Goal: Task Accomplishment & Management: Complete application form

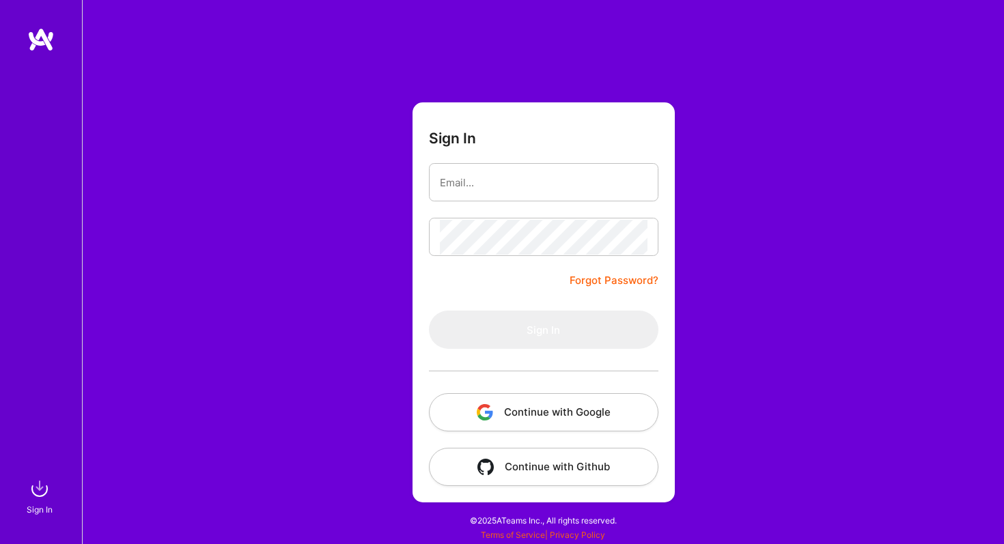
click at [497, 196] on input "email" at bounding box center [544, 182] width 208 height 35
type input "[EMAIL_ADDRESS][DOMAIN_NAME]"
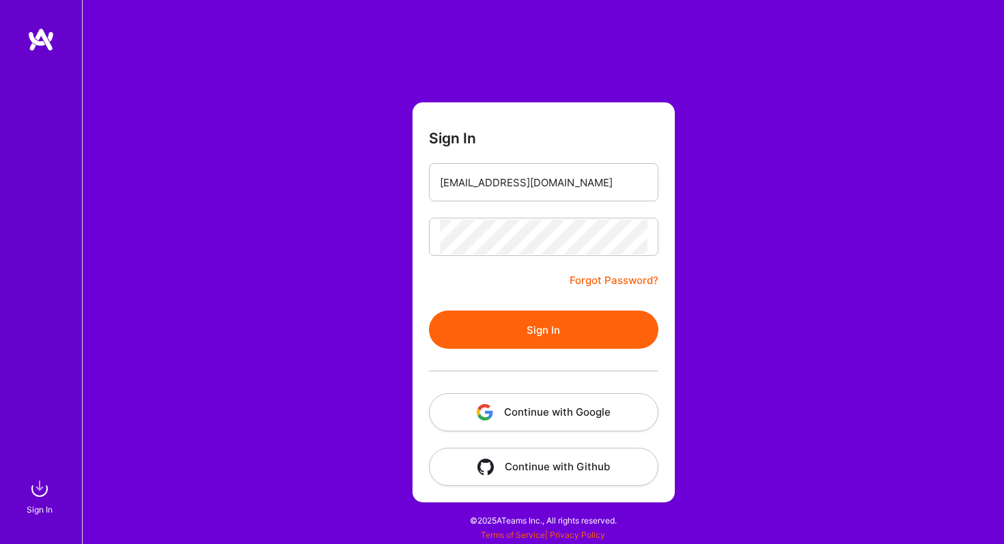
click at [561, 323] on button "Sign In" at bounding box center [544, 330] width 230 height 38
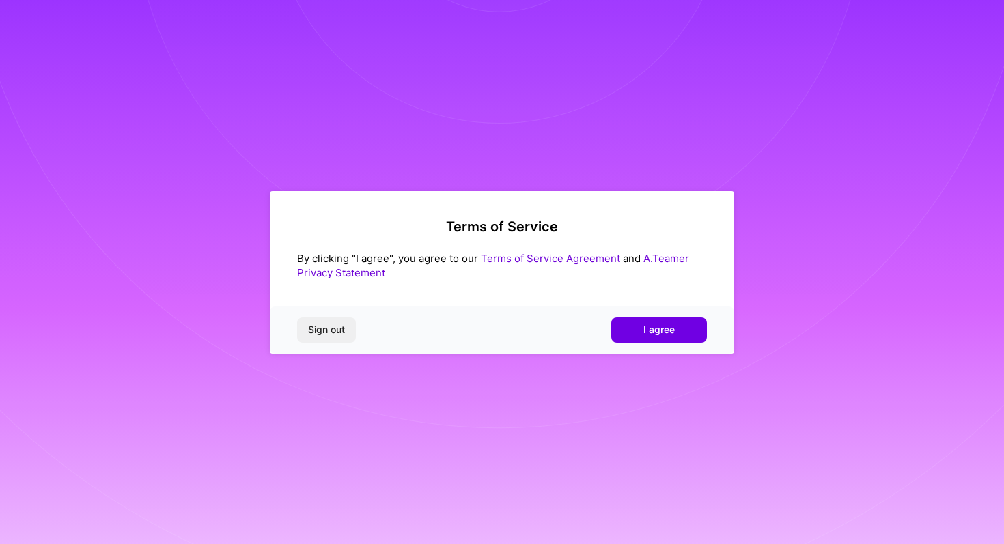
click at [633, 303] on div "Terms of Service By clicking "I agree", you agree to our Terms of Service Agree…" at bounding box center [502, 272] width 465 height 163
click at [635, 346] on div "Sign out I agree" at bounding box center [502, 330] width 465 height 46
click at [634, 342] on div "Sign out I agree" at bounding box center [502, 330] width 465 height 46
click at [633, 342] on button "I agree" at bounding box center [659, 330] width 96 height 25
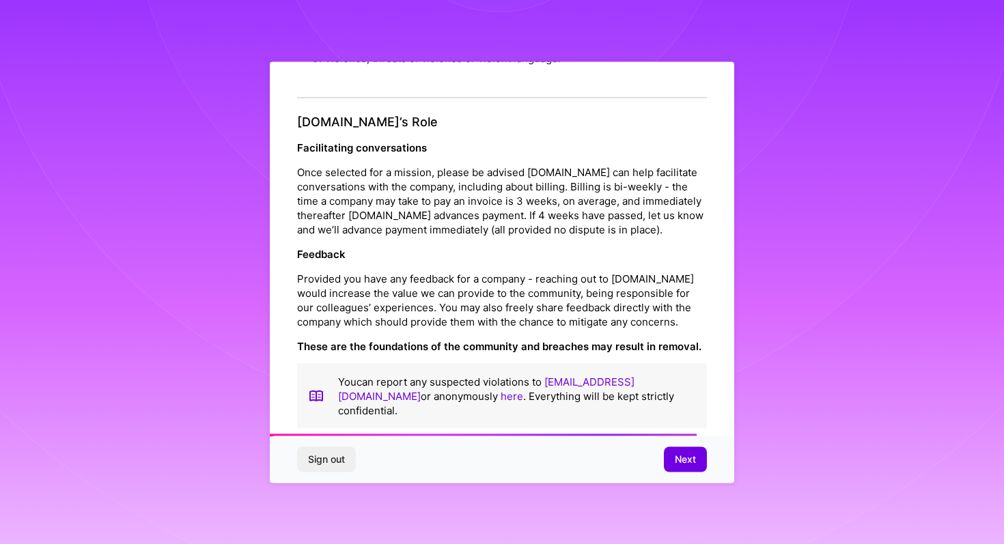
scroll to position [1515, 0]
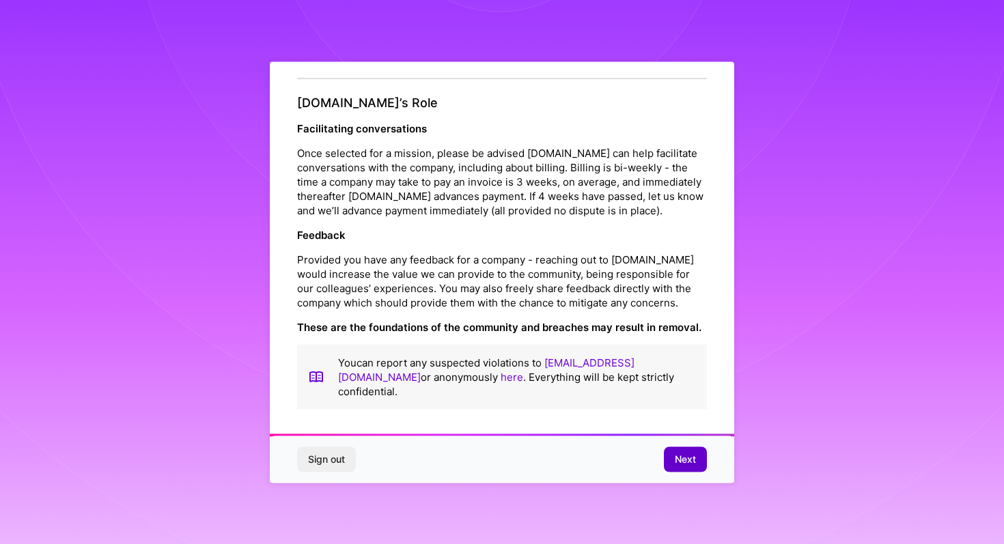
click at [682, 459] on span "Next" at bounding box center [685, 460] width 21 height 14
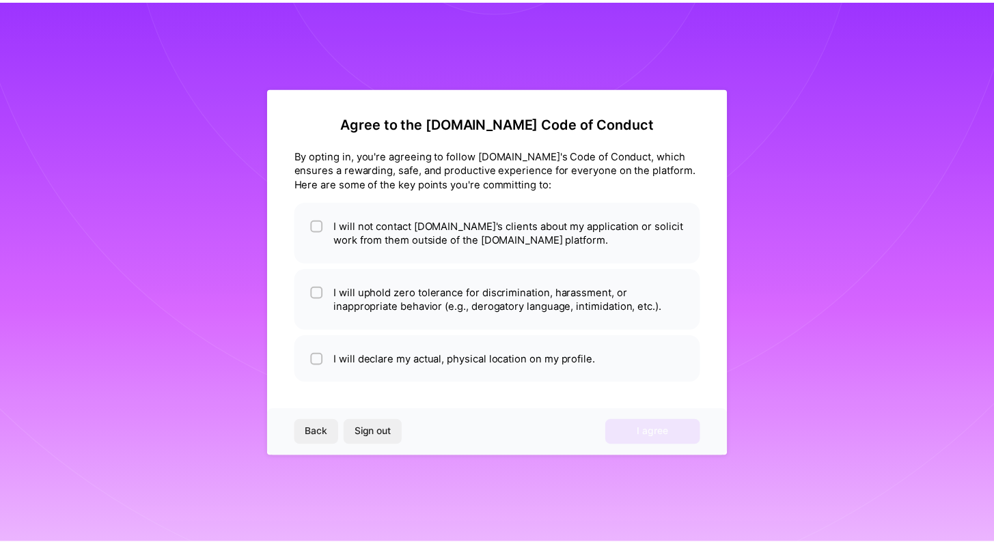
scroll to position [0, 0]
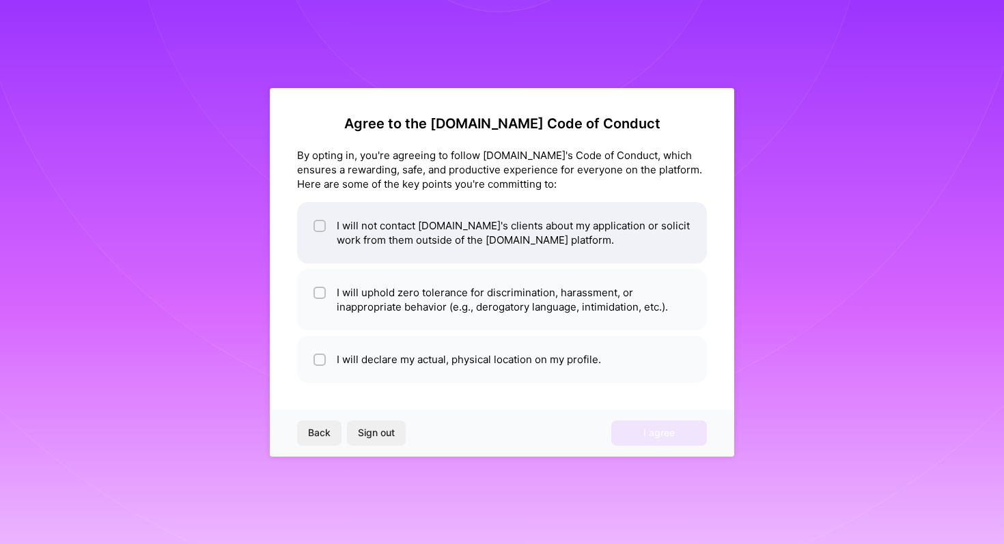
click at [469, 239] on li "I will not contact A.Team's clients about my application or solicit work from t…" at bounding box center [502, 232] width 410 height 61
checkbox input "true"
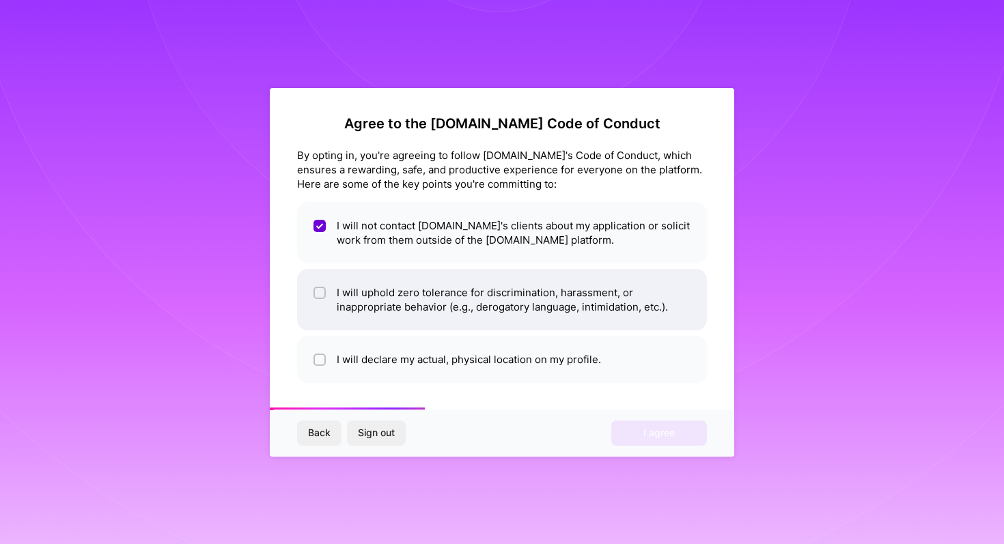
click at [502, 292] on li "I will uphold zero tolerance for discrimination, harassment, or inappropriate b…" at bounding box center [502, 299] width 410 height 61
checkbox input "true"
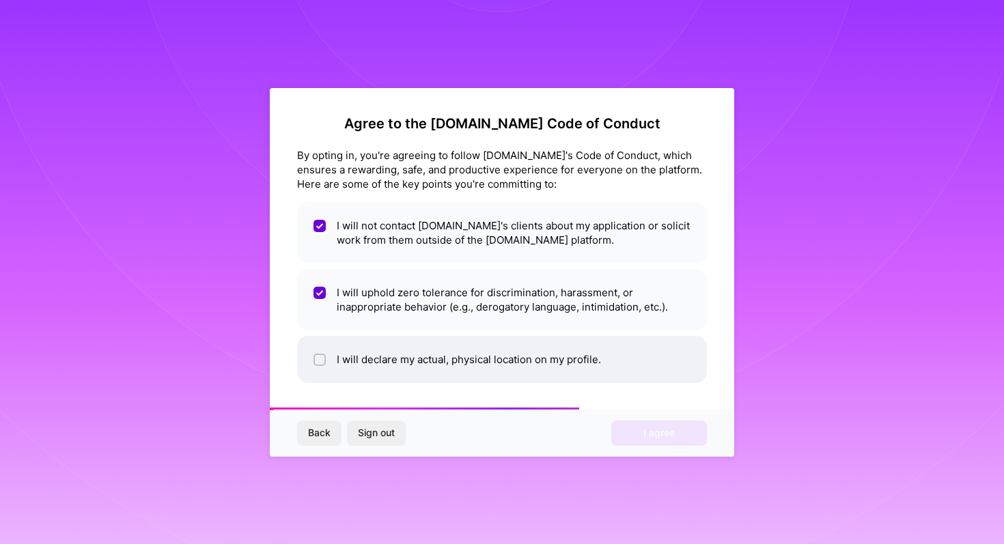
click at [505, 343] on li "I will declare my actual, physical location on my profile." at bounding box center [502, 359] width 410 height 47
checkbox input "true"
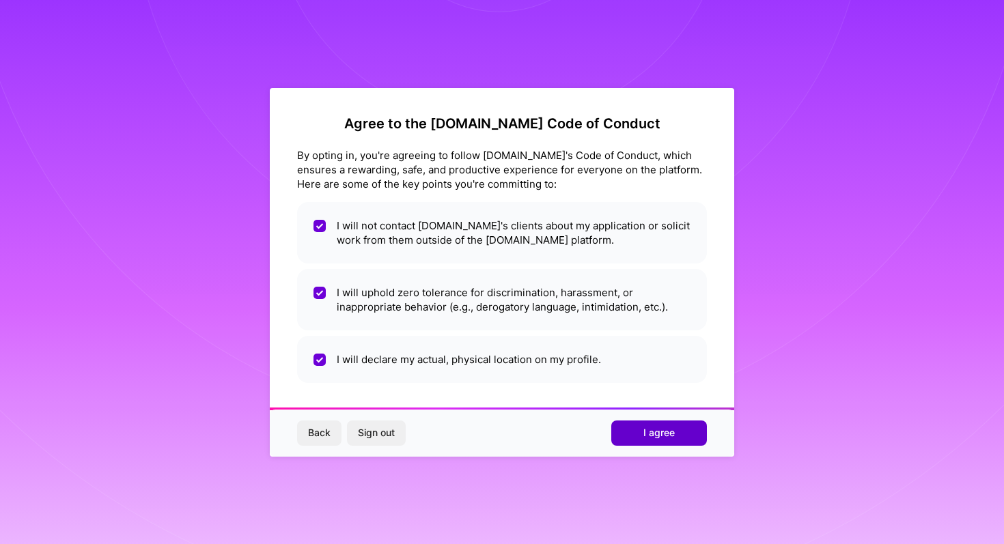
click at [641, 430] on button "I agree" at bounding box center [659, 433] width 96 height 25
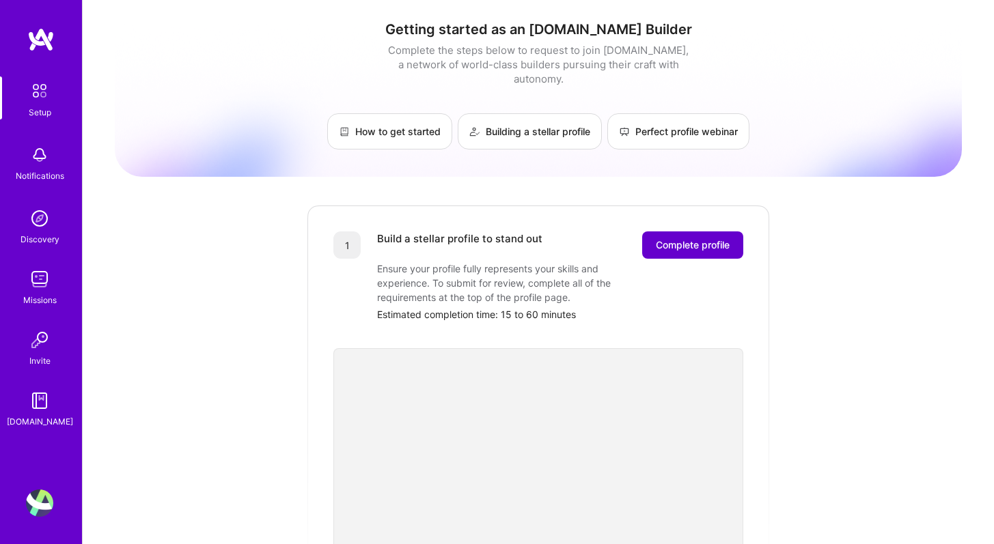
click at [672, 239] on button "Complete profile" at bounding box center [692, 245] width 101 height 27
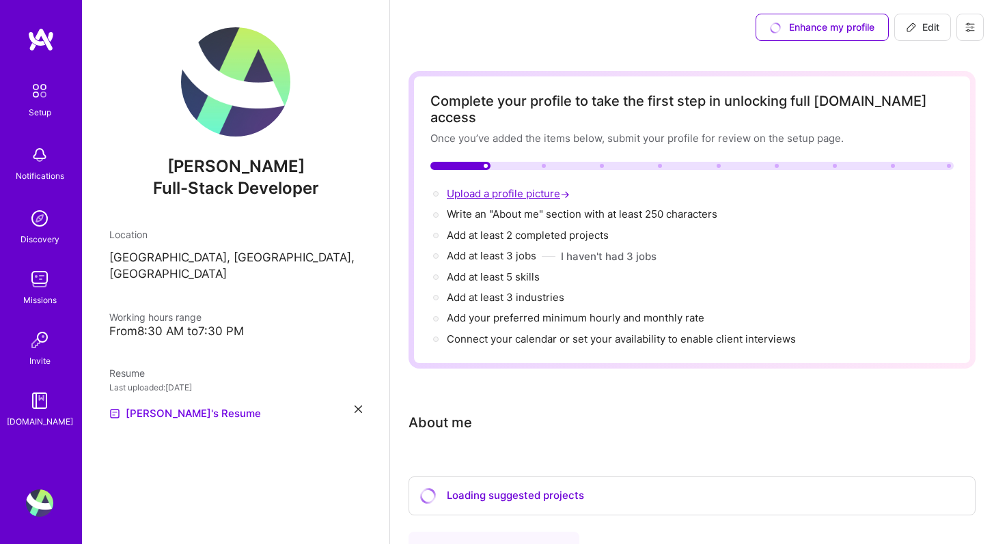
click at [525, 187] on span "Upload a profile picture →" at bounding box center [510, 193] width 126 height 13
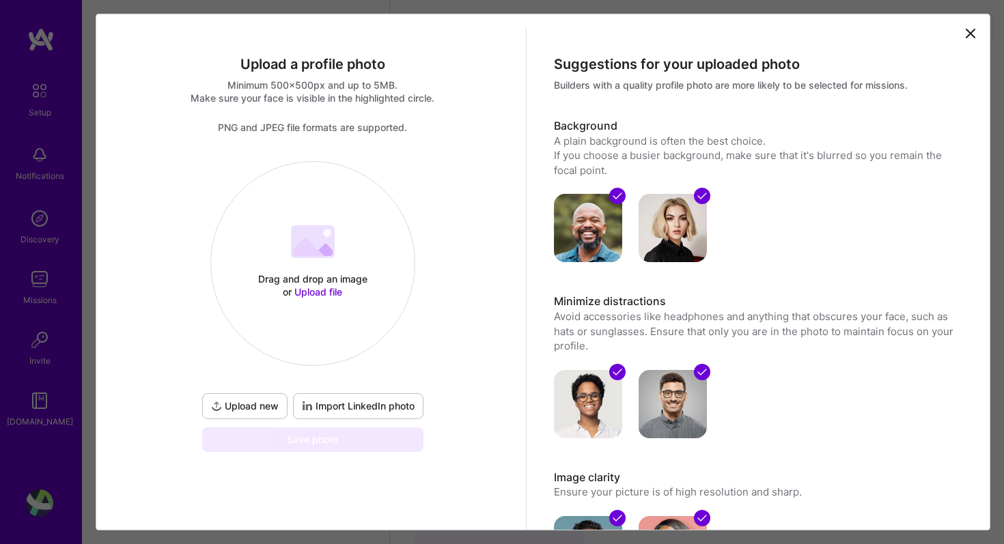
click at [288, 239] on div "Drag and drop an image or Upload file Upload file" at bounding box center [313, 263] width 204 height 145
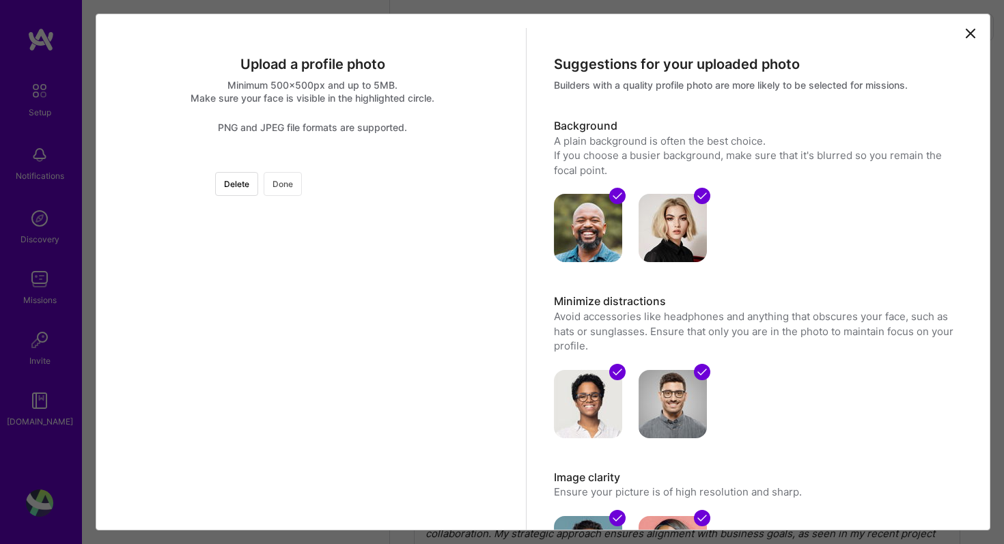
click at [302, 176] on button "Done" at bounding box center [283, 184] width 38 height 24
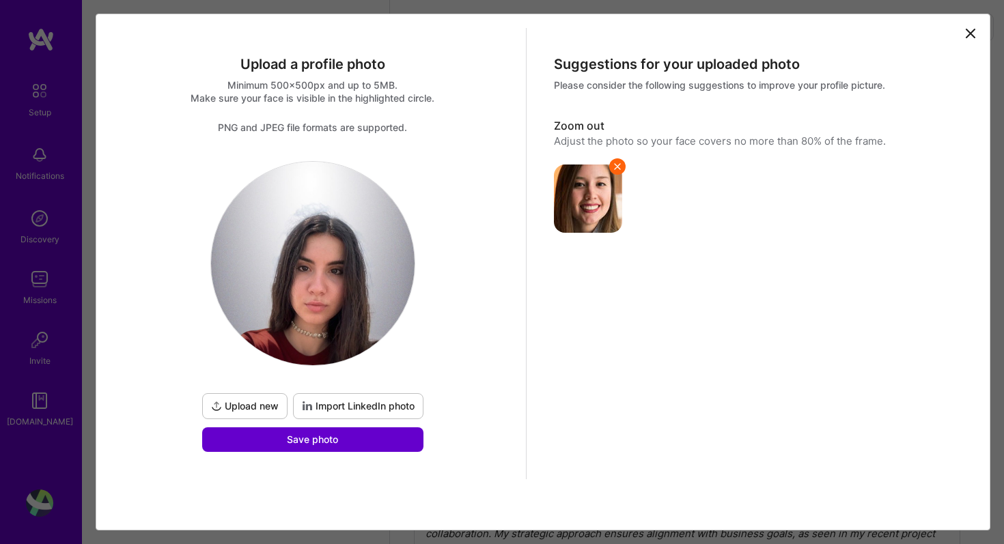
click at [299, 440] on span "Save photo" at bounding box center [312, 440] width 51 height 14
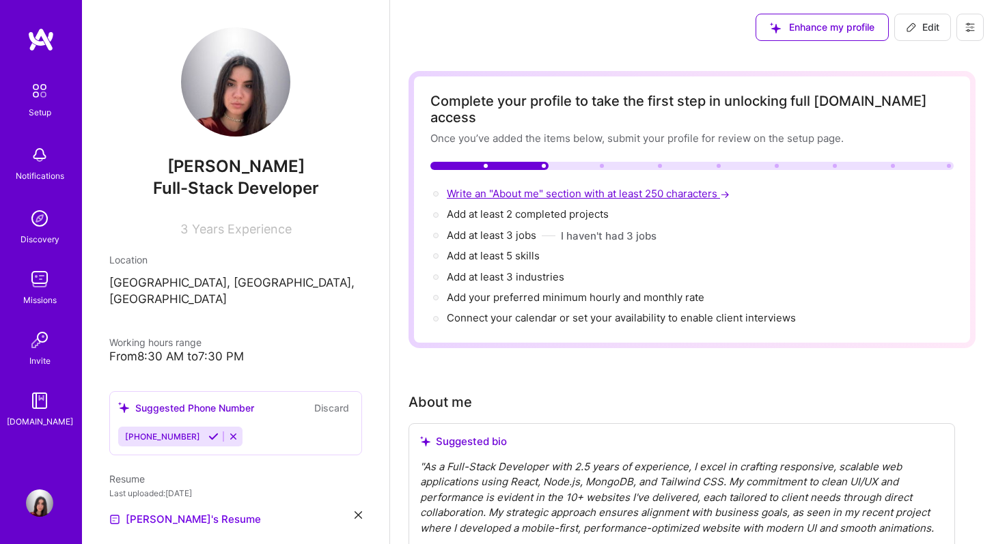
click at [587, 187] on span "Write an "About me" section with at least 250 characters →" at bounding box center [590, 193] width 286 height 13
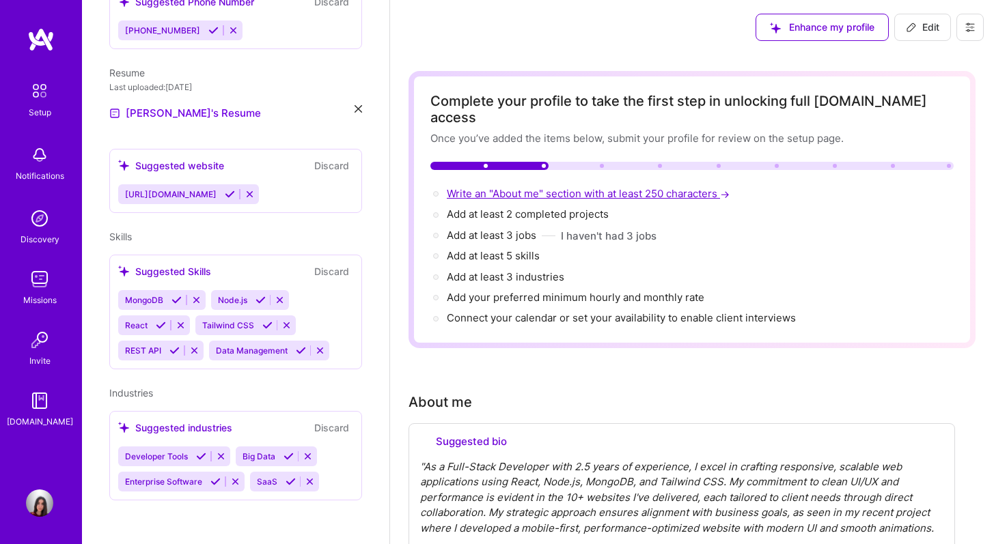
select select "US"
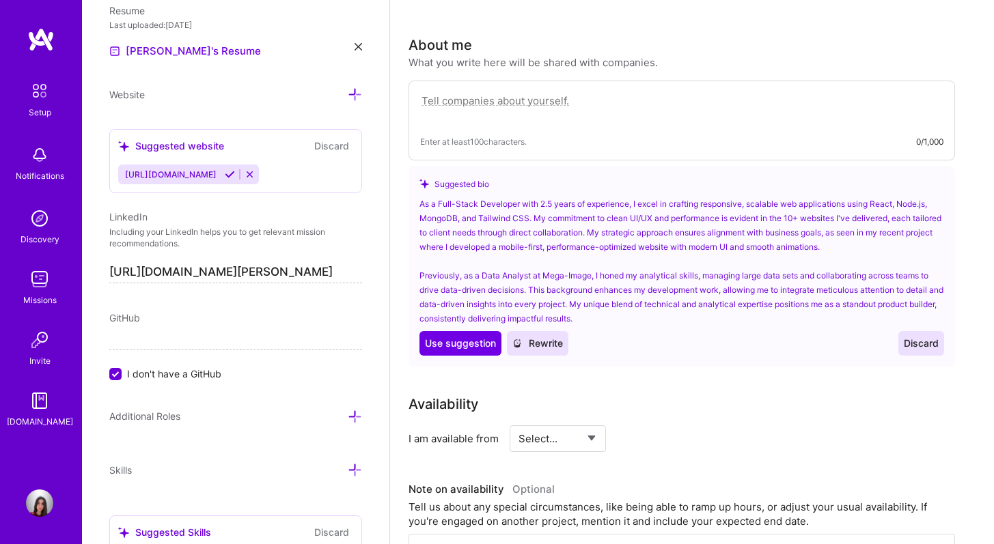
scroll to position [376, 0]
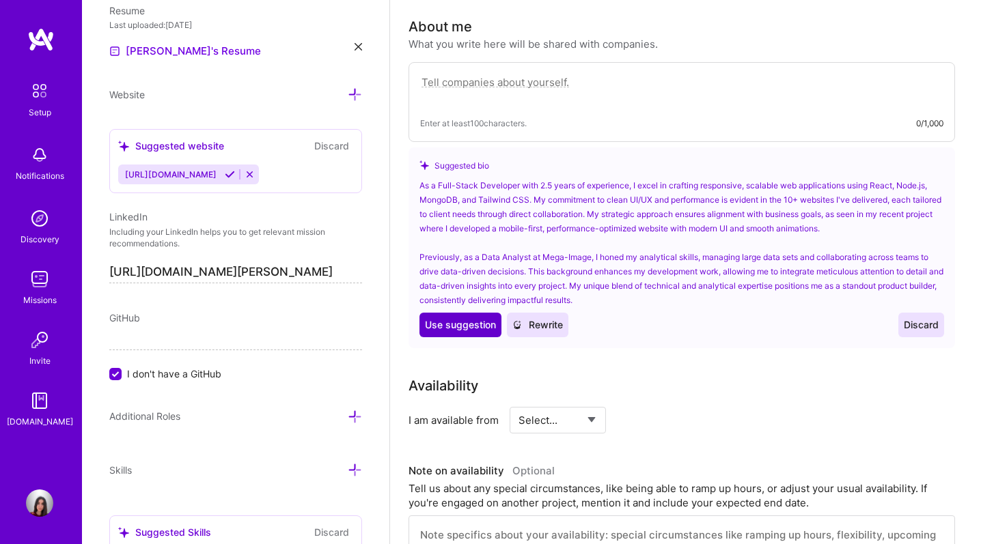
click at [478, 318] on span "Use suggestion" at bounding box center [460, 325] width 71 height 14
type textarea "As a Full-Stack Developer with 2.5 years of experience, I excel in crafting res…"
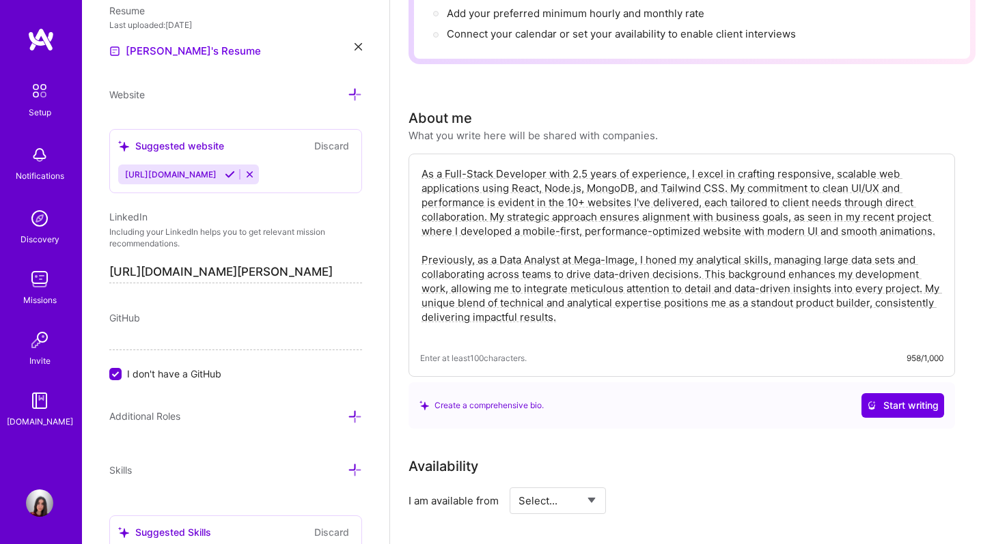
scroll to position [566, 0]
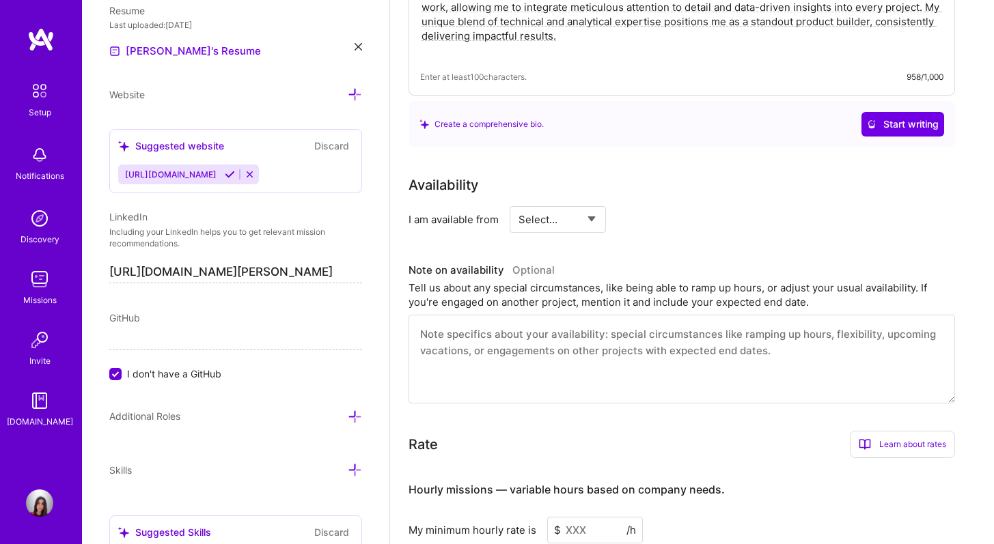
click at [550, 211] on select "Select... Right Now Future Date Not Available" at bounding box center [557, 219] width 79 height 35
select select "Right Now"
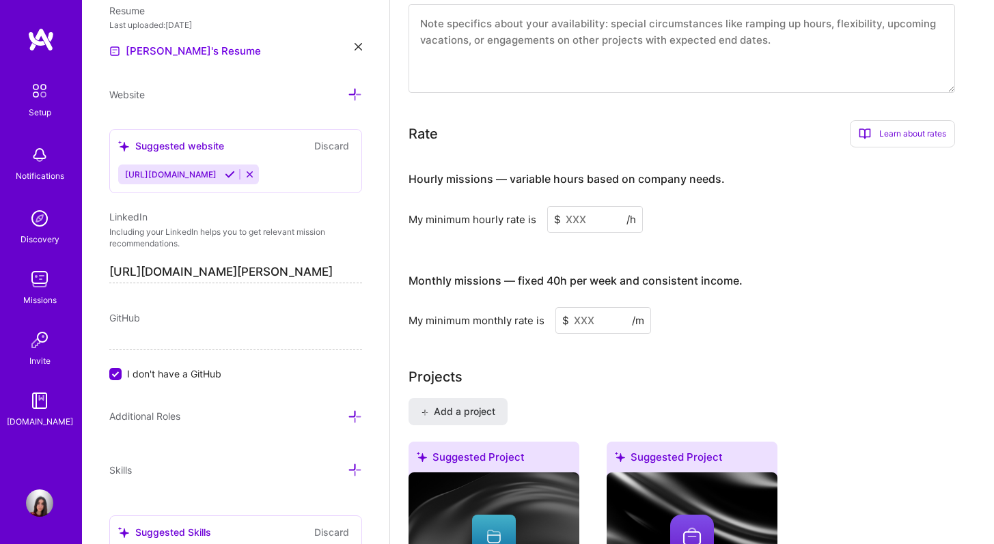
scroll to position [879, 0]
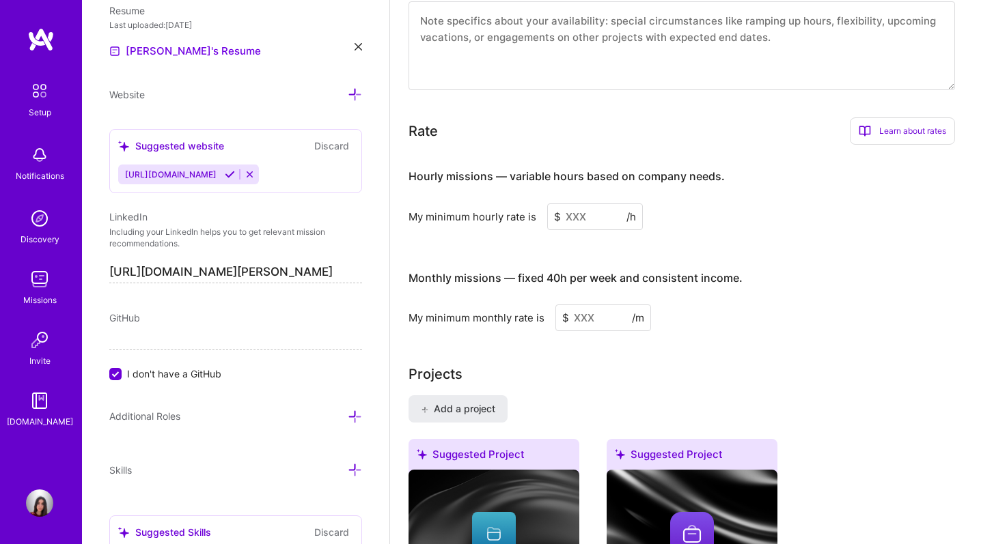
click at [568, 204] on input at bounding box center [595, 217] width 96 height 27
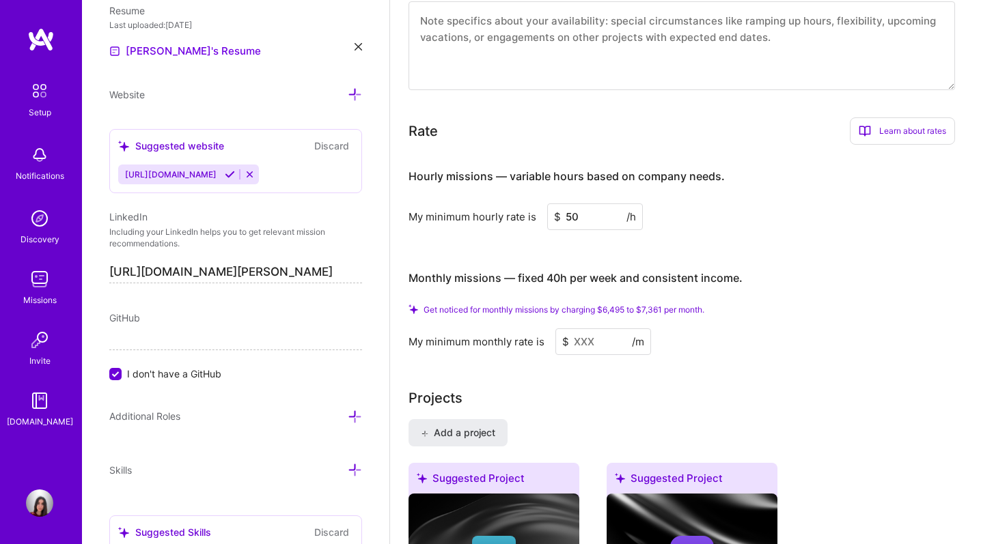
type input "50"
click at [592, 329] on input at bounding box center [603, 342] width 96 height 27
type input "5"
drag, startPoint x: 586, startPoint y: 206, endPoint x: 547, endPoint y: 202, distance: 39.1
click at [547, 204] on input "50" at bounding box center [595, 217] width 96 height 27
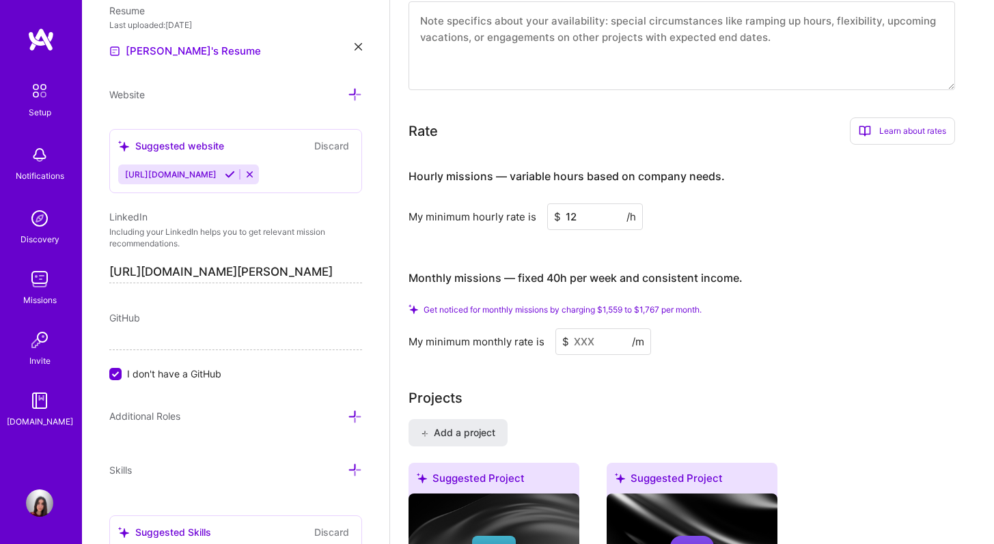
type input "12"
click at [592, 329] on input at bounding box center [603, 342] width 96 height 27
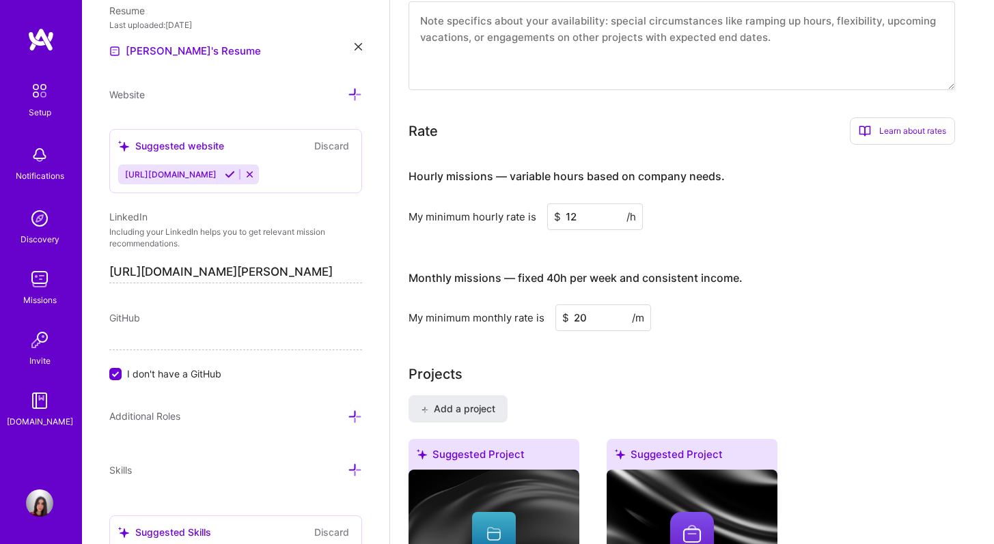
type input "200"
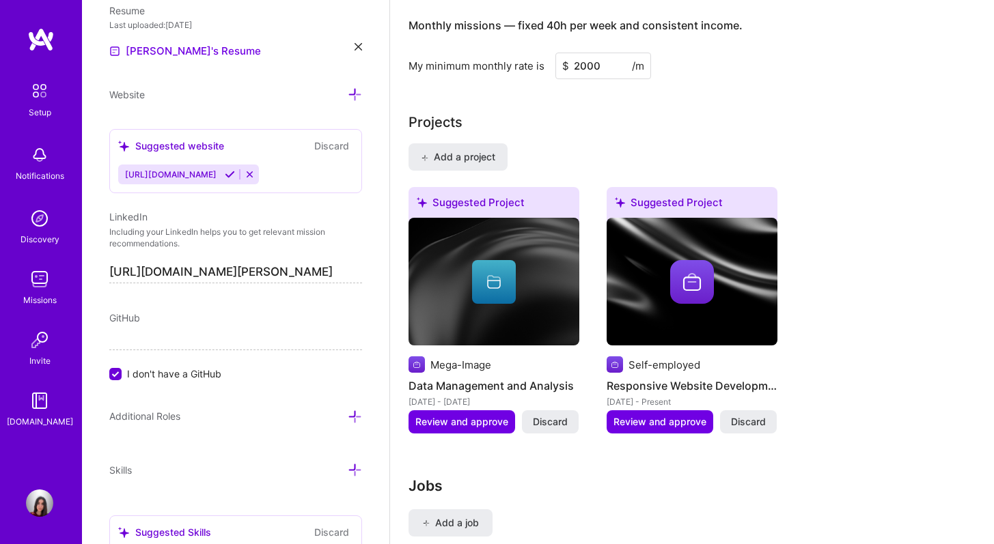
scroll to position [1088, 0]
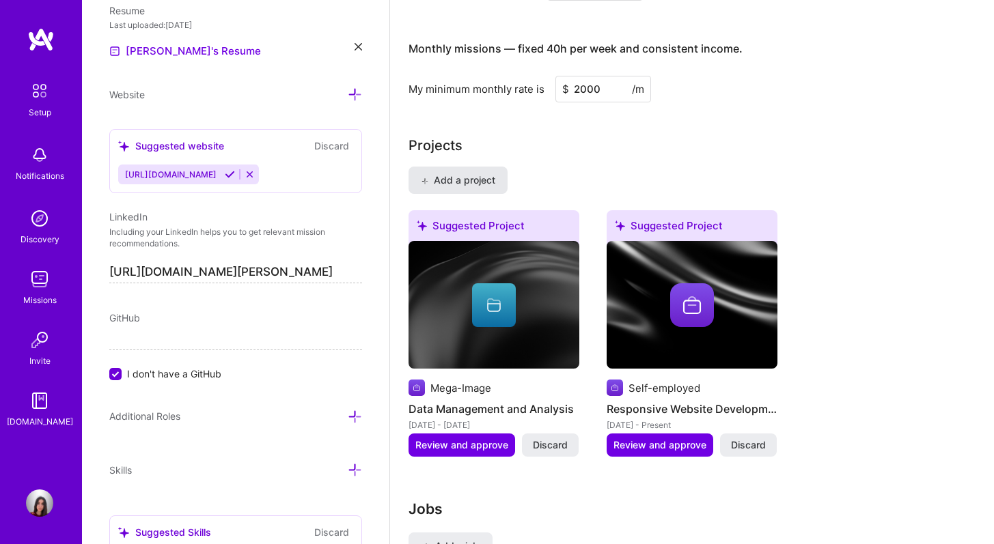
type input "2000"
click at [445, 172] on button "Add a project" at bounding box center [458, 180] width 99 height 27
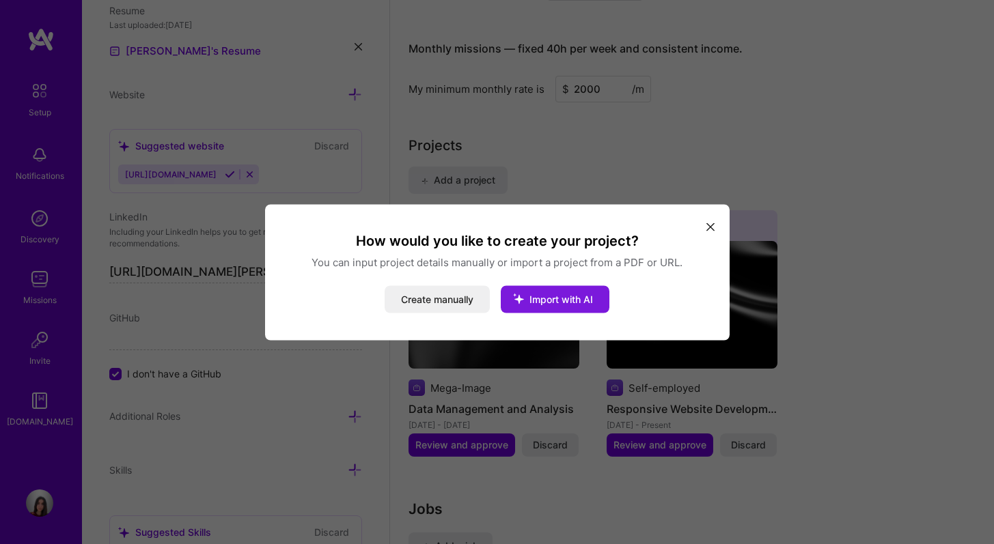
click at [562, 296] on span "Import with AI" at bounding box center [561, 299] width 64 height 12
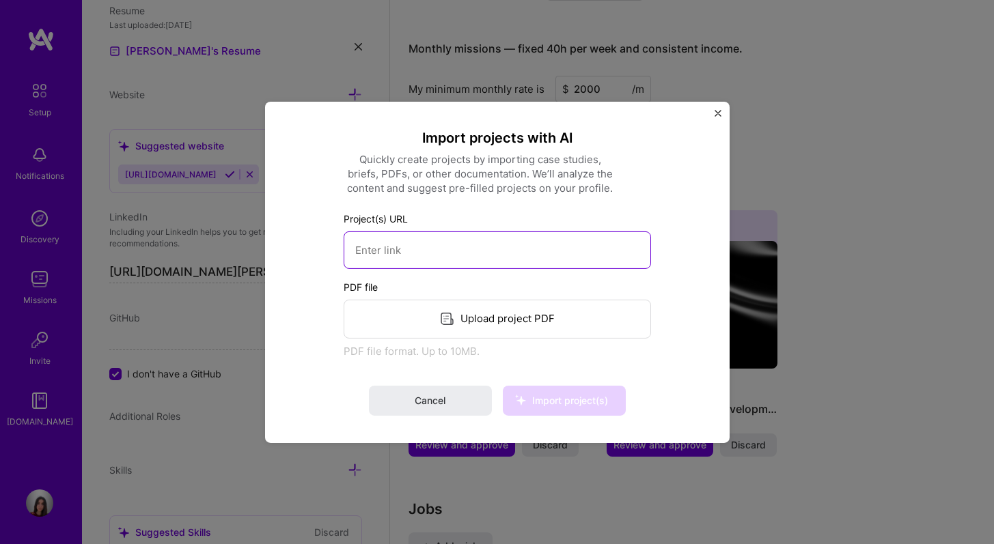
click at [525, 238] on input at bounding box center [497, 250] width 307 height 38
click at [513, 318] on div "Upload project PDF" at bounding box center [497, 318] width 307 height 39
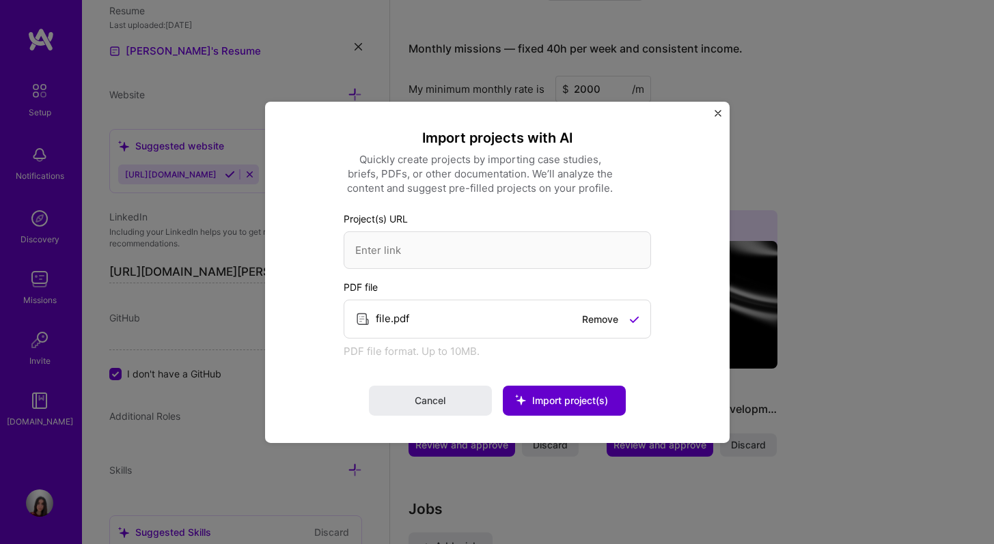
click at [577, 395] on span "Import project(s)" at bounding box center [570, 401] width 76 height 12
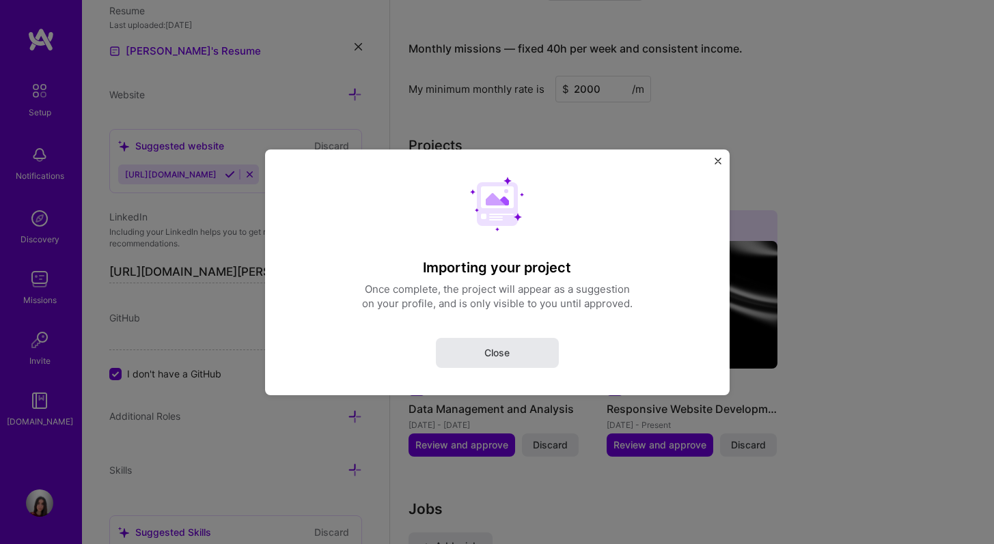
click at [484, 350] on button "Close" at bounding box center [497, 352] width 123 height 30
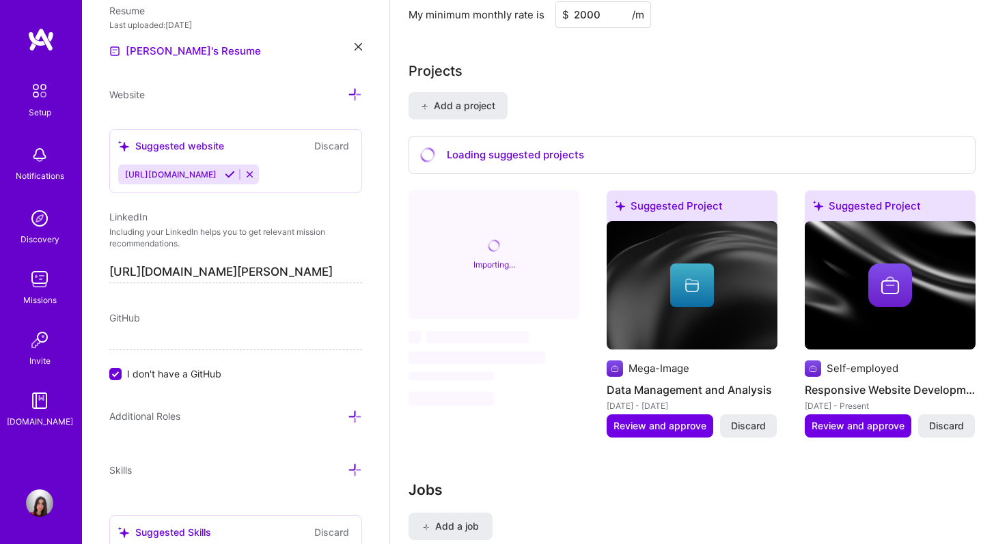
scroll to position [1205, 0]
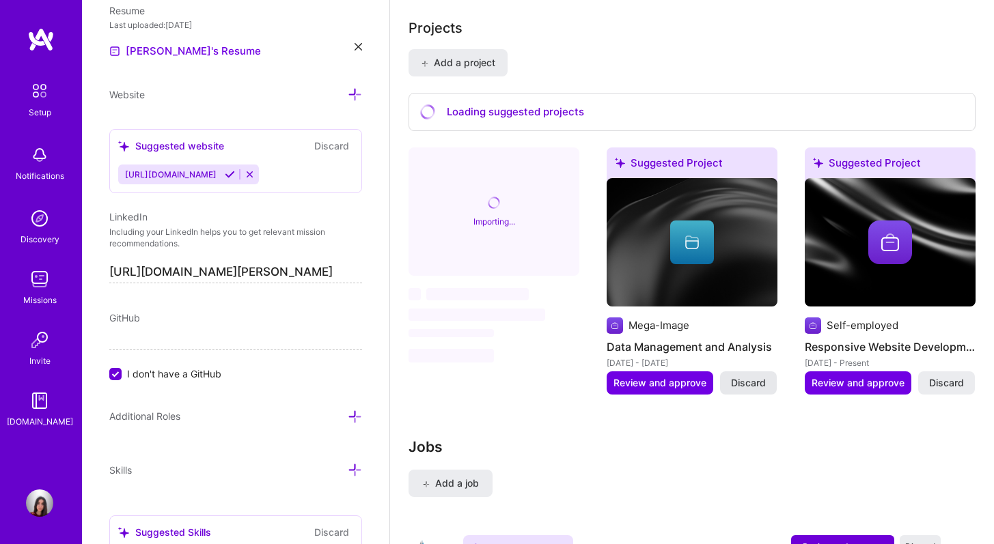
click at [749, 376] on span "Discard" at bounding box center [748, 383] width 35 height 14
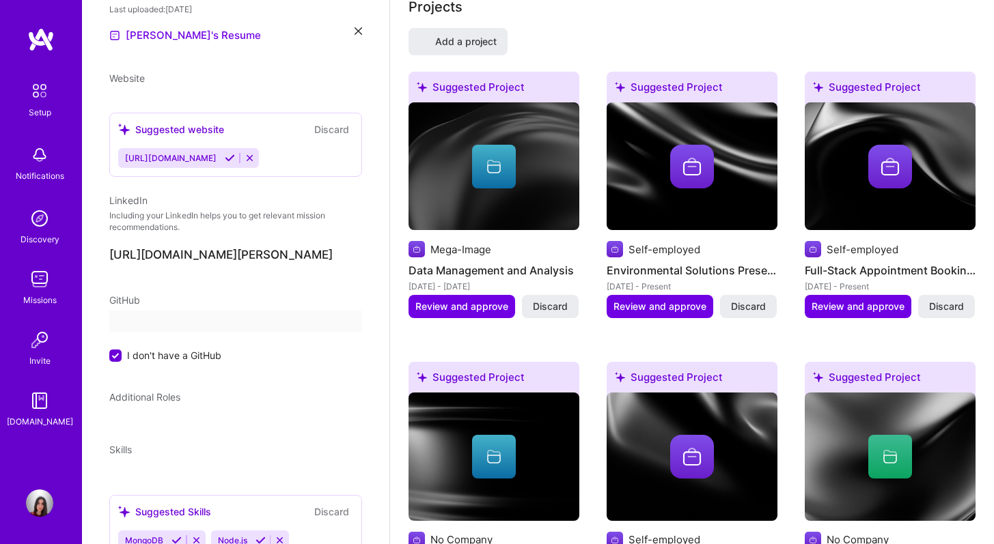
select select "US"
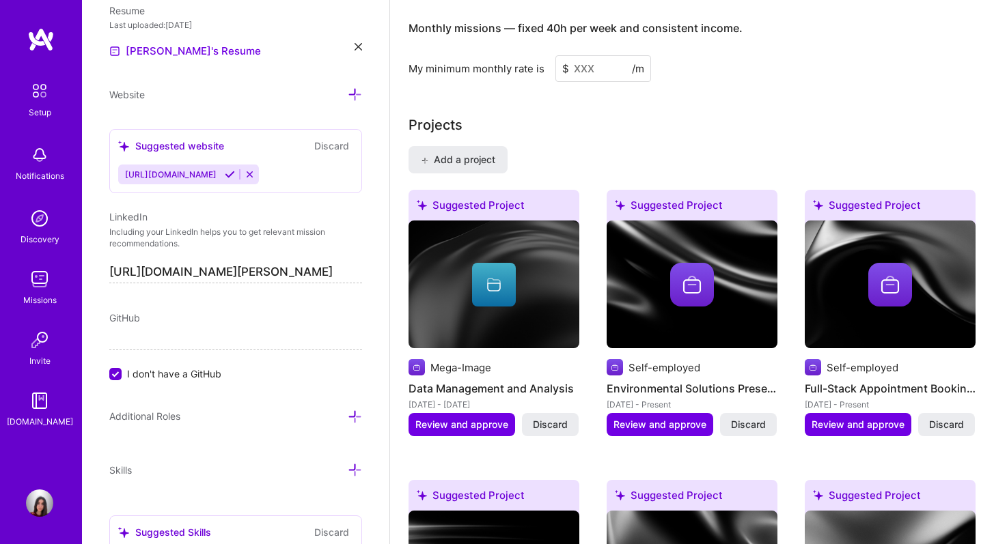
scroll to position [1193, 0]
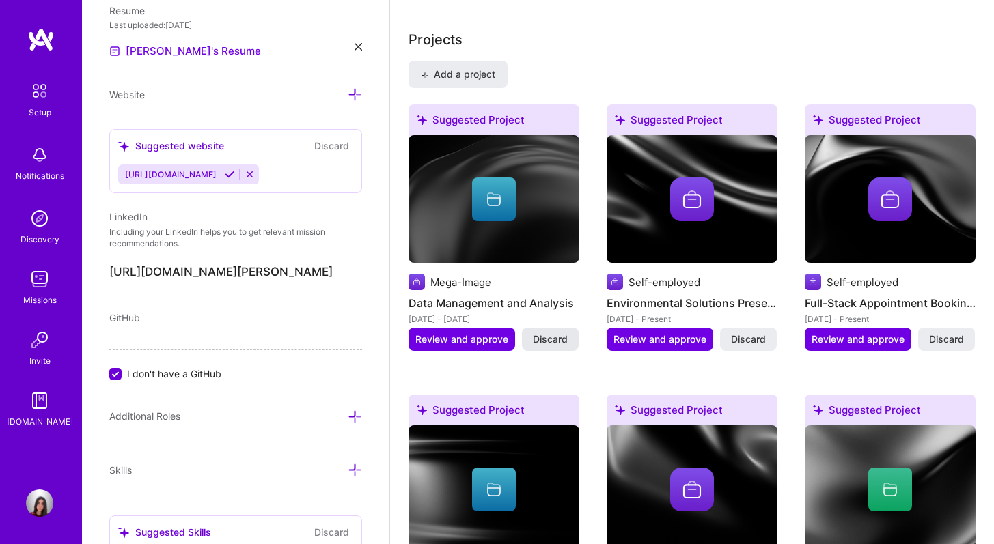
click at [553, 333] on span "Discard" at bounding box center [550, 340] width 35 height 14
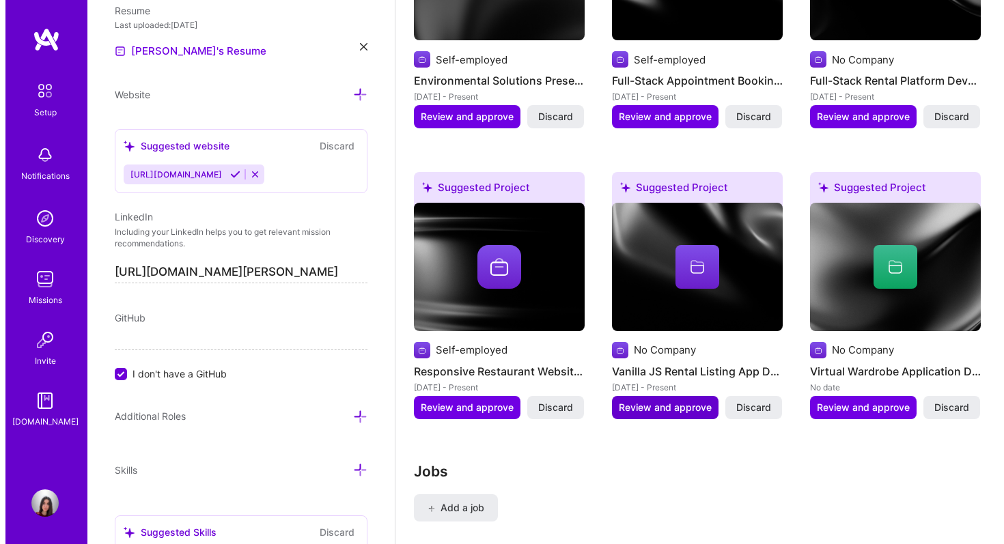
scroll to position [1300, 0]
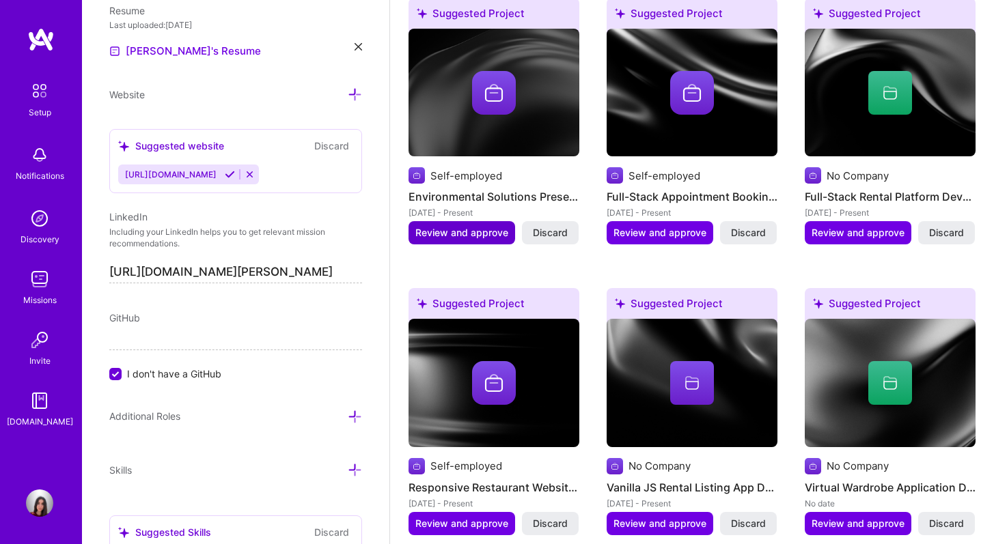
click at [452, 223] on button "Review and approve" at bounding box center [462, 232] width 107 height 23
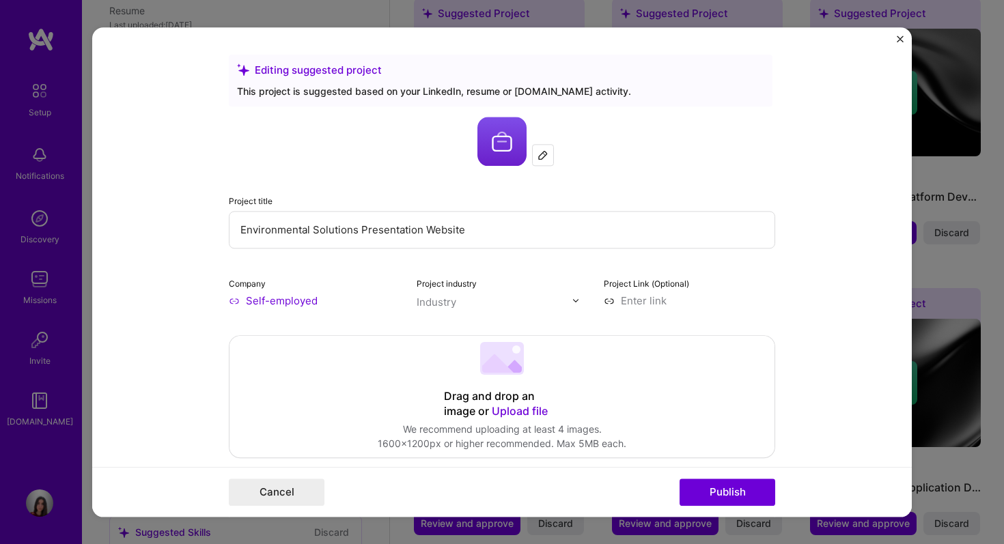
click at [538, 157] on img at bounding box center [543, 155] width 11 height 11
click at [478, 152] on img at bounding box center [502, 141] width 49 height 49
click at [538, 157] on img at bounding box center [543, 155] width 11 height 11
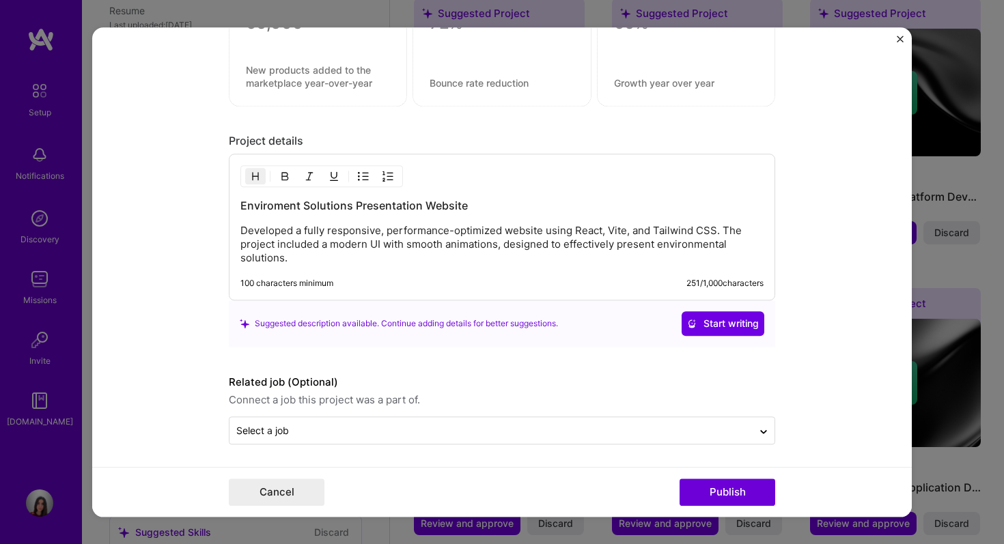
scroll to position [1142, 0]
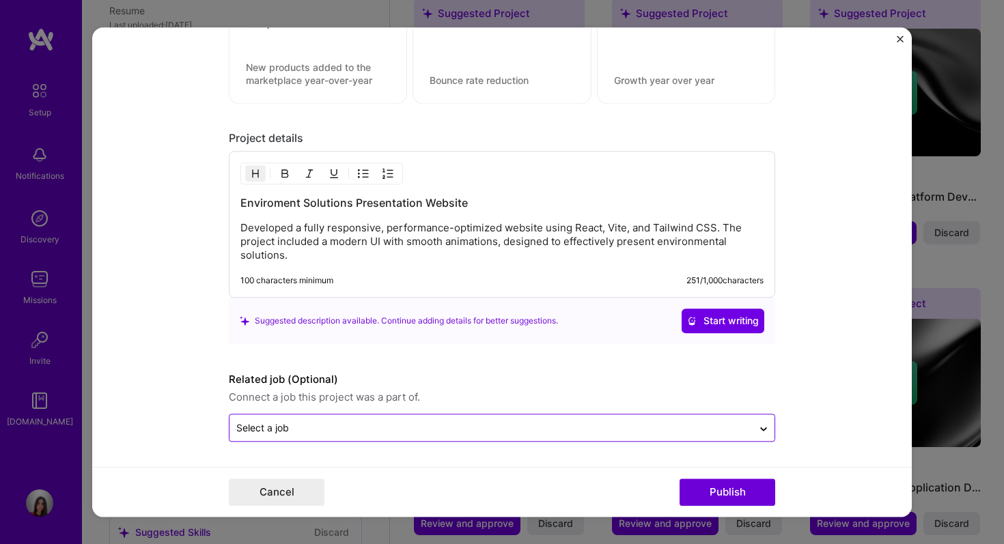
click at [339, 428] on input "text" at bounding box center [491, 428] width 510 height 14
click at [340, 428] on input "text" at bounding box center [491, 428] width 510 height 14
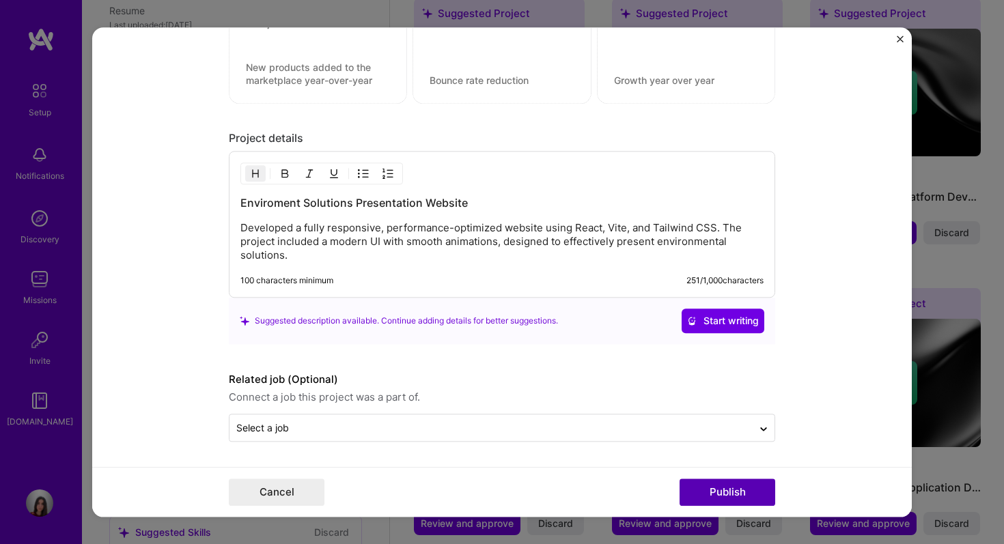
click at [697, 482] on button "Publish" at bounding box center [728, 492] width 96 height 27
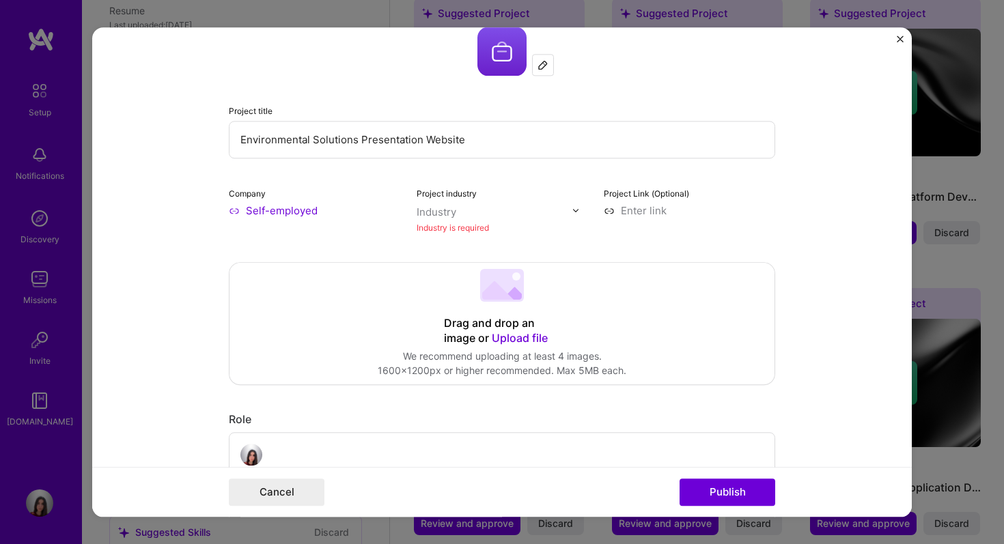
scroll to position [89, 0]
click at [293, 488] on button "Cancel" at bounding box center [277, 492] width 96 height 27
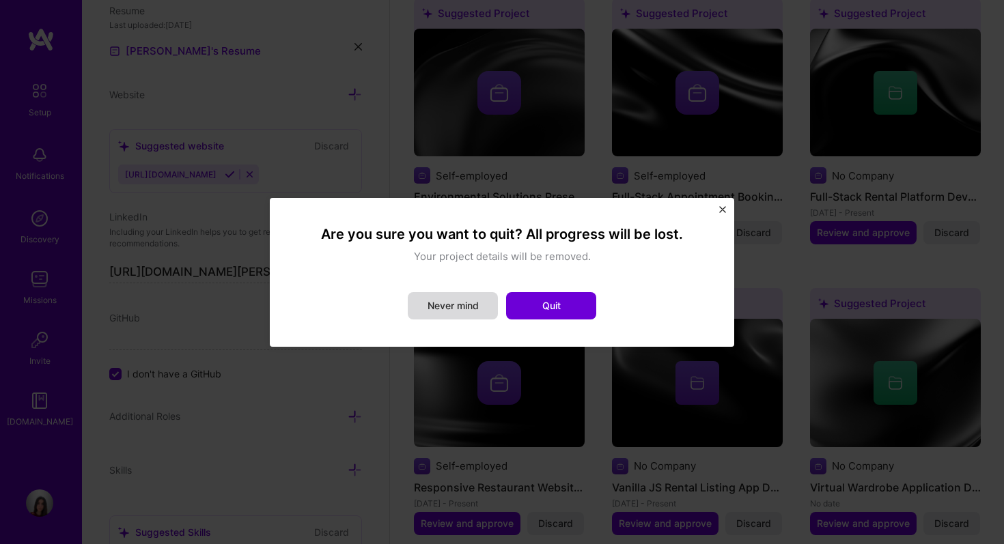
click at [465, 301] on button "Never mind" at bounding box center [453, 305] width 90 height 27
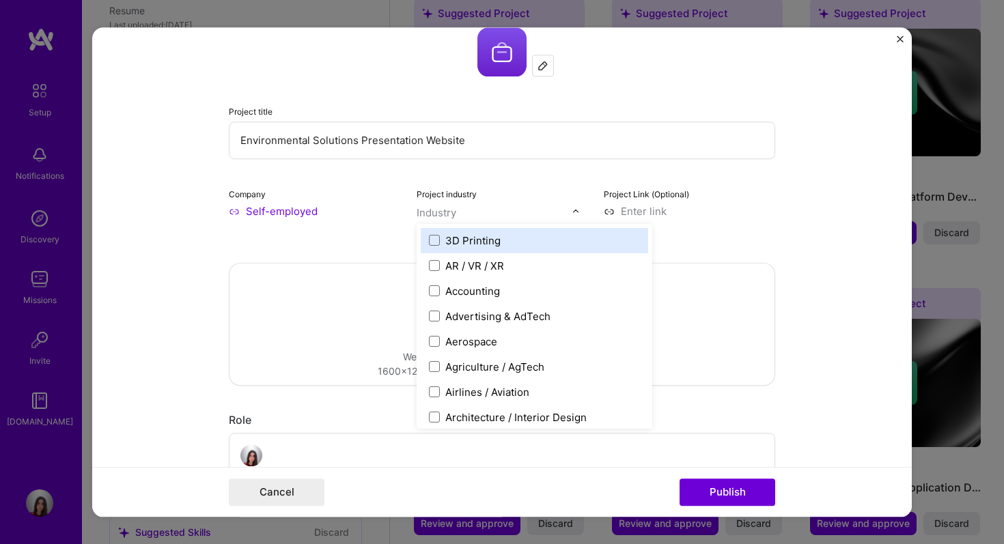
click at [434, 214] on div "Industry" at bounding box center [437, 213] width 40 height 14
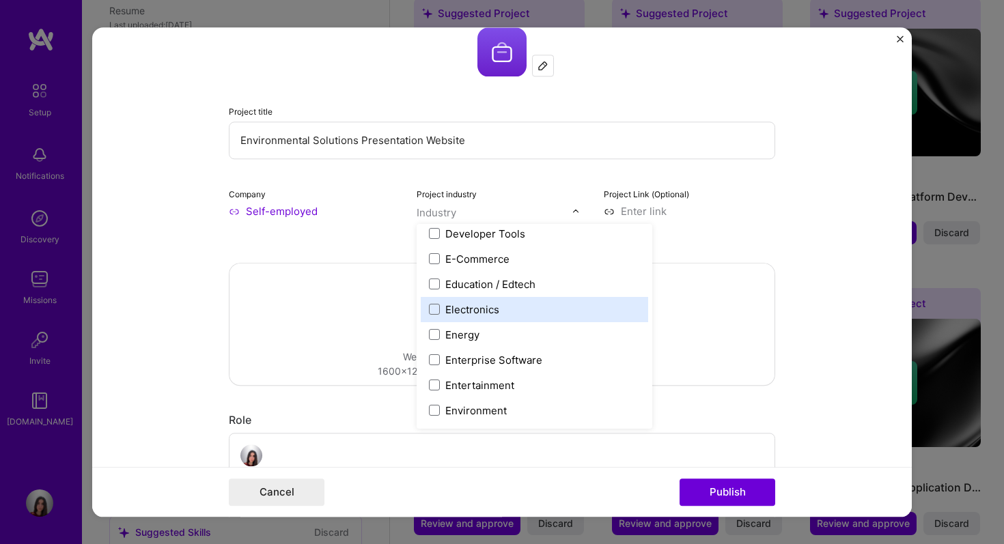
scroll to position [1210, 0]
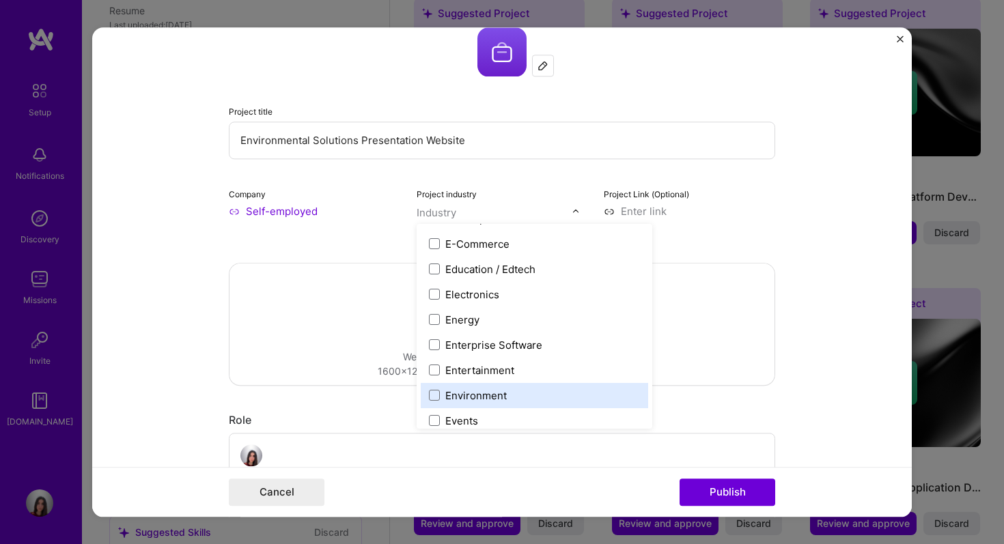
click at [506, 388] on div "Environment" at bounding box center [534, 395] width 227 height 25
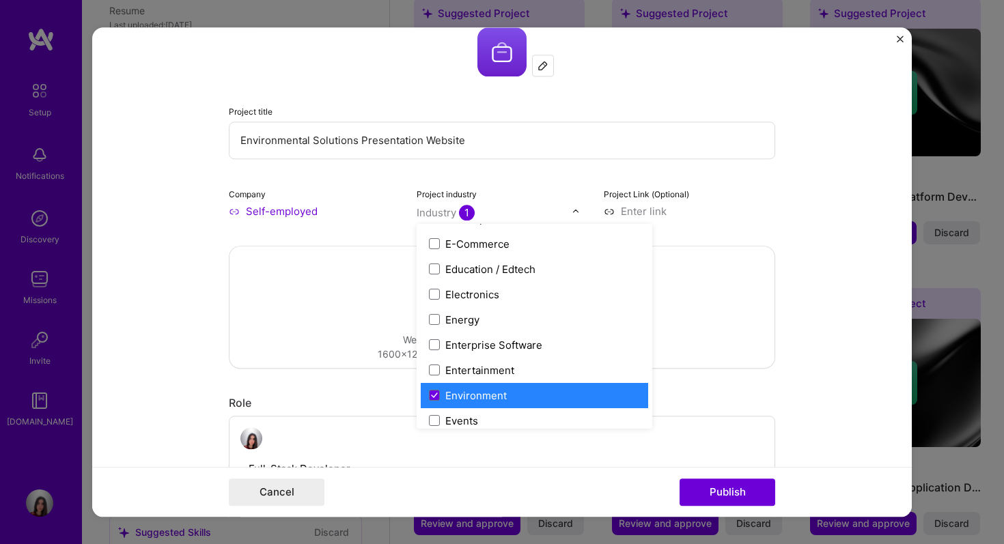
click at [709, 362] on div "Drag and drop an image or Upload file Upload file We recommend uploading at lea…" at bounding box center [502, 308] width 545 height 122
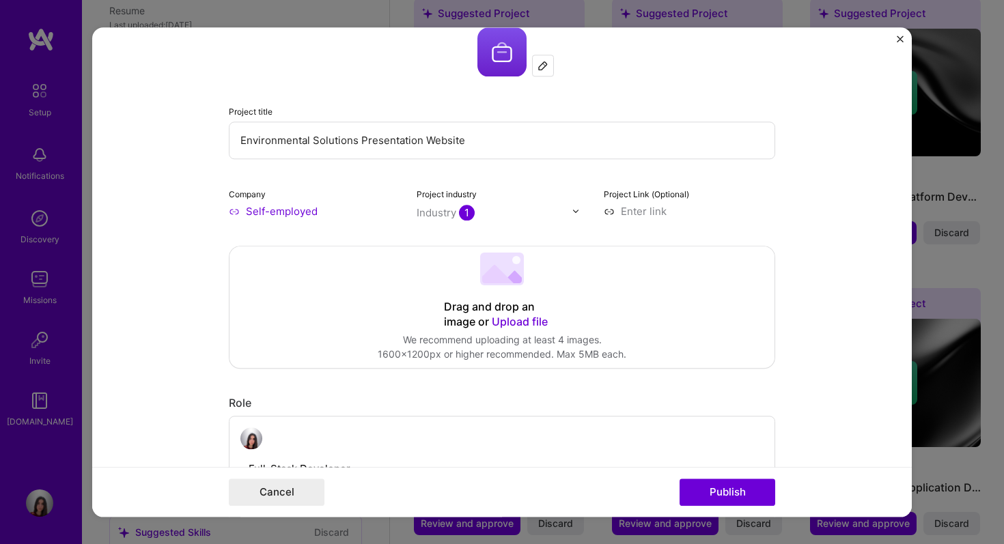
click at [640, 210] on input at bounding box center [689, 211] width 171 height 14
click at [721, 484] on button "Publish" at bounding box center [728, 492] width 96 height 27
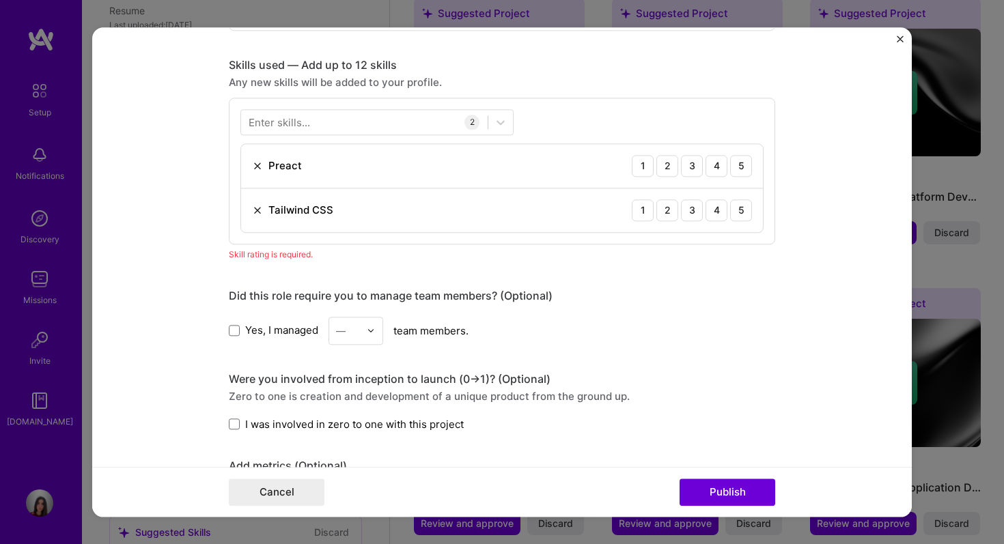
scroll to position [684, 0]
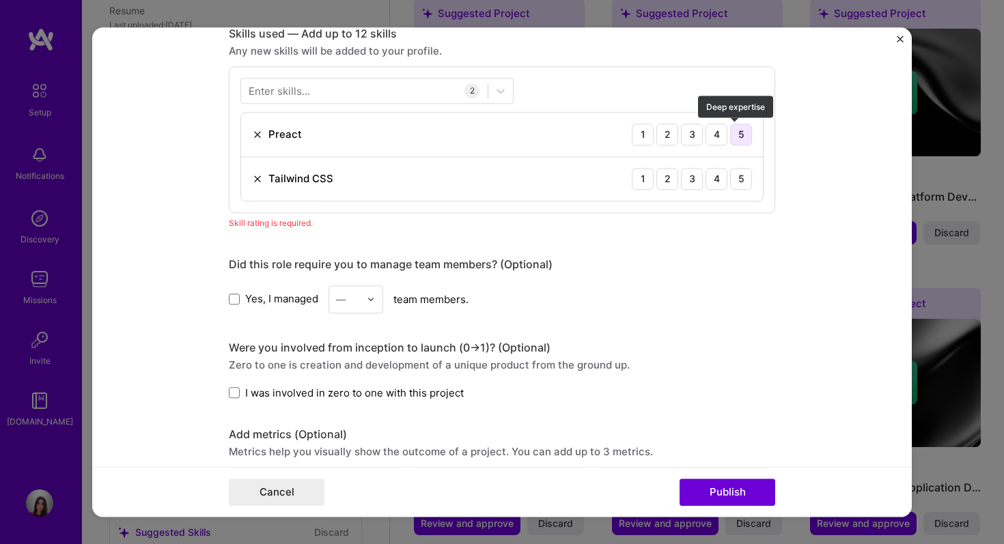
click at [741, 139] on div "5" at bounding box center [741, 135] width 22 height 22
click at [734, 191] on div "Tailwind CSS 1 2 3 4 5" at bounding box center [502, 179] width 522 height 44
click at [734, 182] on div "5" at bounding box center [741, 179] width 22 height 22
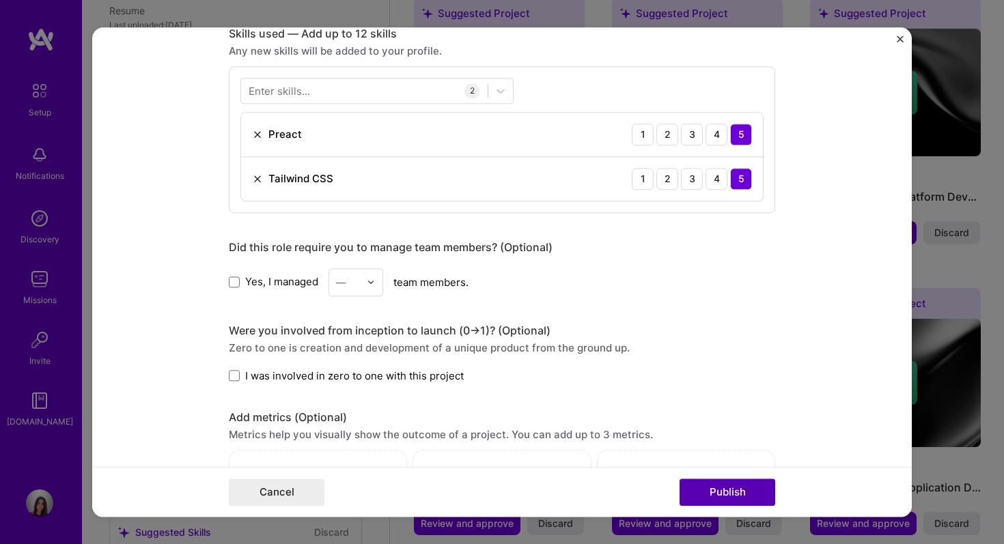
click at [746, 499] on button "Publish" at bounding box center [728, 492] width 96 height 27
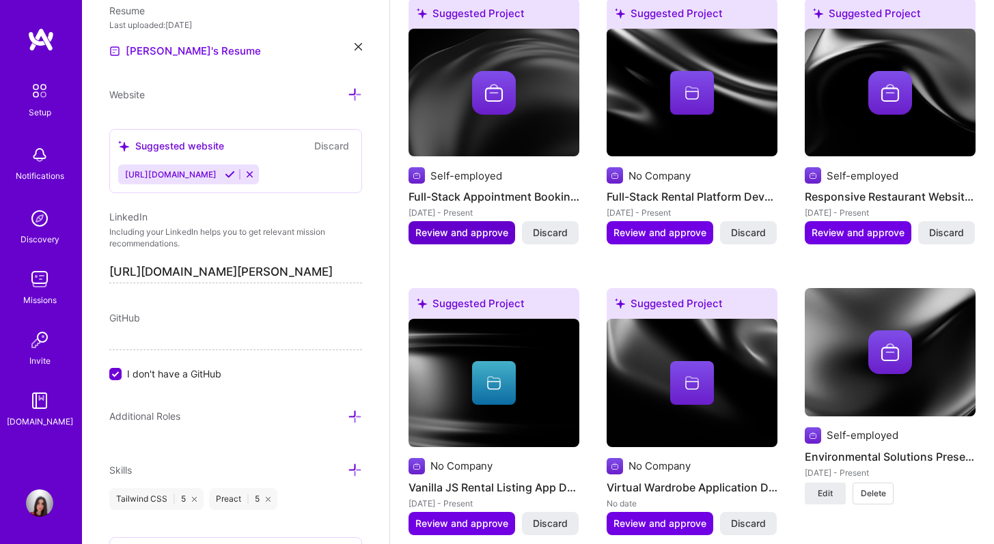
click at [471, 226] on span "Review and approve" at bounding box center [461, 233] width 93 height 14
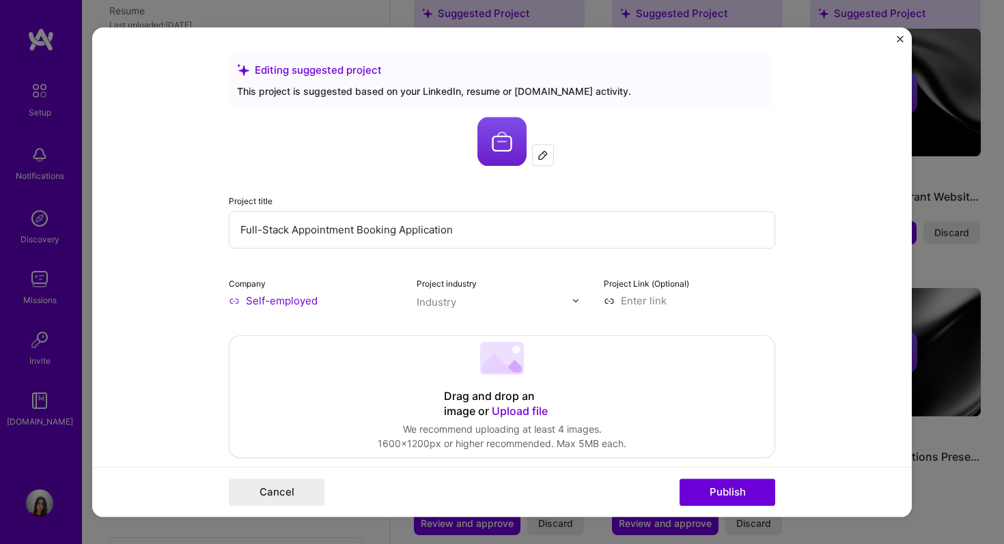
click at [572, 301] on img at bounding box center [576, 300] width 8 height 8
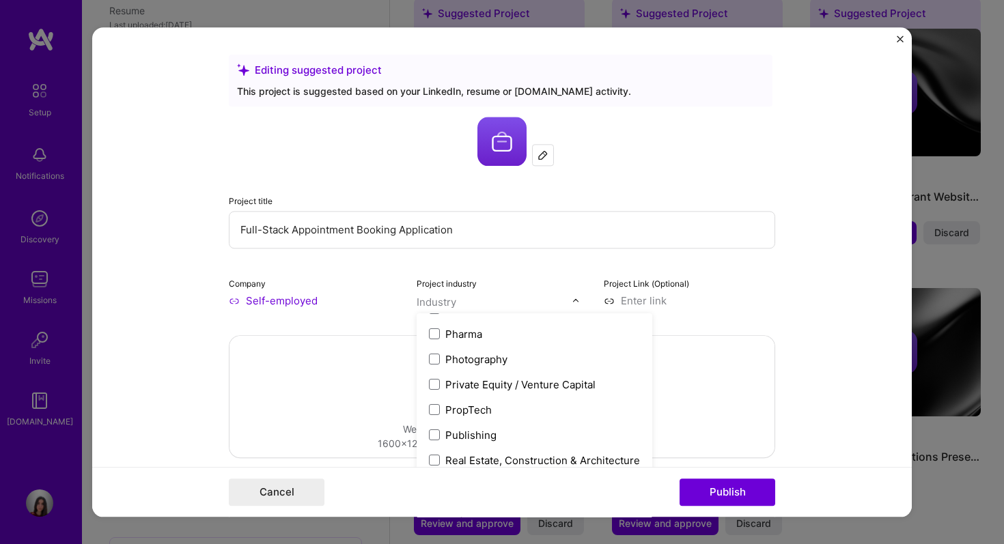
scroll to position [2513, 0]
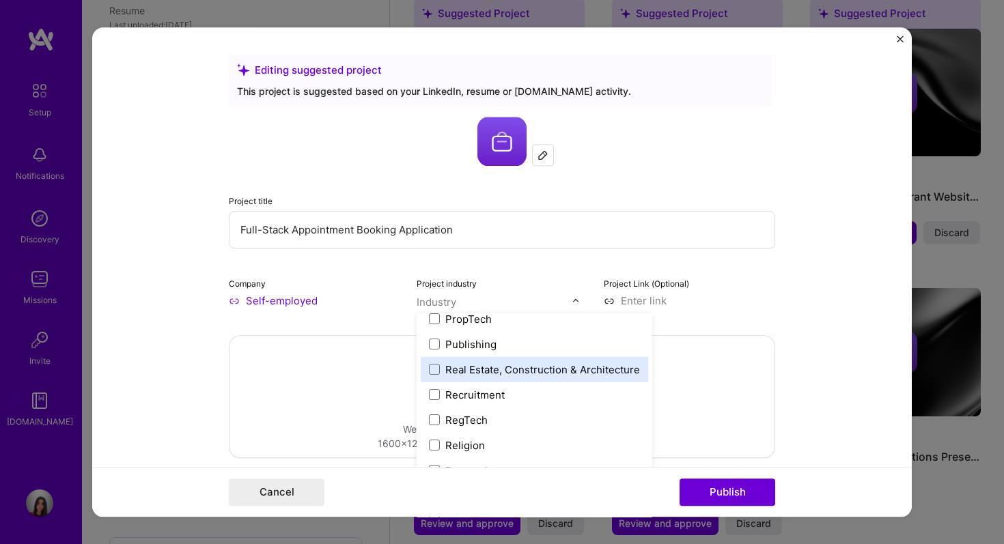
click at [498, 375] on div "Real Estate, Construction & Architecture" at bounding box center [542, 370] width 195 height 14
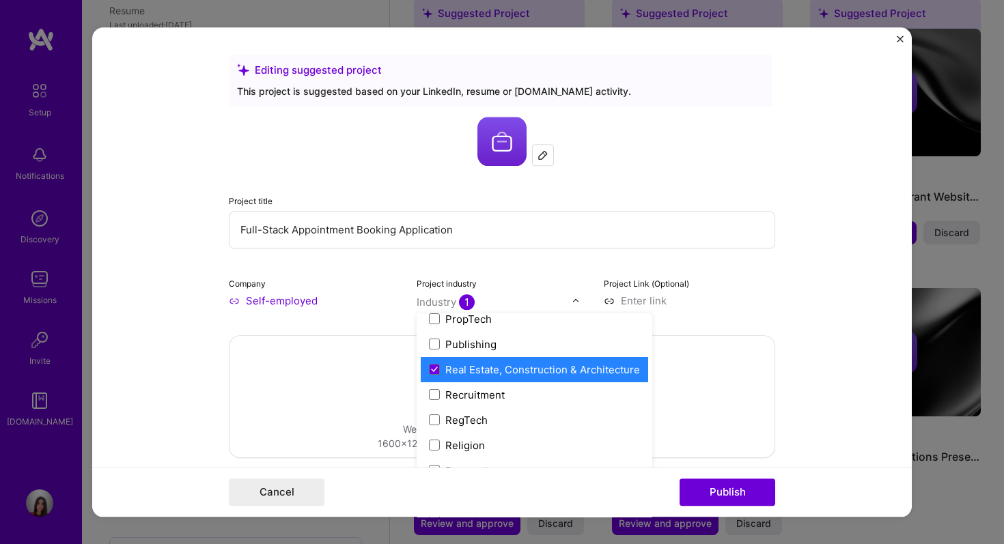
click at [479, 365] on div "Real Estate, Construction & Architecture" at bounding box center [542, 370] width 195 height 14
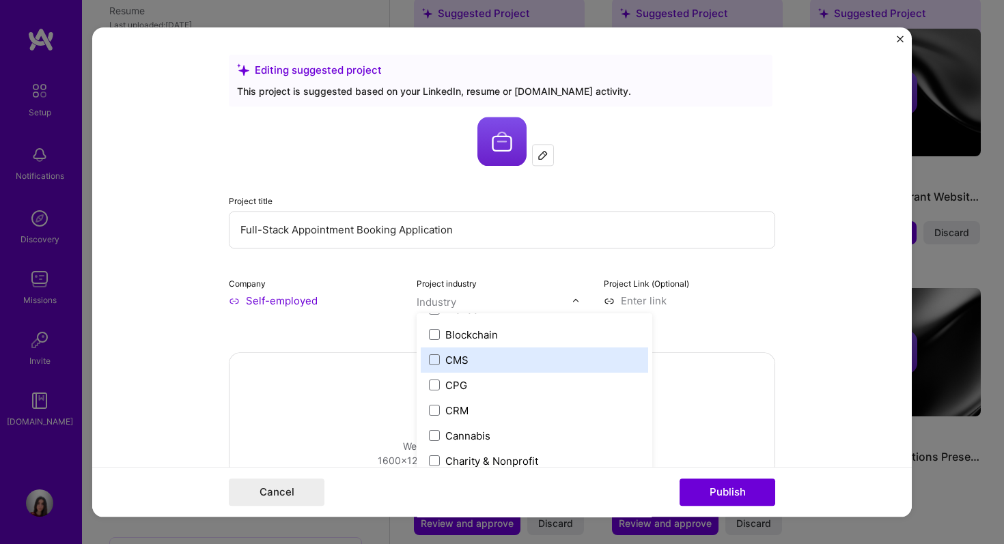
scroll to position [454, 0]
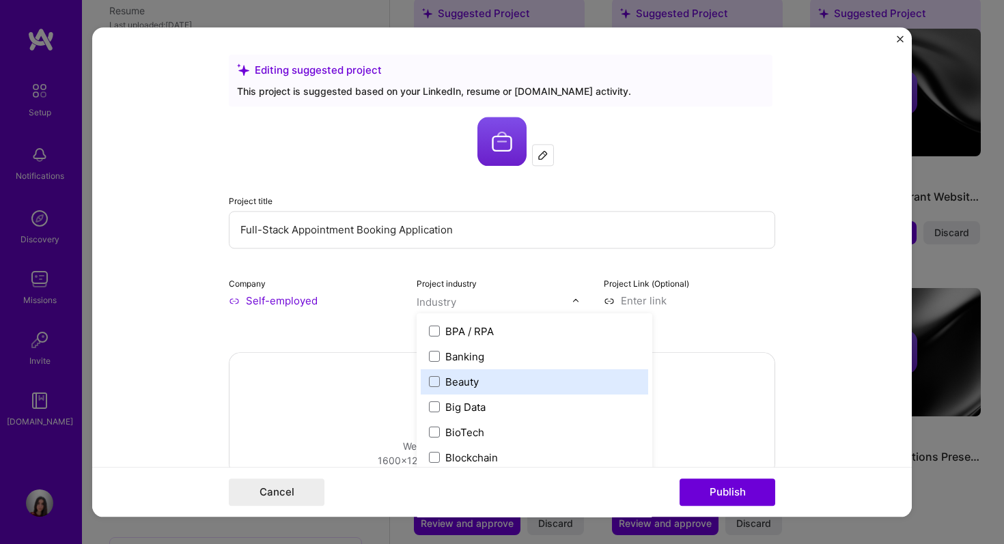
click at [490, 383] on label "Beauty" at bounding box center [534, 382] width 211 height 14
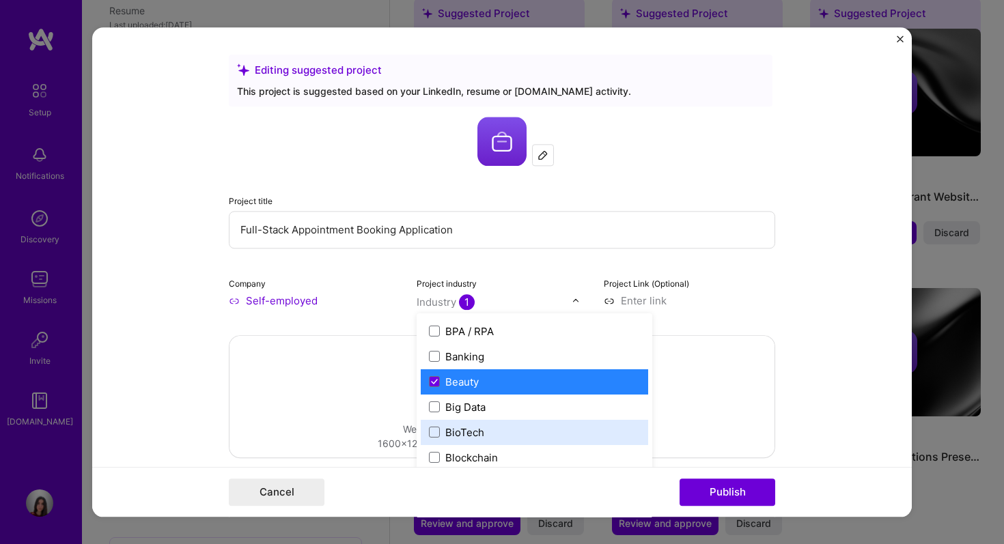
click at [689, 428] on div "Drag and drop an image or Upload file Upload file We recommend uploading at lea…" at bounding box center [502, 397] width 545 height 122
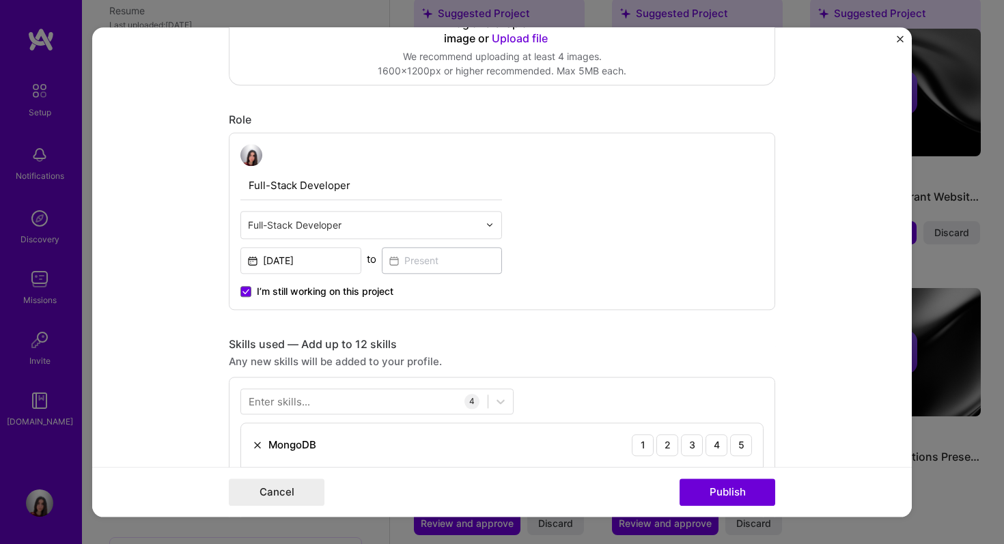
scroll to position [634, 0]
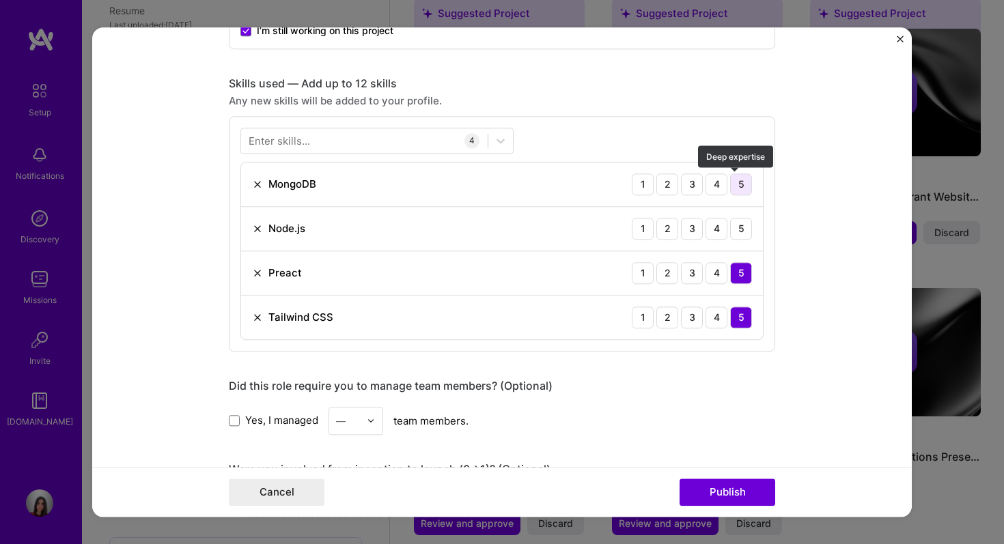
click at [737, 193] on div "5" at bounding box center [741, 185] width 22 height 22
click at [737, 237] on div "5" at bounding box center [741, 229] width 22 height 22
click at [721, 231] on div "4" at bounding box center [717, 229] width 22 height 22
click at [708, 187] on div "4" at bounding box center [717, 185] width 22 height 22
click at [713, 283] on div "4" at bounding box center [717, 273] width 22 height 22
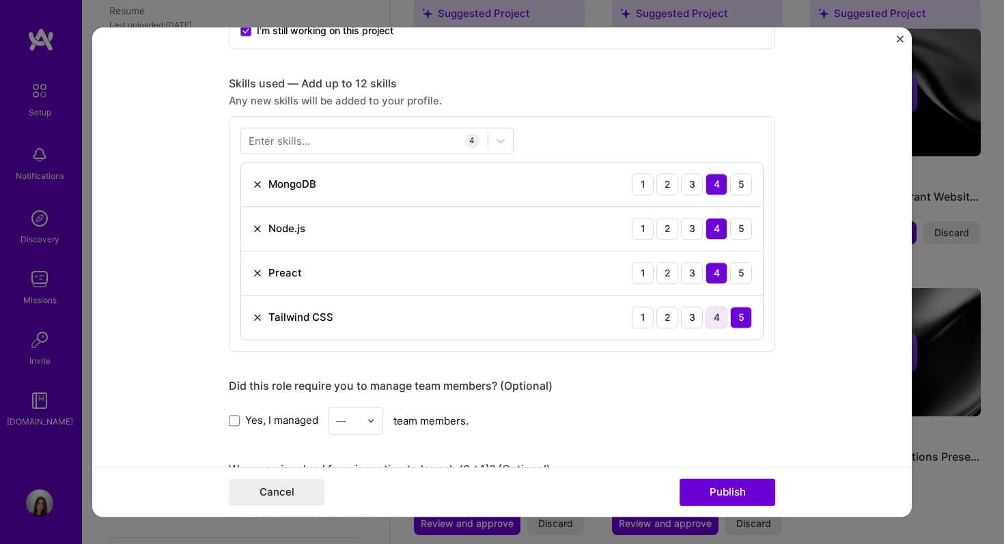
click at [713, 307] on div "4" at bounding box center [717, 318] width 22 height 22
click at [696, 280] on div "3" at bounding box center [692, 273] width 22 height 22
click at [706, 310] on div "4" at bounding box center [717, 318] width 22 height 22
click at [698, 314] on div "1 2 3 4 5" at bounding box center [692, 318] width 120 height 22
click at [707, 273] on div "4" at bounding box center [717, 273] width 22 height 22
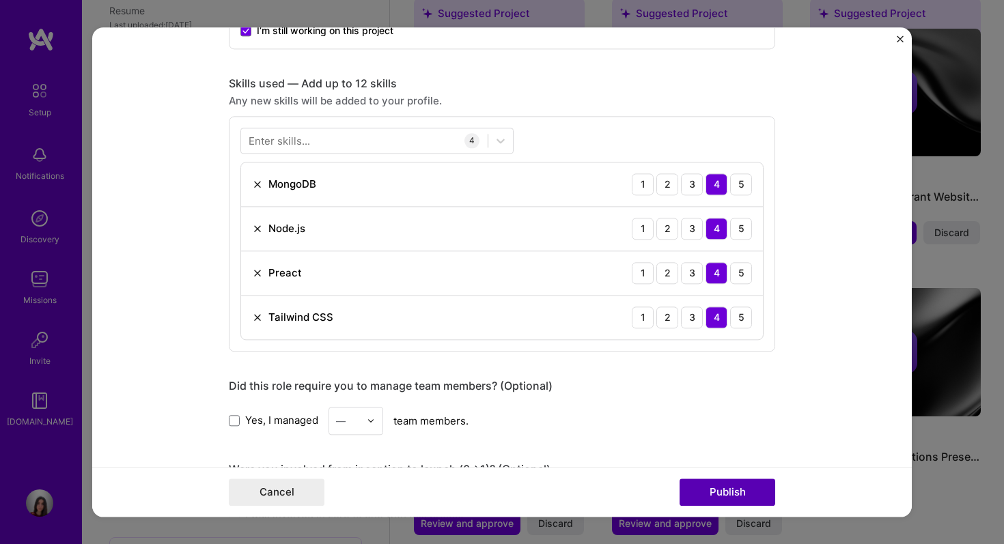
click at [719, 506] on div "Cancel Publish" at bounding box center [502, 492] width 820 height 50
click at [721, 496] on button "Publish" at bounding box center [728, 492] width 96 height 27
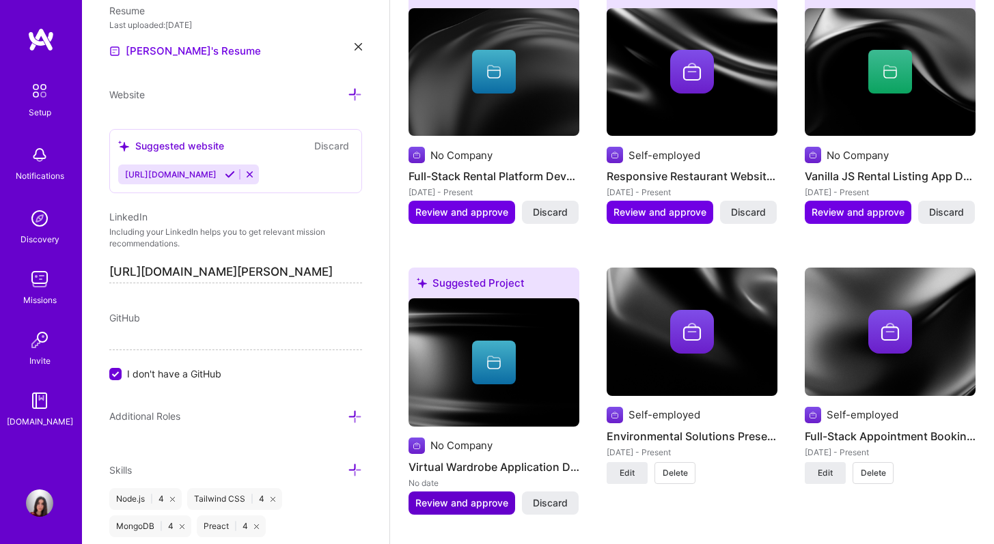
click at [476, 497] on span "Review and approve" at bounding box center [461, 504] width 93 height 14
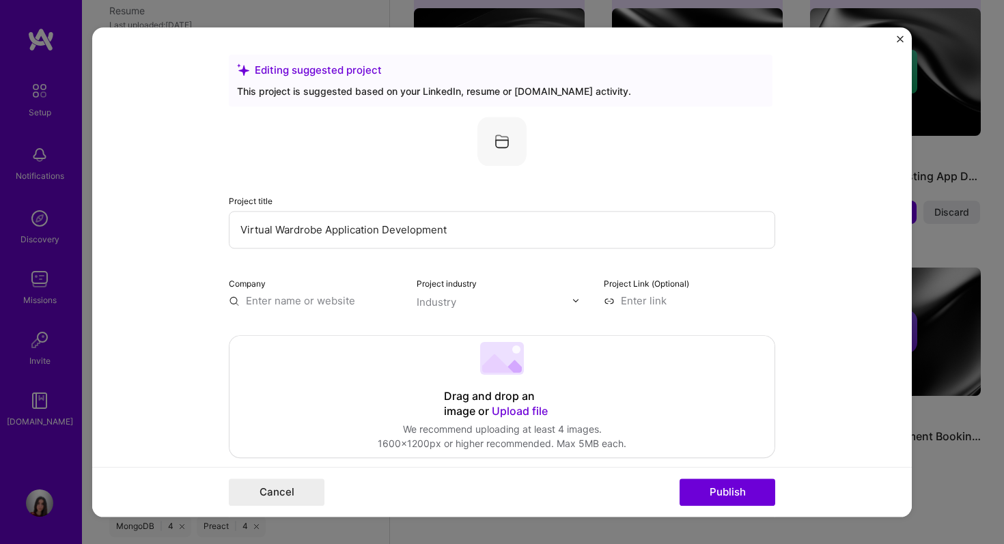
click at [458, 296] on input "text" at bounding box center [495, 302] width 156 height 14
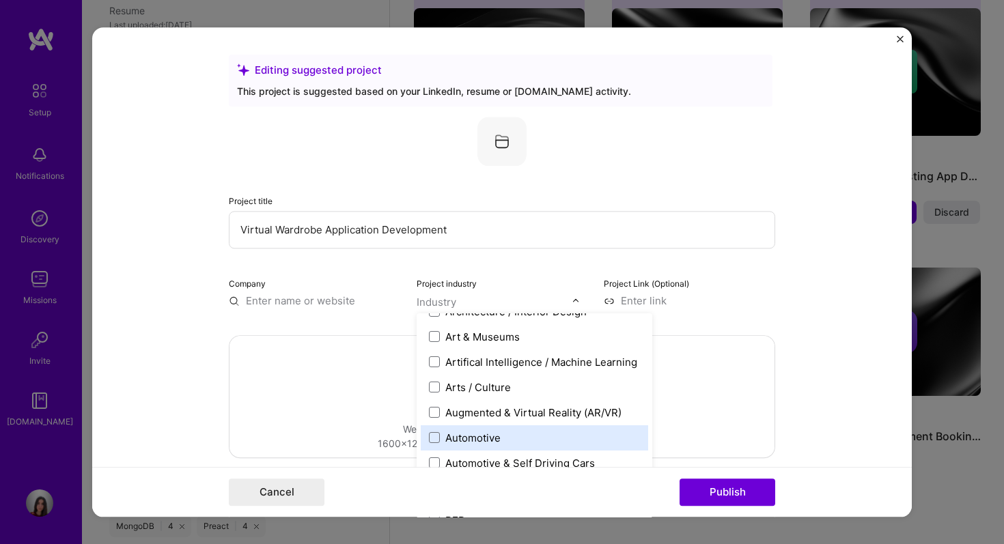
scroll to position [234, 0]
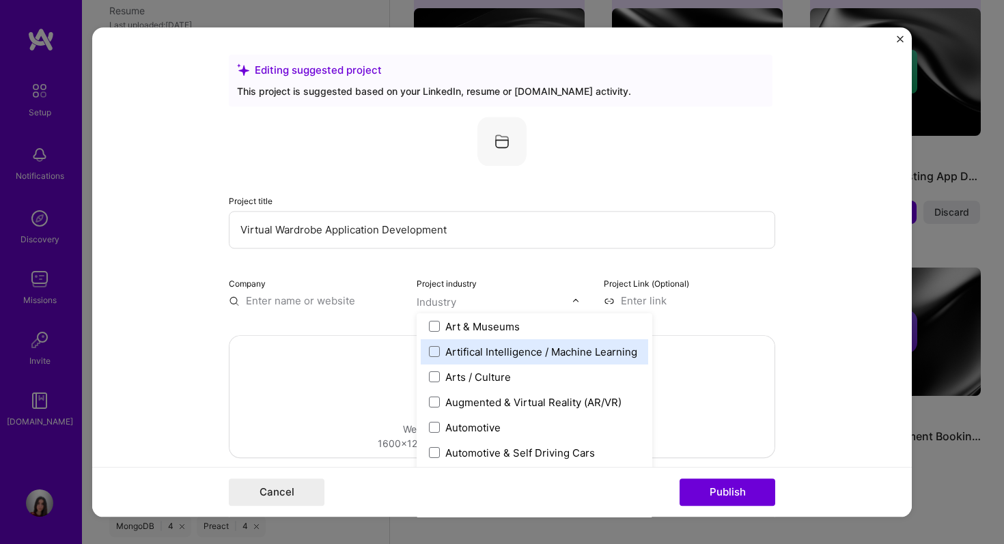
click at [462, 357] on div "Artifical Intelligence / Machine Learning" at bounding box center [541, 352] width 192 height 14
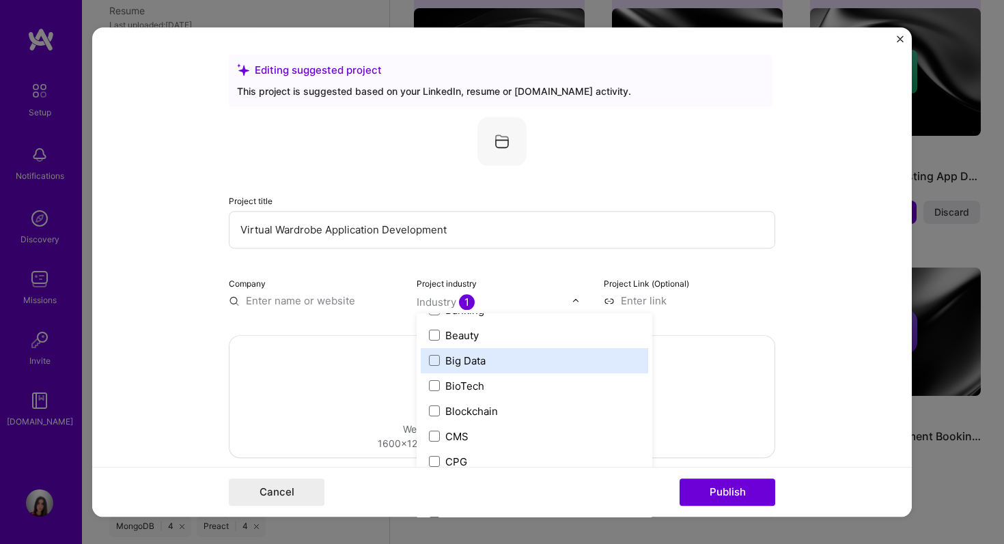
scroll to position [475, 0]
click at [470, 361] on div "Beauty" at bounding box center [461, 360] width 33 height 14
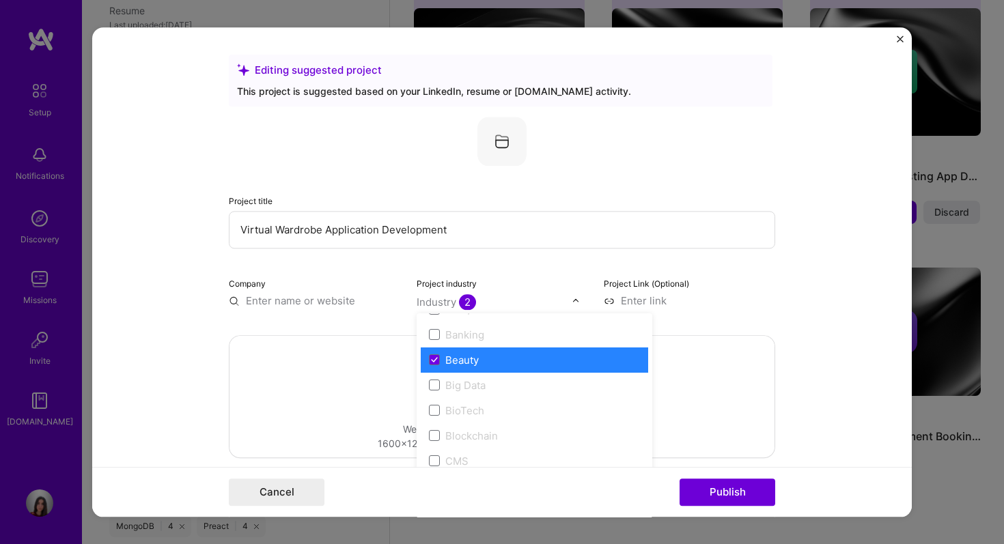
click at [667, 414] on div "Drag and drop an image or Upload file Upload file We recommend uploading at lea…" at bounding box center [502, 397] width 545 height 122
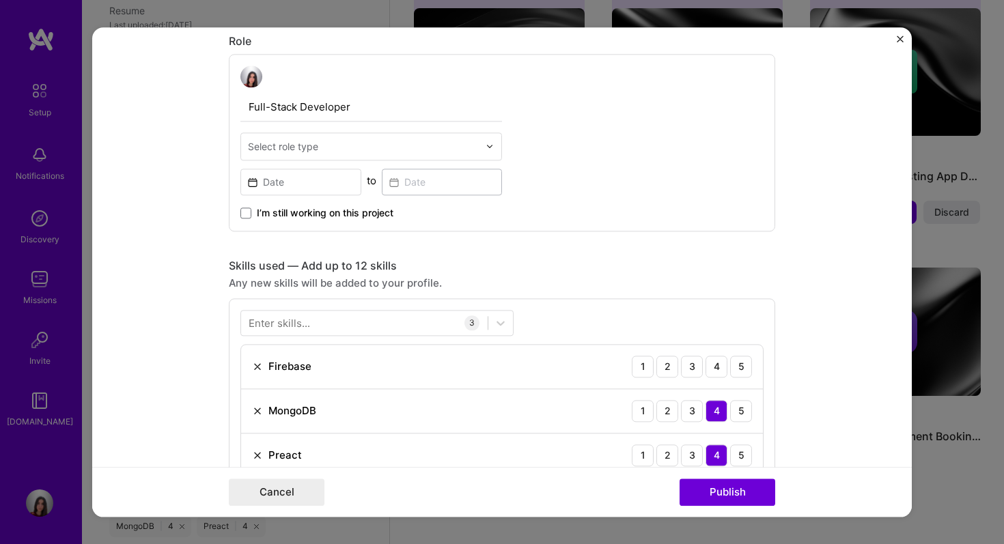
scroll to position [510, 0]
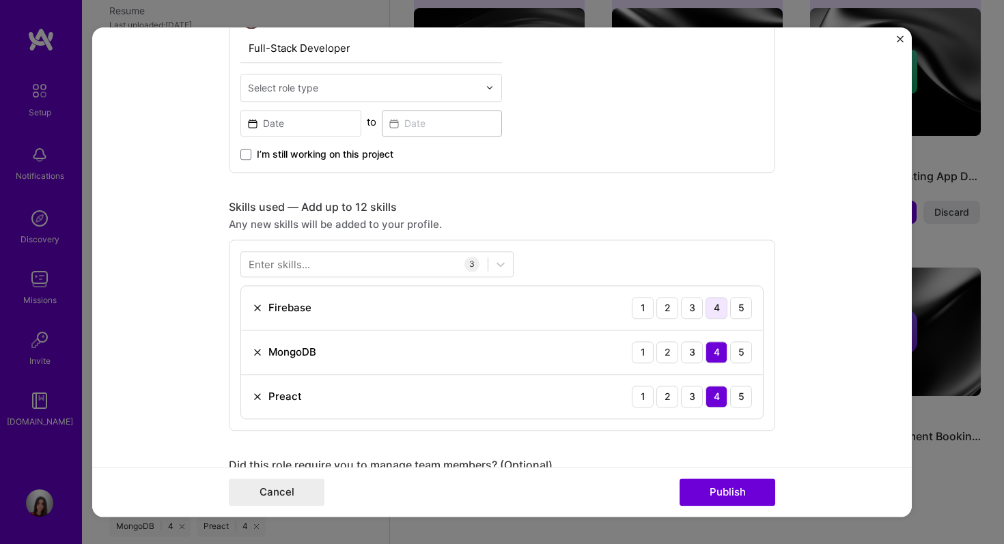
click at [713, 309] on div "4" at bounding box center [717, 308] width 22 height 22
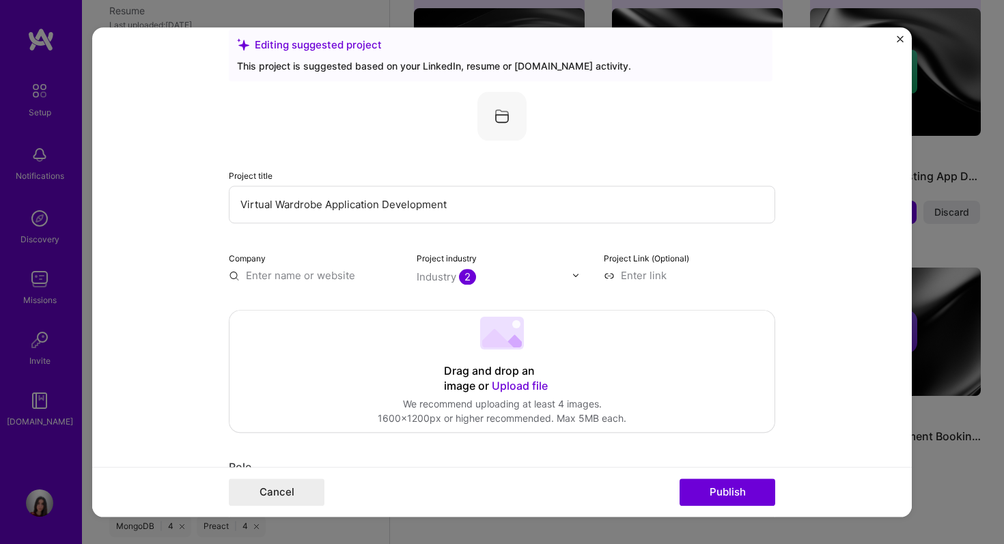
scroll to position [0, 0]
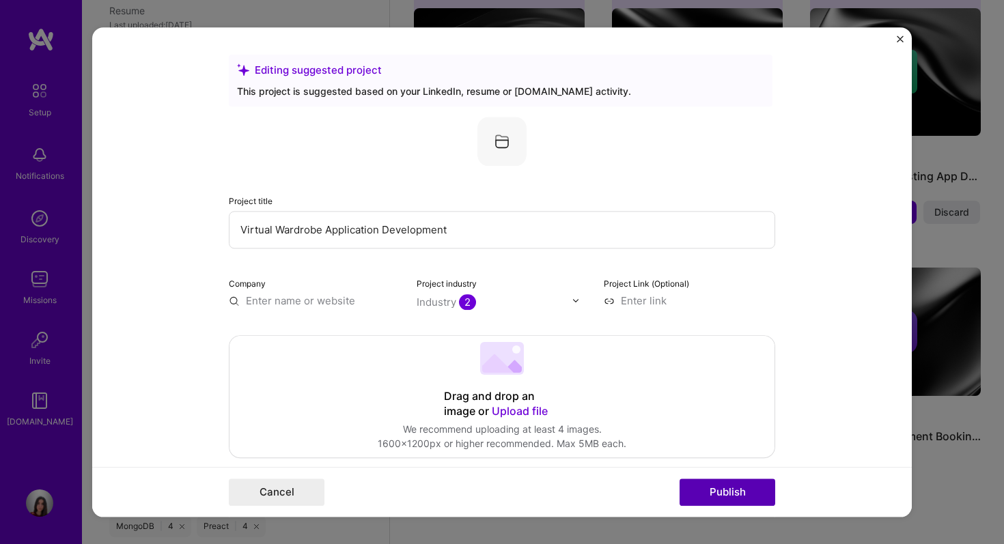
click at [737, 502] on button "Publish" at bounding box center [728, 492] width 96 height 27
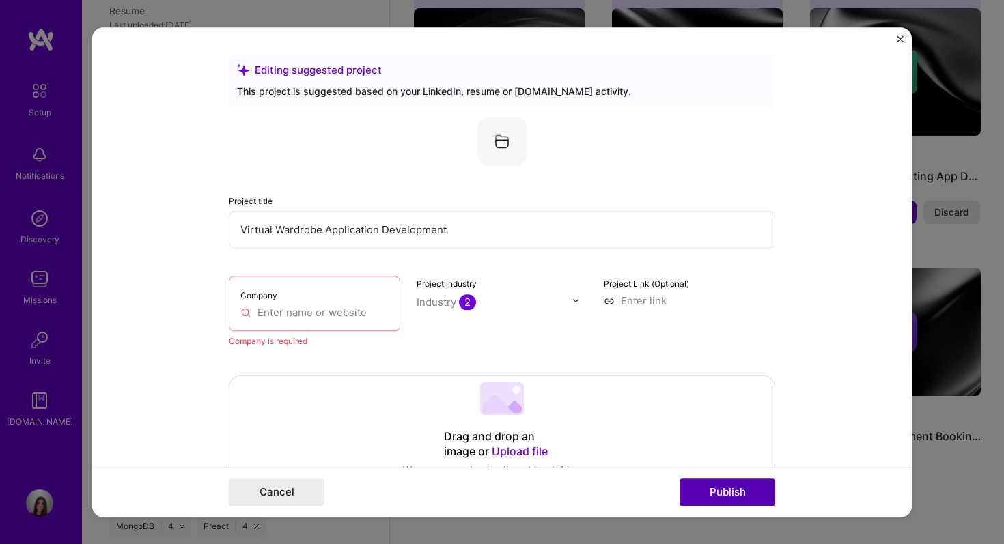
click at [737, 496] on button "Publish" at bounding box center [728, 492] width 96 height 27
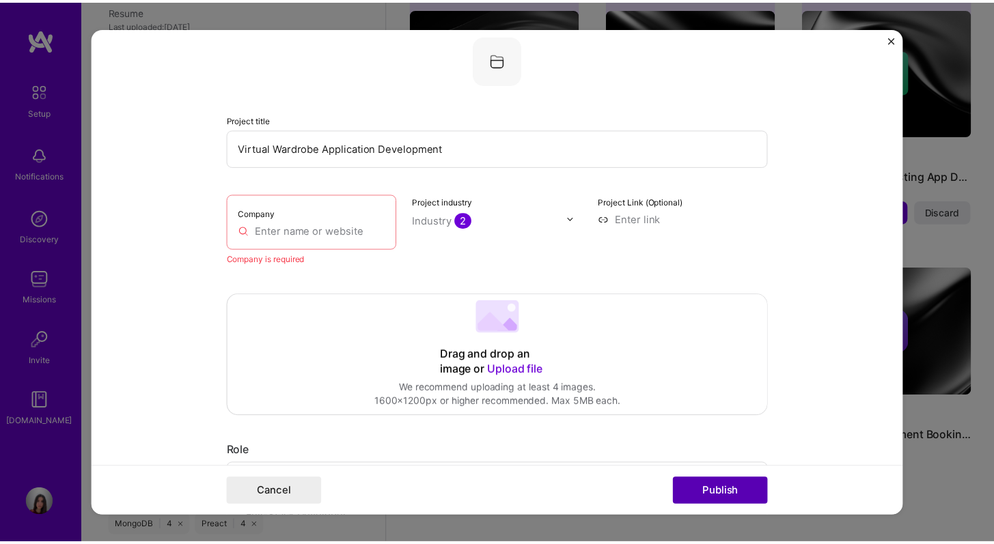
scroll to position [89, 0]
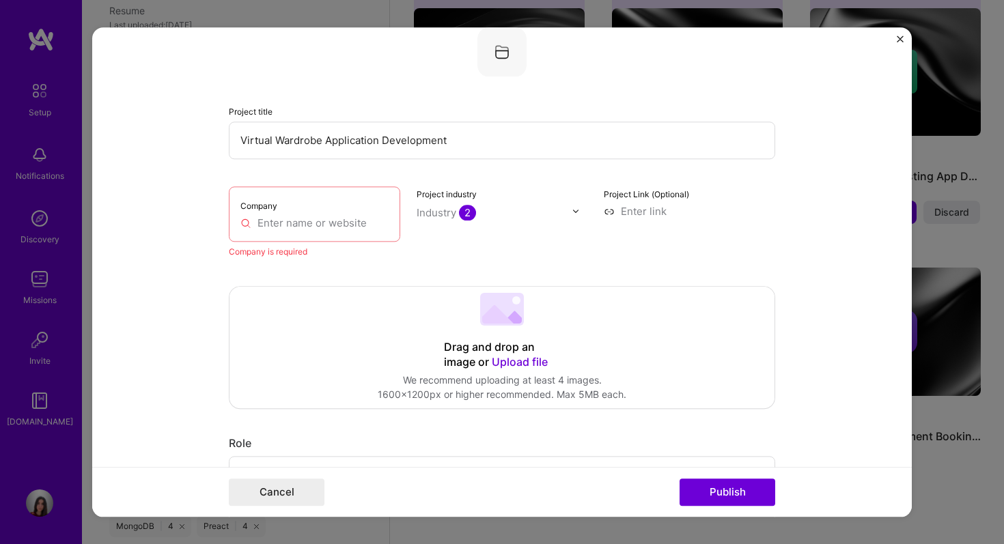
click at [330, 225] on input "text" at bounding box center [314, 223] width 148 height 14
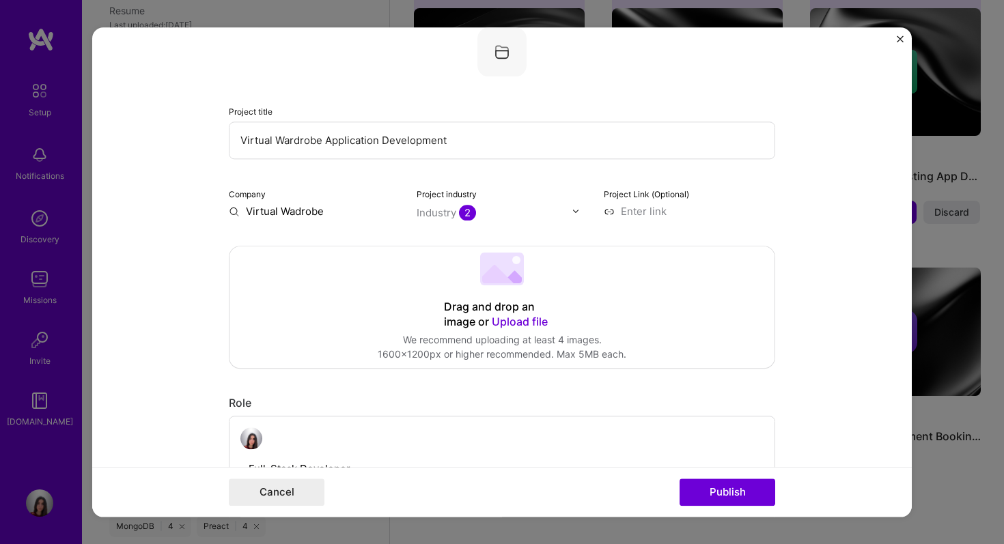
type input "Virtual Wadrobe"
click at [741, 493] on button "Publish" at bounding box center [728, 492] width 96 height 27
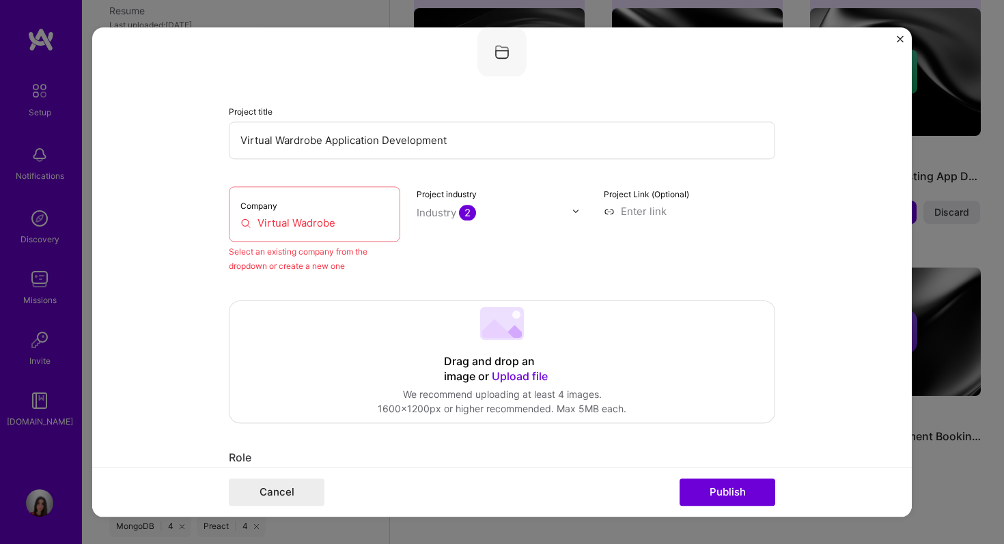
click at [340, 221] on input "Virtual Wadrobe" at bounding box center [314, 223] width 148 height 14
click at [294, 506] on div "Cancel Publish" at bounding box center [502, 492] width 820 height 50
click at [296, 499] on button "Cancel" at bounding box center [277, 492] width 96 height 27
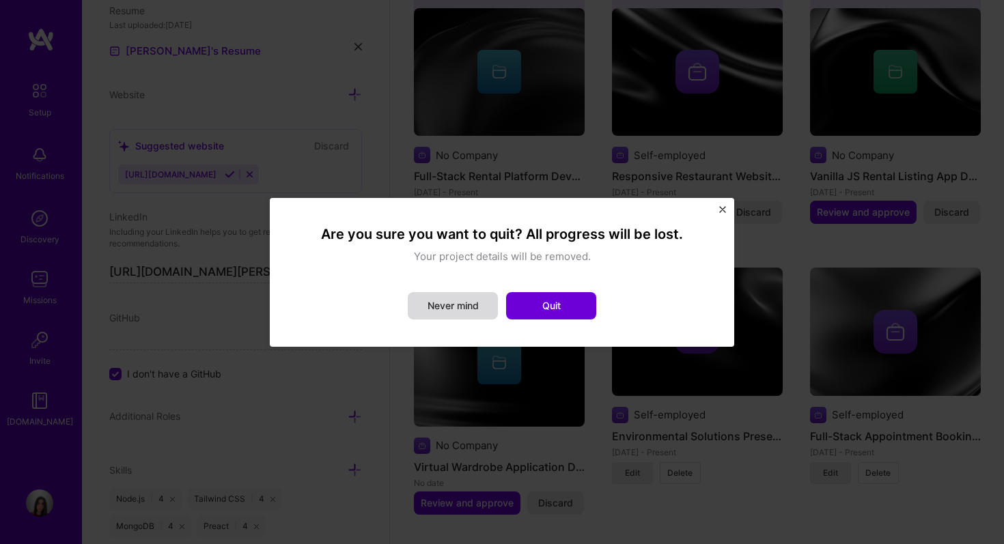
click at [467, 312] on button "Never mind" at bounding box center [453, 305] width 90 height 27
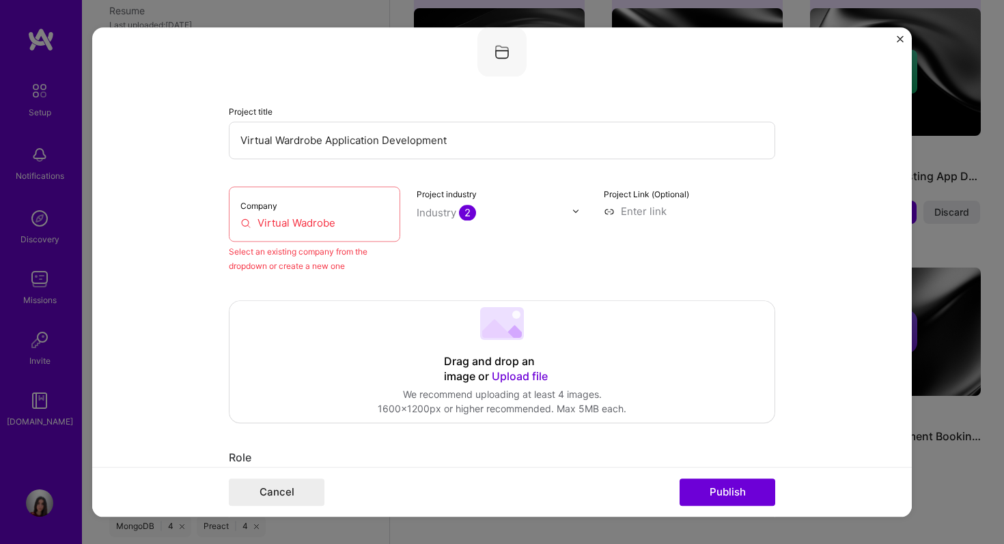
click at [327, 218] on input "Virtual Wadrobe" at bounding box center [314, 223] width 148 height 14
click at [285, 486] on button "Cancel" at bounding box center [277, 492] width 96 height 27
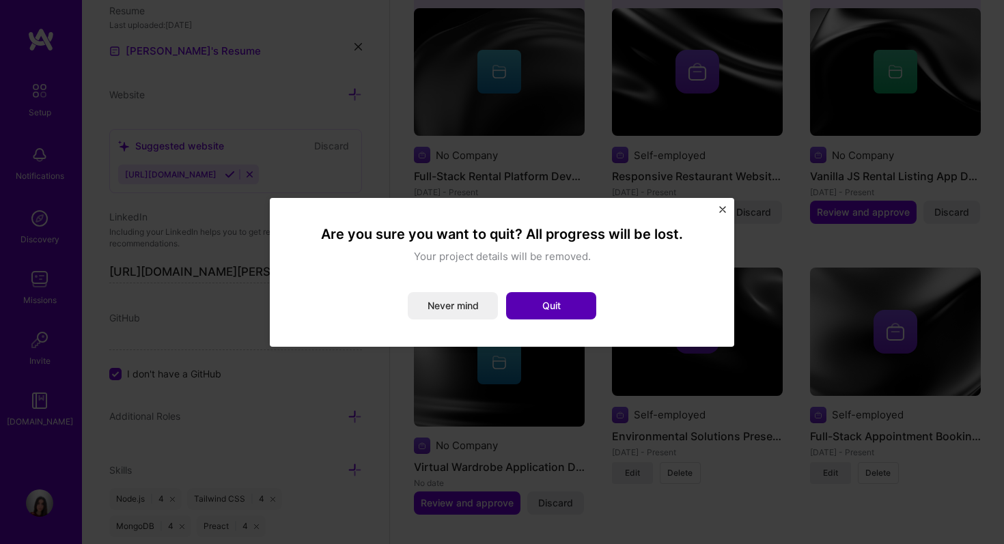
click at [525, 312] on button "Quit" at bounding box center [551, 305] width 90 height 27
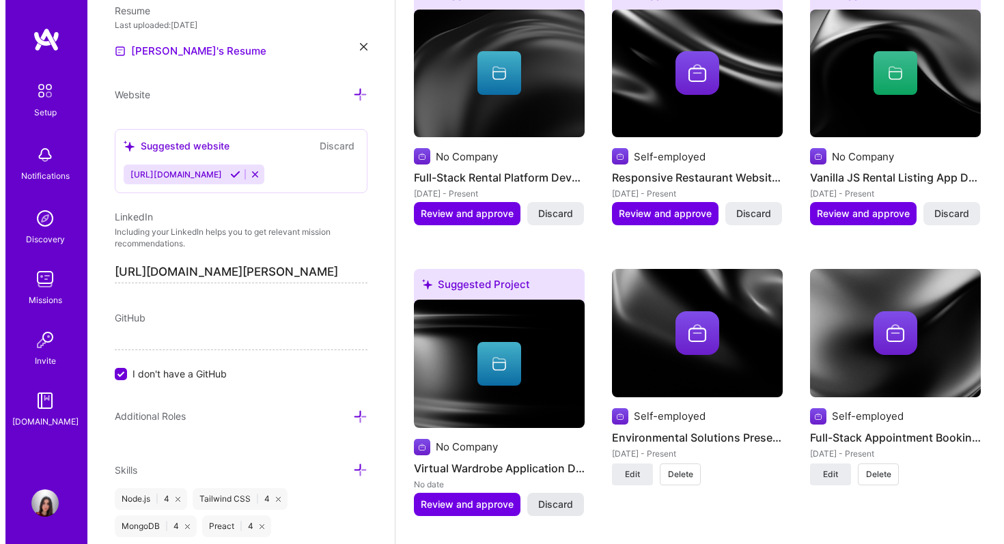
scroll to position [1297, 0]
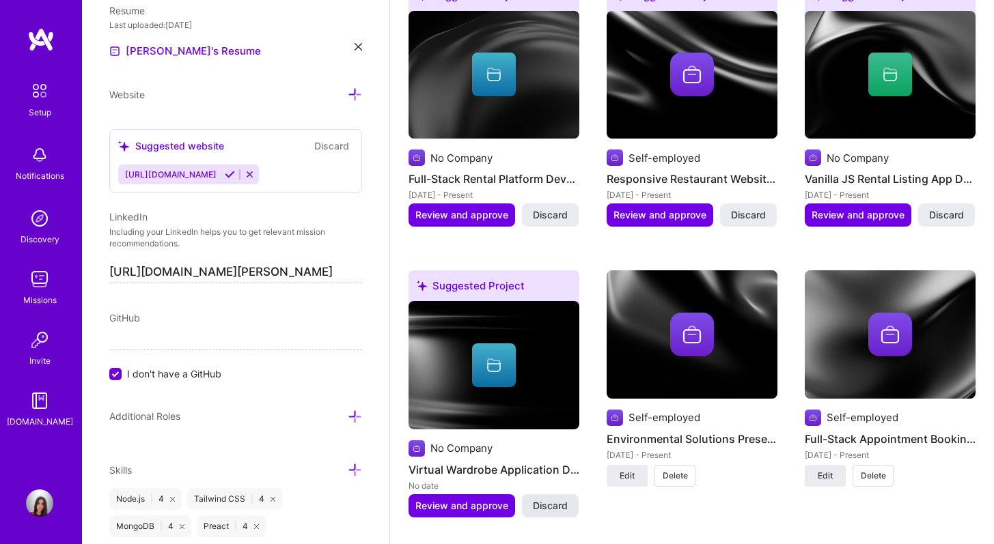
click at [555, 495] on button "Discard" at bounding box center [550, 506] width 57 height 23
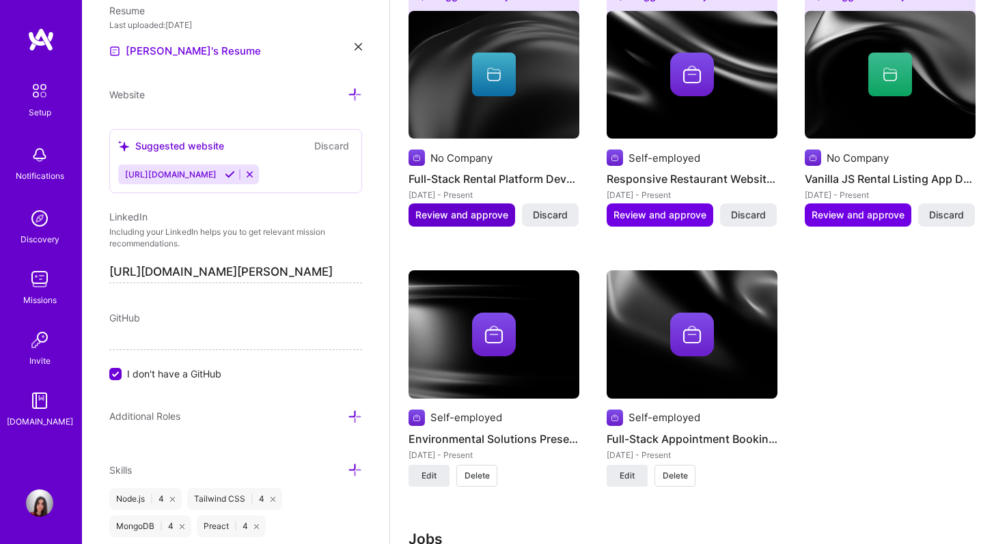
click at [504, 208] on span "Review and approve" at bounding box center [461, 215] width 93 height 14
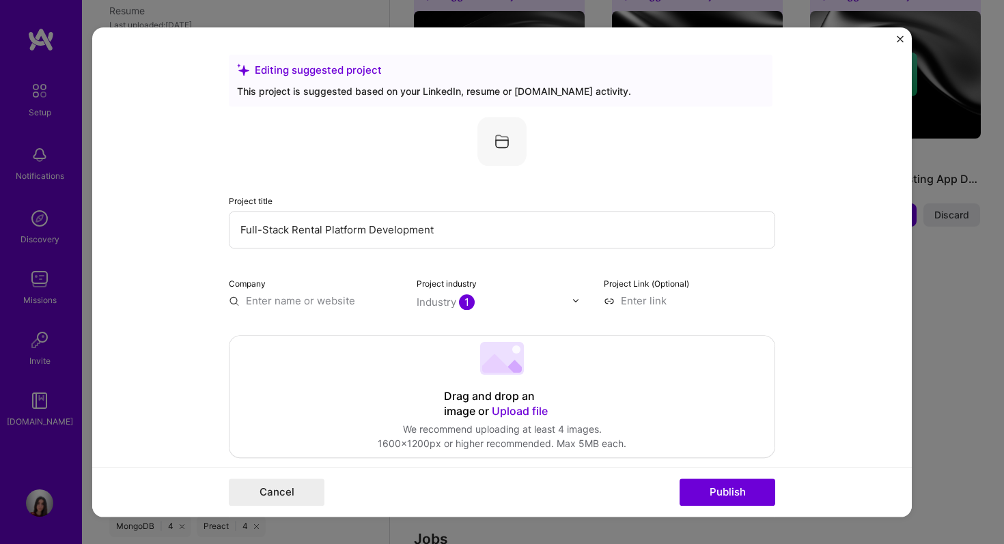
click at [431, 239] on input "Full-Stack Rental Platform Development" at bounding box center [502, 230] width 547 height 38
drag, startPoint x: 467, startPoint y: 308, endPoint x: 477, endPoint y: 308, distance: 9.6
click at [467, 308] on div "Industry 1" at bounding box center [446, 302] width 58 height 14
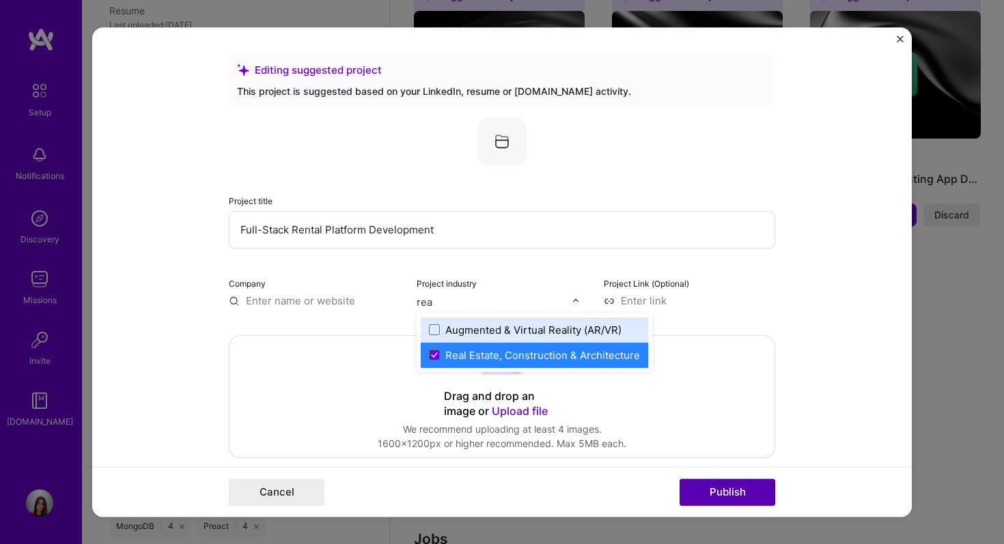
type input "rea"
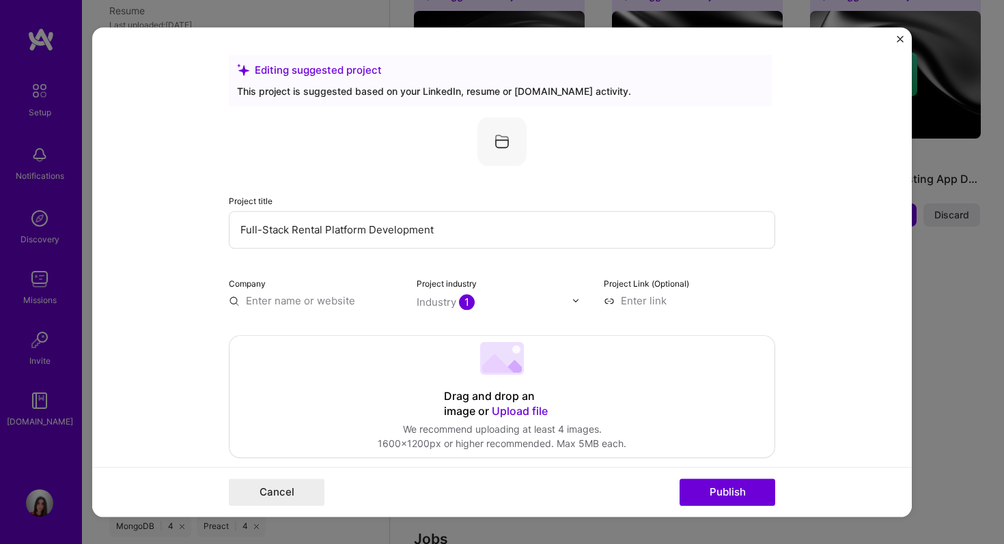
click at [715, 480] on button "Publish" at bounding box center [728, 492] width 96 height 27
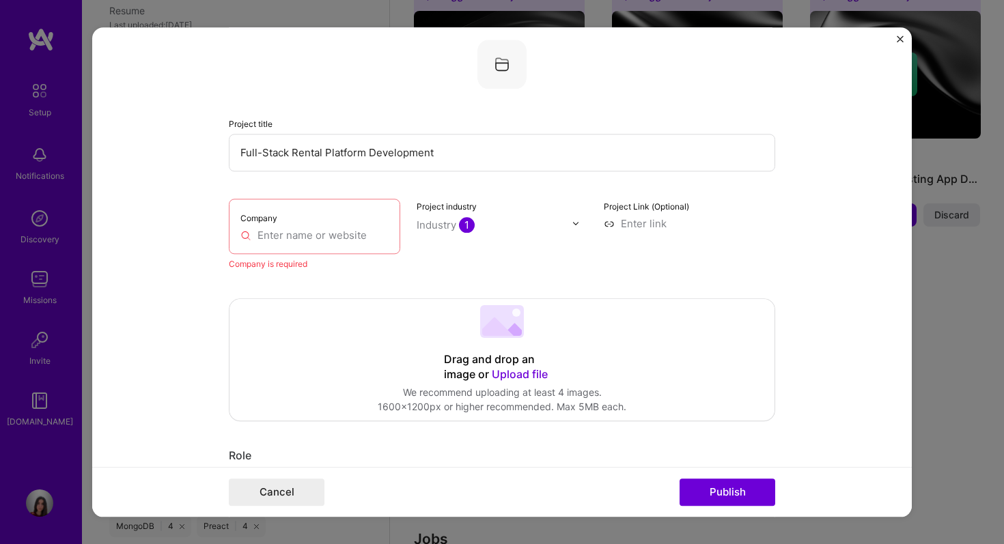
scroll to position [89, 0]
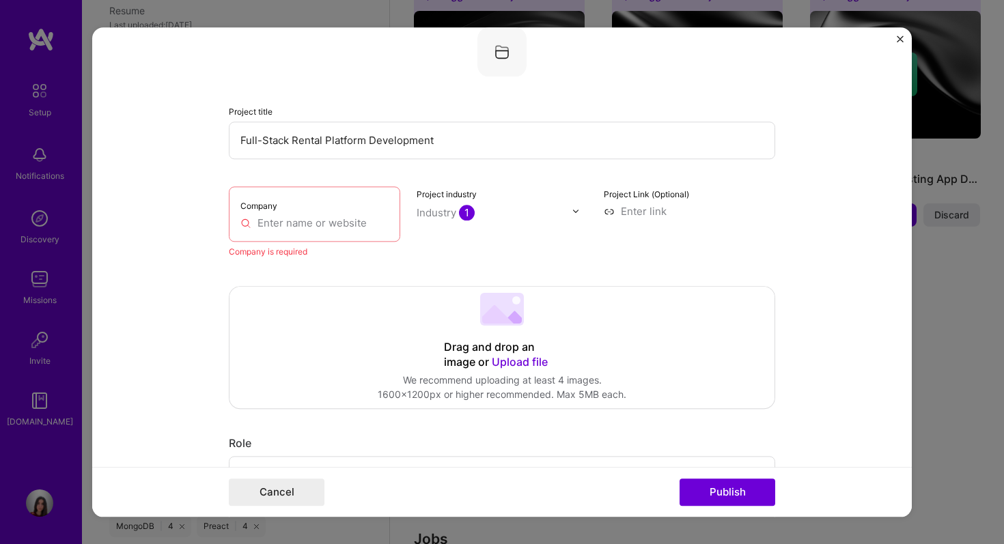
click at [300, 215] on div "Company" at bounding box center [314, 213] width 171 height 55
click at [301, 222] on input "text" at bounding box center [314, 223] width 148 height 14
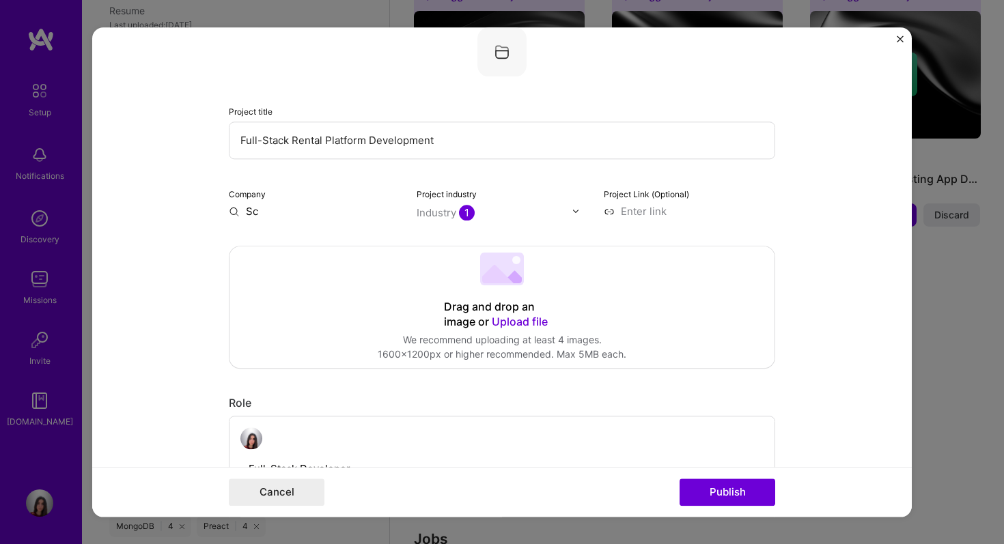
type input "S"
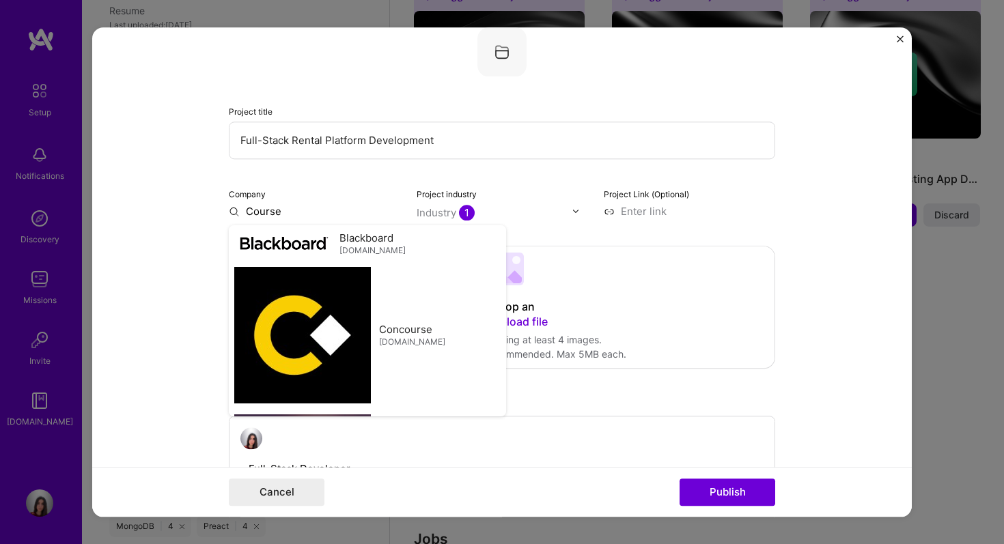
click at [511, 248] on div "Drag and drop an image or Upload file Upload file We recommend uploading at lea…" at bounding box center [502, 308] width 545 height 122
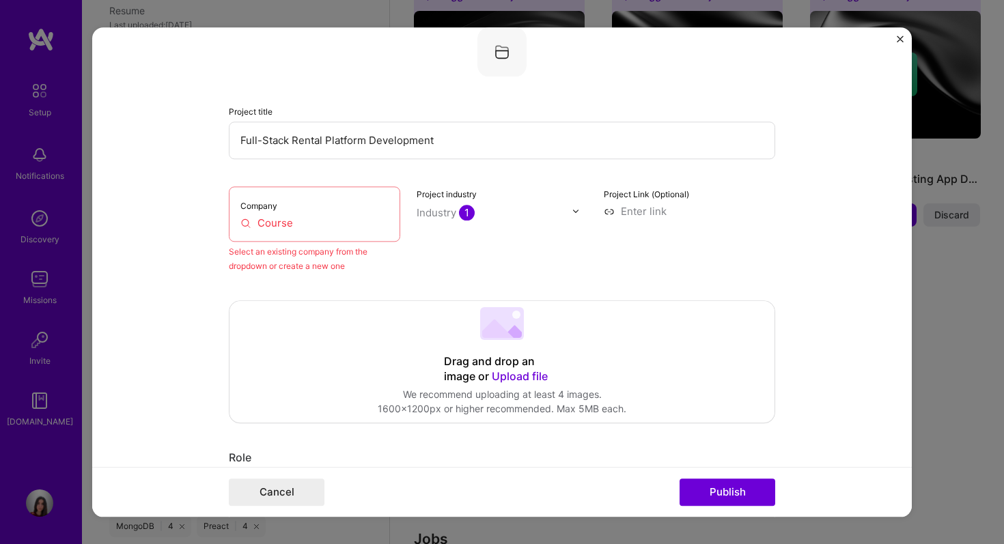
click at [316, 222] on input "Course" at bounding box center [314, 223] width 148 height 14
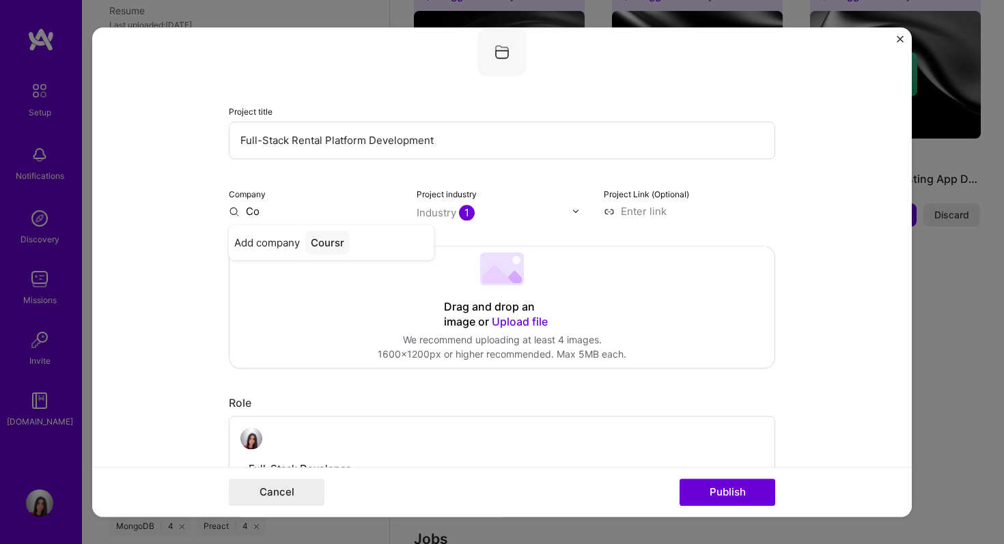
type input "C"
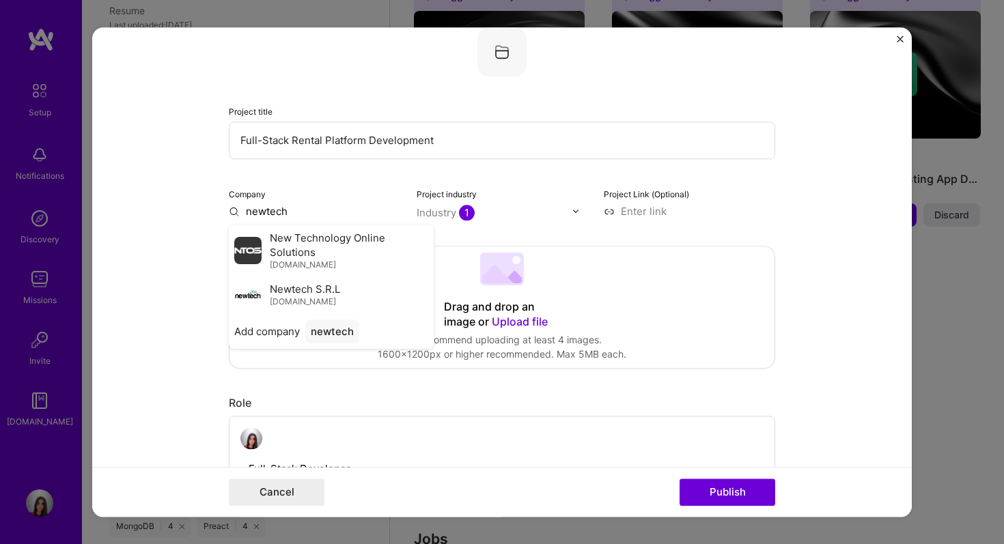
click at [313, 299] on span "newtechsa.com" at bounding box center [303, 301] width 66 height 11
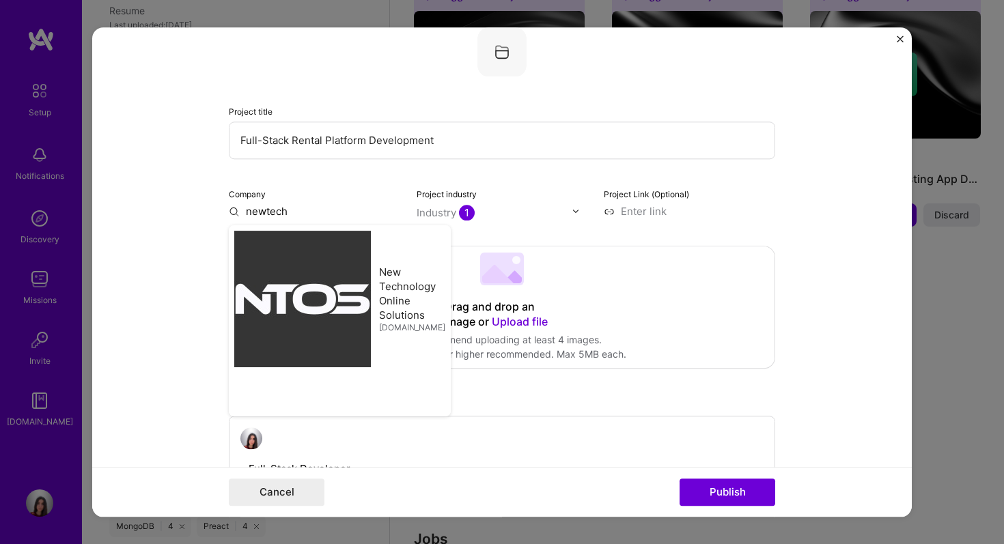
type input "Newtech S.R.L"
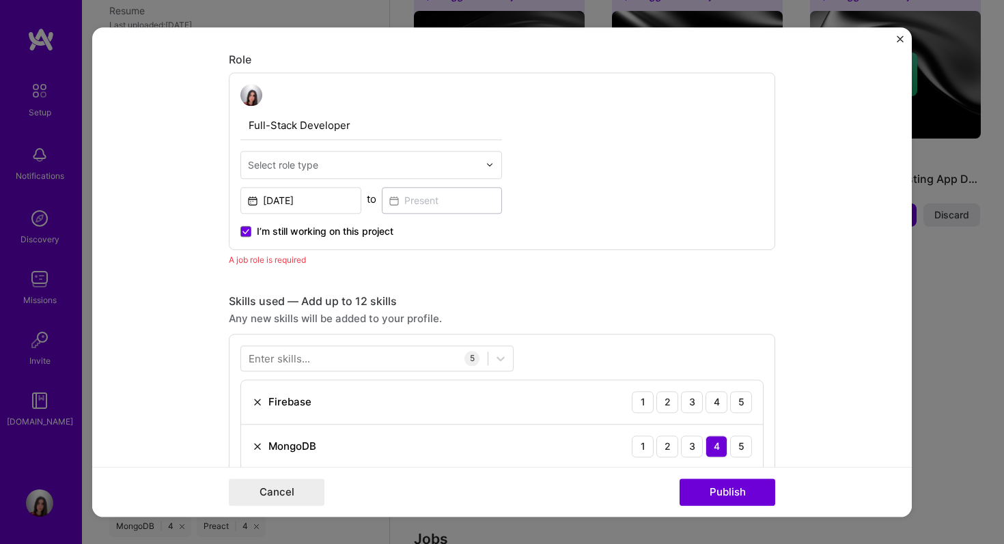
scroll to position [488, 0]
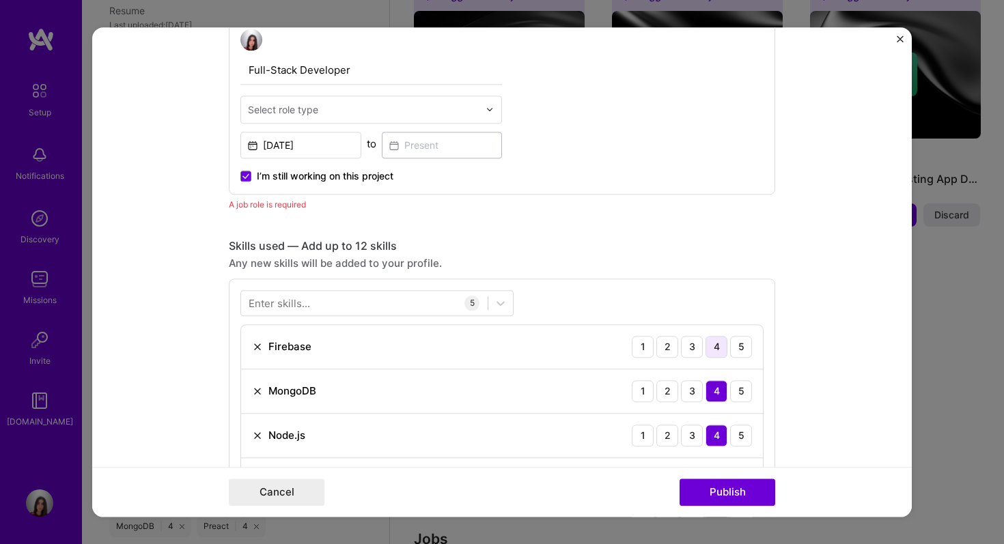
click at [713, 344] on div "4" at bounding box center [717, 347] width 22 height 22
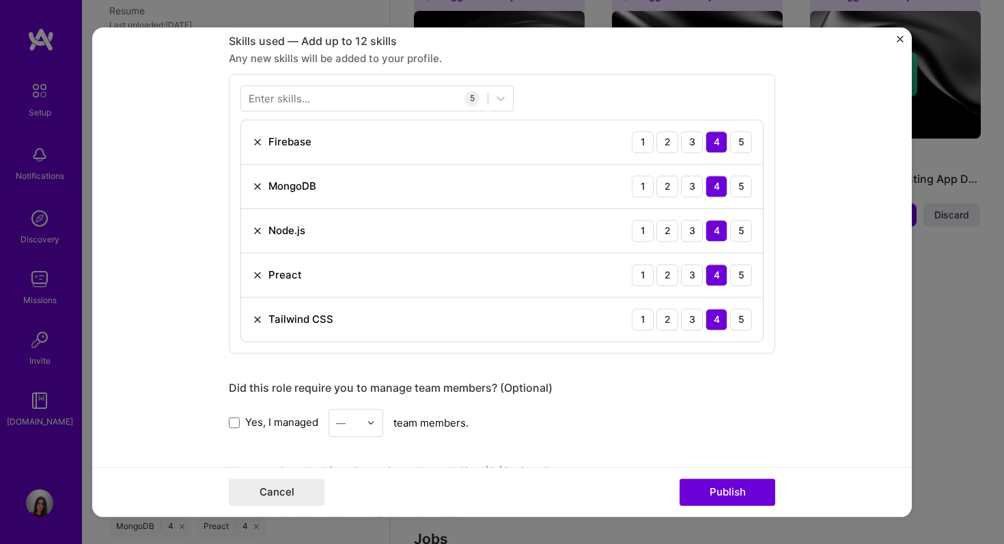
scroll to position [782, 0]
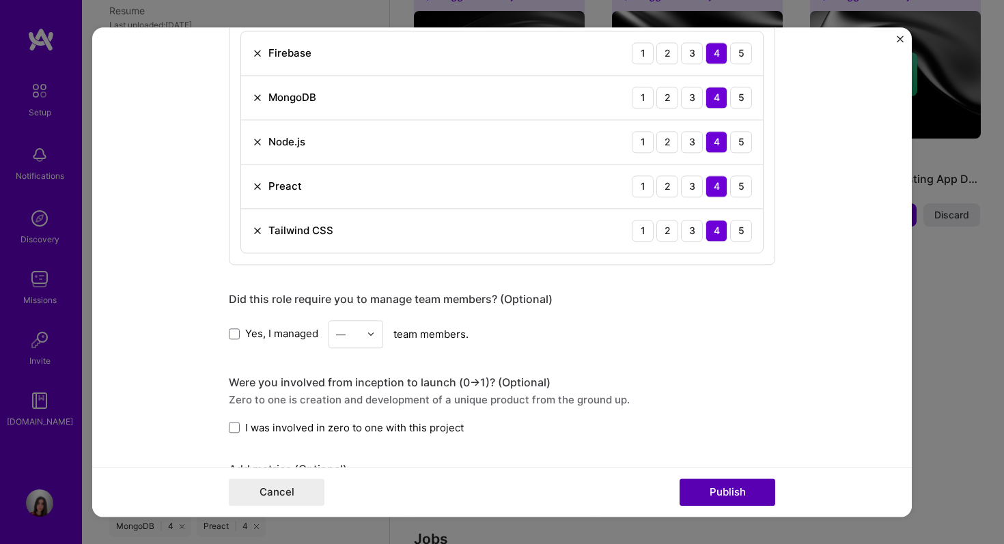
click at [725, 485] on button "Publish" at bounding box center [728, 492] width 96 height 27
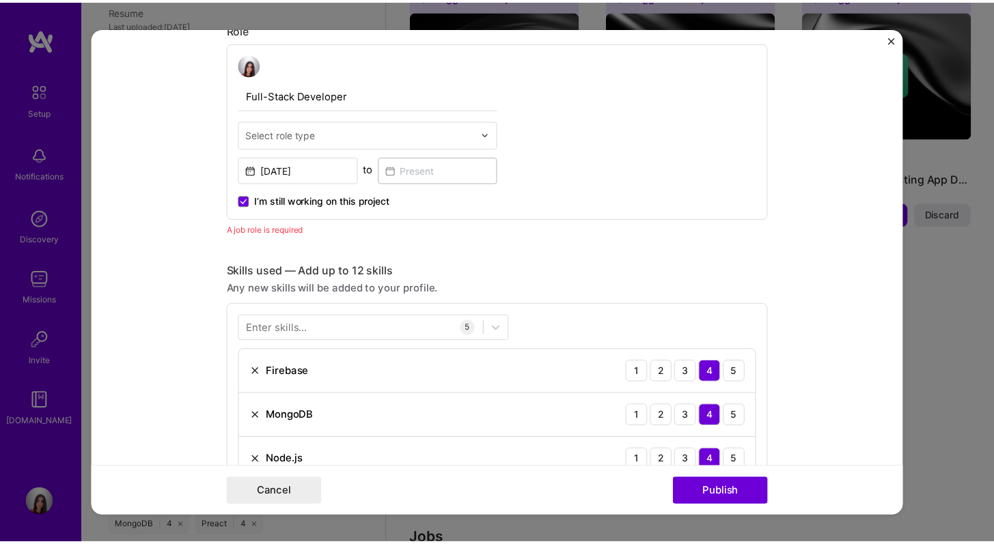
scroll to position [459, 0]
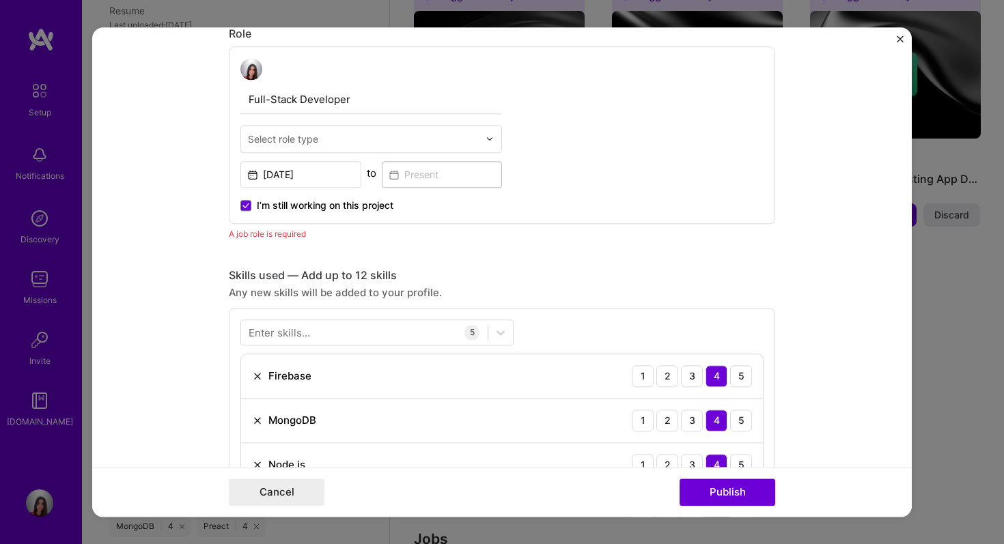
click at [376, 203] on span "I’m still working on this project" at bounding box center [325, 206] width 137 height 14
click at [0, 0] on input "I’m still working on this project" at bounding box center [0, 0] width 0 height 0
click at [396, 174] on input at bounding box center [442, 174] width 121 height 27
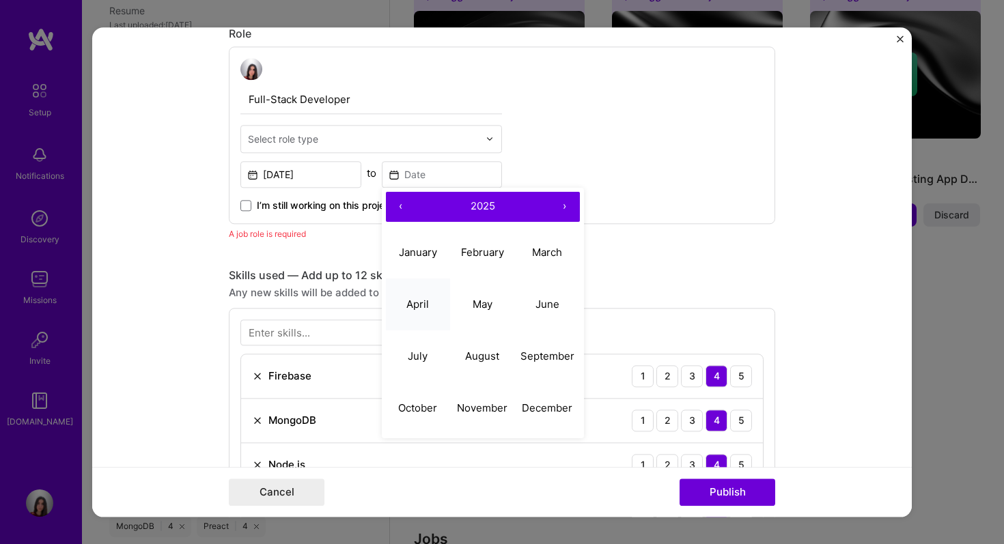
click at [421, 306] on abbr "April" at bounding box center [417, 304] width 23 height 13
type input "Apr, 2025"
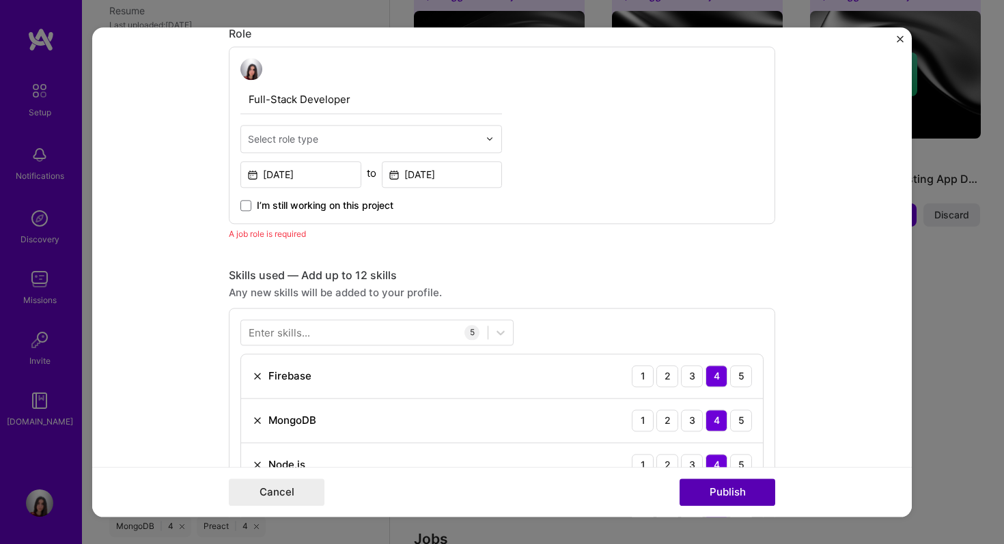
click at [731, 495] on button "Publish" at bounding box center [728, 492] width 96 height 27
click at [281, 197] on div "I’m still working on this project" at bounding box center [371, 200] width 262 height 25
click at [281, 202] on span "I’m still working on this project" at bounding box center [325, 206] width 137 height 14
click at [0, 0] on input "I’m still working on this project" at bounding box center [0, 0] width 0 height 0
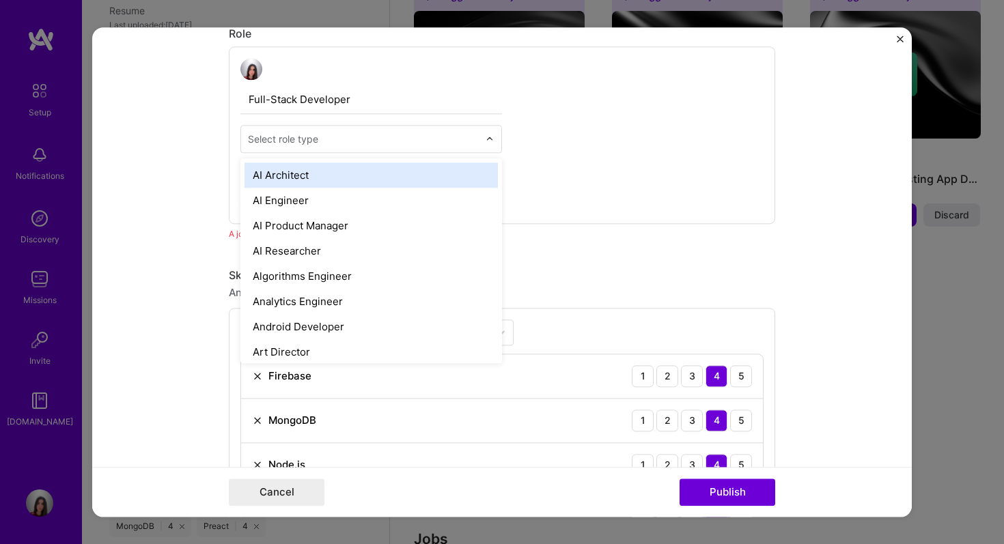
click at [385, 140] on input "text" at bounding box center [363, 139] width 231 height 14
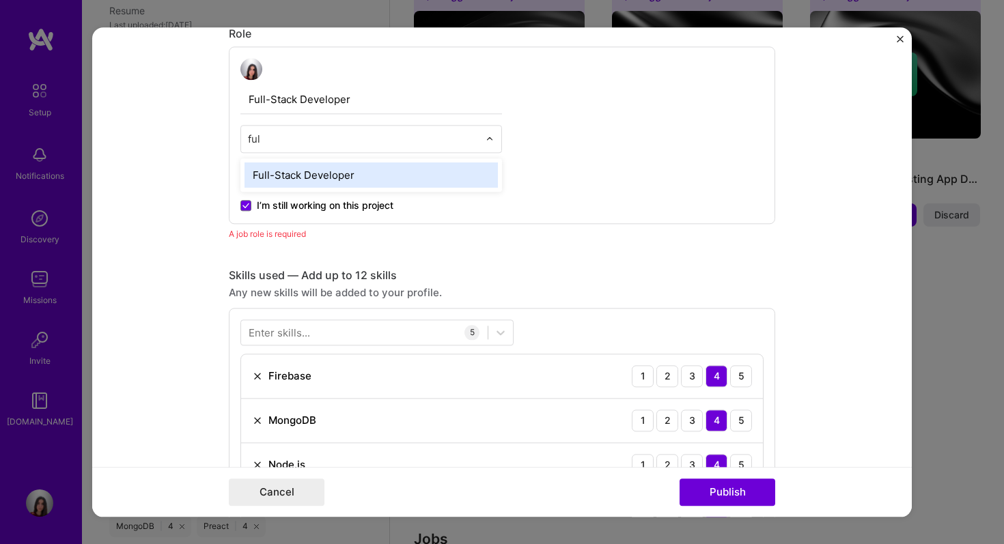
type input "full"
click at [380, 163] on div "Full-Stack Developer" at bounding box center [371, 175] width 253 height 25
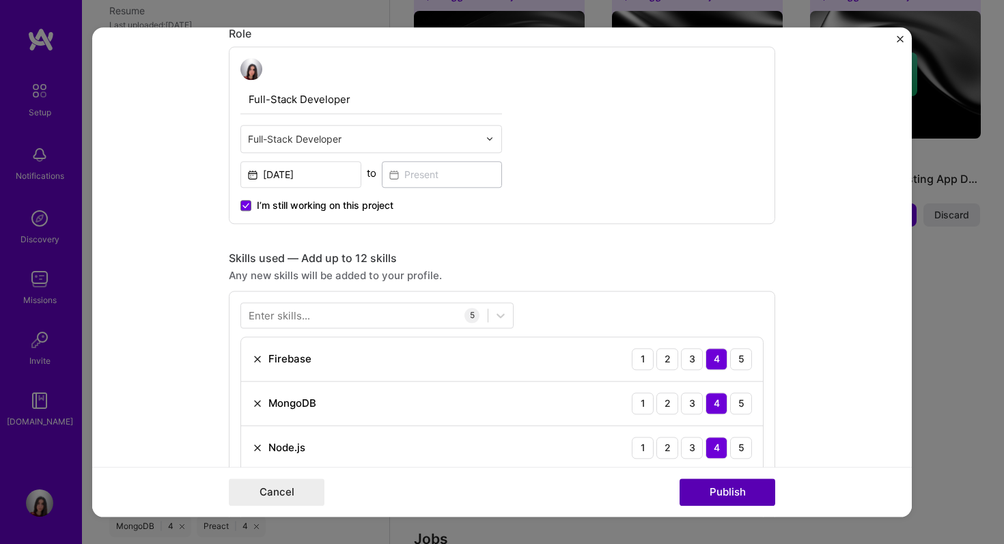
click at [736, 498] on button "Publish" at bounding box center [728, 492] width 96 height 27
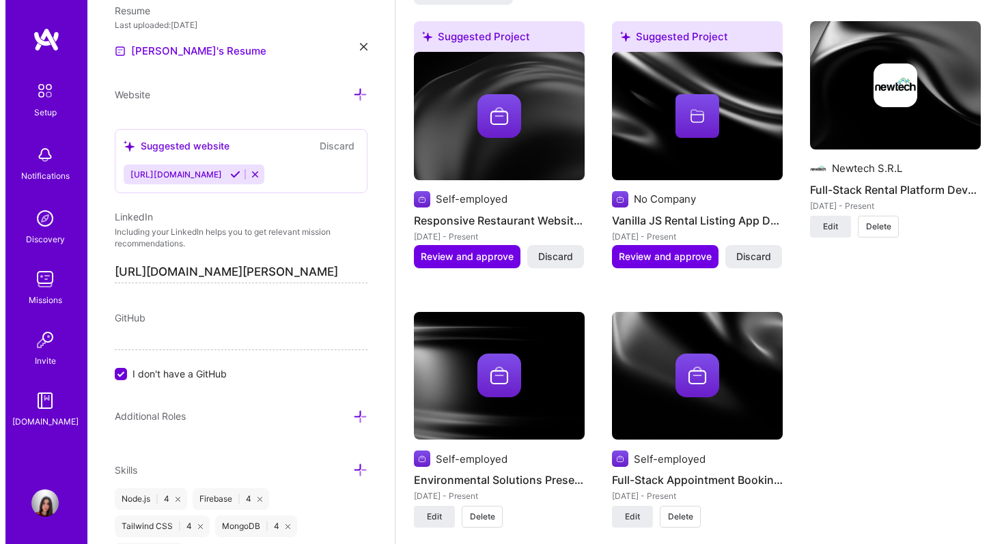
scroll to position [1169, 0]
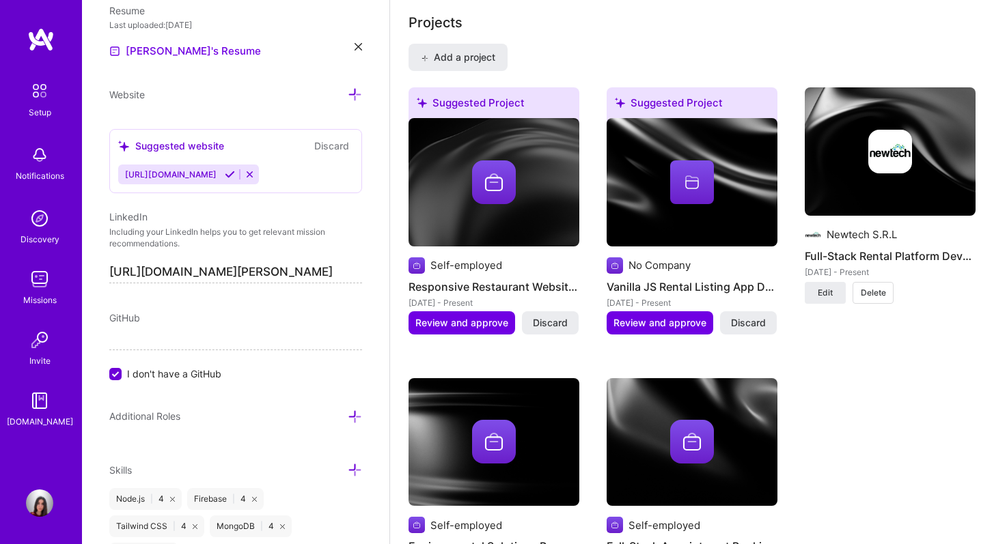
click at [764, 316] on span "Discard" at bounding box center [748, 323] width 35 height 14
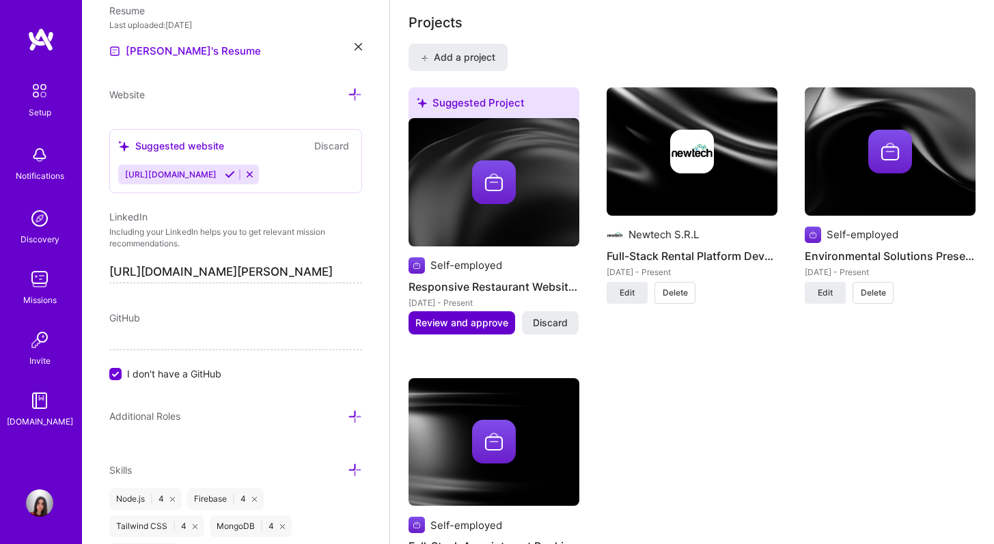
click at [484, 316] on span "Review and approve" at bounding box center [461, 323] width 93 height 14
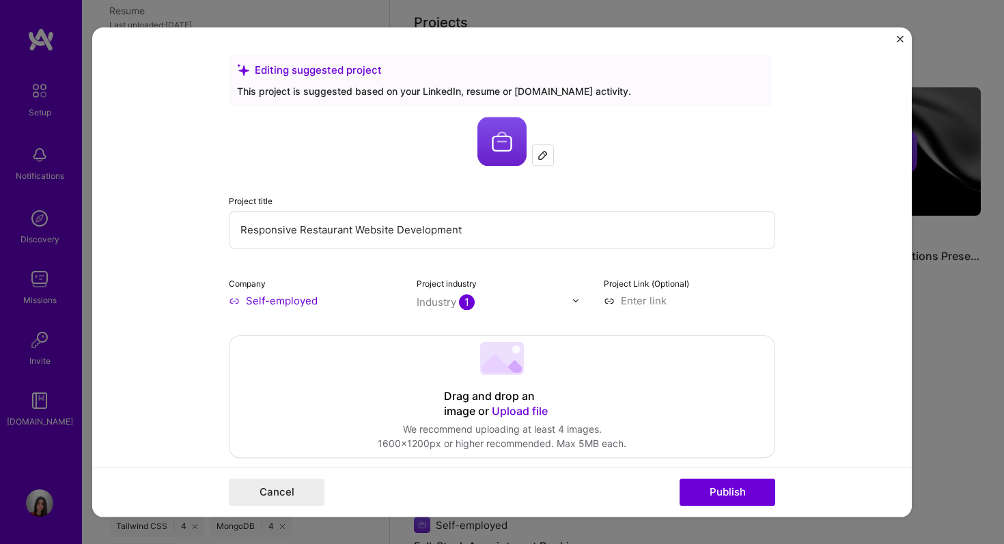
click at [416, 237] on input "Responsive Restaurant Website Development" at bounding box center [502, 230] width 547 height 38
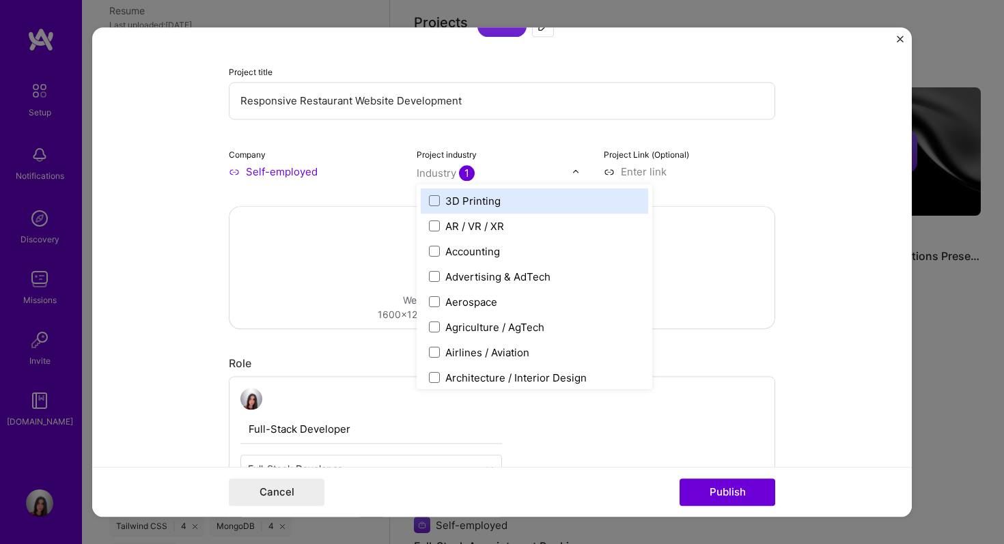
click at [460, 168] on span "1" at bounding box center [467, 173] width 16 height 16
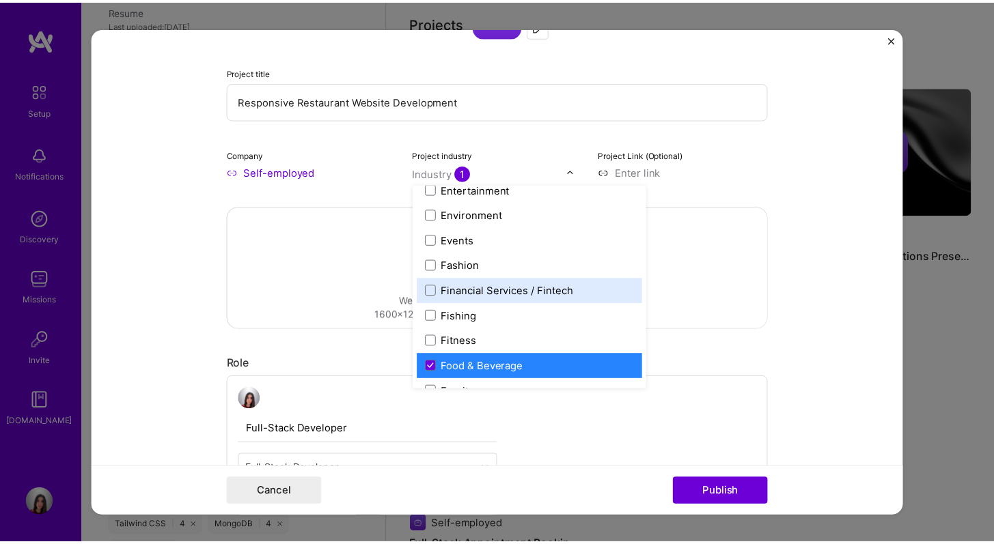
scroll to position [1364, 0]
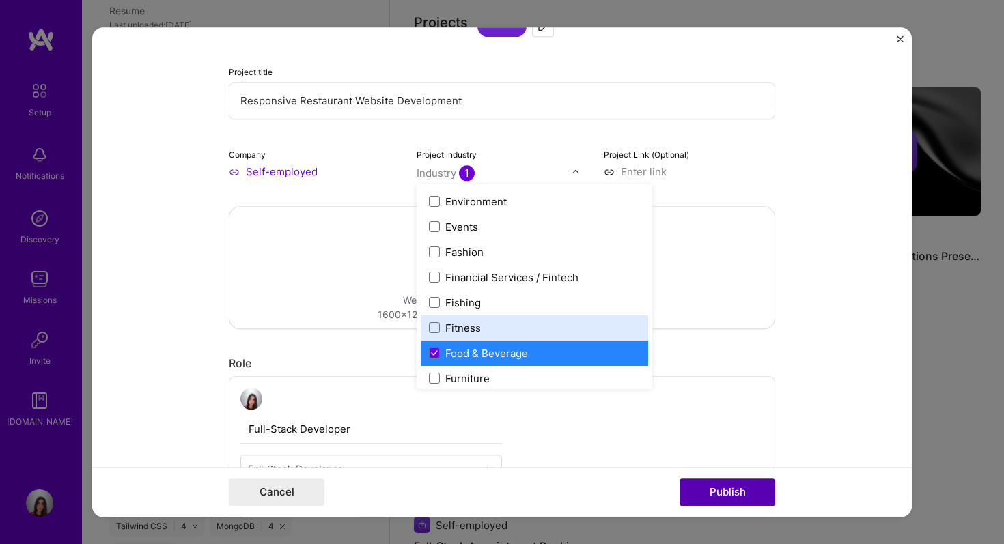
click at [723, 491] on button "Publish" at bounding box center [728, 492] width 96 height 27
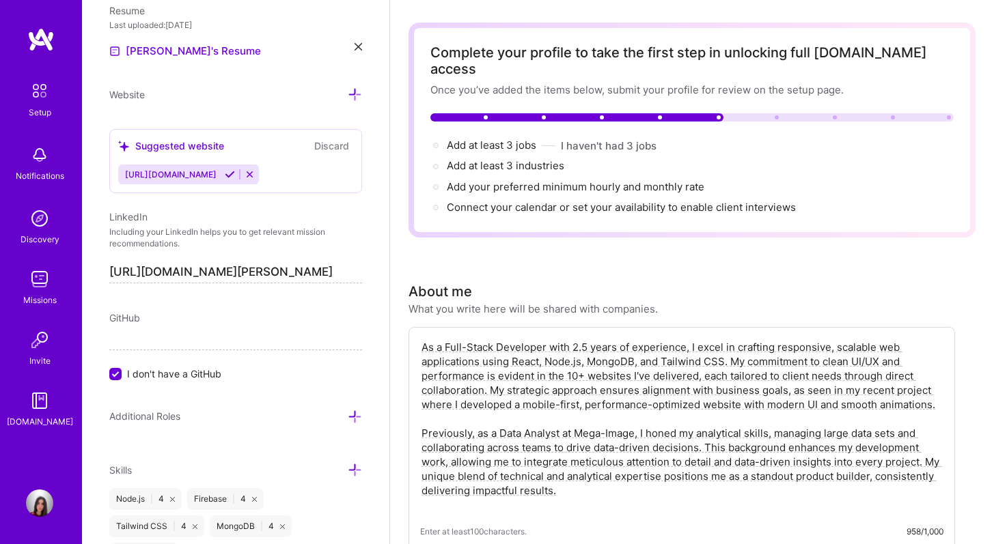
scroll to position [0, 0]
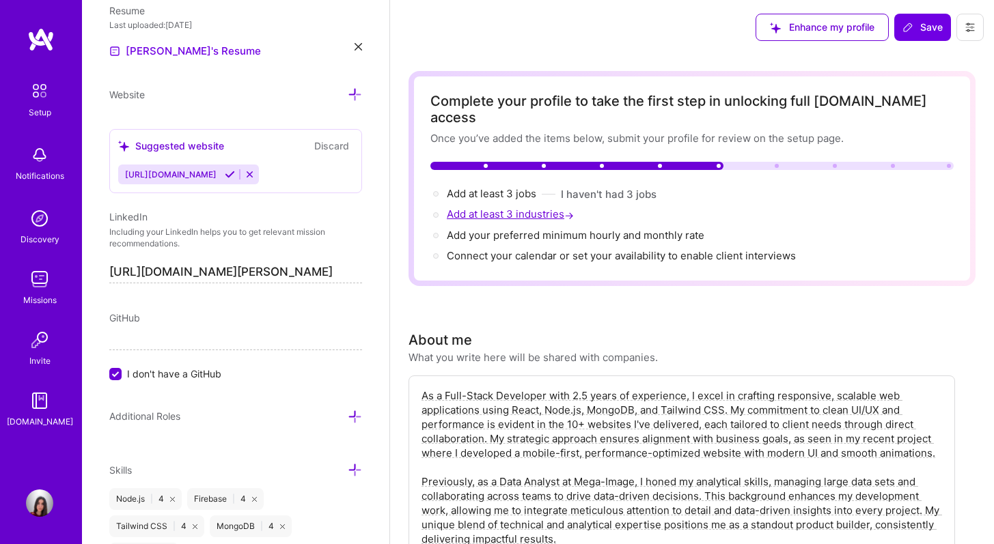
click at [550, 208] on span "Add at least 3 industries →" at bounding box center [512, 214] width 130 height 13
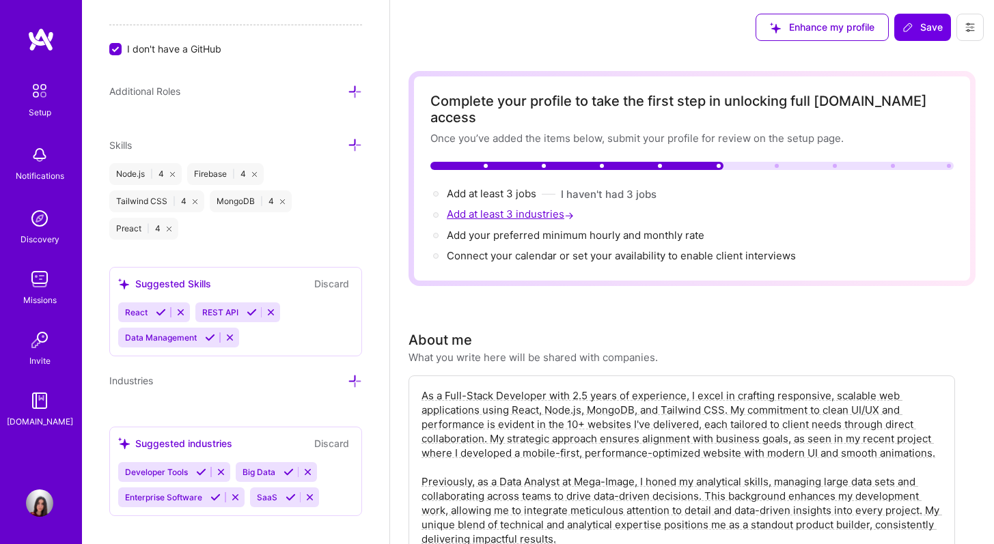
scroll to position [1028, 0]
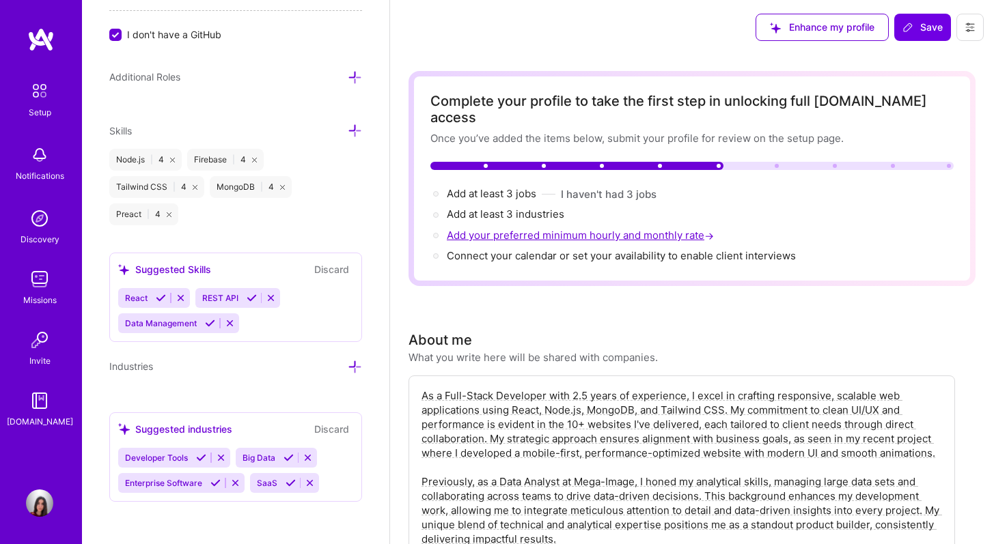
click at [525, 229] on span "Add your preferred minimum hourly and monthly rate →" at bounding box center [582, 235] width 270 height 13
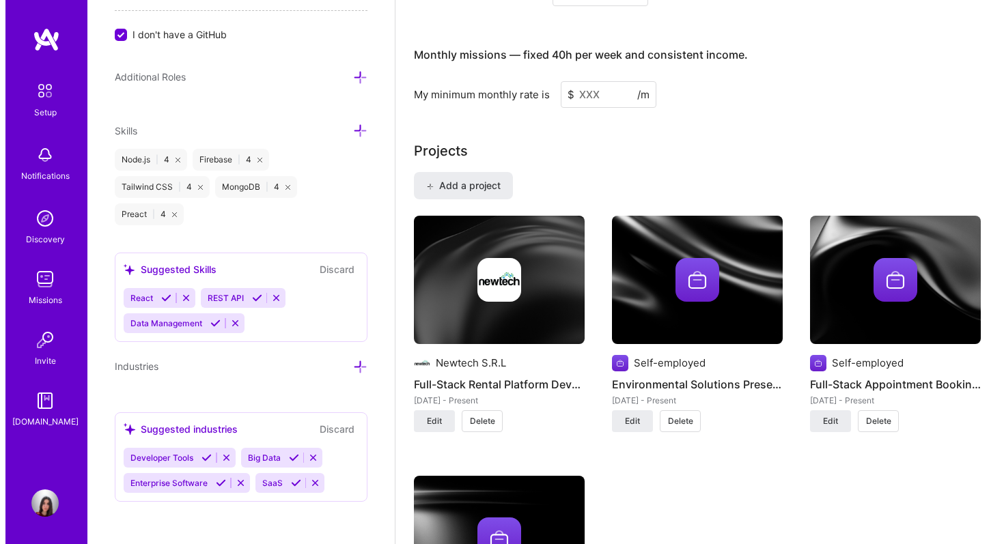
scroll to position [1438, 0]
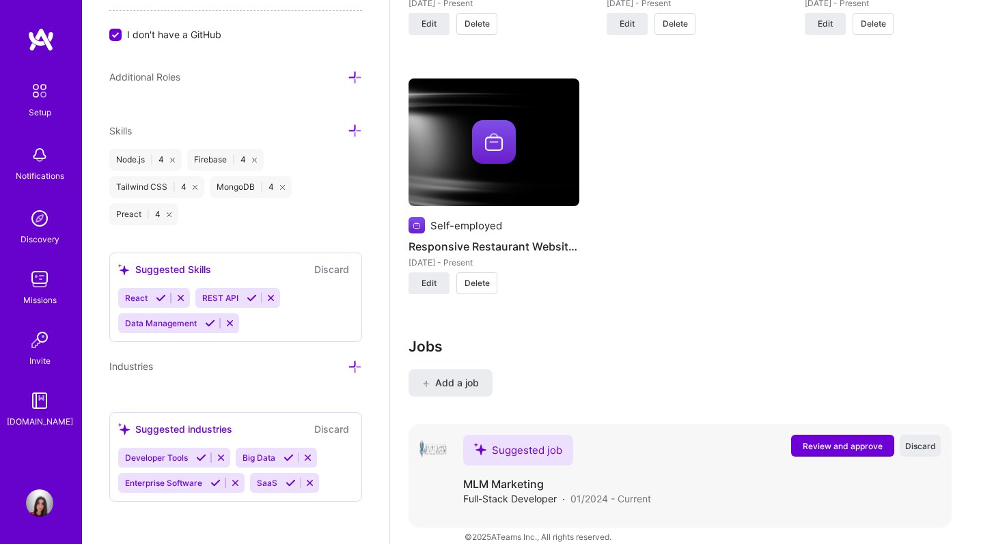
click at [851, 441] on span "Review and approve" at bounding box center [843, 447] width 80 height 12
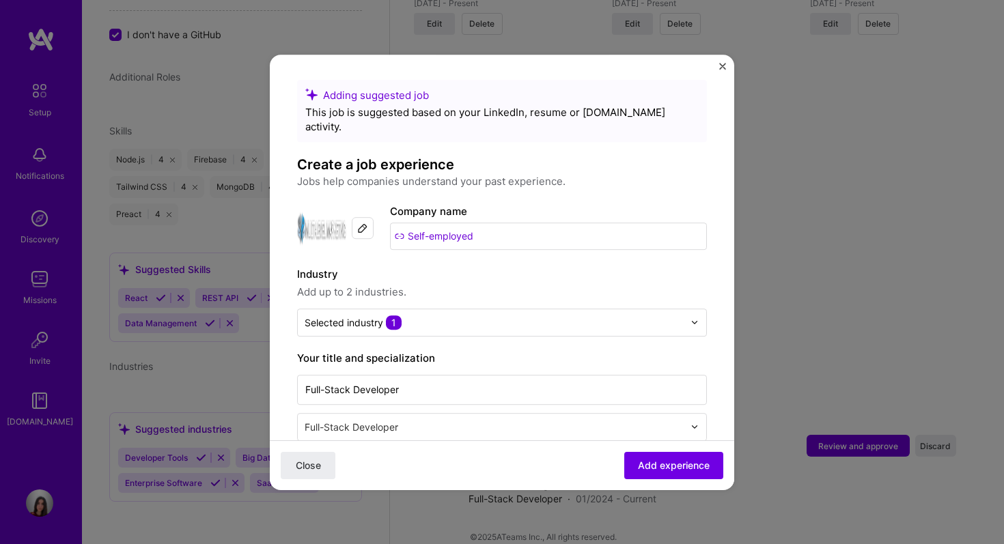
scroll to position [477, 0]
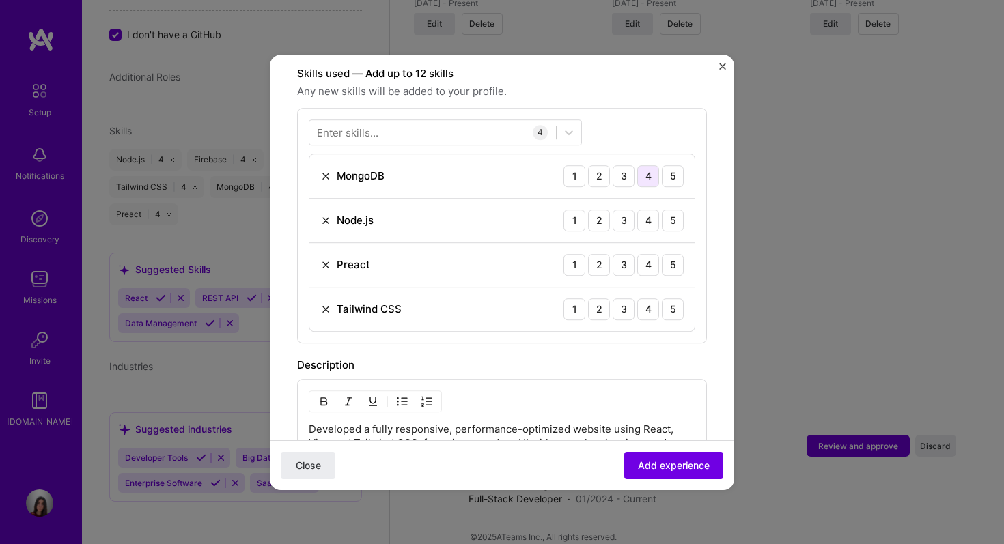
click at [647, 165] on div "4" at bounding box center [648, 176] width 22 height 22
click at [637, 212] on div "4" at bounding box center [648, 221] width 22 height 22
click at [639, 254] on div "4" at bounding box center [648, 265] width 22 height 22
click at [637, 299] on div "4" at bounding box center [648, 310] width 22 height 22
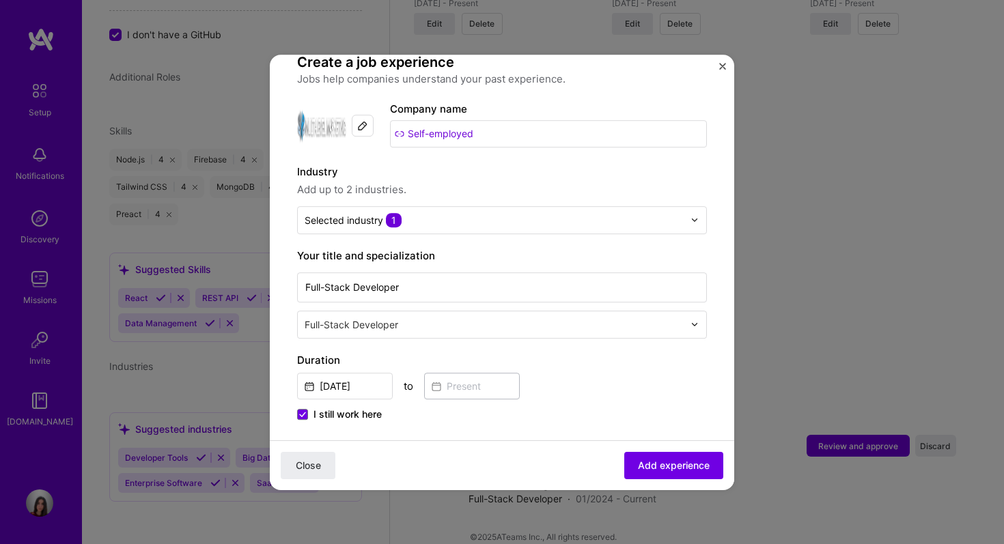
scroll to position [794, 0]
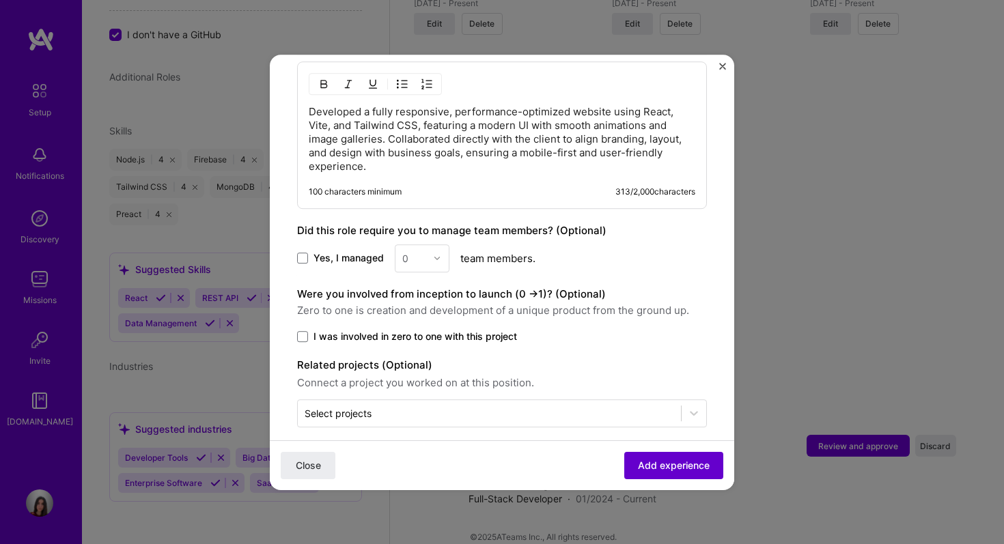
click at [672, 462] on span "Add experience" at bounding box center [674, 465] width 72 height 14
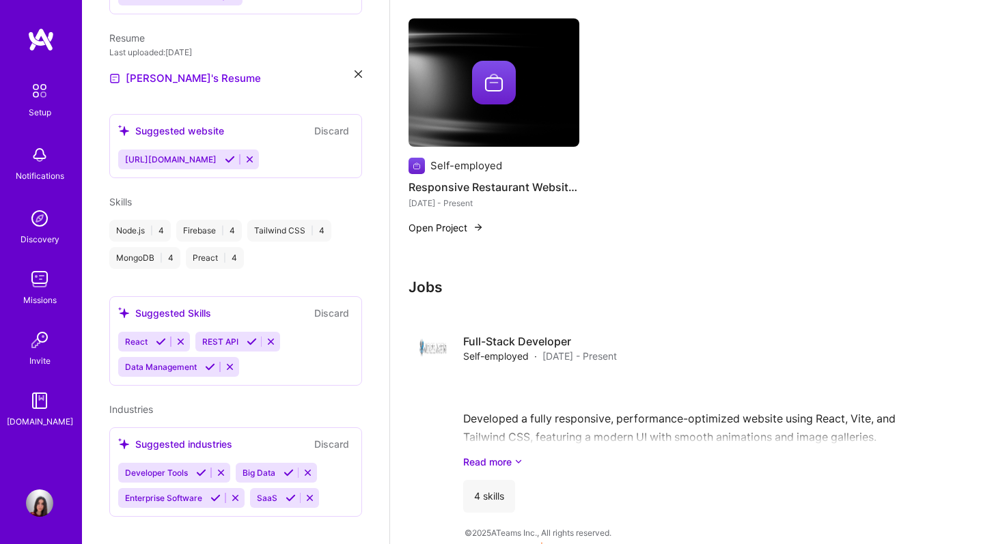
scroll to position [820, 0]
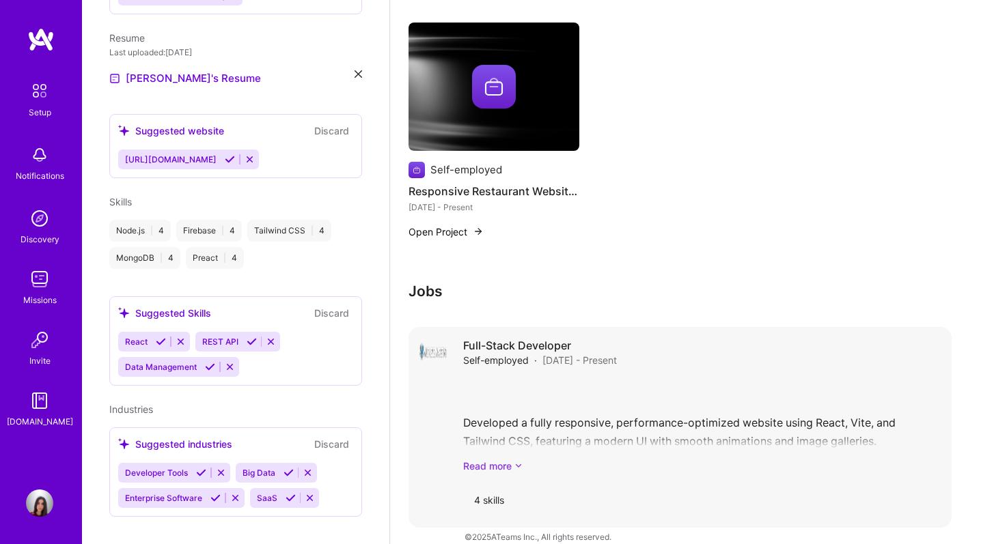
click at [502, 459] on link "Read more" at bounding box center [702, 466] width 478 height 14
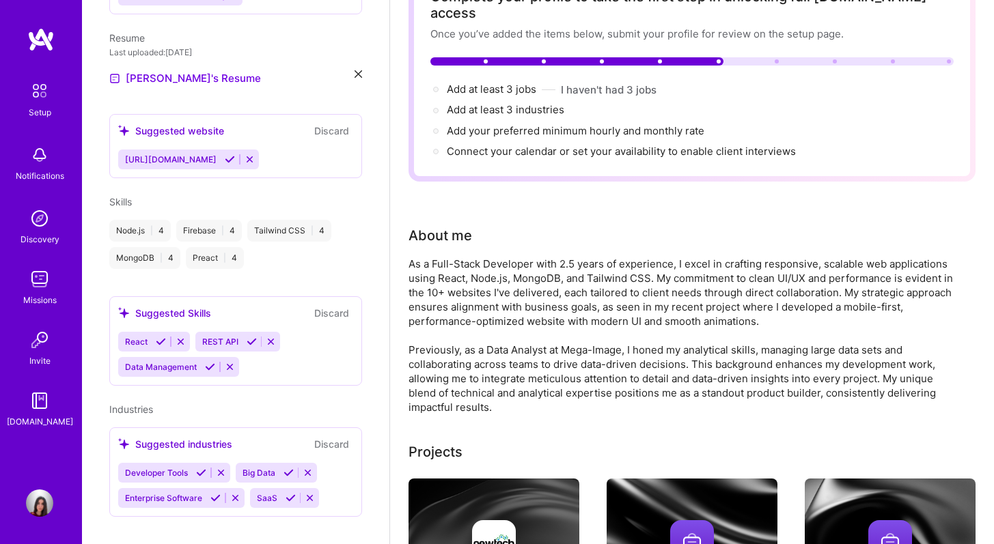
scroll to position [0, 0]
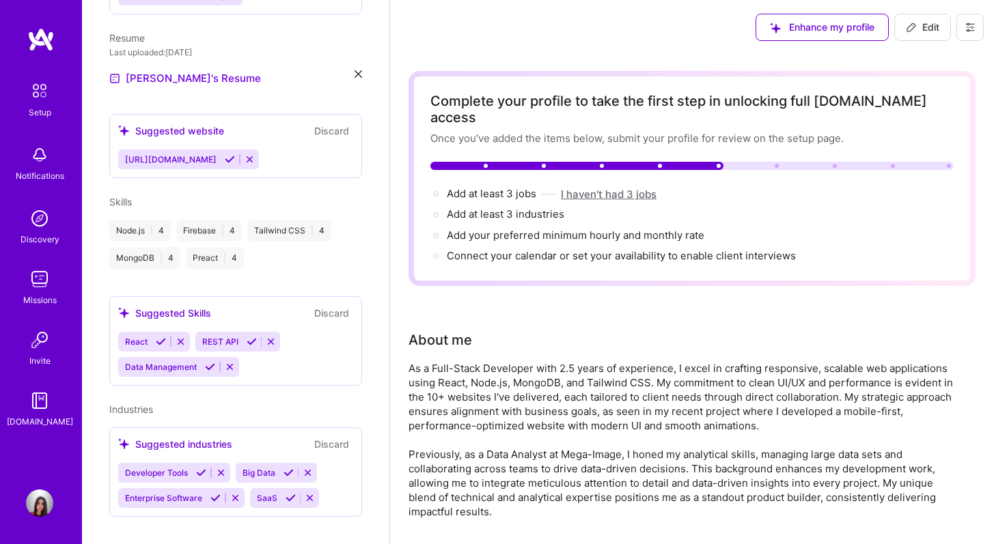
click at [605, 187] on button "I haven't had 3 jobs" at bounding box center [609, 194] width 96 height 14
click at [507, 187] on span "Add at least 3 jobs →" at bounding box center [498, 193] width 102 height 13
select select "US"
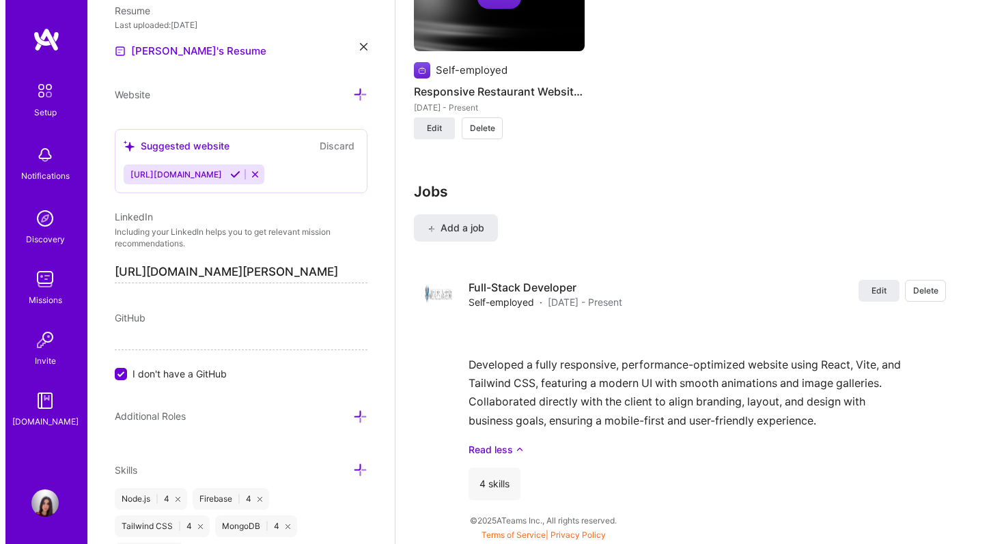
scroll to position [1556, 0]
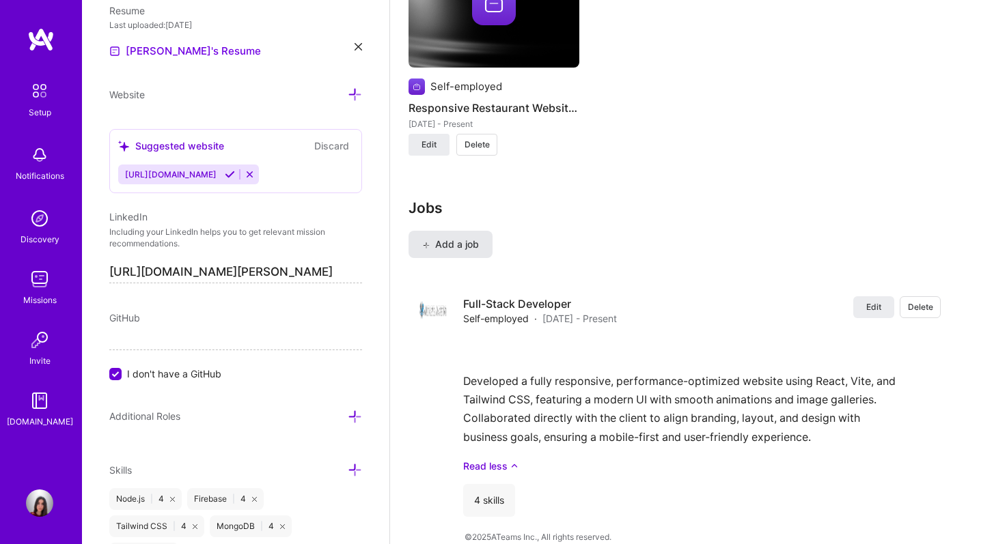
click at [441, 238] on span "Add a job" at bounding box center [450, 245] width 57 height 14
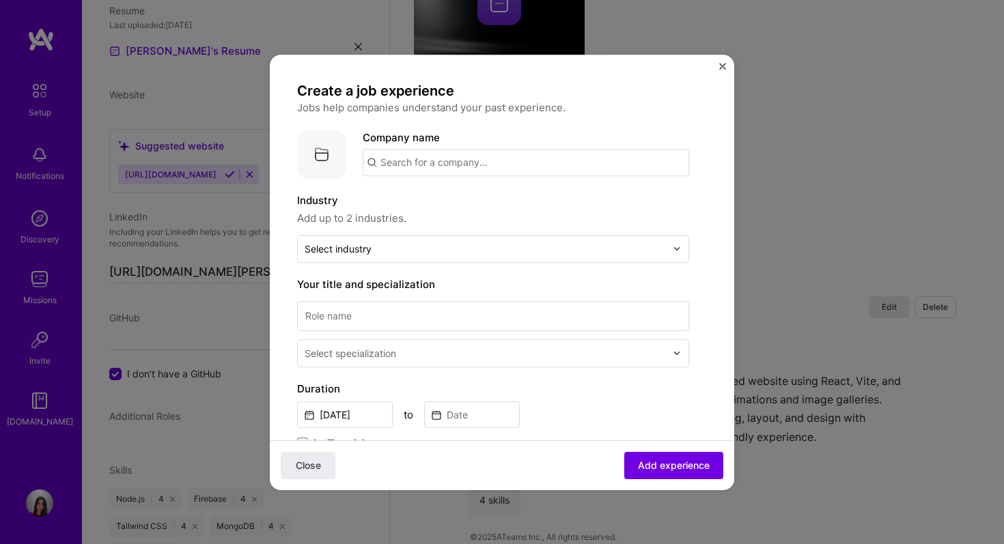
click at [469, 159] on input "text" at bounding box center [526, 162] width 327 height 27
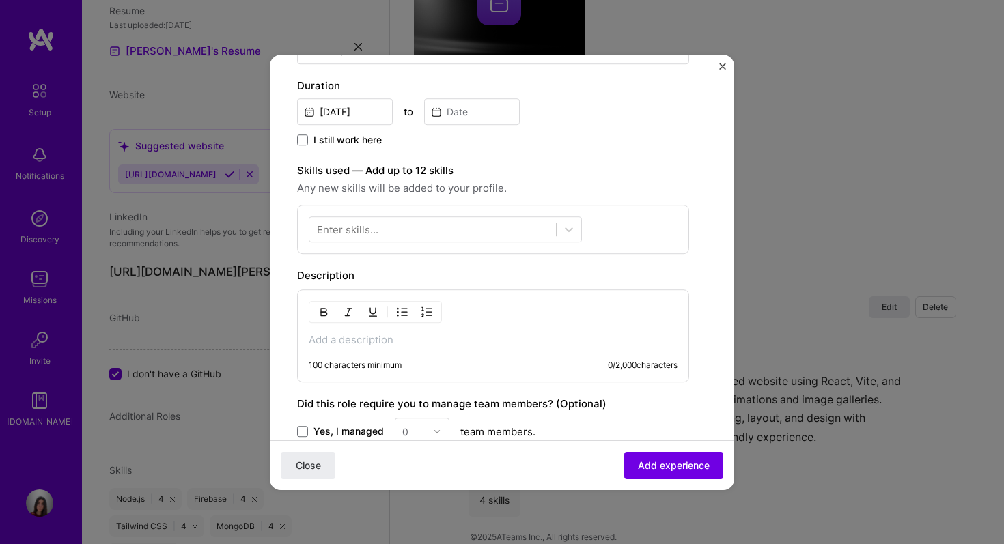
scroll to position [0, 0]
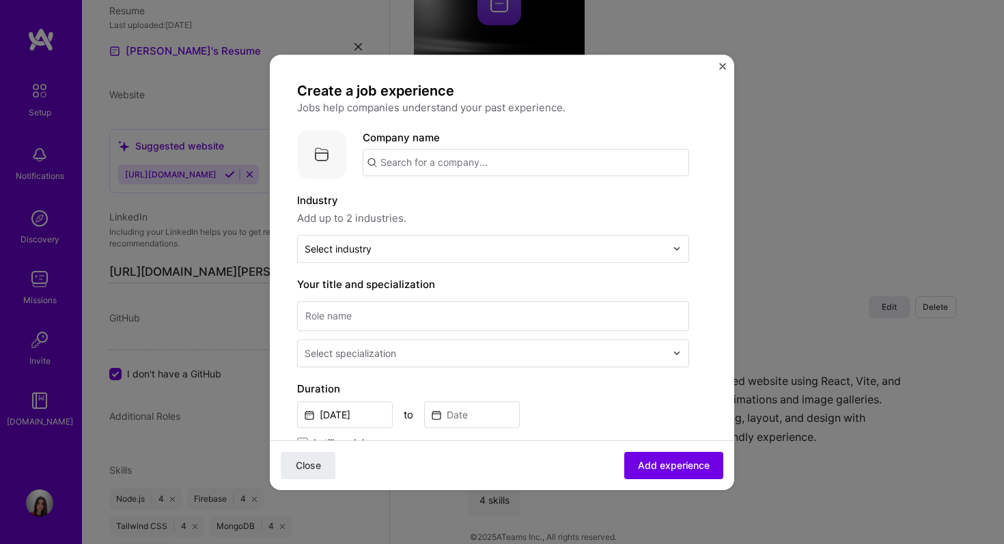
click at [478, 154] on input "text" at bounding box center [526, 162] width 327 height 27
type input "Mega Image"
click at [475, 195] on div "Mega Image" at bounding box center [474, 201] width 71 height 24
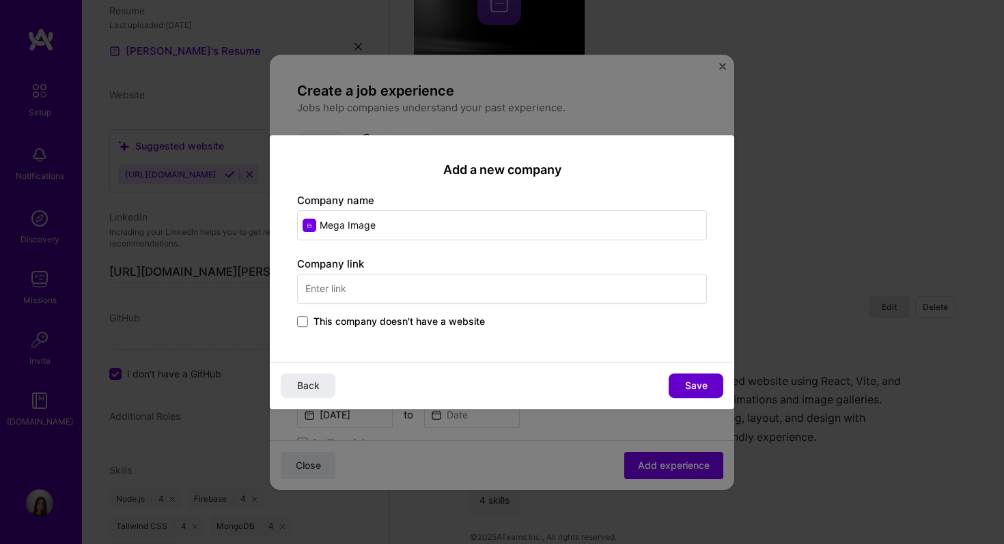
click at [714, 382] on button "Save" at bounding box center [696, 386] width 55 height 25
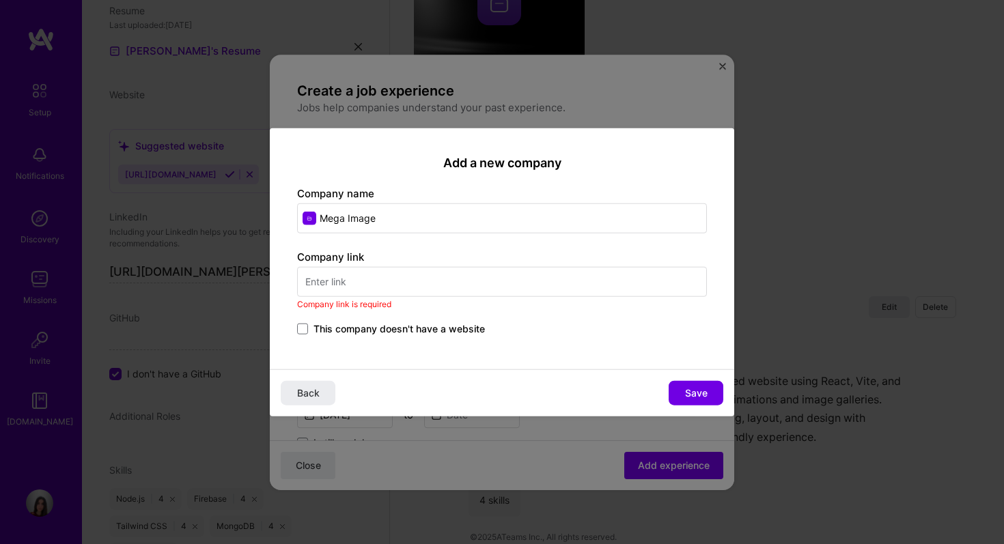
click at [454, 283] on input "text" at bounding box center [502, 282] width 410 height 30
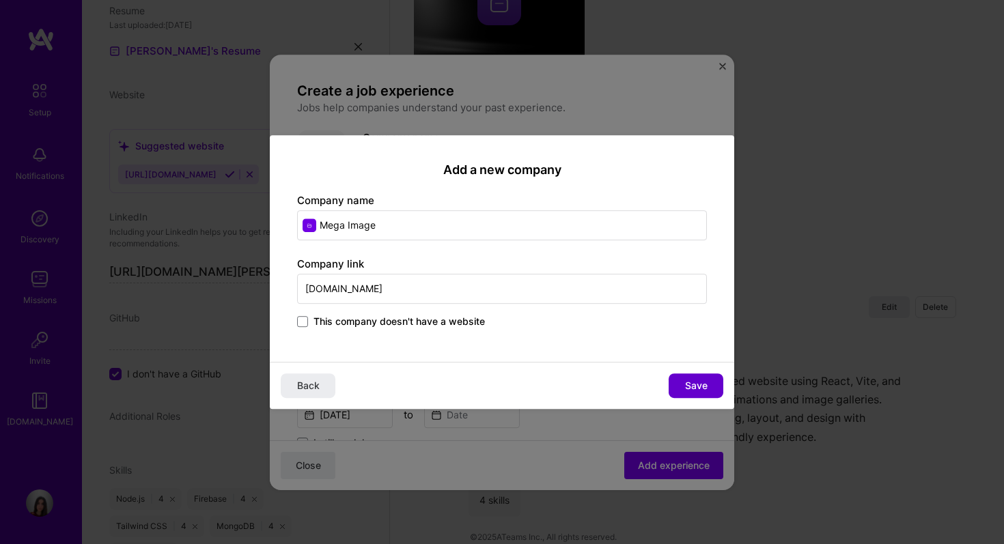
type input "www.mega-image.ro"
click at [702, 378] on button "Save" at bounding box center [696, 386] width 55 height 25
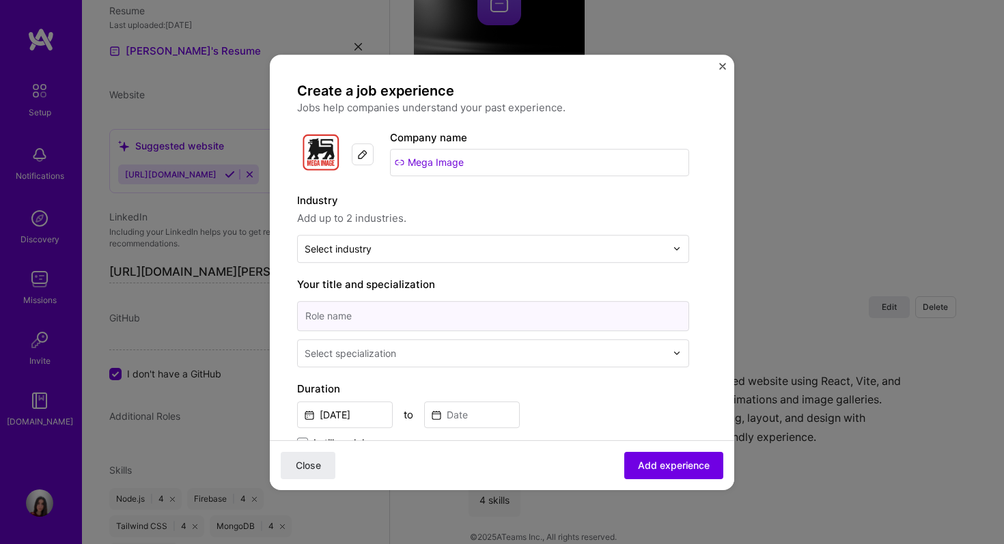
click at [509, 313] on input at bounding box center [493, 316] width 392 height 30
type input "Data Analyst"
click at [385, 343] on div "Select specialization" at bounding box center [485, 353] width 375 height 27
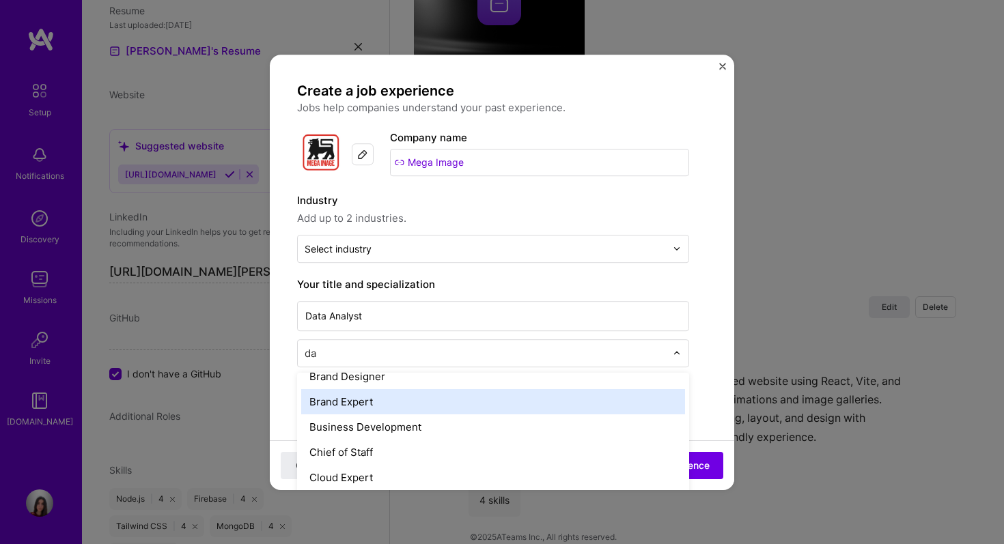
scroll to position [25, 0]
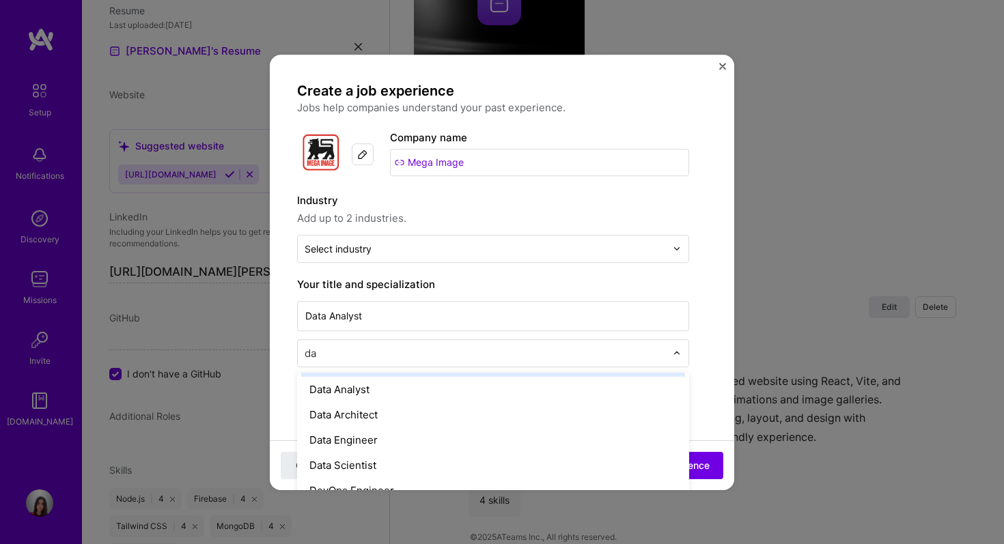
type input "dat"
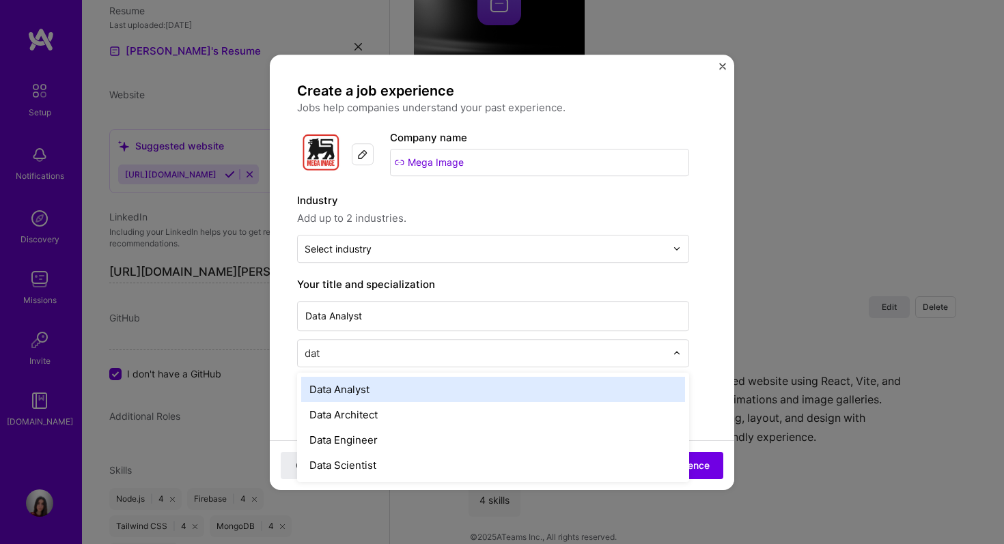
click at [383, 404] on div "Data Architect" at bounding box center [493, 414] width 384 height 25
drag, startPoint x: 383, startPoint y: 357, endPoint x: 283, endPoint y: 351, distance: 99.2
click at [283, 351] on form "Create a job experience Jobs help companies understand your past experience. Co…" at bounding box center [502, 532] width 465 height 900
type input "data"
click at [385, 387] on div "Data Analyst" at bounding box center [493, 389] width 384 height 25
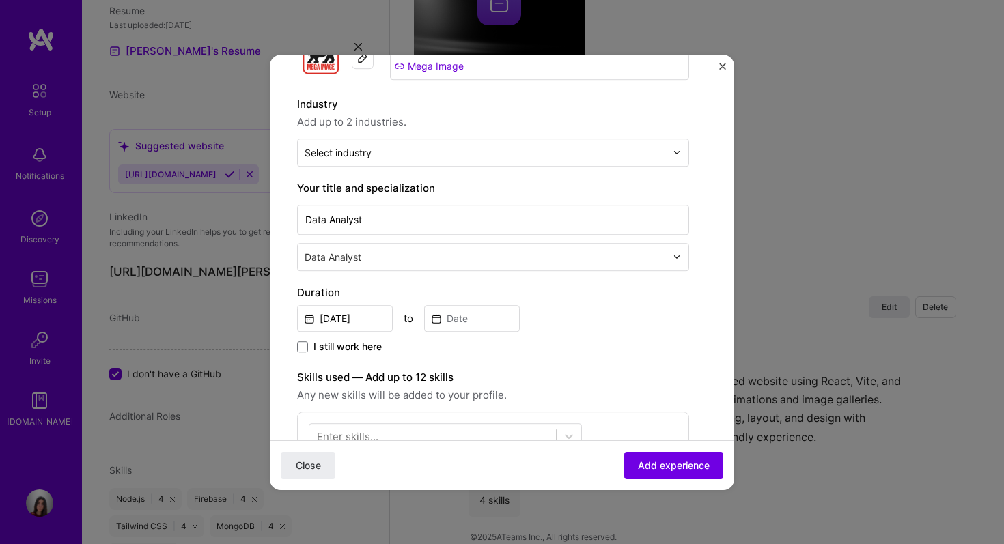
scroll to position [124, 0]
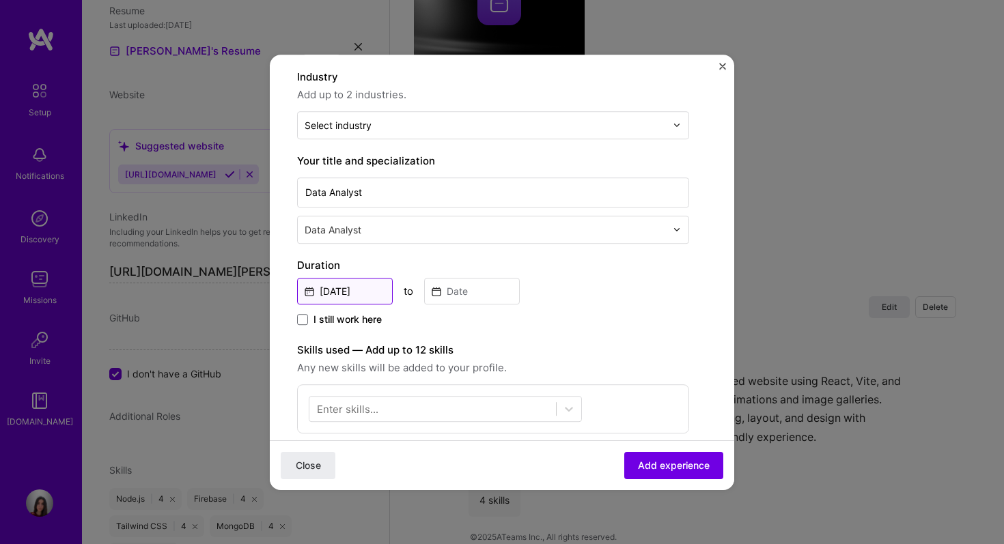
click at [353, 291] on input "Aug, 2025" at bounding box center [345, 291] width 96 height 27
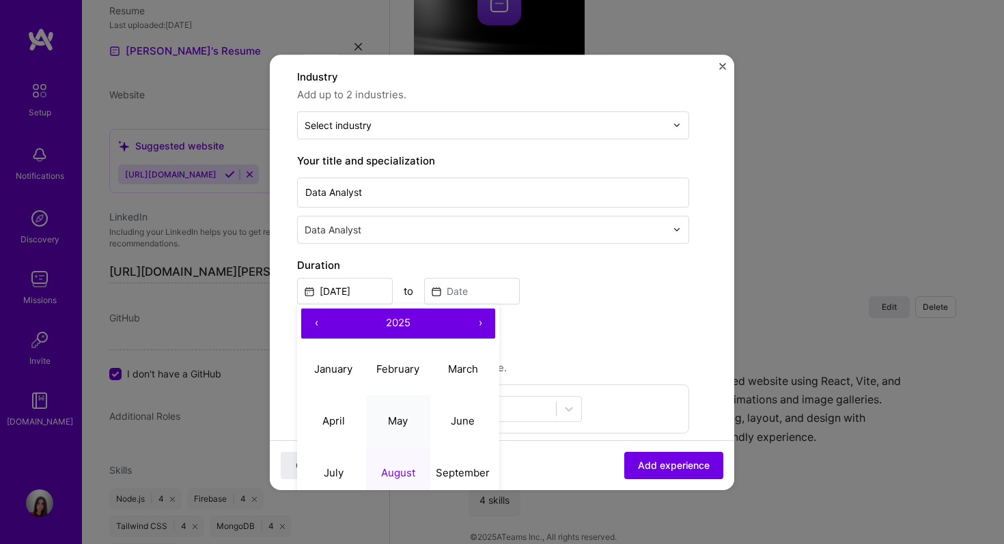
click at [381, 419] on button "May" at bounding box center [398, 422] width 65 height 52
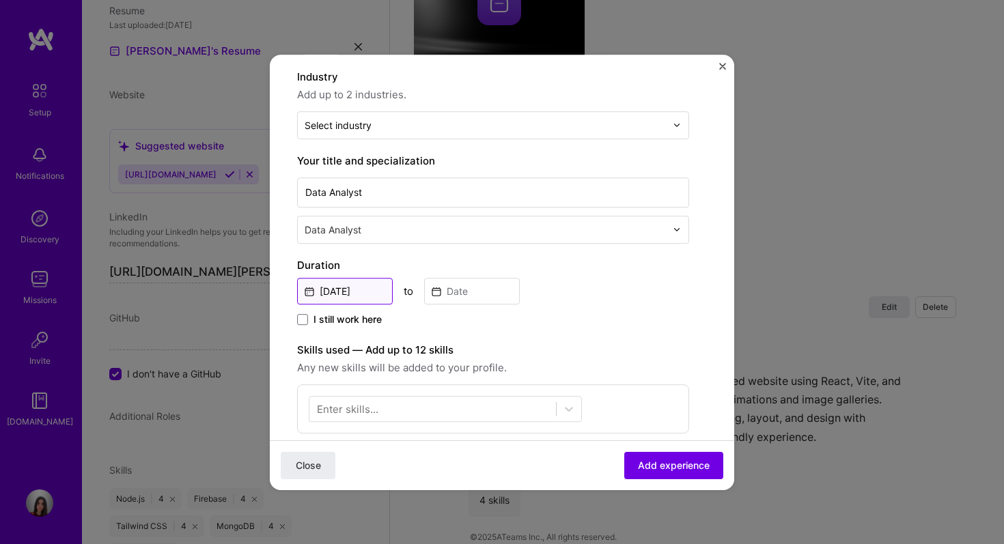
click at [364, 291] on input "May, 2025" at bounding box center [345, 291] width 96 height 27
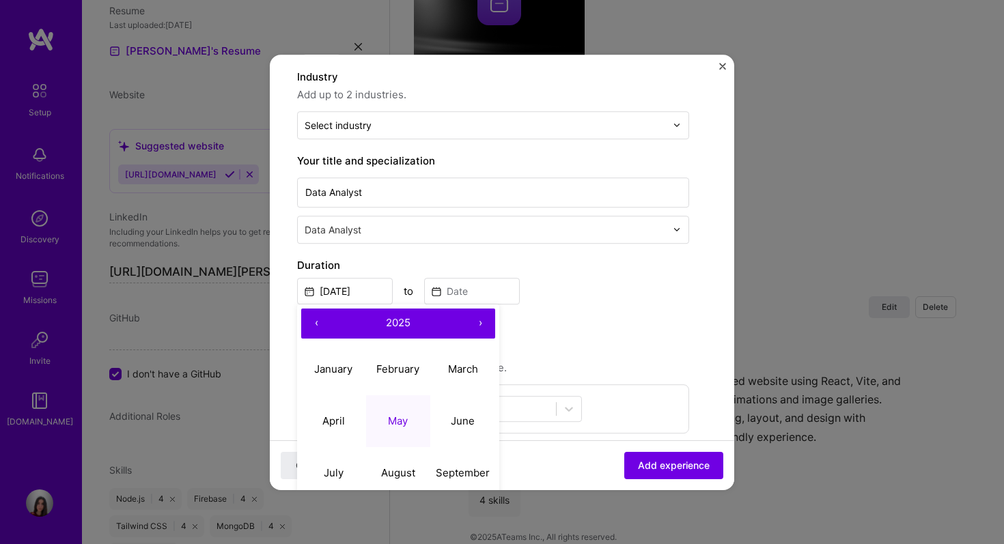
click at [318, 329] on button "‹" at bounding box center [316, 324] width 30 height 30
click at [402, 398] on button "May" at bounding box center [398, 422] width 65 height 52
type input "May, 2023"
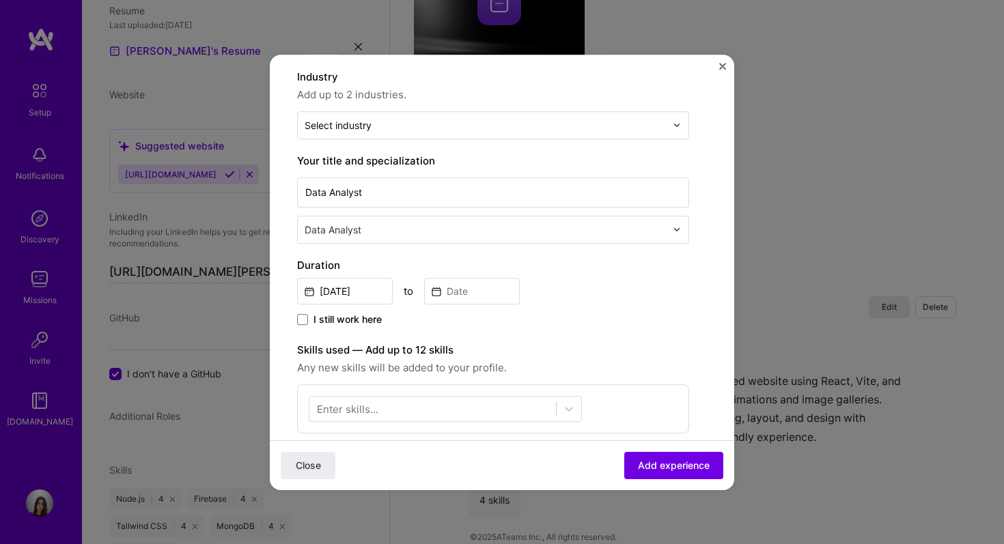
click at [440, 306] on div "Duration May, 2023 to I still work here" at bounding box center [493, 293] width 392 height 71
click at [445, 299] on input at bounding box center [472, 291] width 96 height 27
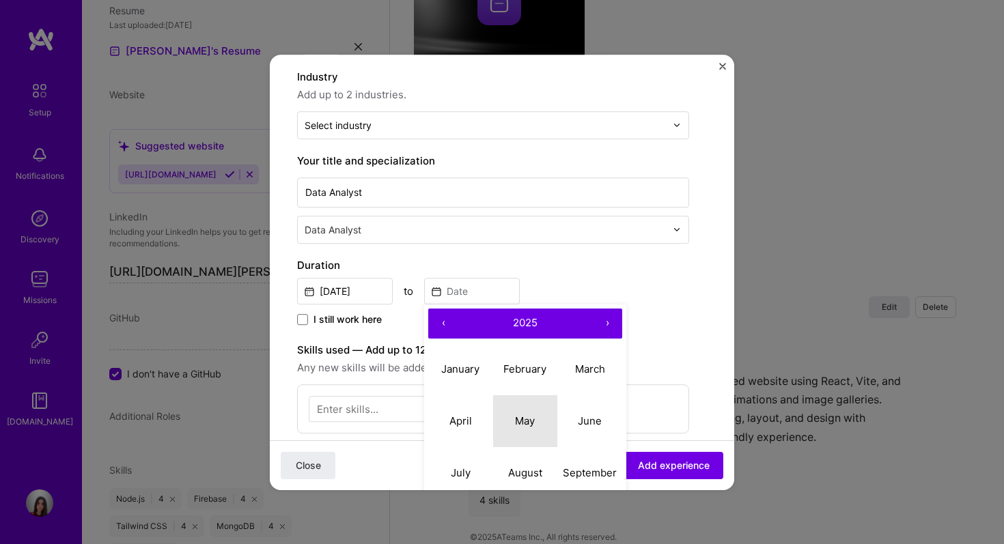
click at [523, 426] on abbr "May" at bounding box center [525, 421] width 20 height 13
type input "May, 2025"
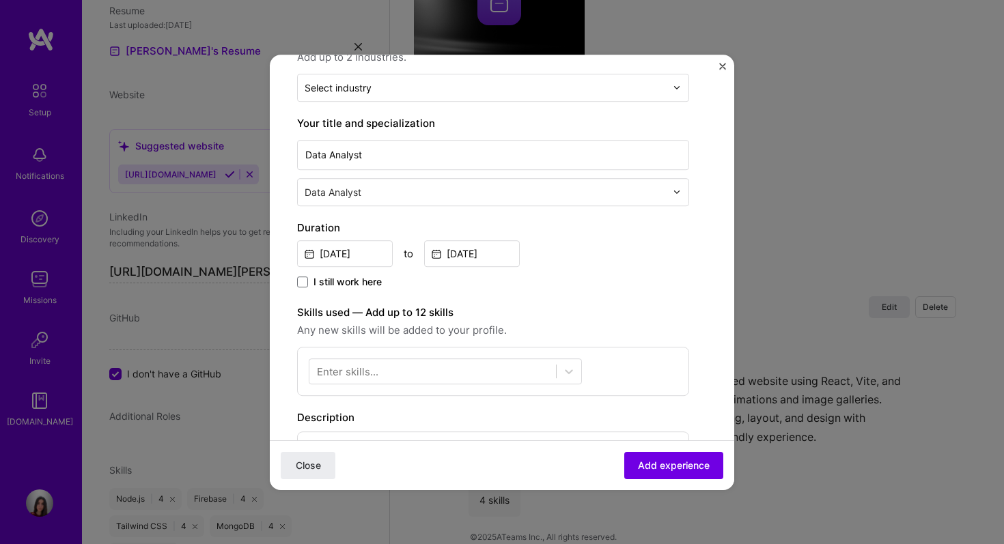
scroll to position [217, 0]
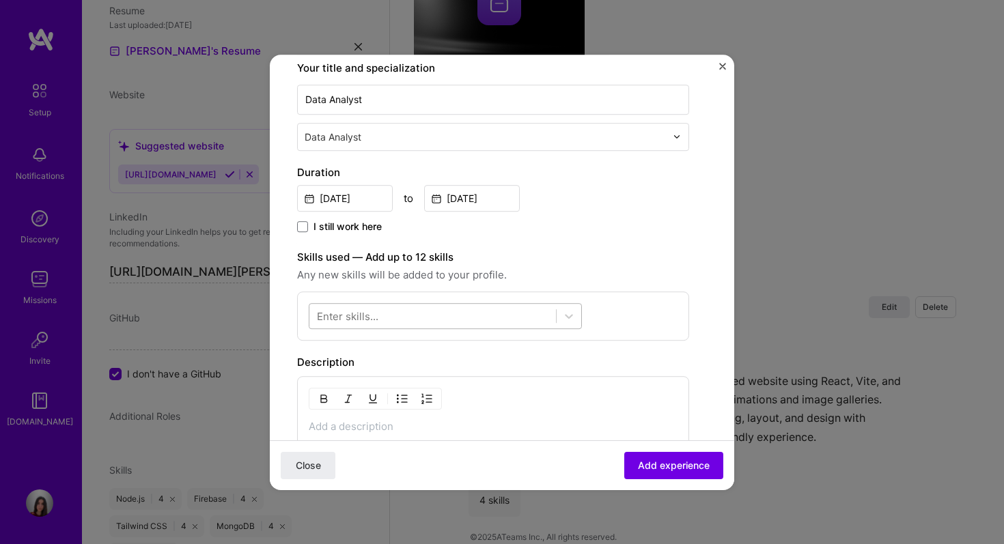
click at [495, 326] on div at bounding box center [432, 316] width 247 height 23
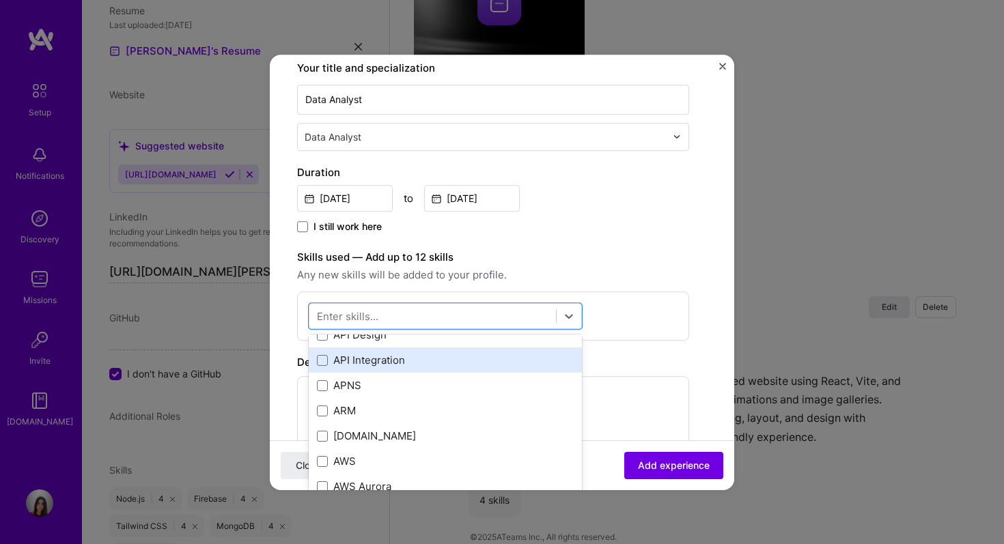
scroll to position [553, 0]
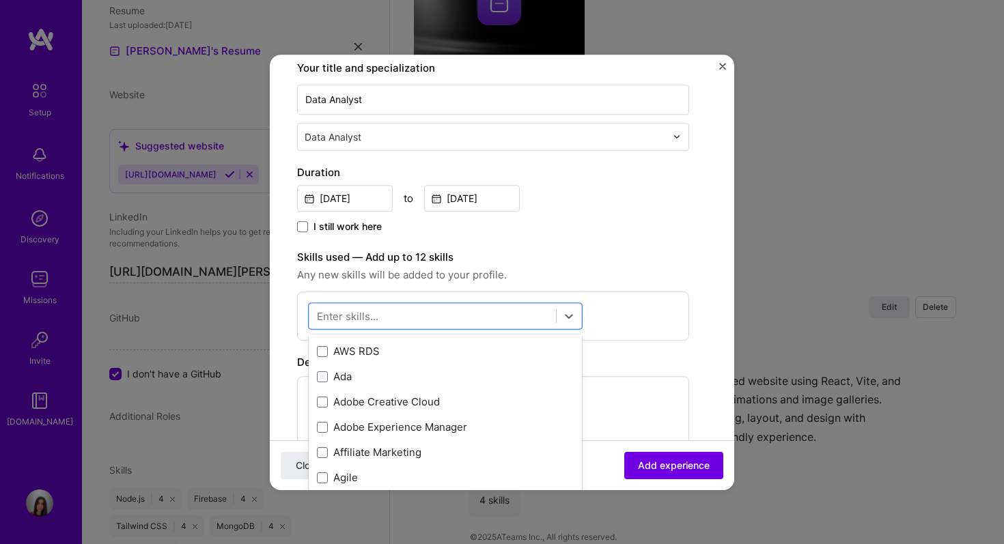
click at [372, 314] on div "Enter skills..." at bounding box center [347, 316] width 61 height 14
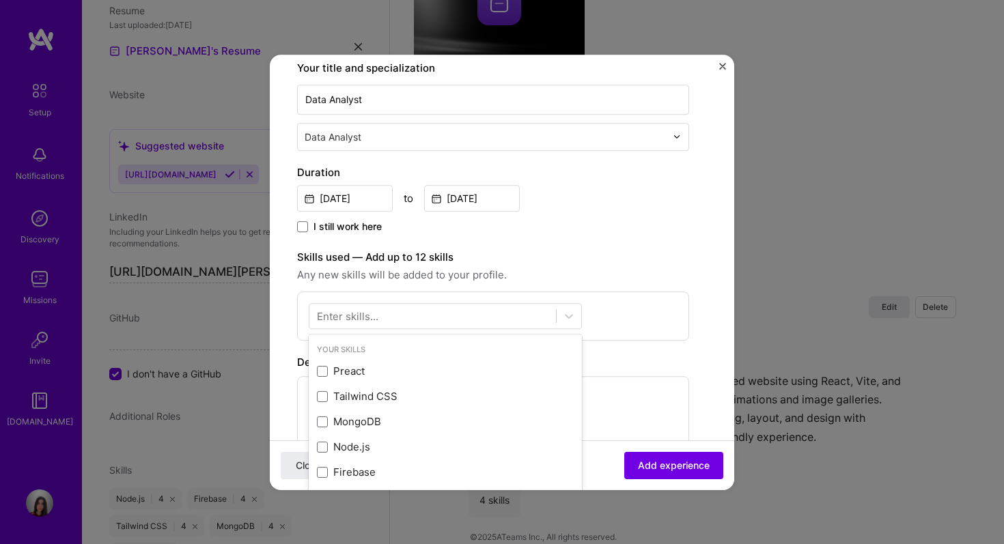
click at [373, 314] on div "Enter skills..." at bounding box center [347, 316] width 61 height 14
click at [372, 316] on div "Enter skills..." at bounding box center [347, 316] width 61 height 14
click at [372, 321] on div "Enter skills..." at bounding box center [347, 316] width 61 height 14
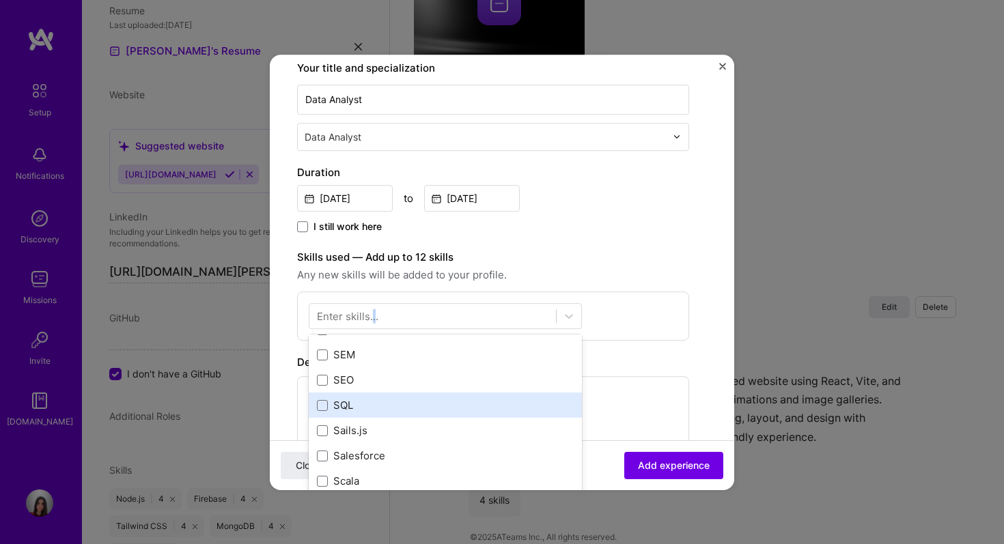
scroll to position [7253, 0]
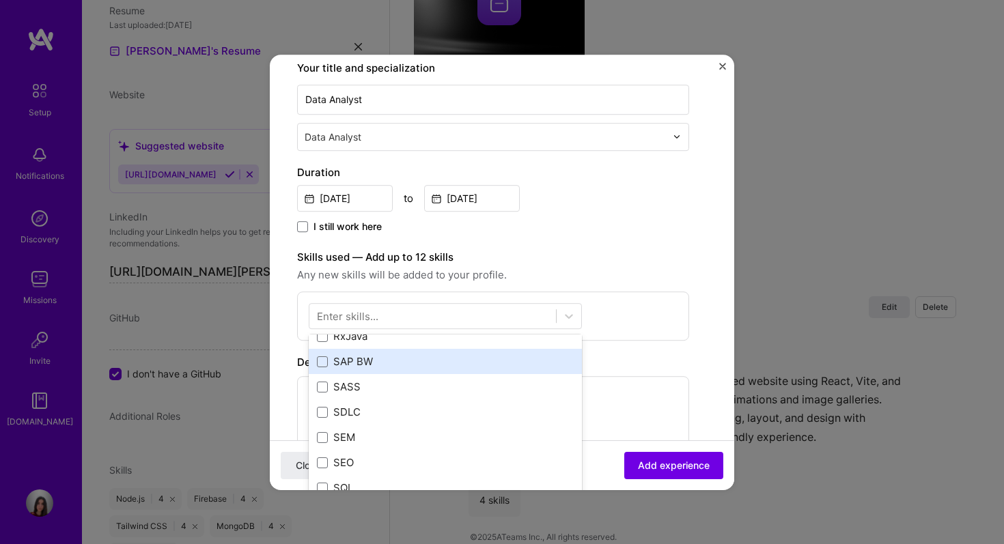
click at [355, 365] on div "Your Skills Preact Tailwind CSS MongoDB Node.js Firebase All Skills .NET 3D Eng…" at bounding box center [445, 437] width 273 height 205
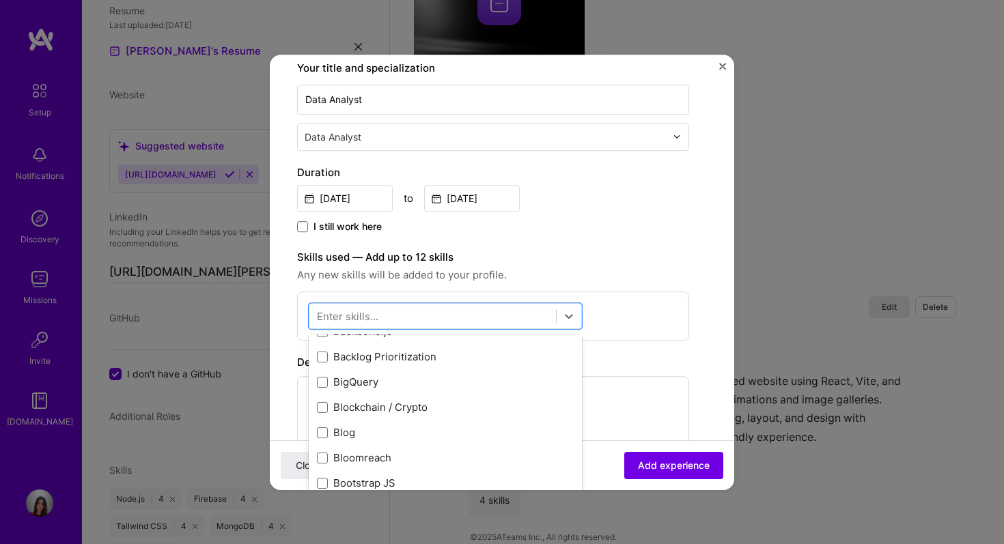
scroll to position [1652, 0]
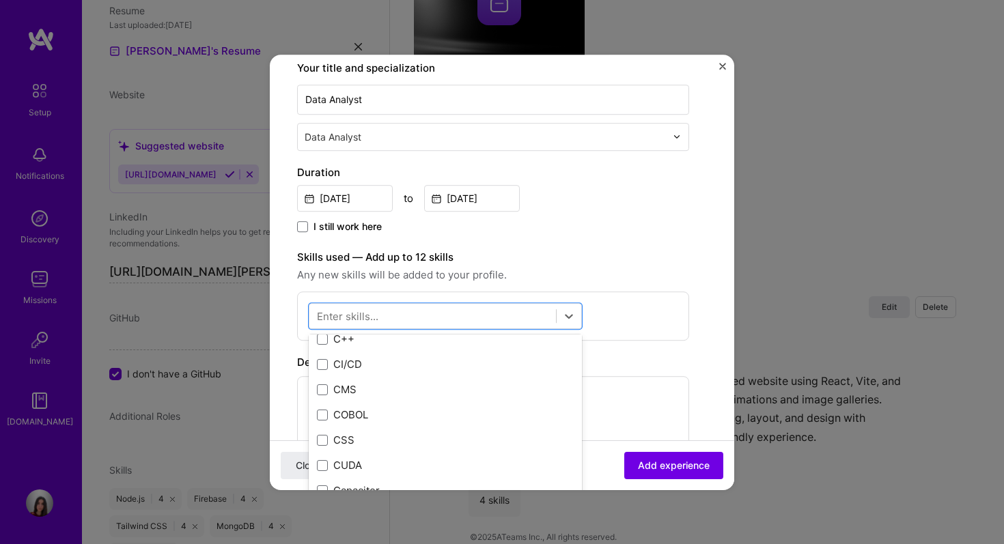
click at [377, 318] on div "Enter skills..." at bounding box center [347, 316] width 61 height 14
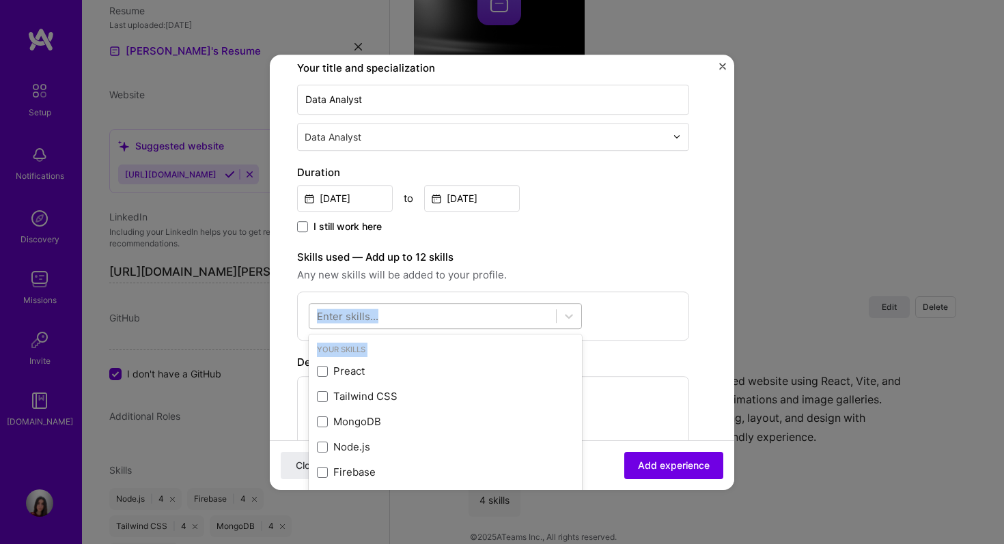
click at [378, 320] on div "Your Skills Preact Tailwind CSS MongoDB Node.js Firebase All Skills .NET 3D Eng…" at bounding box center [445, 316] width 273 height 26
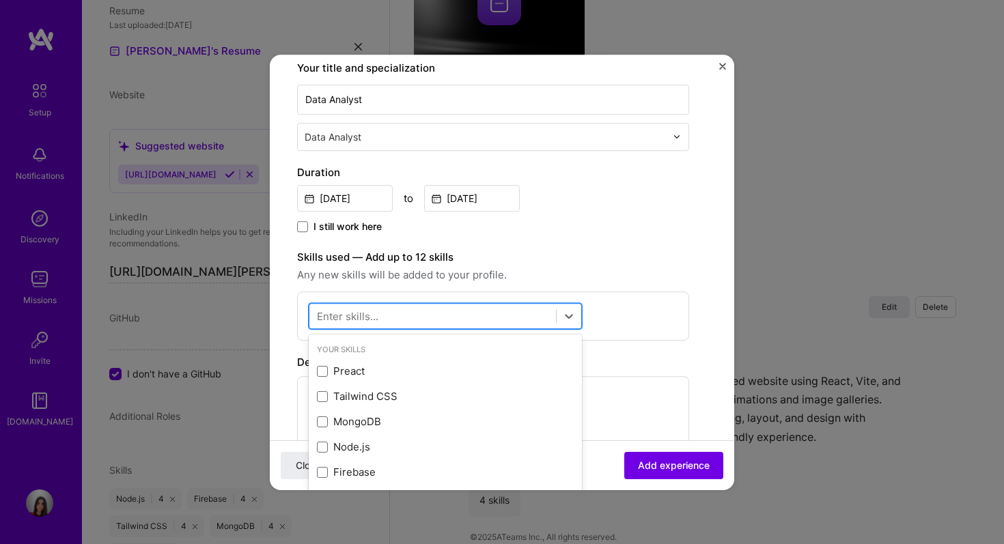
click at [411, 320] on div at bounding box center [432, 316] width 247 height 23
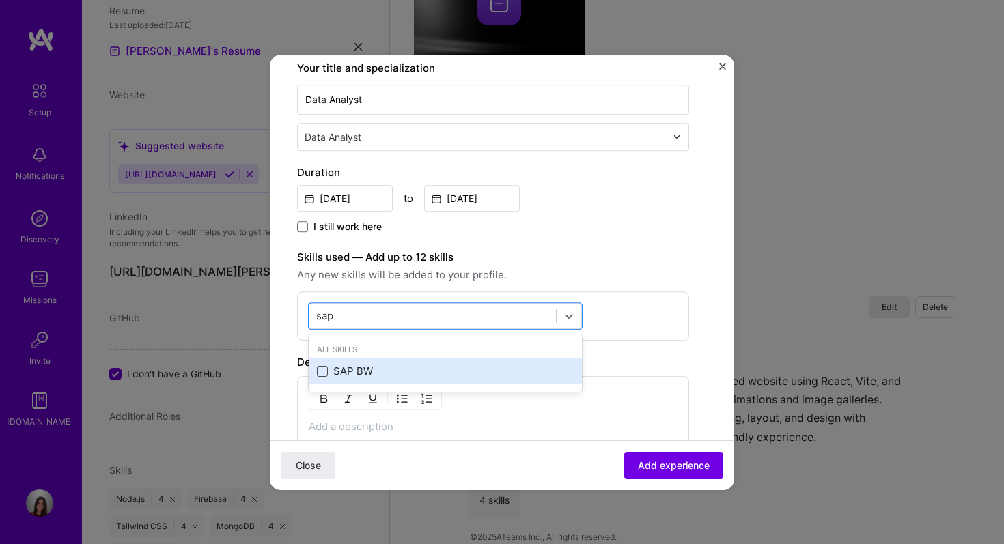
click at [322, 372] on span at bounding box center [322, 371] width 11 height 11
click at [0, 0] on input "checkbox" at bounding box center [0, 0] width 0 height 0
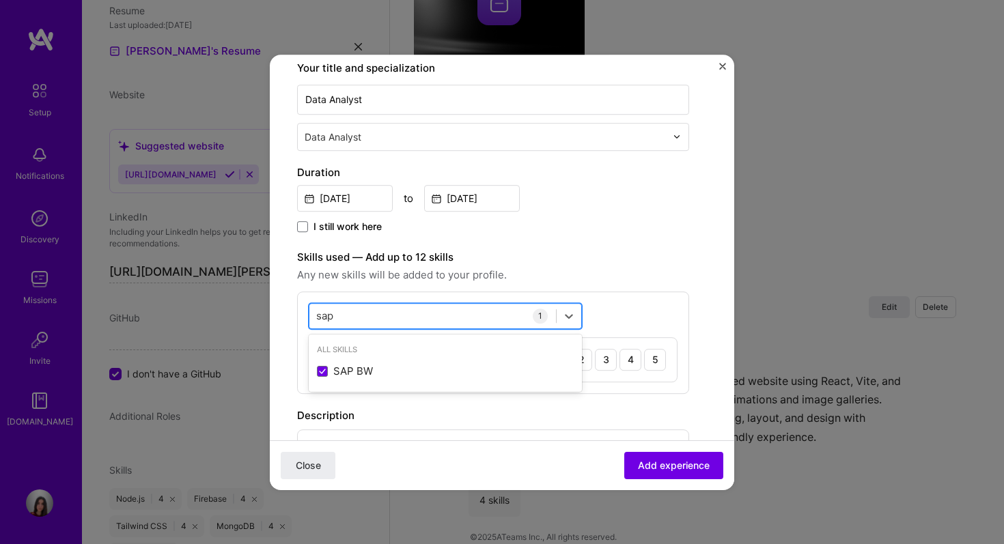
click at [340, 322] on div "sap sap" at bounding box center [432, 316] width 247 height 23
type input "s"
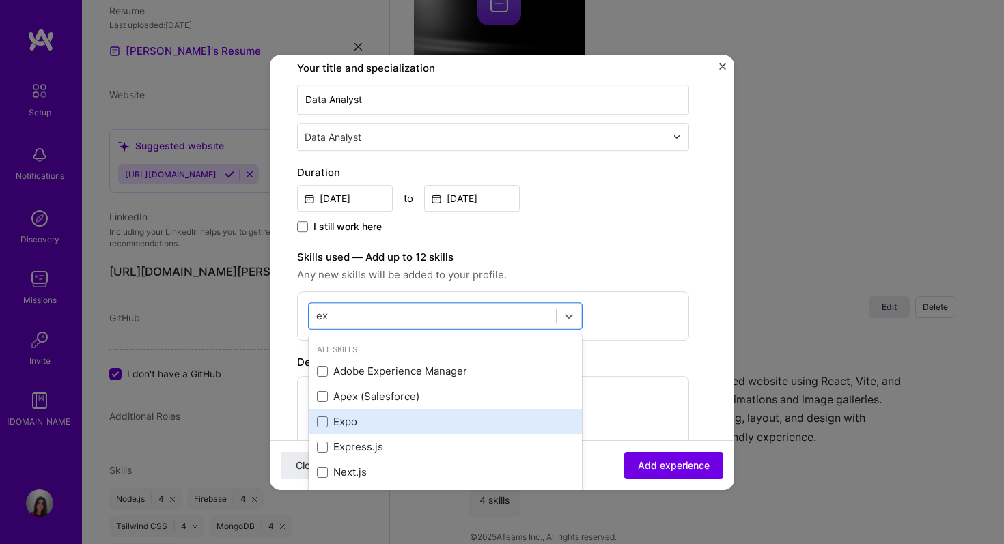
scroll to position [5, 0]
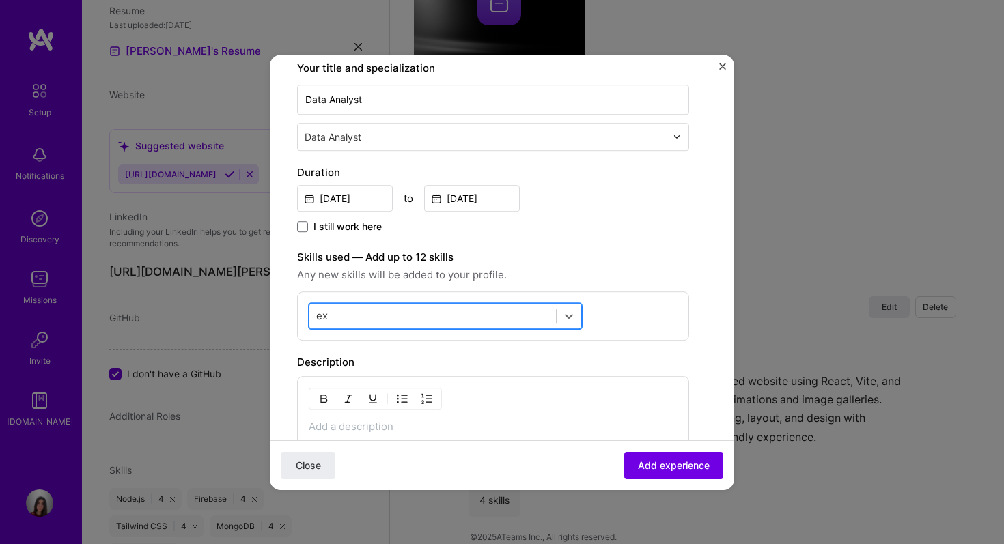
drag, startPoint x: 346, startPoint y: 313, endPoint x: 310, endPoint y: 317, distance: 35.8
click at [310, 317] on div "ex ex" at bounding box center [432, 316] width 247 height 23
type input "e"
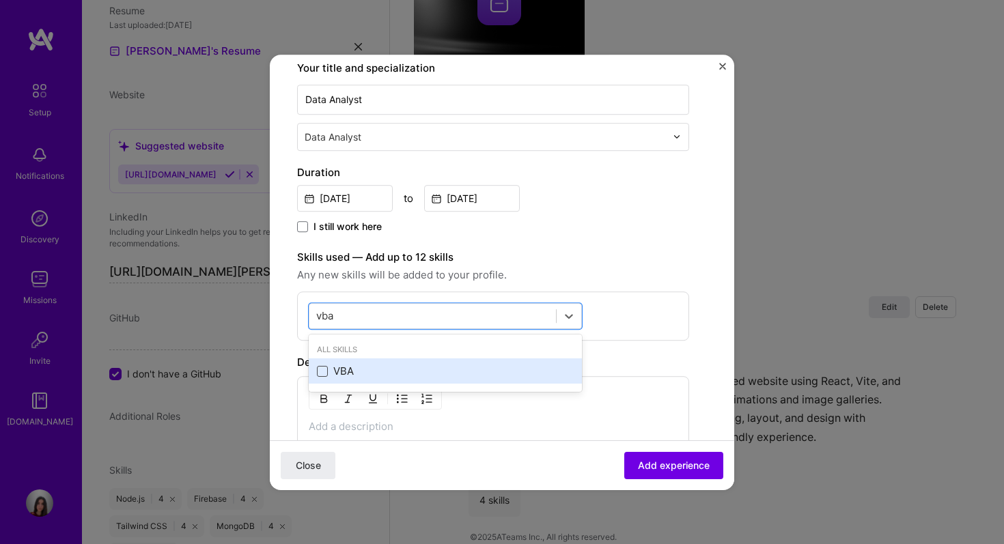
click at [325, 368] on span at bounding box center [322, 371] width 11 height 11
click at [0, 0] on input "checkbox" at bounding box center [0, 0] width 0 height 0
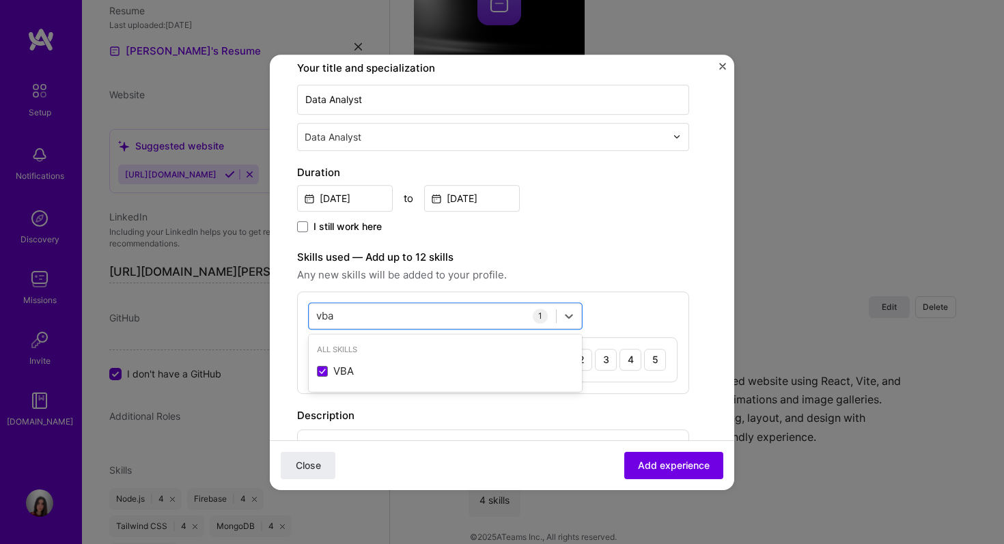
type input "vba"
click at [685, 273] on span "Any new skills will be added to your profile." at bounding box center [493, 275] width 392 height 16
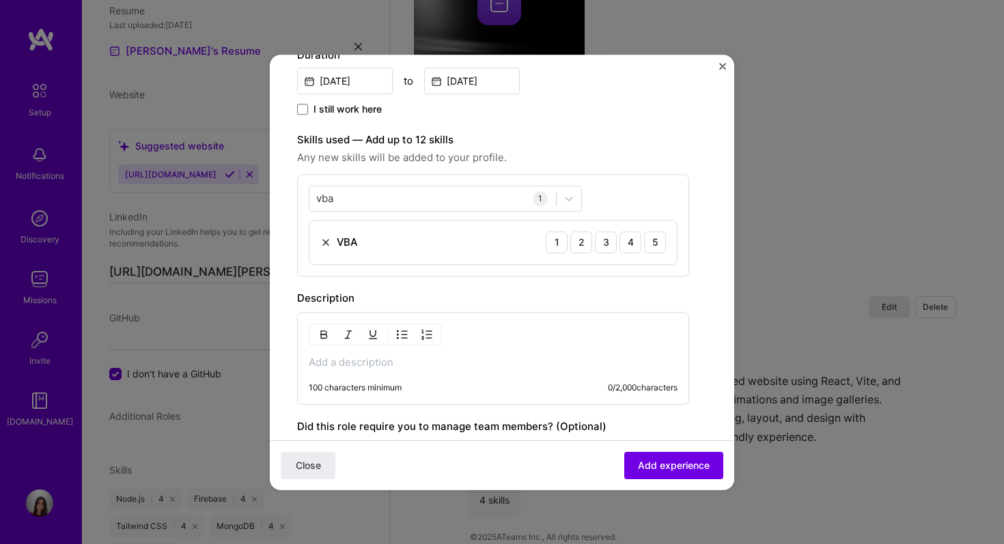
scroll to position [476, 0]
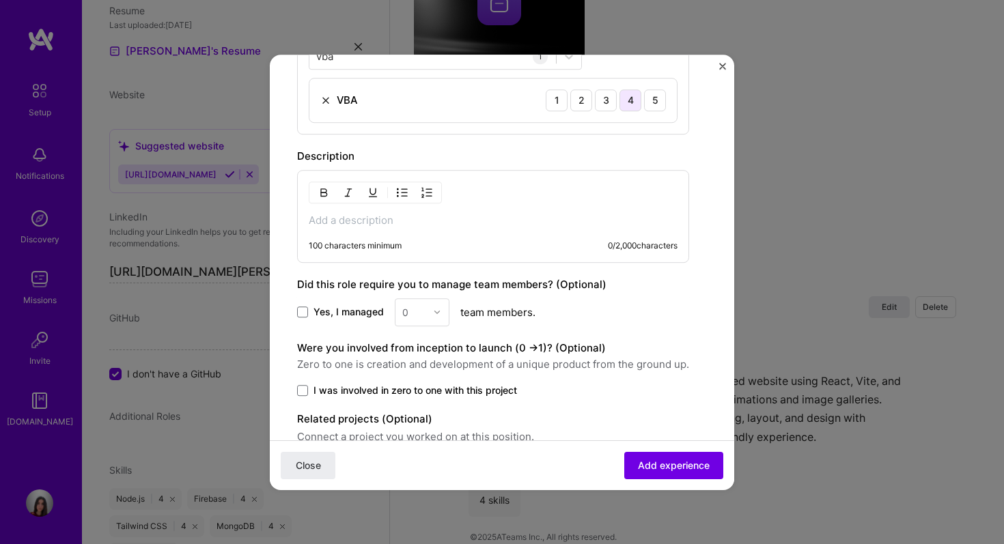
click at [624, 96] on div "4" at bounding box center [631, 100] width 22 height 22
click at [355, 230] on div "100 characters minimum 0 / 2,000 characters" at bounding box center [493, 216] width 392 height 93
click at [354, 225] on p at bounding box center [493, 221] width 369 height 14
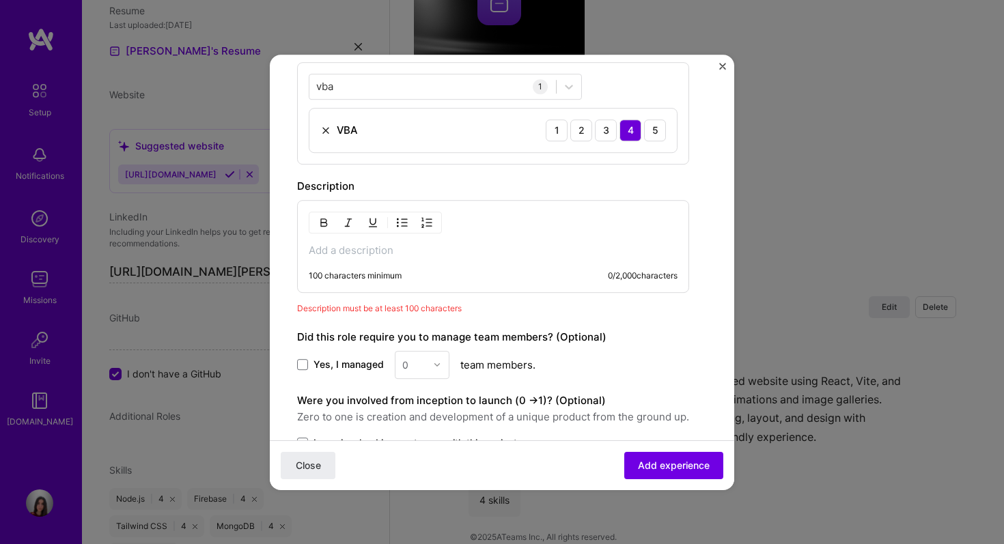
scroll to position [567, 0]
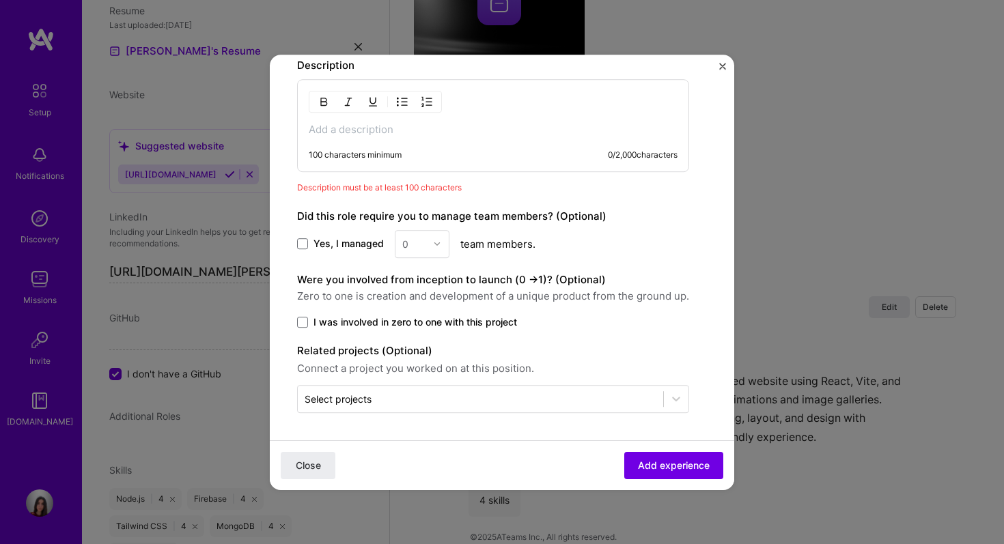
click at [370, 142] on div "100 characters minimum 0 / 2,000 characters" at bounding box center [493, 125] width 392 height 93
click at [368, 163] on div "100 characters minimum 0 / 2,000 characters" at bounding box center [482, 161] width 391 height 22
click at [368, 141] on div "100 characters minimum 0 / 2,000 characters" at bounding box center [493, 125] width 392 height 93
click at [366, 133] on p at bounding box center [493, 130] width 369 height 14
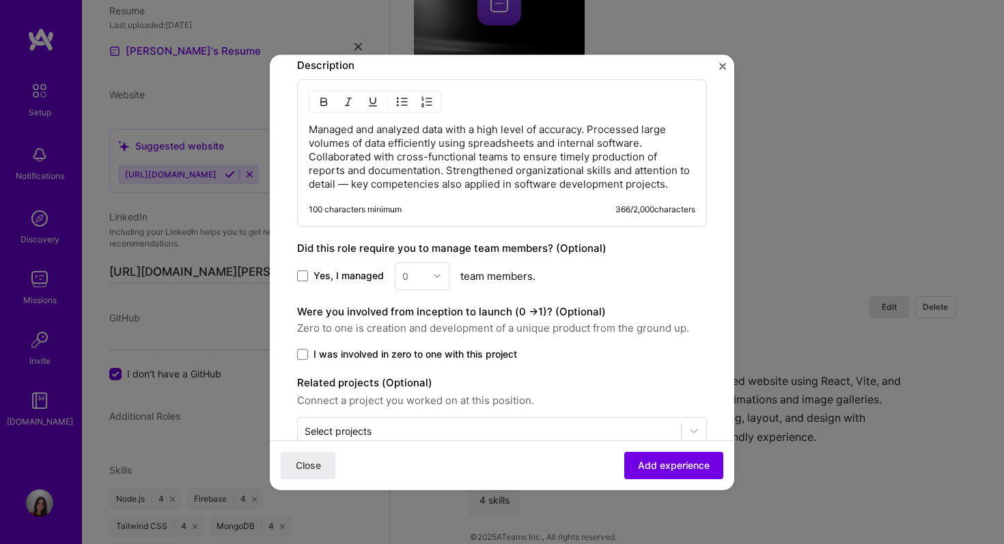
click at [402, 105] on img "button" at bounding box center [402, 101] width 11 height 11
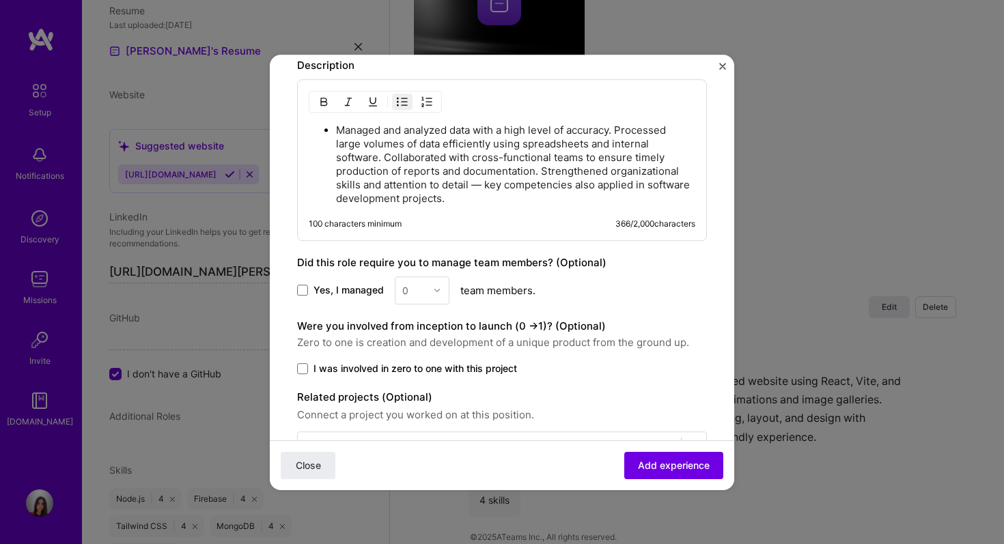
click at [616, 130] on p "Managed and analyzed data with a high level of accuracy. Processed large volume…" at bounding box center [515, 165] width 359 height 82
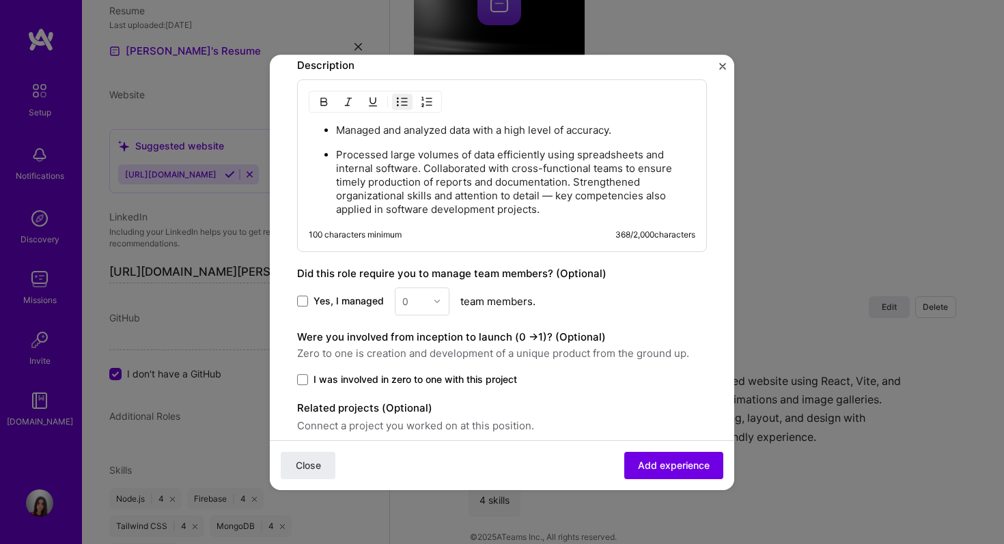
click at [424, 168] on p "Processed large volumes of data efficiently using spreadsheets and internal sof…" at bounding box center [515, 182] width 359 height 68
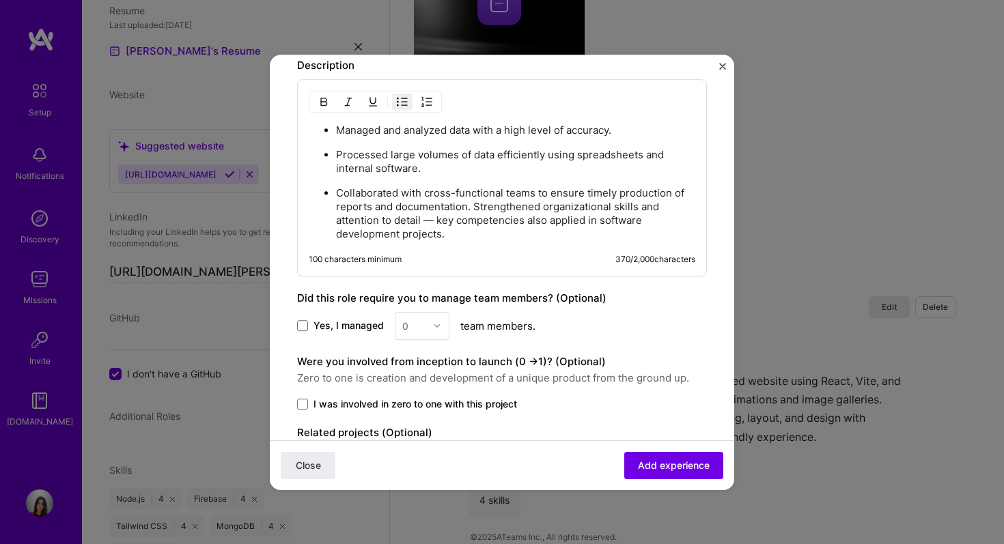
click at [484, 204] on p "Collaborated with cross-functional teams to ensure timely production of reports…" at bounding box center [515, 213] width 359 height 55
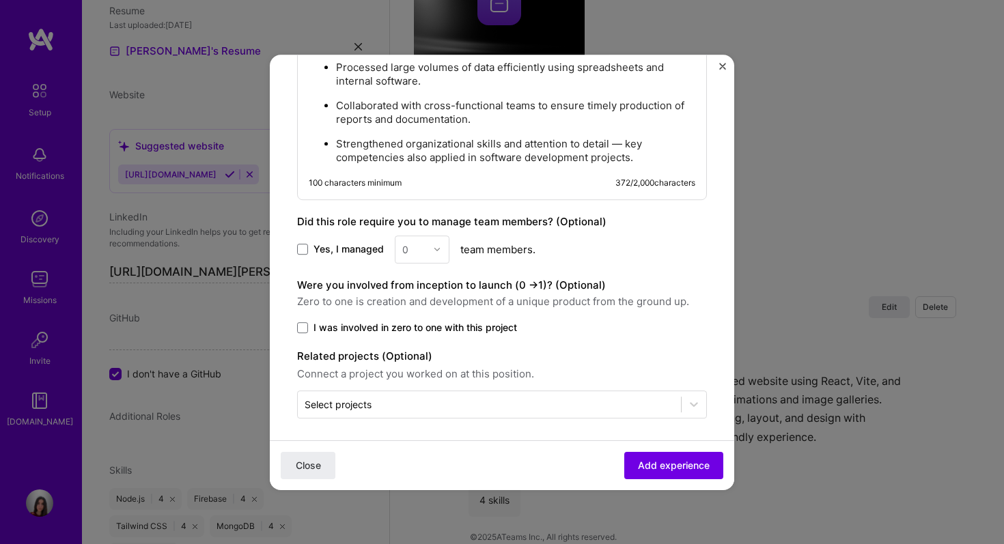
scroll to position [659, 0]
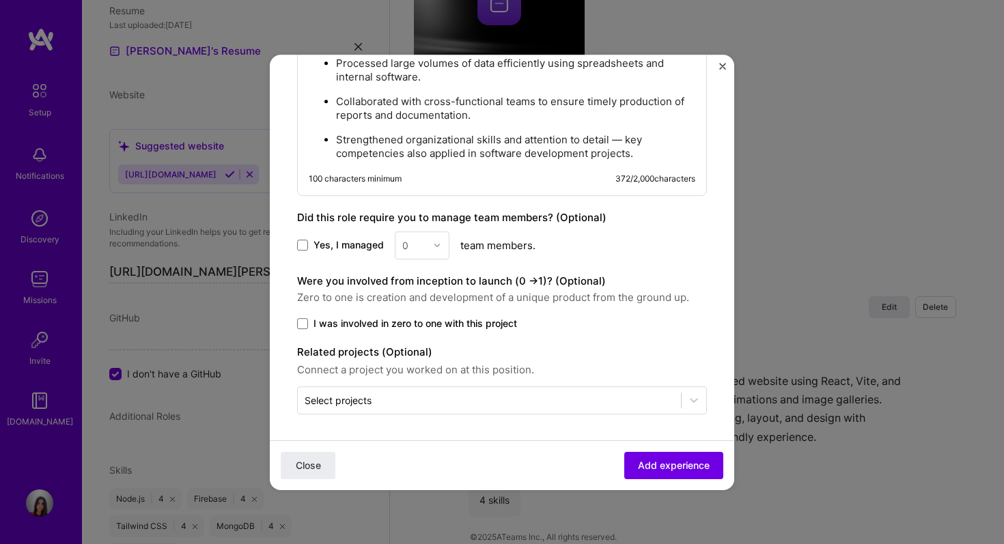
click at [624, 141] on p "Strengthened organizational skills and attention to detail — key competencies a…" at bounding box center [515, 146] width 359 height 27
click at [662, 465] on span "Add experience" at bounding box center [674, 465] width 72 height 14
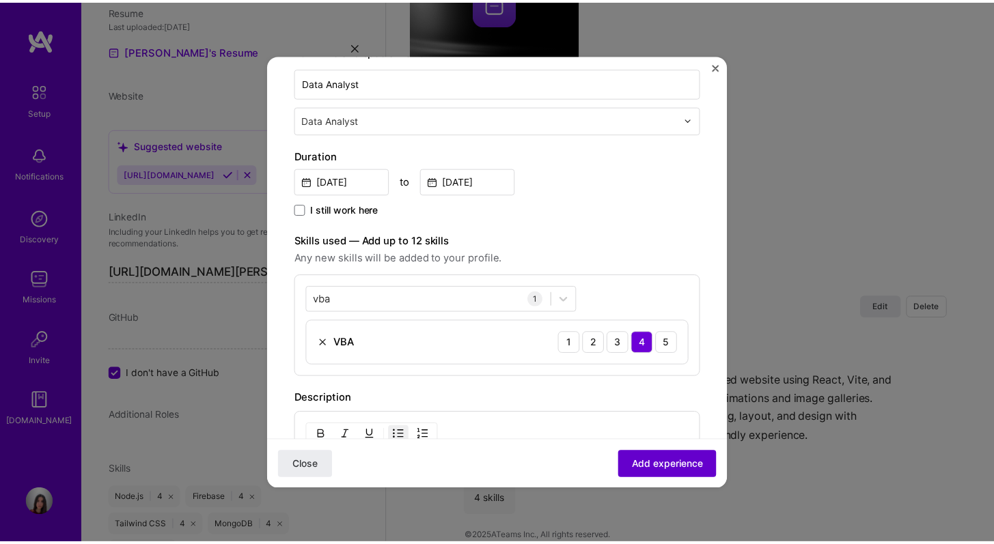
scroll to position [138, 0]
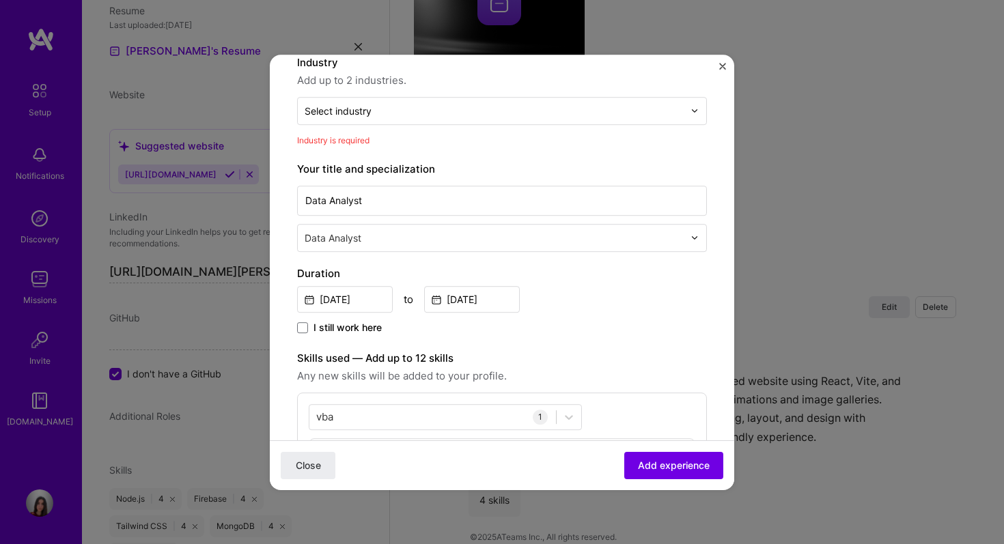
click at [463, 126] on div "Industry Add up to 2 industries. Select industry 0 Industry is required" at bounding box center [502, 101] width 410 height 93
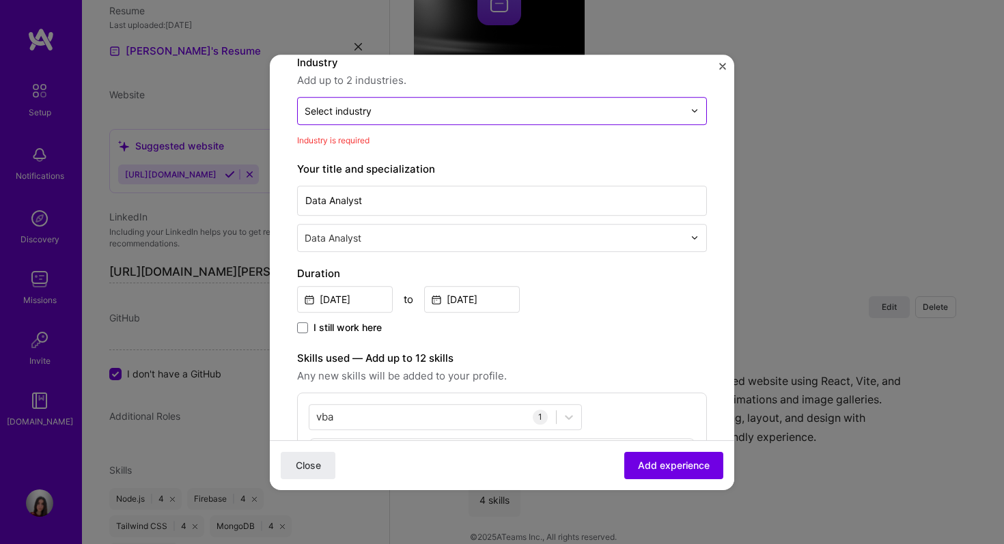
click at [460, 118] on div at bounding box center [494, 110] width 379 height 17
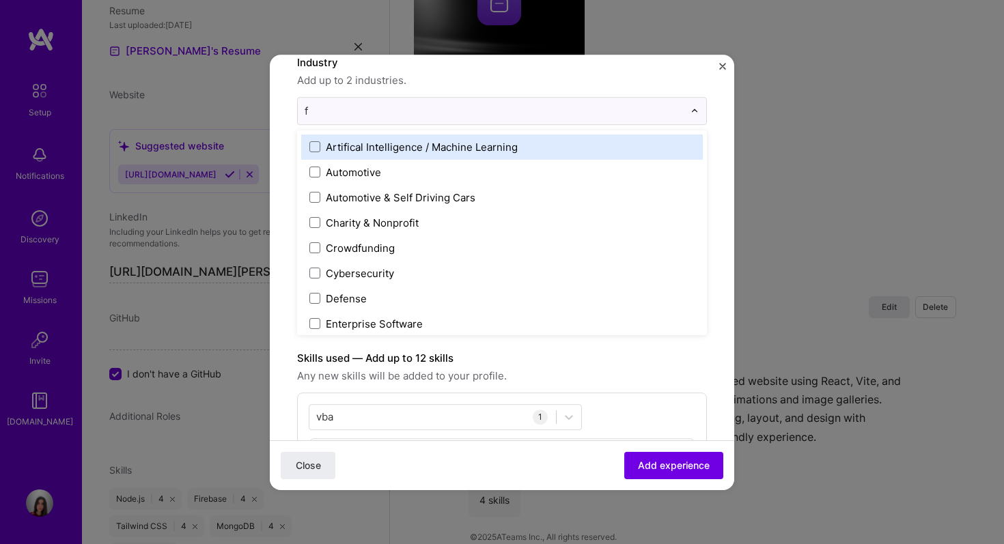
type input "fo"
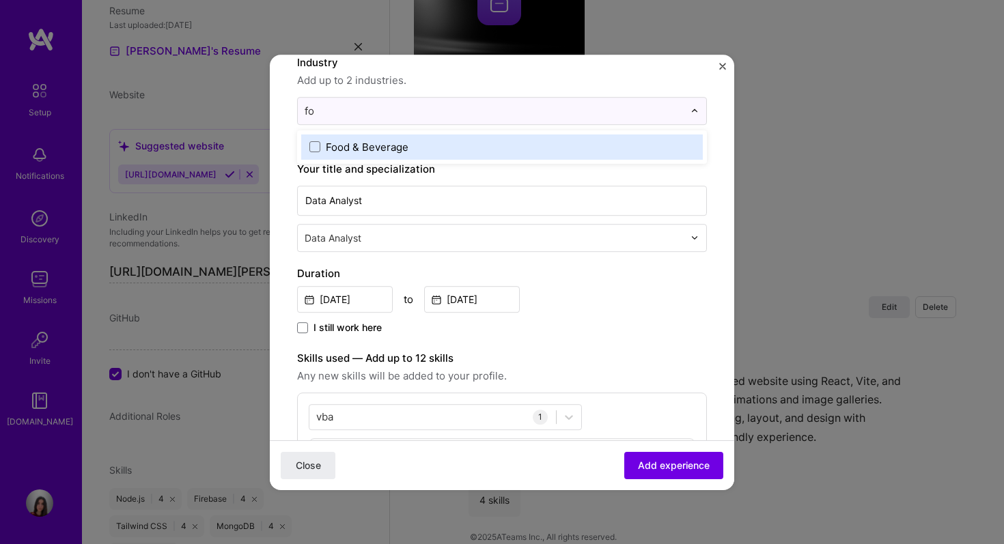
click at [393, 150] on div "Food & Beverage" at bounding box center [367, 147] width 83 height 14
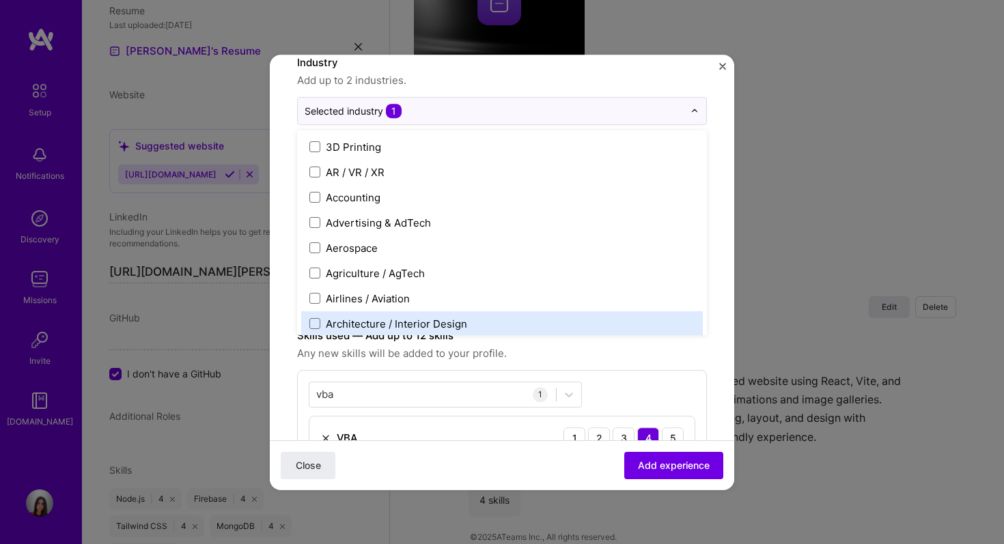
click at [669, 463] on span "Add experience" at bounding box center [674, 465] width 72 height 14
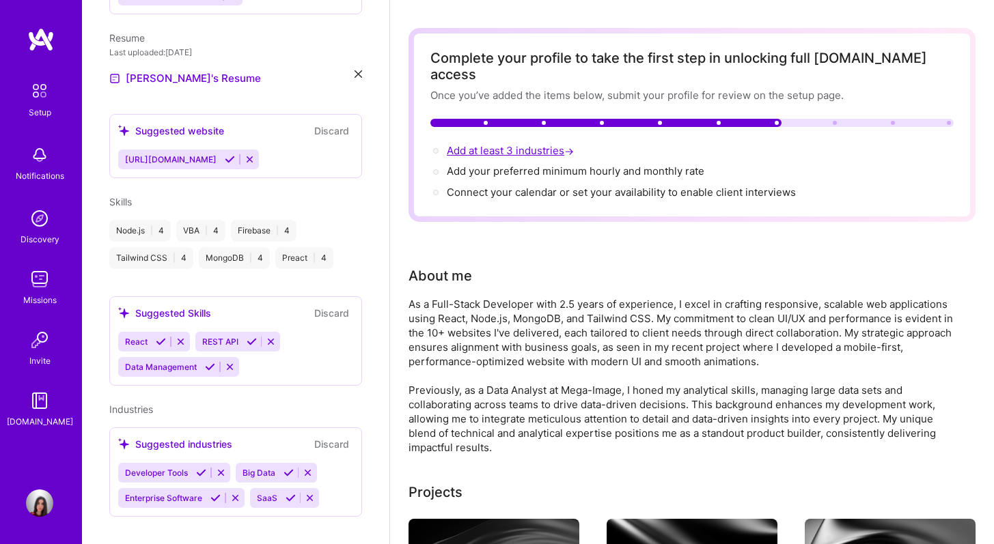
scroll to position [0, 0]
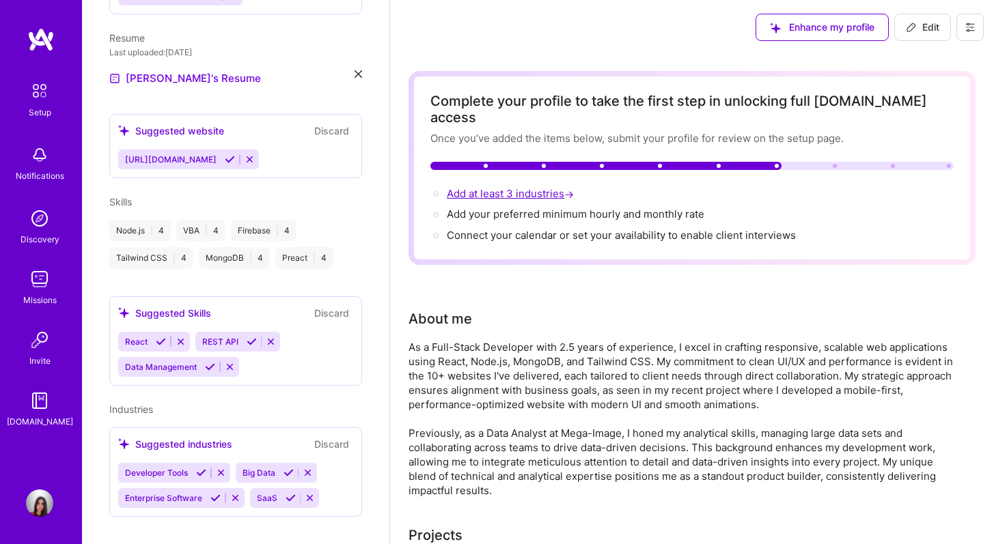
click at [523, 187] on span "Add at least 3 industries →" at bounding box center [512, 193] width 130 height 13
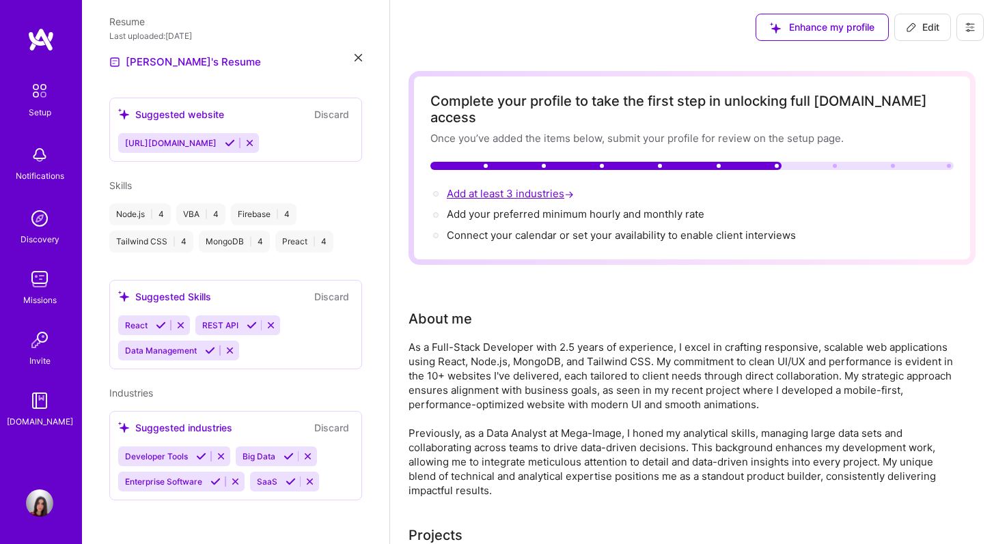
select select "US"
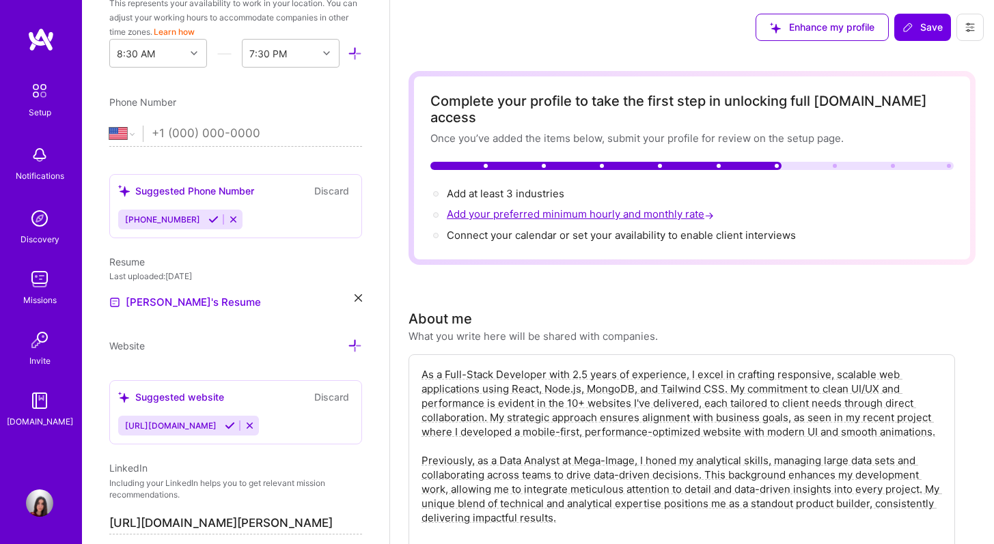
click at [542, 208] on span "Add your preferred minimum hourly and monthly rate →" at bounding box center [582, 214] width 270 height 13
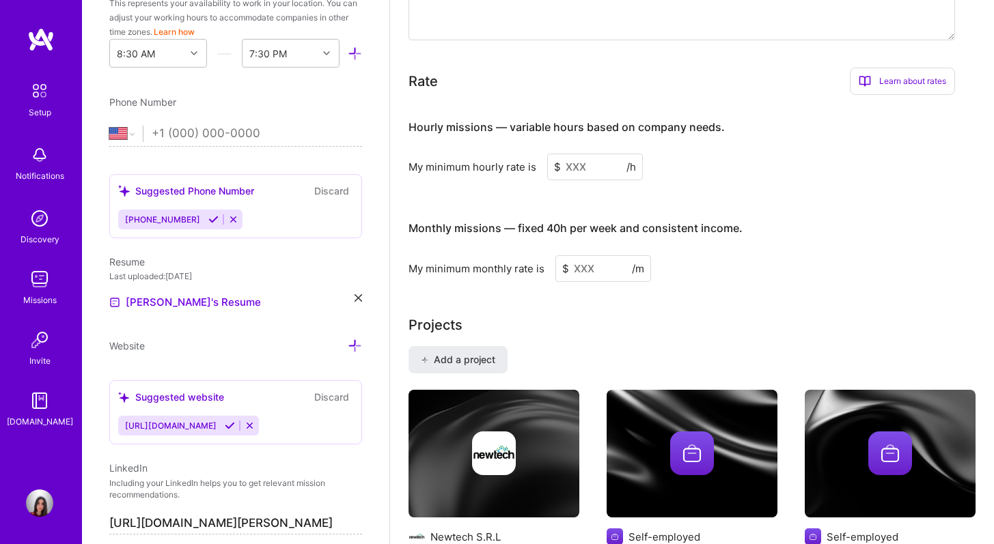
scroll to position [897, 0]
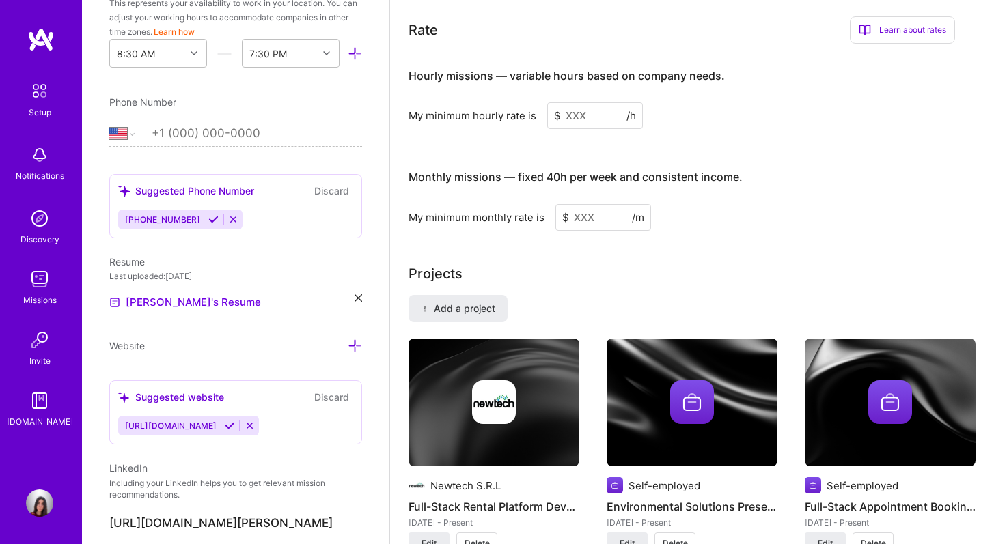
click at [592, 102] on input at bounding box center [595, 115] width 96 height 27
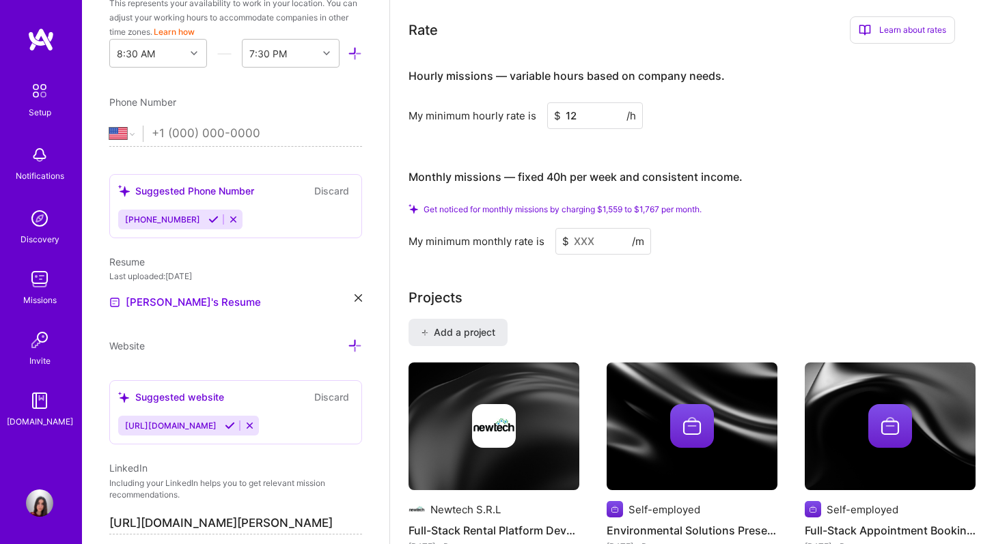
type input "12"
click at [581, 228] on input at bounding box center [603, 241] width 96 height 27
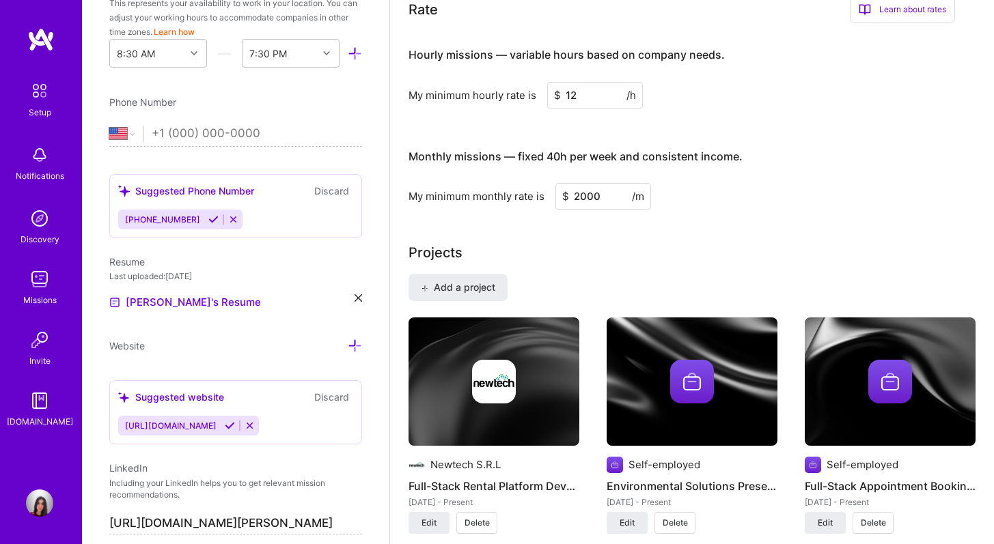
type input "2000"
click at [697, 207] on div "Complete your profile to take the first step in unlocking full A.Team access On…" at bounding box center [692, 284] width 567 height 2221
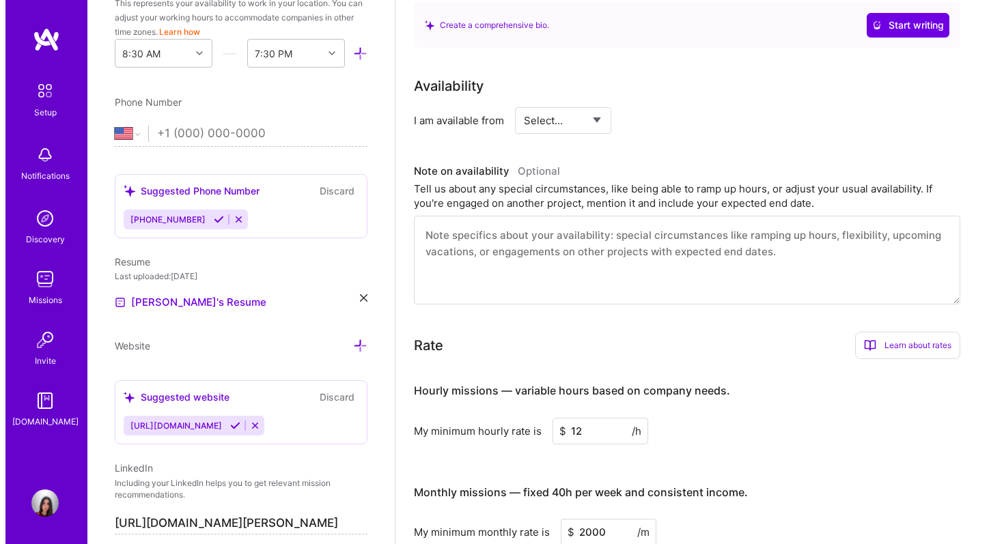
scroll to position [0, 0]
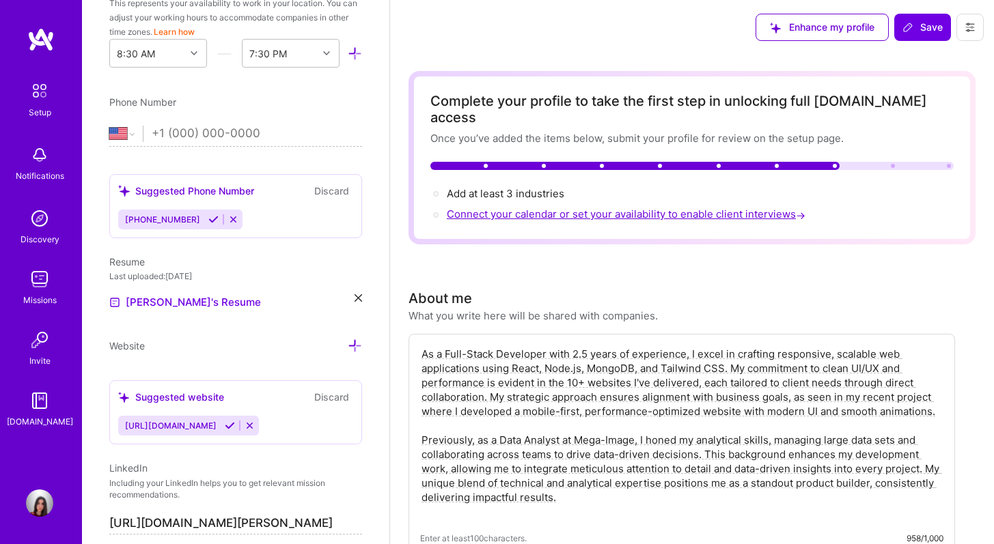
click at [599, 208] on span "Connect your calendar or set your availability to enable client interviews →" at bounding box center [627, 214] width 361 height 13
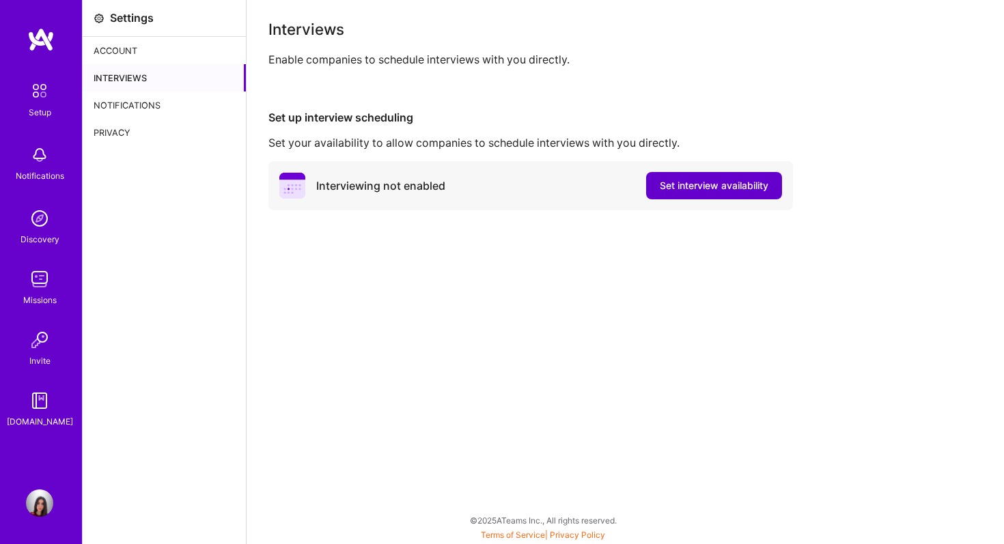
click at [680, 195] on button "Set interview availability" at bounding box center [714, 185] width 136 height 27
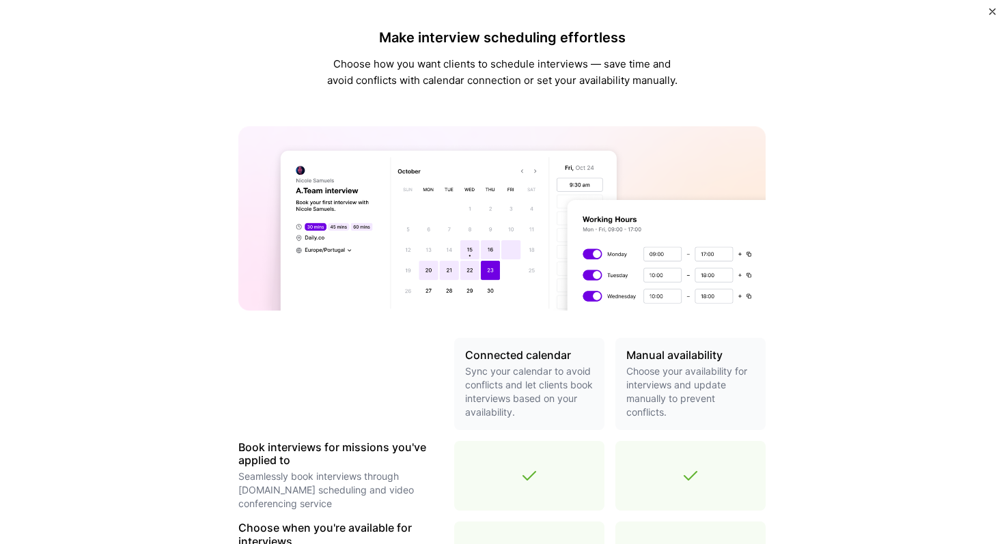
click at [522, 258] on img at bounding box center [501, 218] width 527 height 184
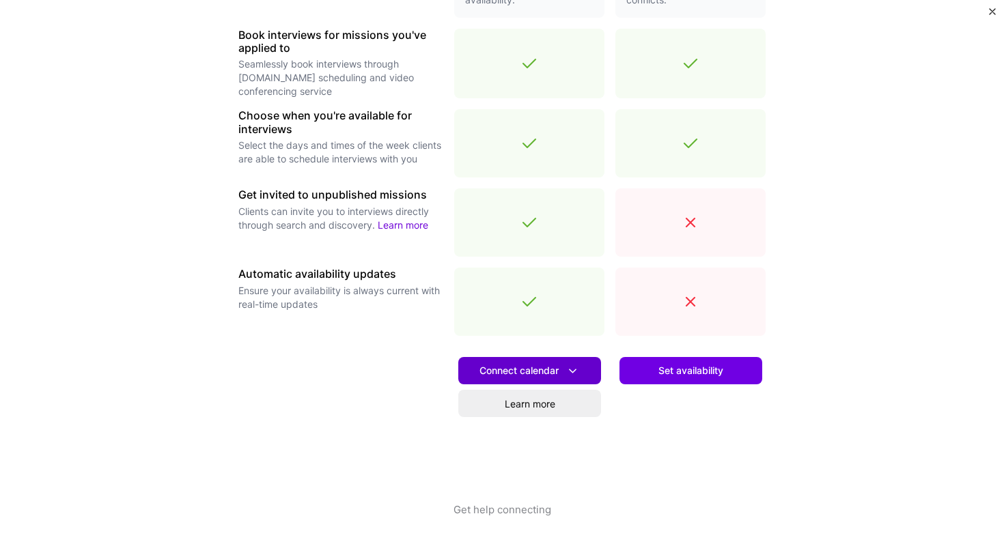
click at [500, 383] on button "Connect calendar" at bounding box center [529, 370] width 143 height 27
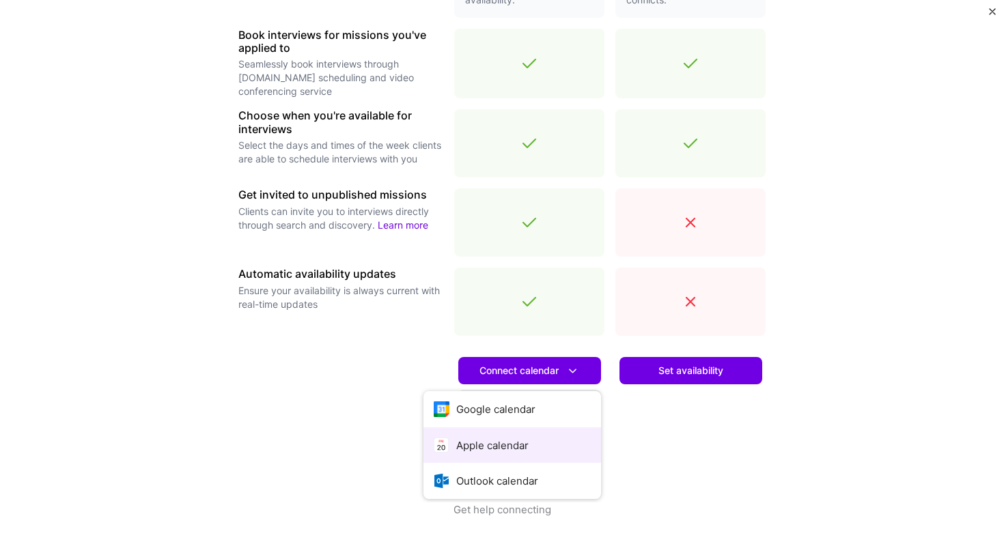
click at [510, 450] on button "Apple calendar" at bounding box center [513, 446] width 178 height 36
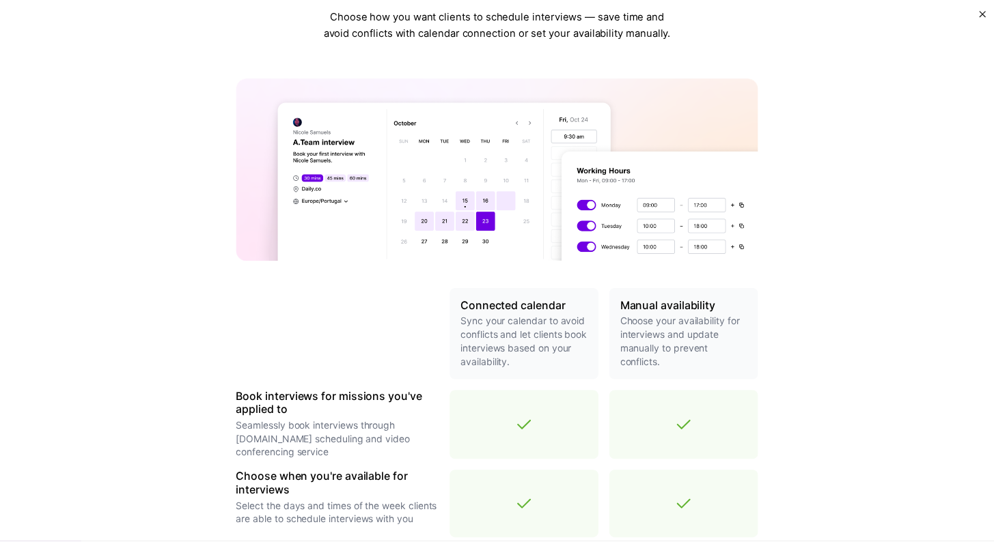
scroll to position [0, 0]
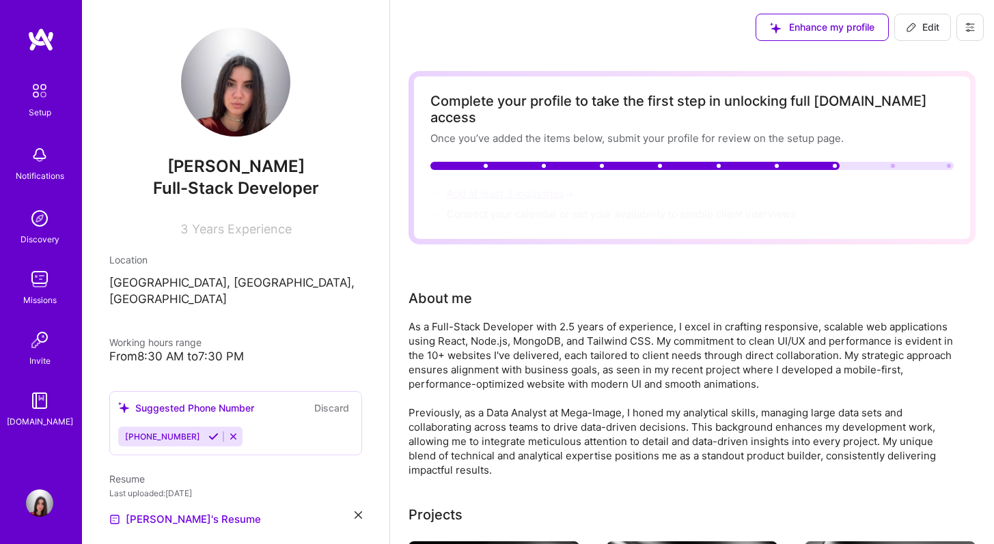
click at [527, 187] on span "Add at least 3 industries →" at bounding box center [512, 193] width 130 height 13
select select "US"
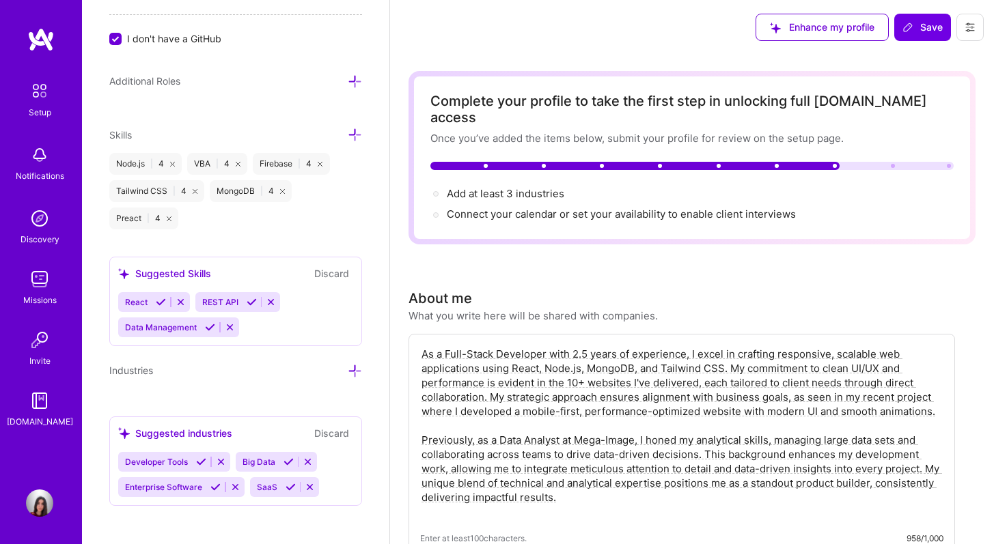
scroll to position [1028, 0]
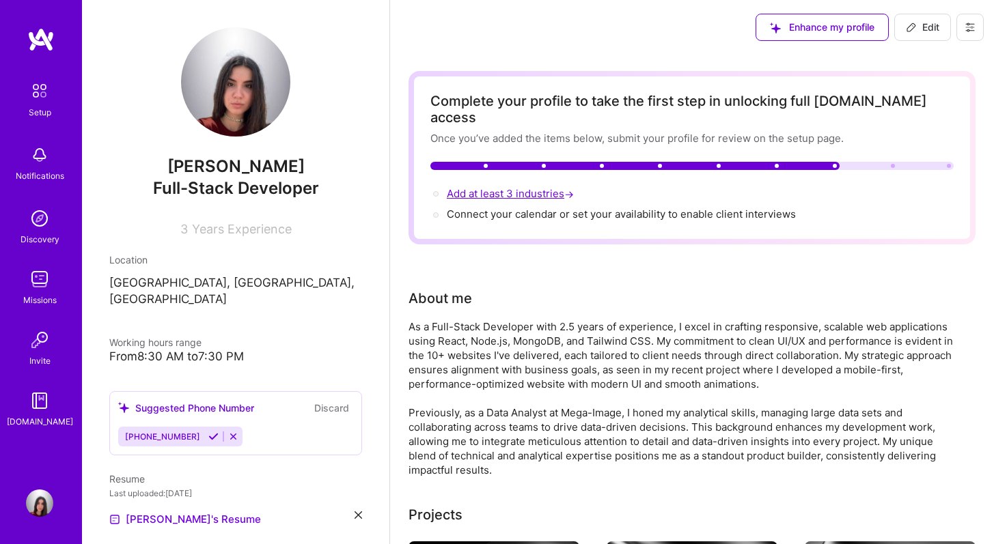
click at [485, 187] on span "Add at least 3 industries →" at bounding box center [512, 193] width 130 height 13
select select "US"
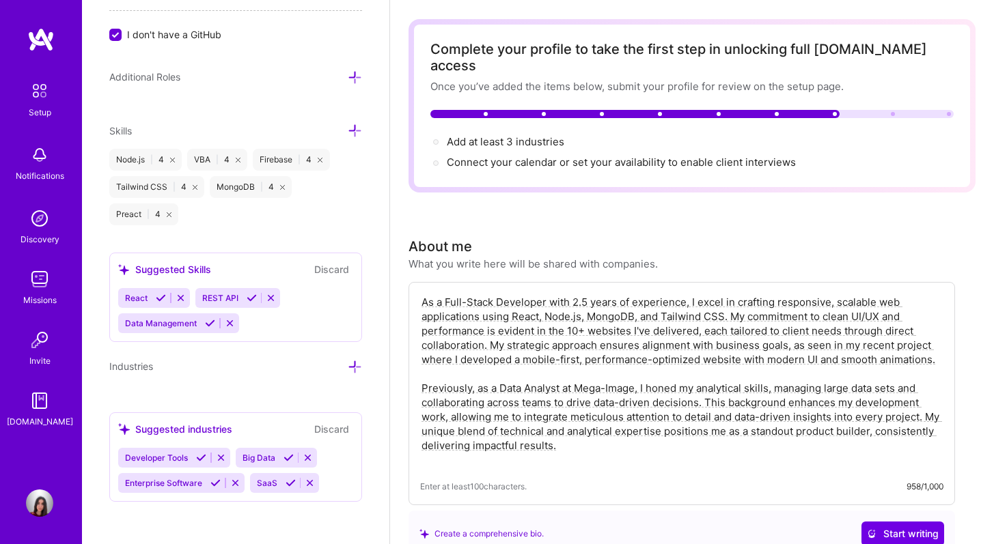
scroll to position [122, 0]
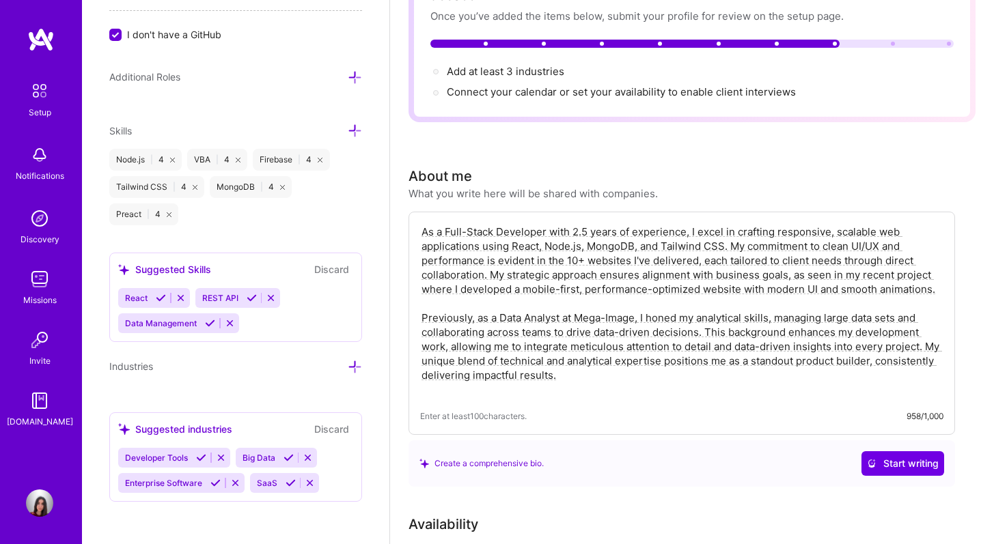
click at [314, 482] on icon at bounding box center [310, 483] width 10 height 10
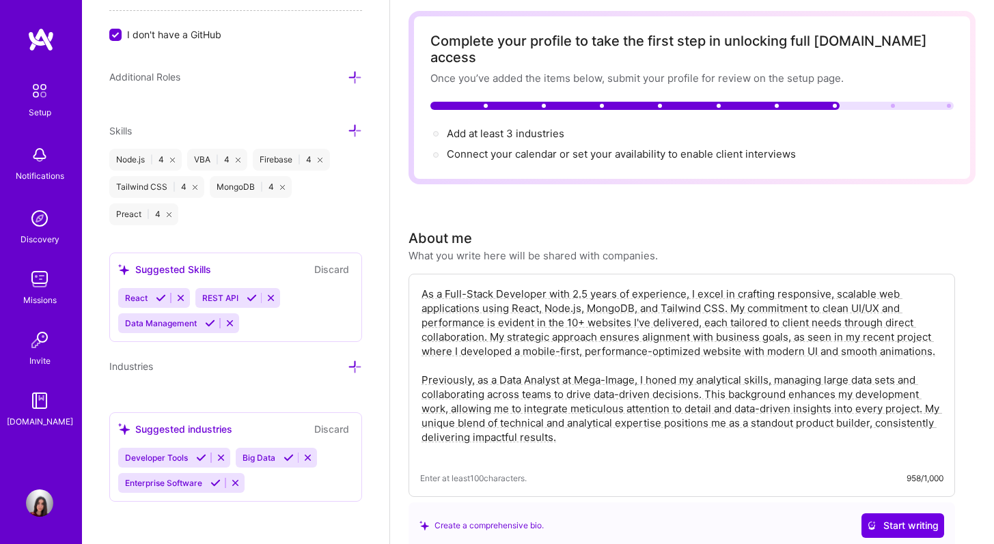
scroll to position [0, 0]
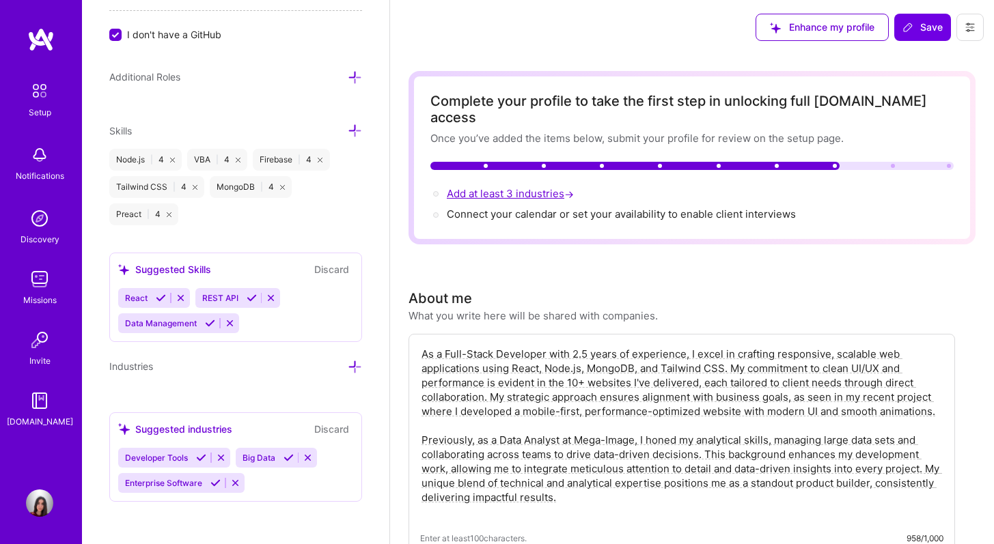
click at [486, 187] on span "Add at least 3 industries →" at bounding box center [512, 193] width 130 height 13
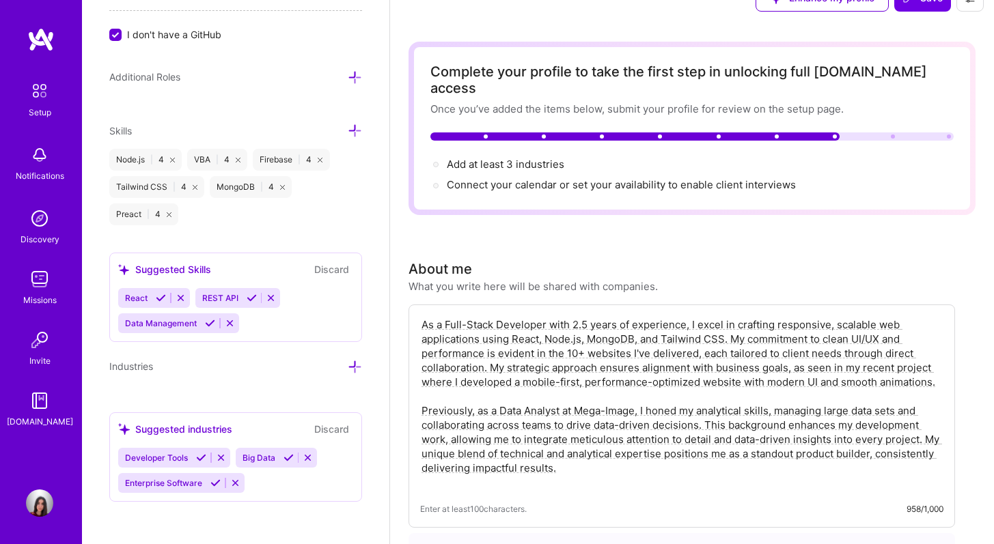
scroll to position [104, 0]
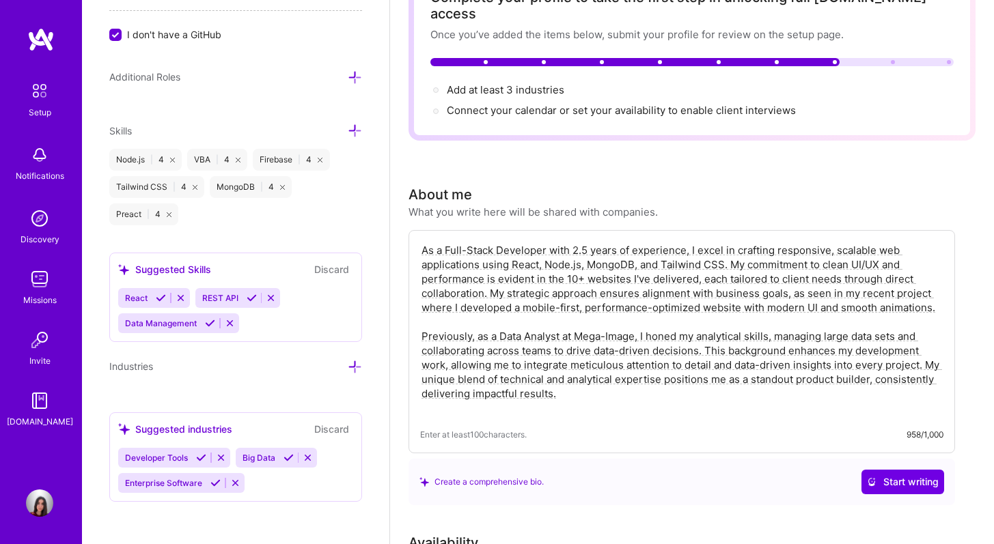
click at [279, 493] on div "Suggested industries Discard Developer Tools Big Data Enterprise Software" at bounding box center [235, 457] width 253 height 89
click at [277, 488] on div "Developer Tools Big Data Enterprise Software" at bounding box center [235, 470] width 235 height 45
click at [273, 483] on div "Developer Tools Big Data Enterprise Software" at bounding box center [235, 470] width 235 height 45
click at [348, 368] on icon at bounding box center [355, 367] width 14 height 14
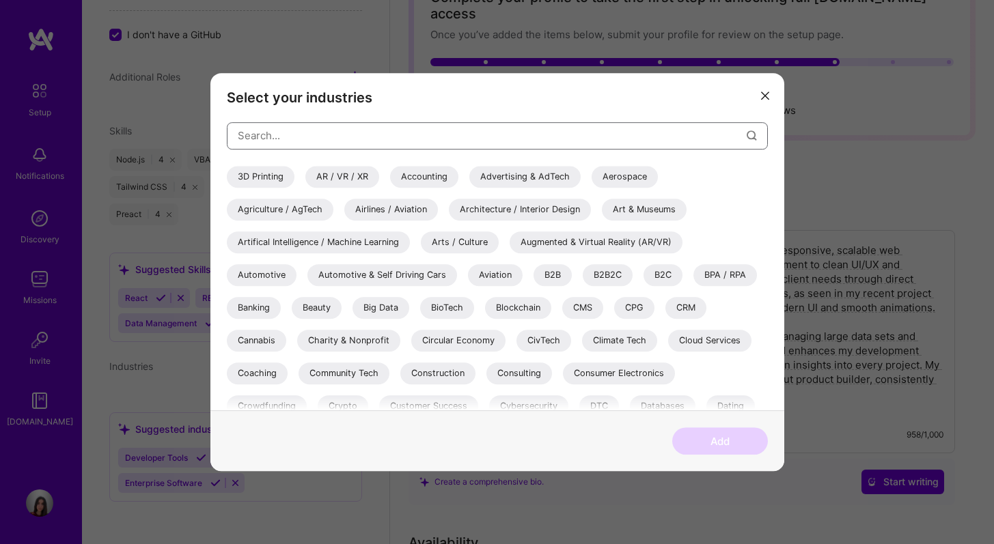
click at [331, 136] on input "modal" at bounding box center [492, 135] width 509 height 35
click at [255, 169] on div "3D Printing" at bounding box center [261, 177] width 68 height 22
click at [260, 184] on div "3D Printing" at bounding box center [261, 177] width 68 height 22
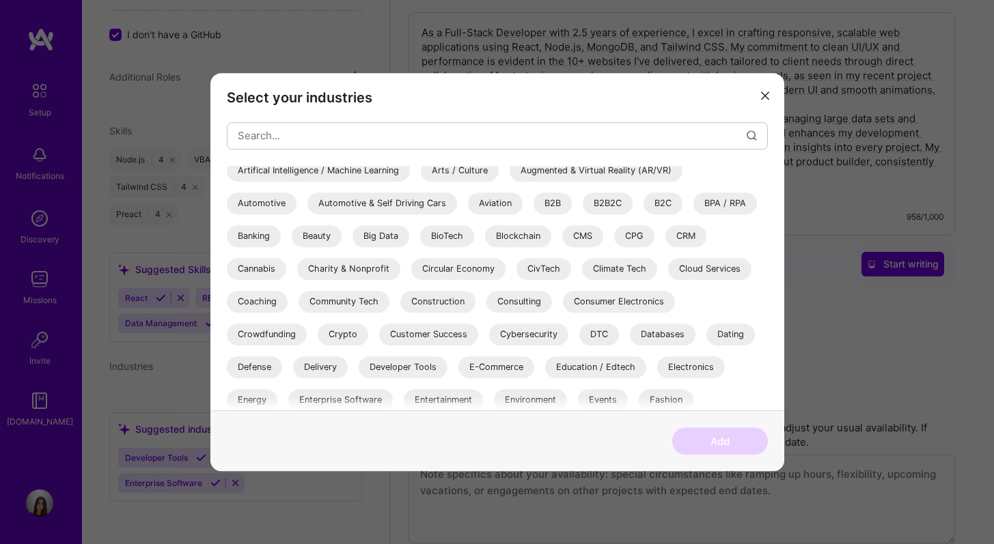
scroll to position [130, 0]
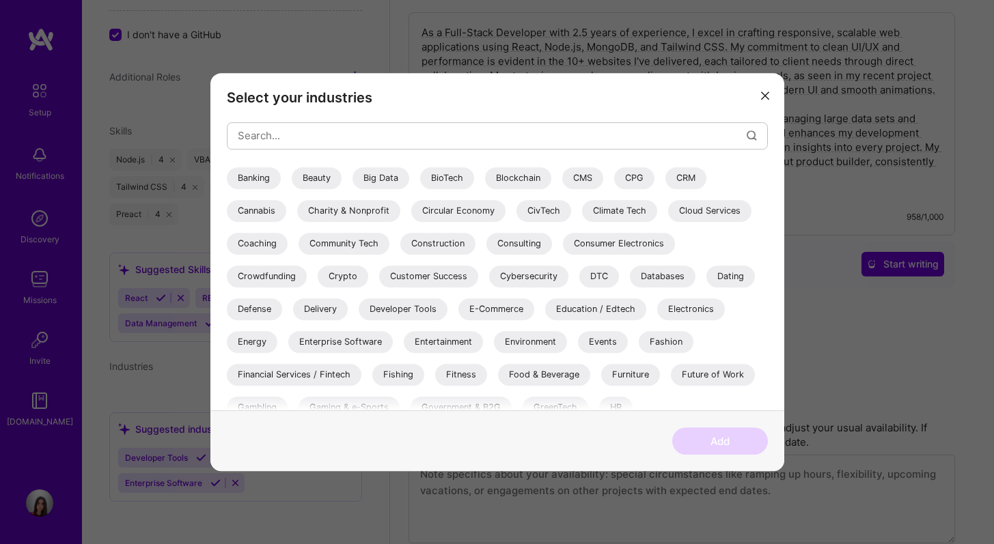
click at [525, 304] on div "E-Commerce" at bounding box center [496, 310] width 76 height 22
click at [709, 440] on button "Add" at bounding box center [720, 441] width 96 height 27
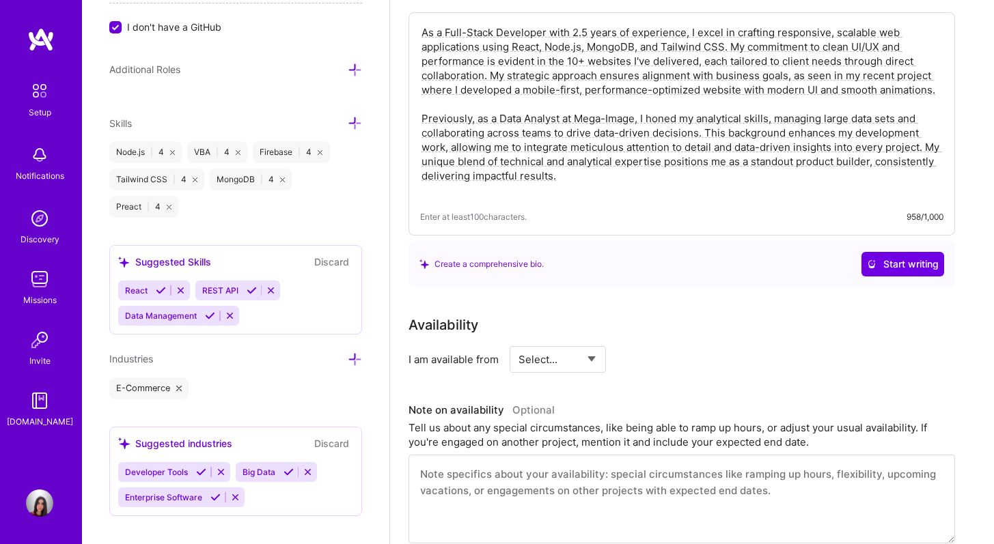
scroll to position [1050, 0]
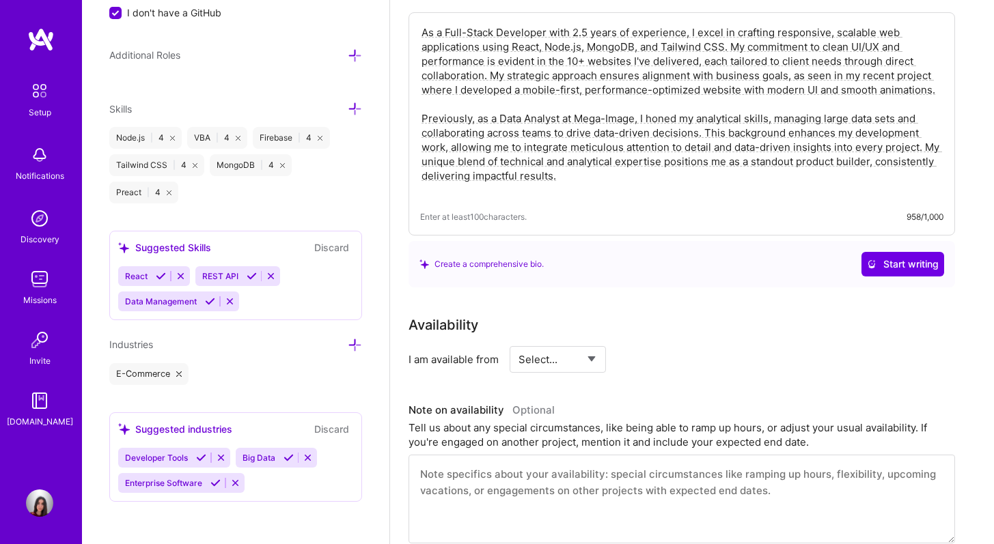
click at [348, 347] on icon at bounding box center [355, 345] width 14 height 14
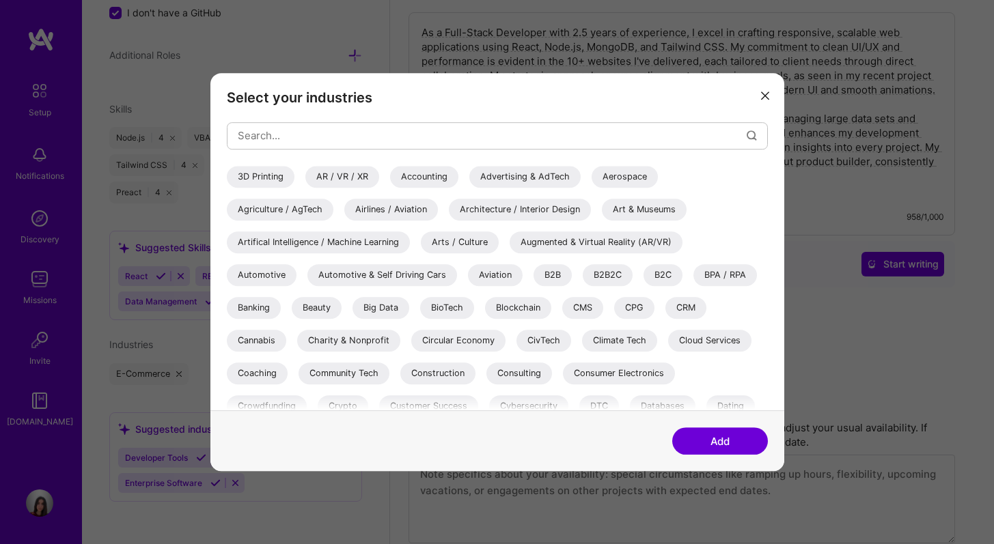
click at [761, 89] on button "modal" at bounding box center [765, 95] width 16 height 23
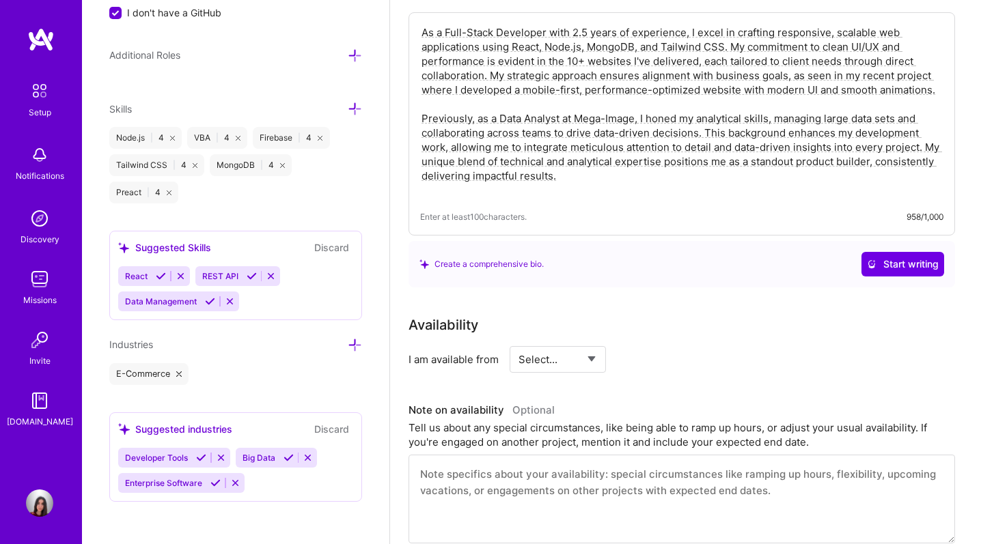
click at [196, 458] on icon at bounding box center [201, 458] width 10 height 10
click at [213, 482] on icon at bounding box center [215, 483] width 10 height 10
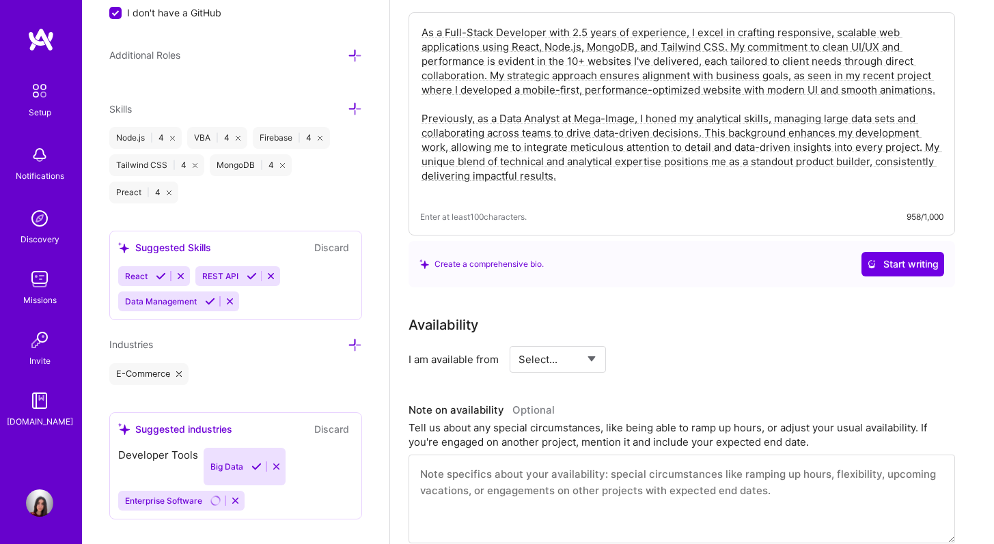
scroll to position [1025, 0]
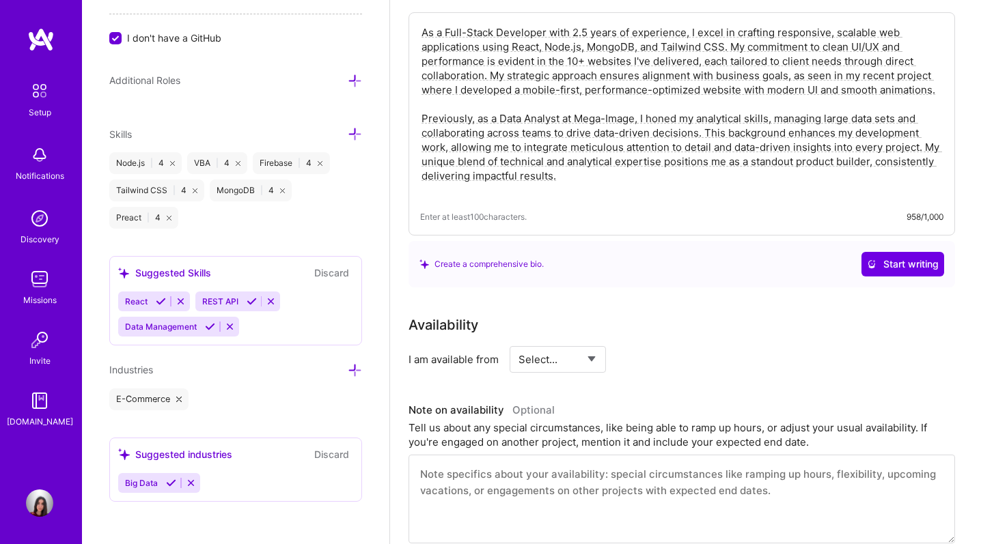
click at [177, 482] on button at bounding box center [171, 484] width 18 height 12
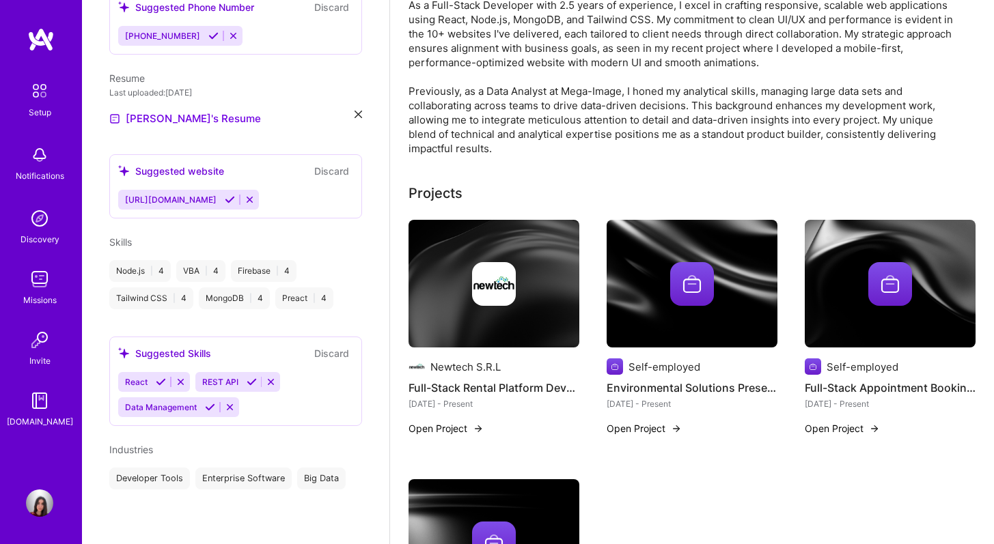
scroll to position [385, 0]
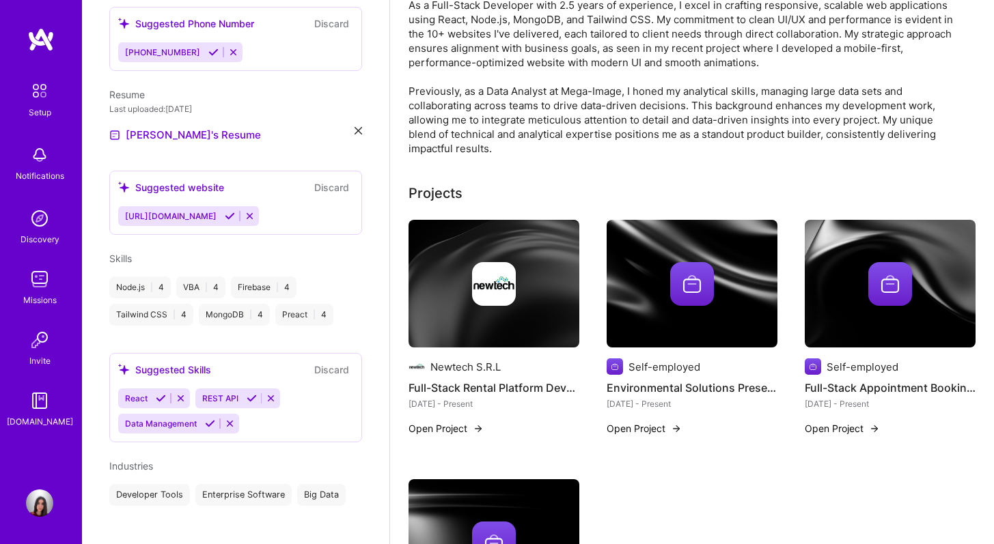
click at [167, 304] on div "Tailwind CSS | 4" at bounding box center [151, 315] width 84 height 22
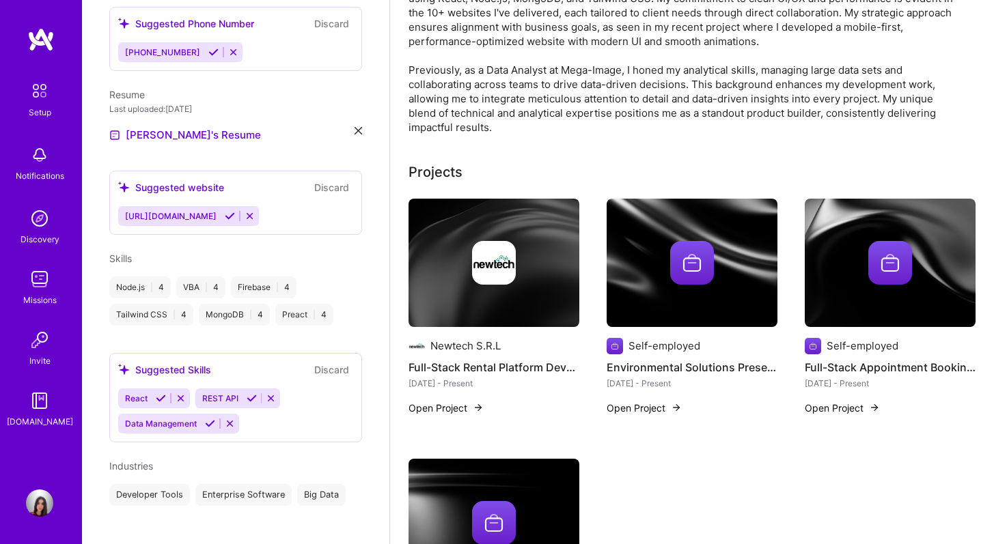
click at [163, 393] on icon at bounding box center [161, 398] width 10 height 10
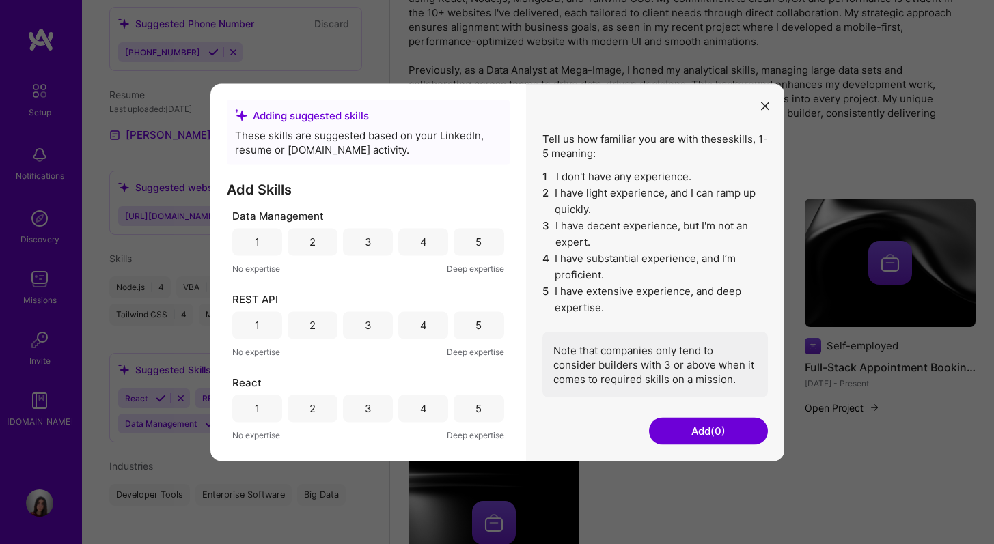
click at [482, 245] on div "5" at bounding box center [479, 241] width 50 height 27
click at [435, 333] on div "4" at bounding box center [423, 325] width 50 height 27
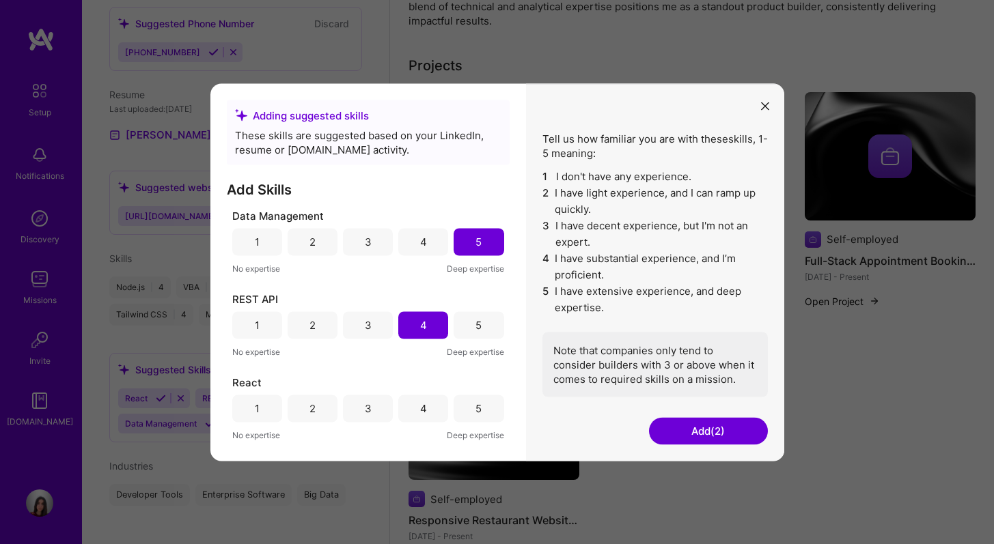
scroll to position [452, 0]
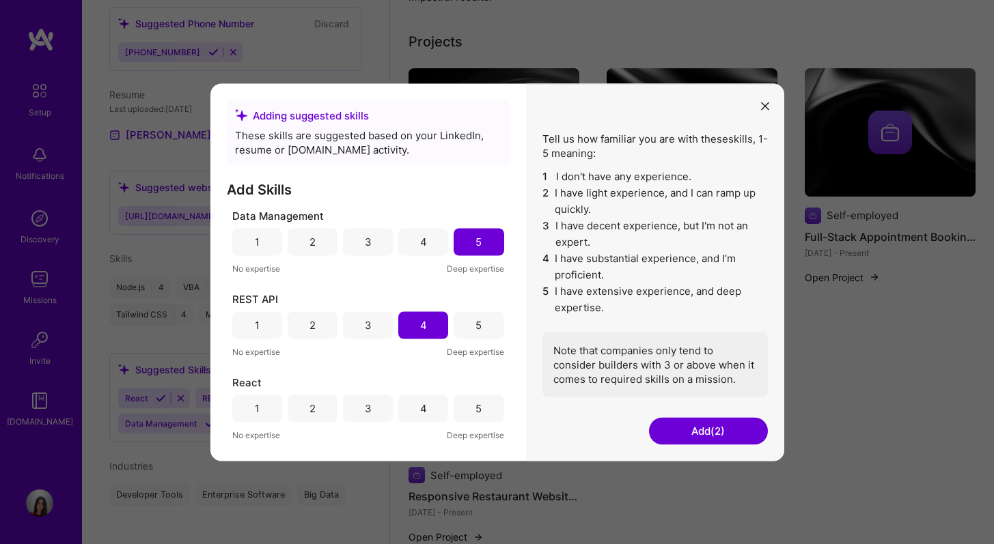
click at [410, 396] on div "4" at bounding box center [423, 408] width 50 height 27
click at [719, 424] on button "Add (3)" at bounding box center [708, 430] width 119 height 27
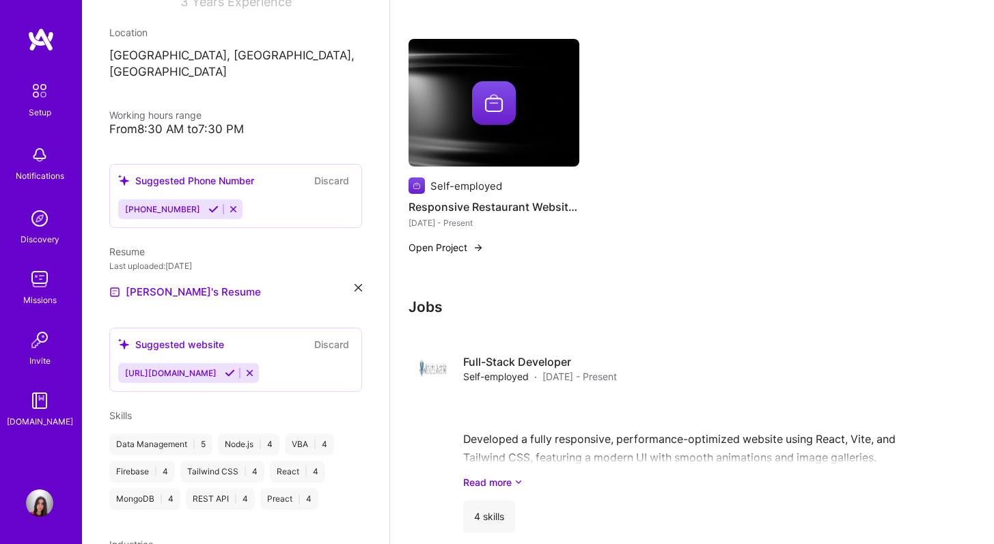
scroll to position [158, 0]
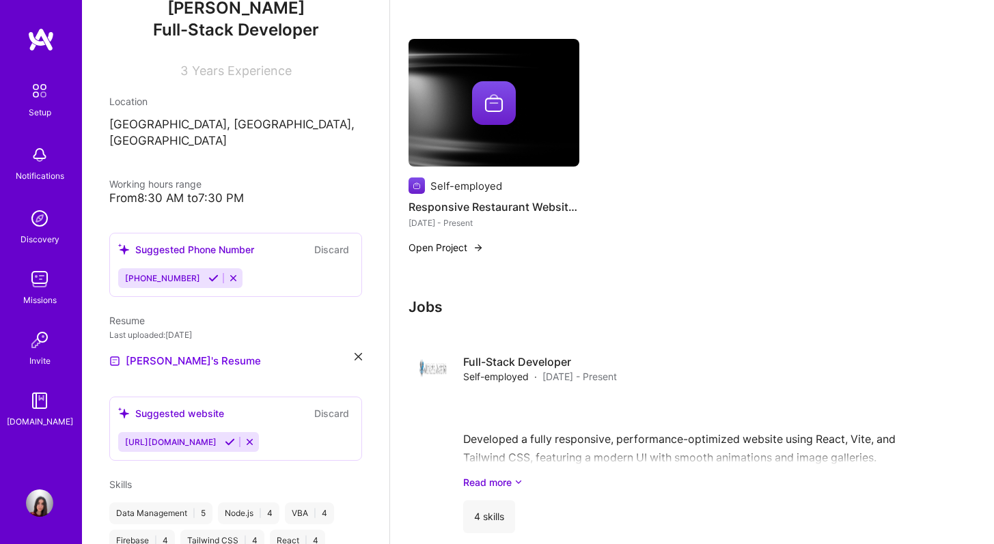
click at [208, 273] on icon at bounding box center [213, 278] width 10 height 10
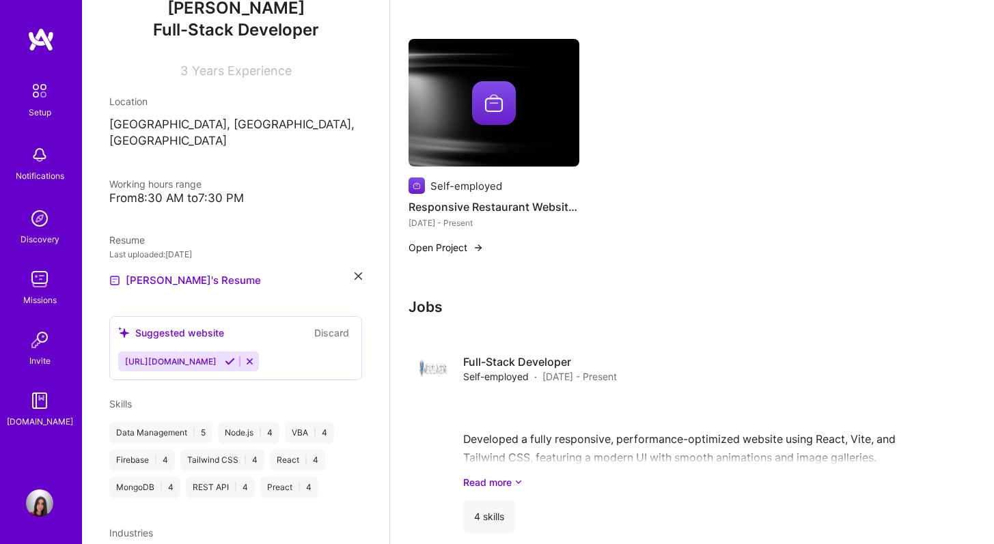
click at [235, 357] on icon at bounding box center [230, 362] width 10 height 10
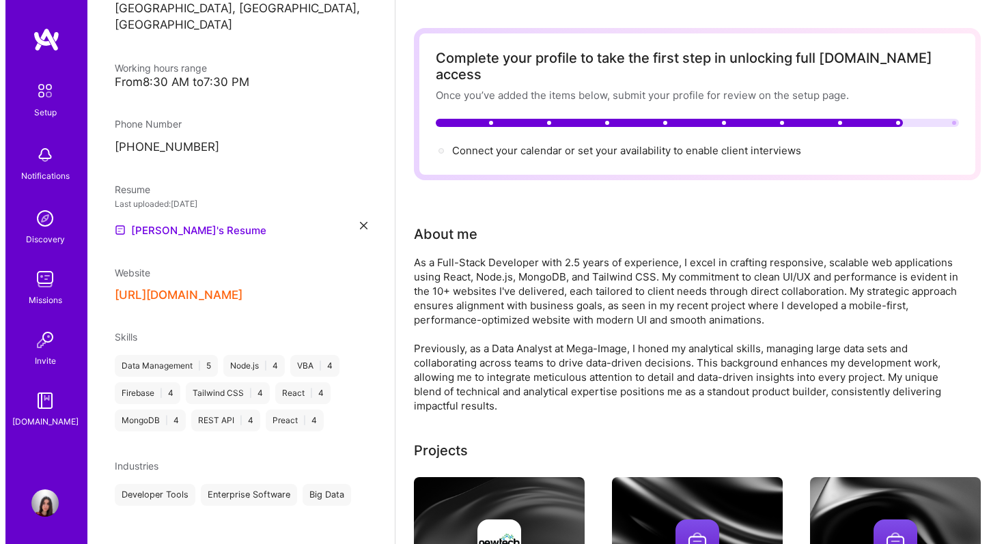
scroll to position [0, 0]
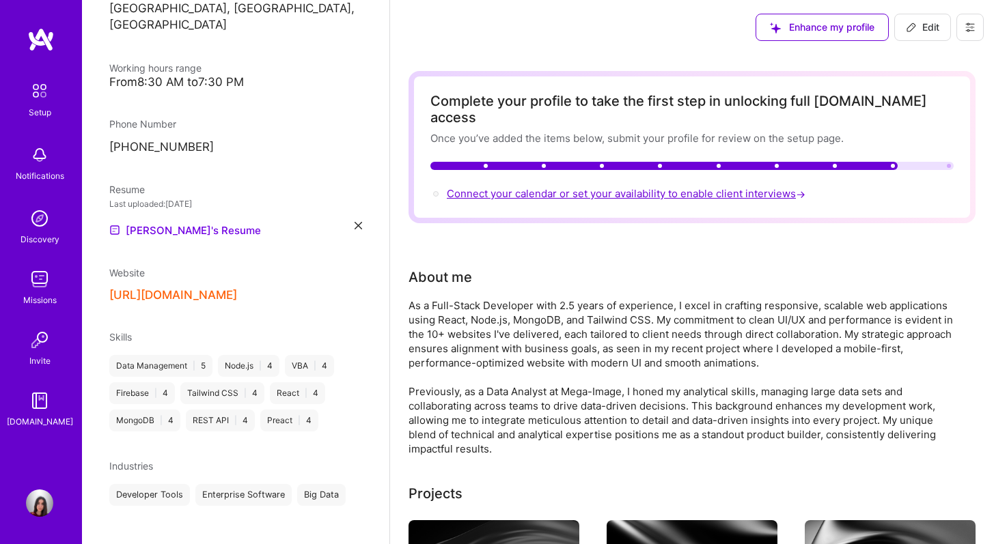
click at [697, 187] on span "Connect your calendar or set your availability to enable client interviews →" at bounding box center [627, 193] width 361 height 13
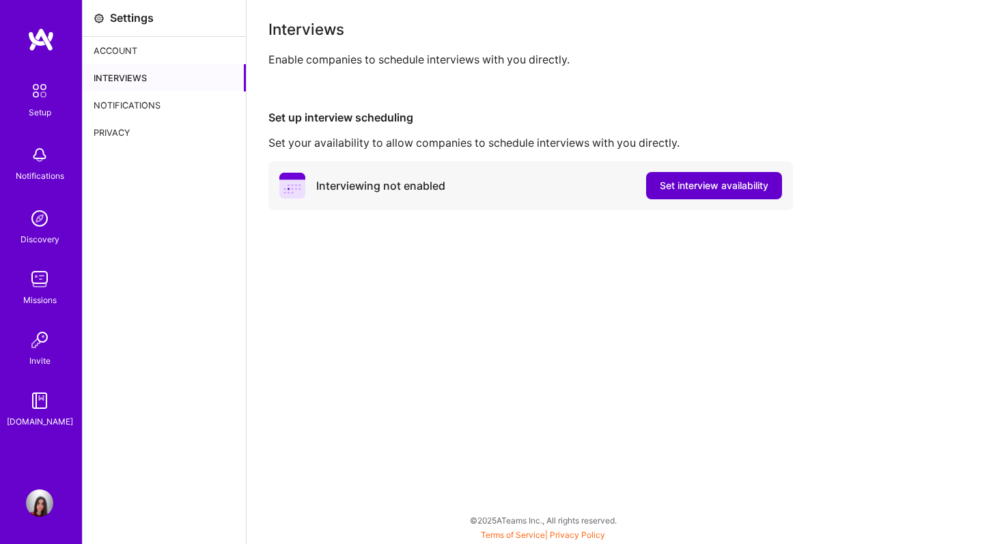
click at [703, 194] on button "Set interview availability" at bounding box center [714, 185] width 136 height 27
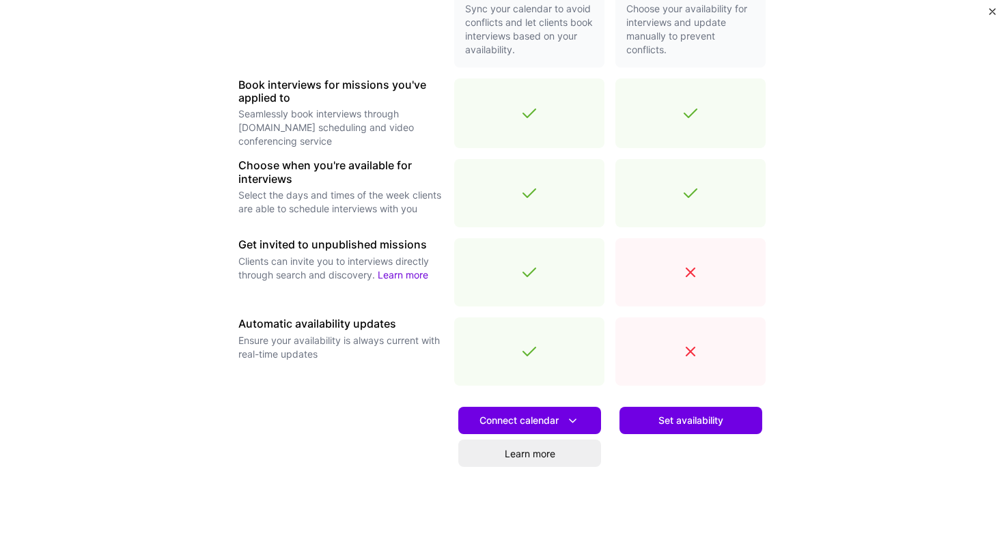
scroll to position [413, 0]
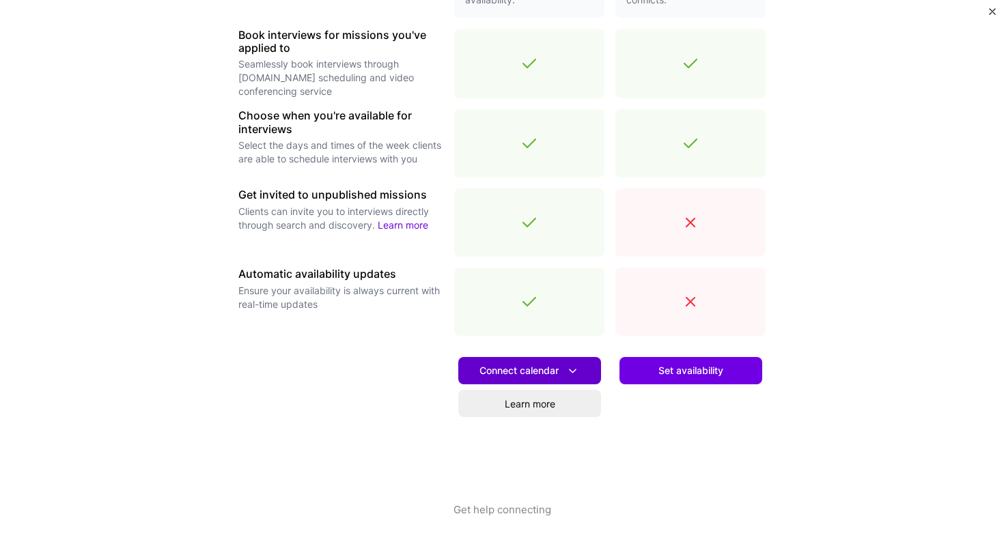
click at [554, 372] on span "Connect calendar" at bounding box center [530, 371] width 100 height 14
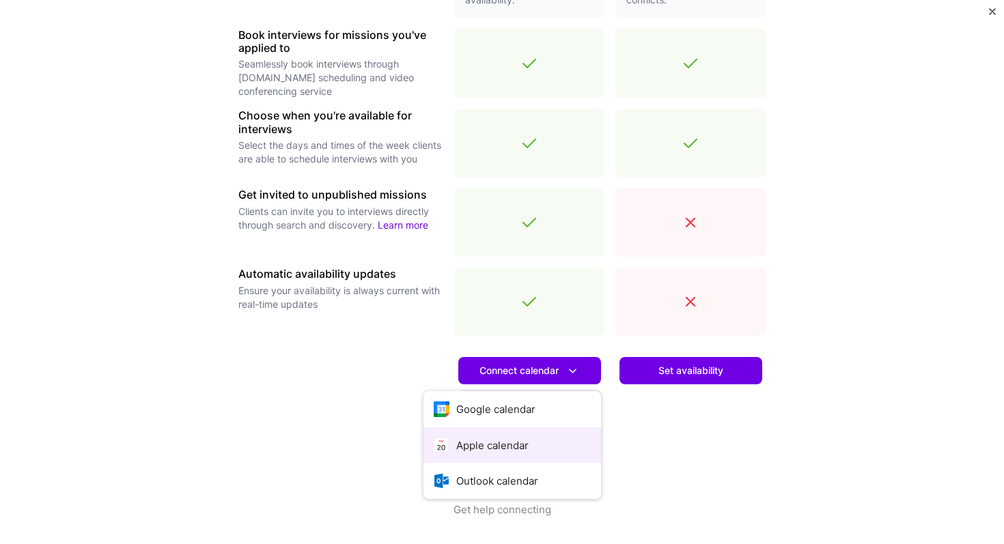
click at [488, 439] on button "Apple calendar" at bounding box center [513, 446] width 178 height 36
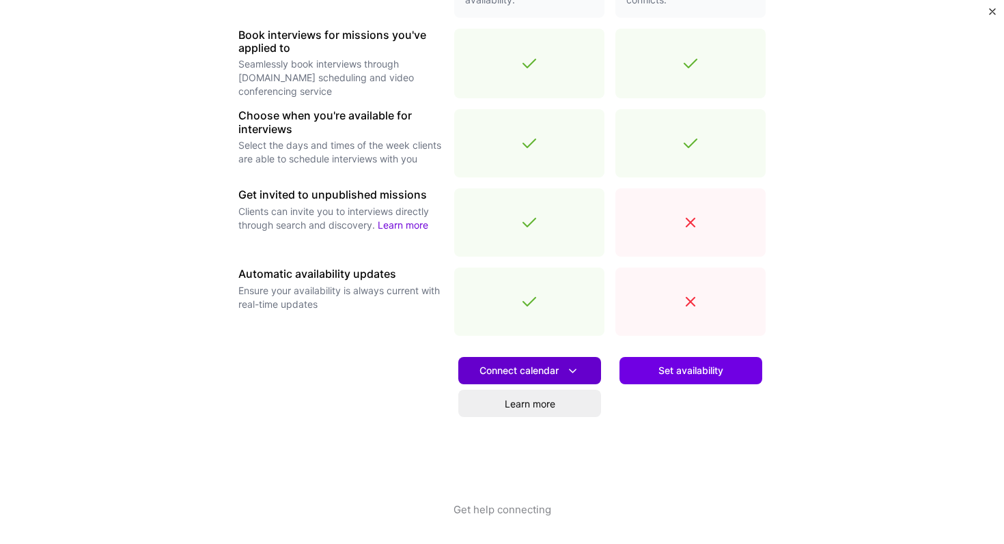
click at [550, 376] on span "Connect calendar" at bounding box center [530, 371] width 100 height 14
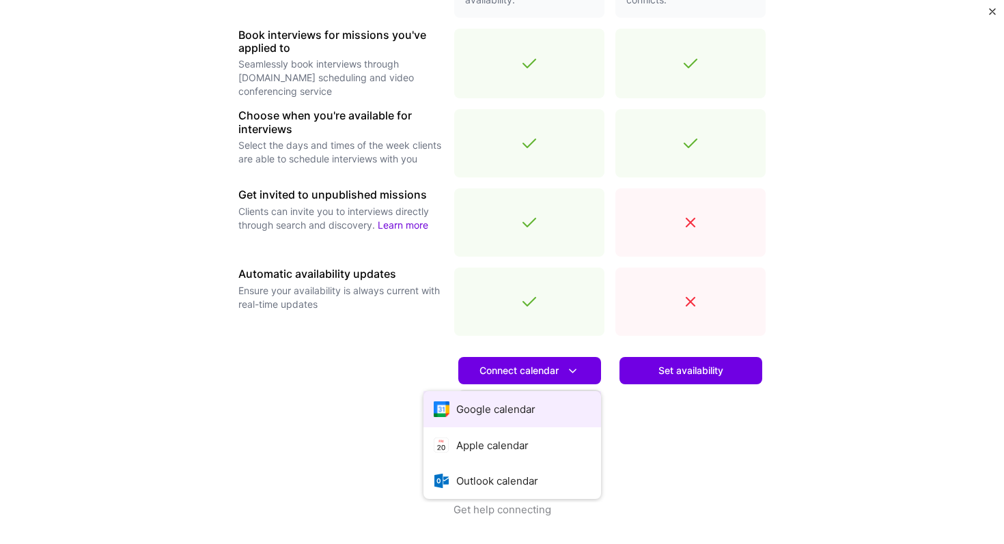
click at [519, 413] on button "Google calendar" at bounding box center [513, 409] width 178 height 36
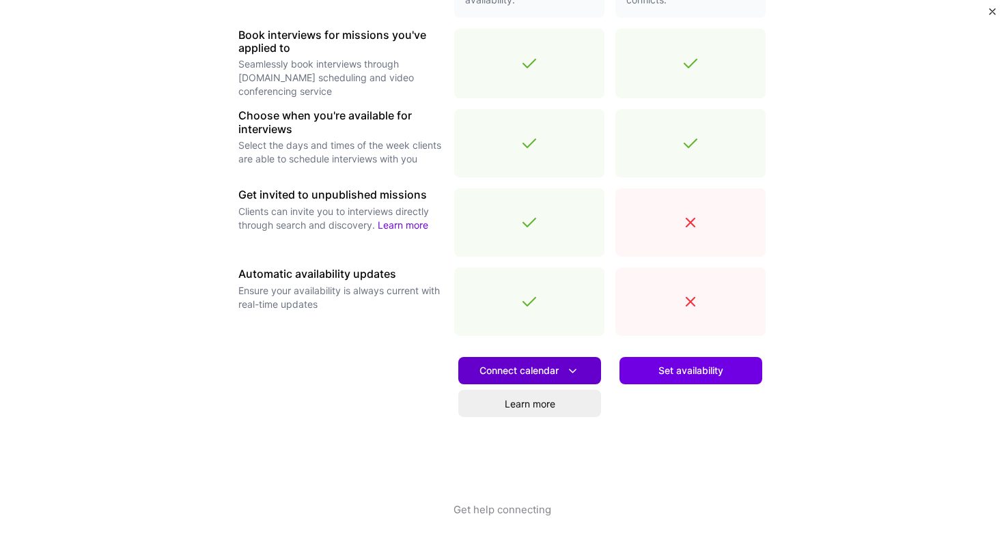
click at [534, 361] on button "Connect calendar" at bounding box center [529, 370] width 143 height 27
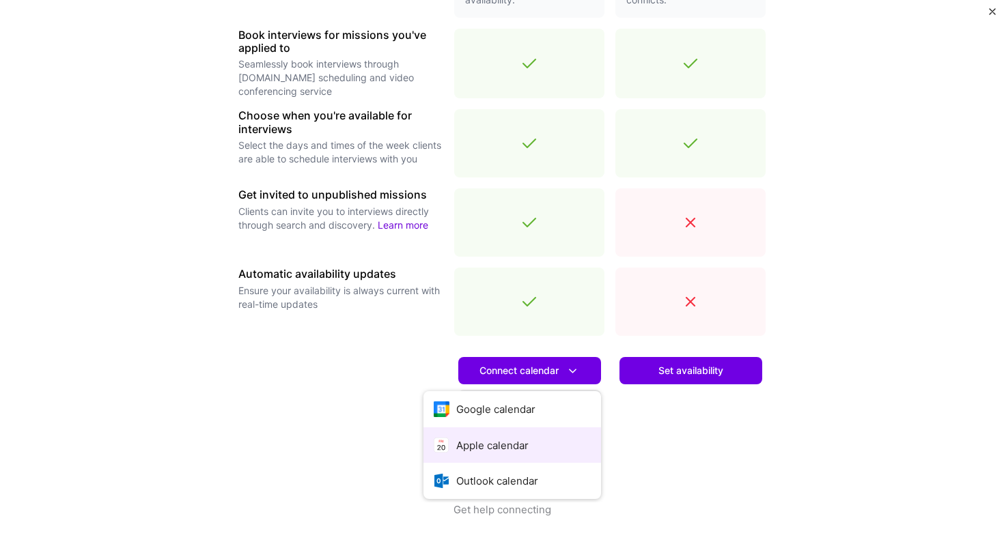
click at [513, 434] on button "Apple calendar" at bounding box center [513, 446] width 178 height 36
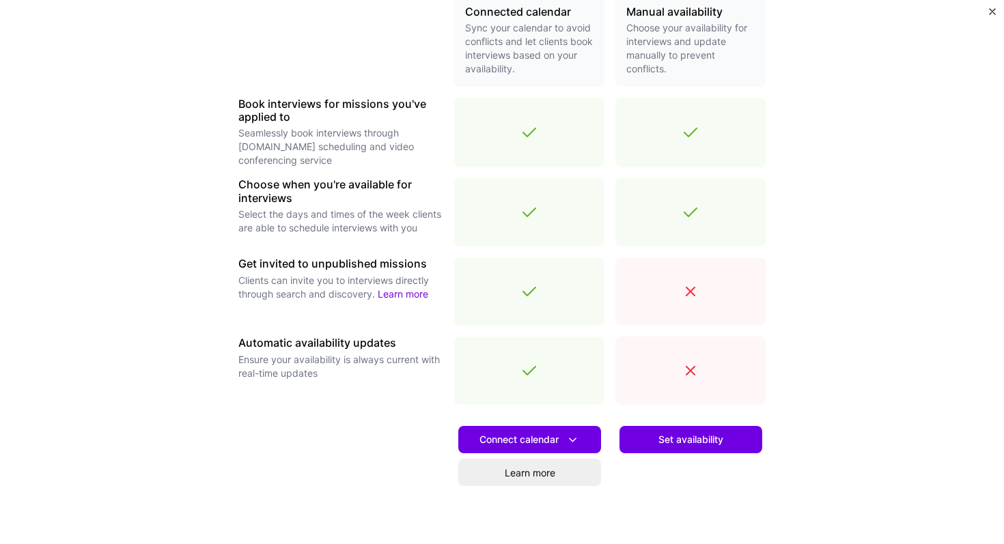
scroll to position [344, 0]
click at [693, 436] on span "Set availability" at bounding box center [691, 440] width 65 height 14
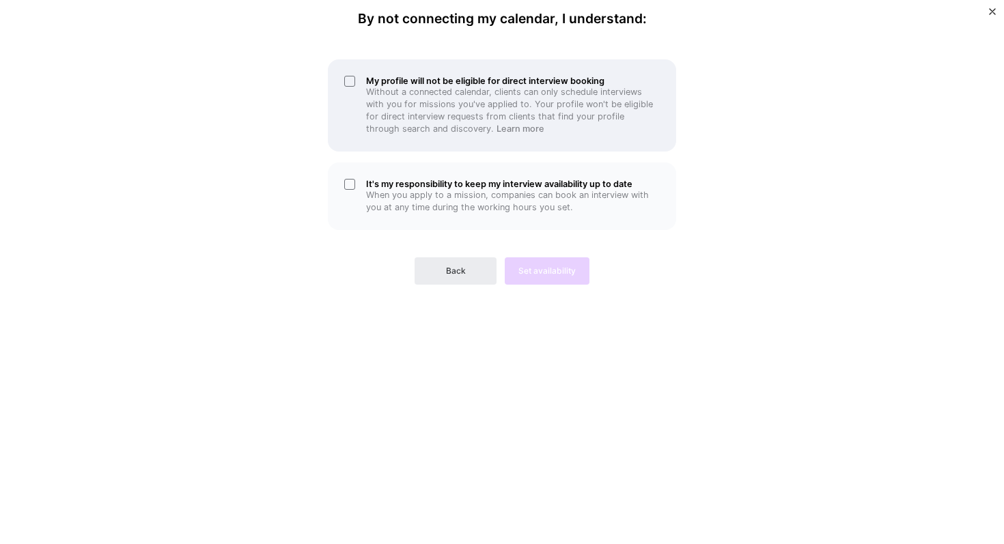
click at [423, 87] on p "Without a connected calendar, clients can only schedule interviews with you for…" at bounding box center [513, 110] width 294 height 49
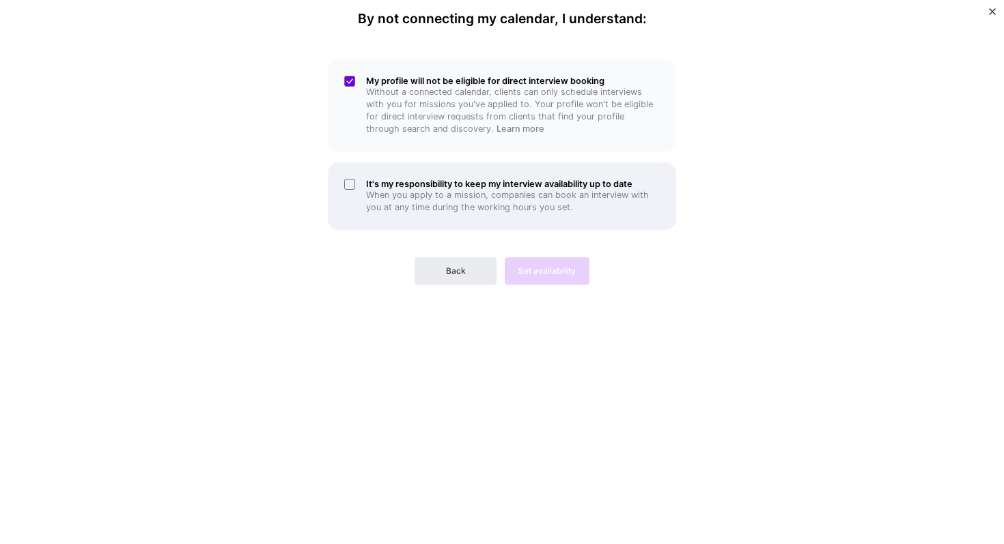
click at [501, 195] on p "When you apply to a mission, companies can book an interview with you at any ti…" at bounding box center [513, 201] width 294 height 25
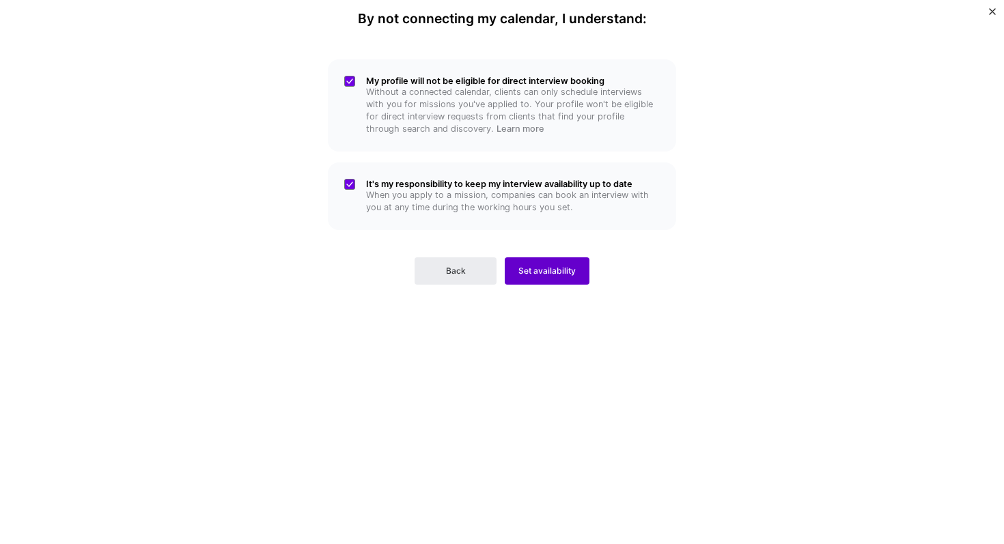
click at [548, 268] on span "Set availability" at bounding box center [546, 271] width 57 height 12
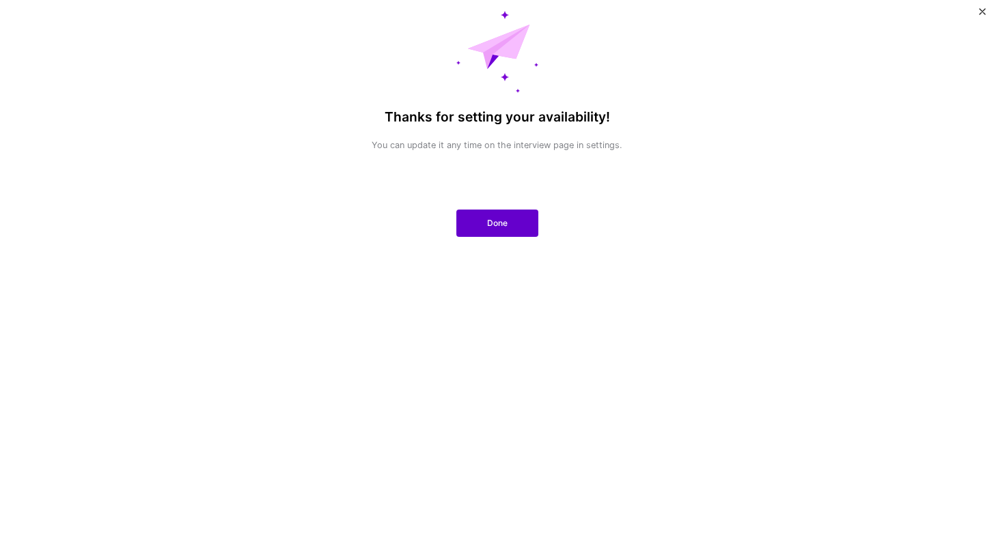
click at [503, 217] on span "Done" at bounding box center [497, 223] width 20 height 12
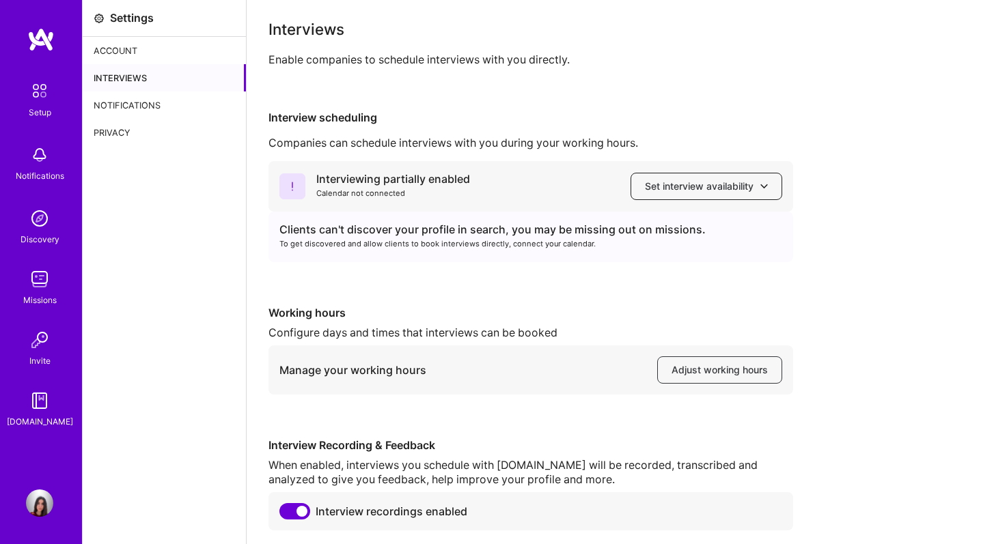
click at [732, 180] on span "Set interview availability" at bounding box center [706, 187] width 123 height 14
click at [732, 179] on button "Set interview availability" at bounding box center [707, 186] width 152 height 27
click at [493, 266] on div "Interviewing partially enabled Calendar not connected Set interview availabilit…" at bounding box center [620, 346] width 704 height 370
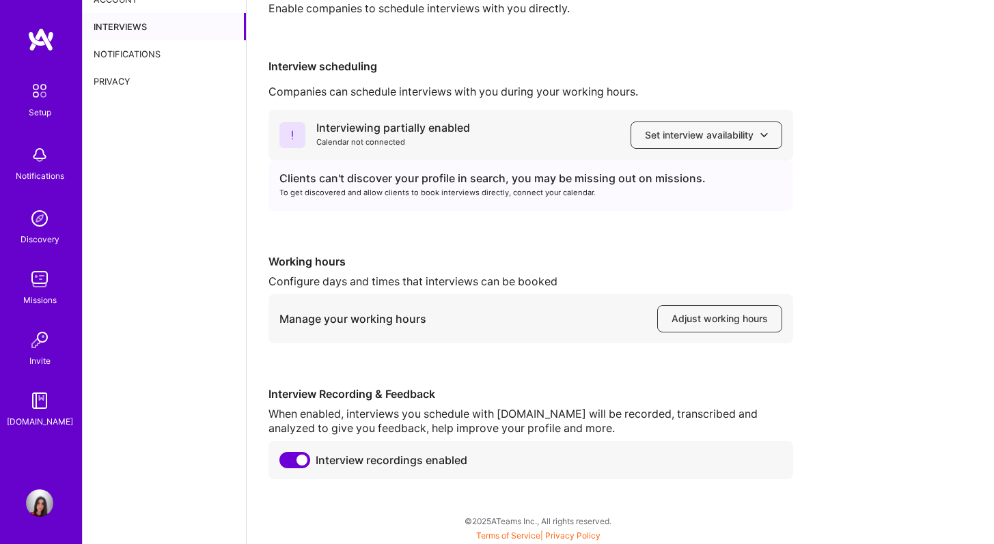
scroll to position [52, 0]
click at [32, 271] on img at bounding box center [39, 279] width 27 height 27
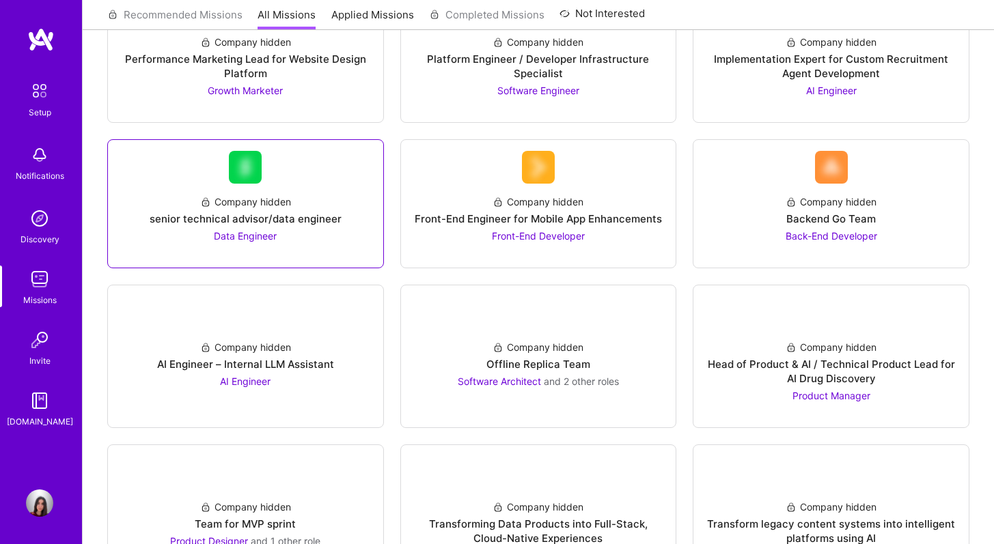
scroll to position [217, 0]
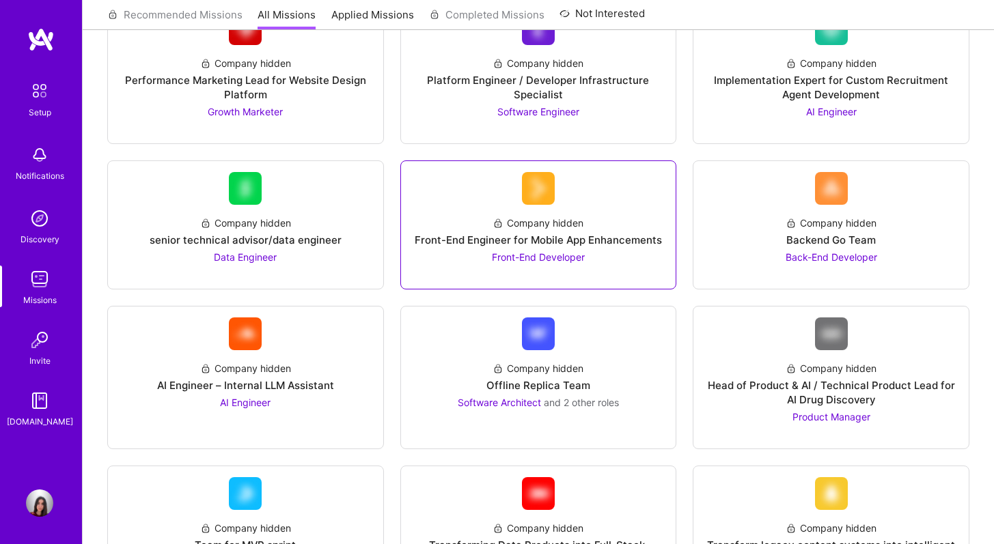
click at [519, 193] on link "Company hidden Front-End Engineer for Mobile App Enhancements Front-End Develop…" at bounding box center [538, 225] width 253 height 106
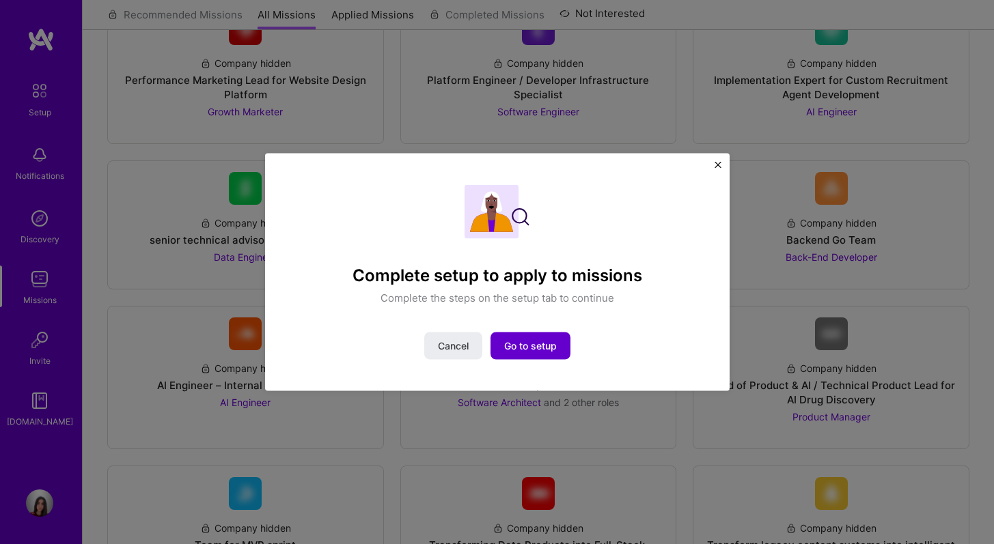
click at [540, 342] on span "Go to setup" at bounding box center [530, 347] width 53 height 14
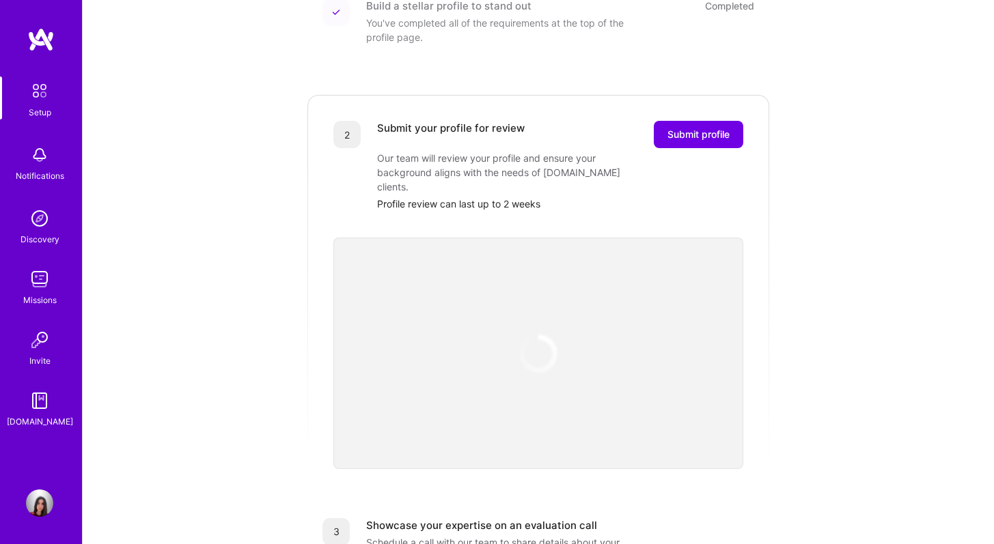
scroll to position [287, 0]
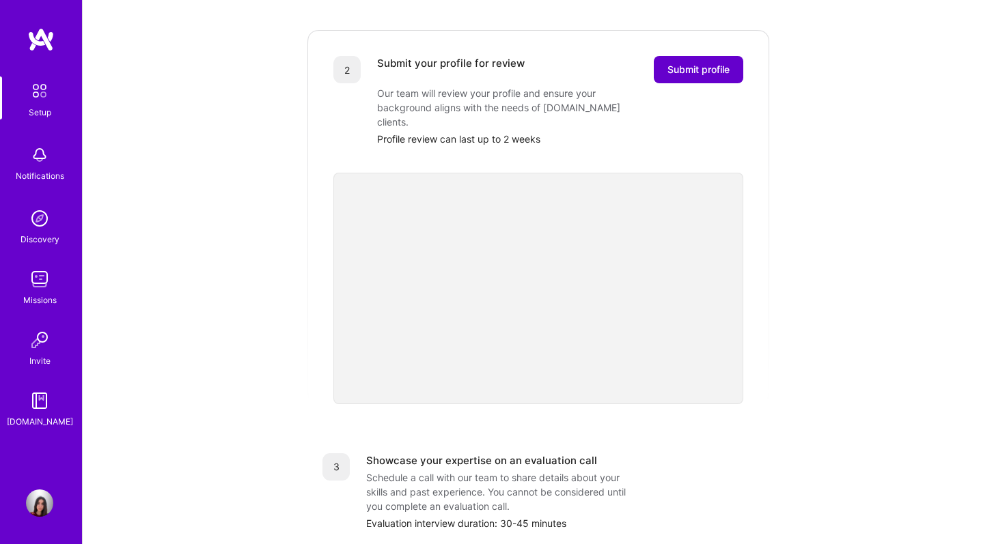
click at [702, 61] on button "Submit profile" at bounding box center [698, 69] width 89 height 27
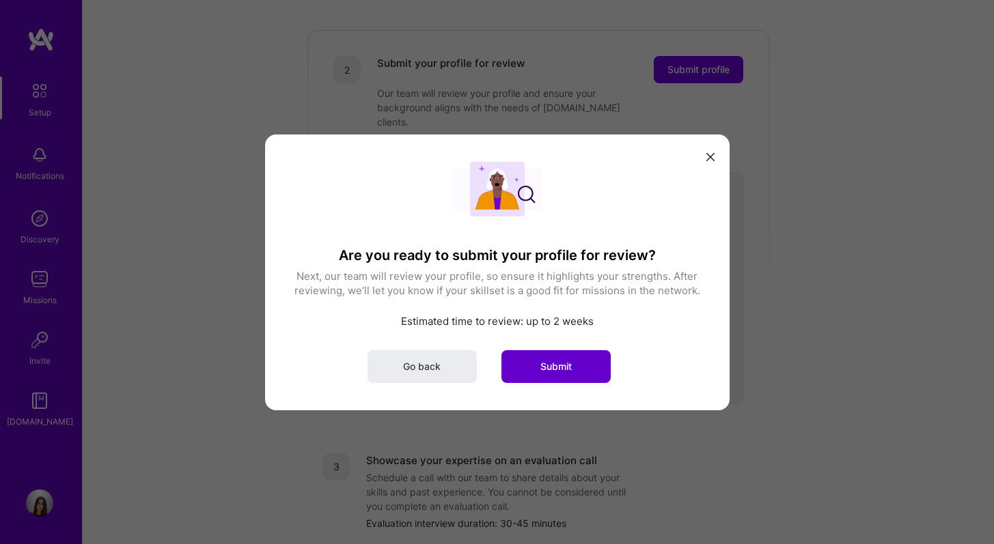
click at [545, 373] on button "Submit" at bounding box center [555, 366] width 109 height 33
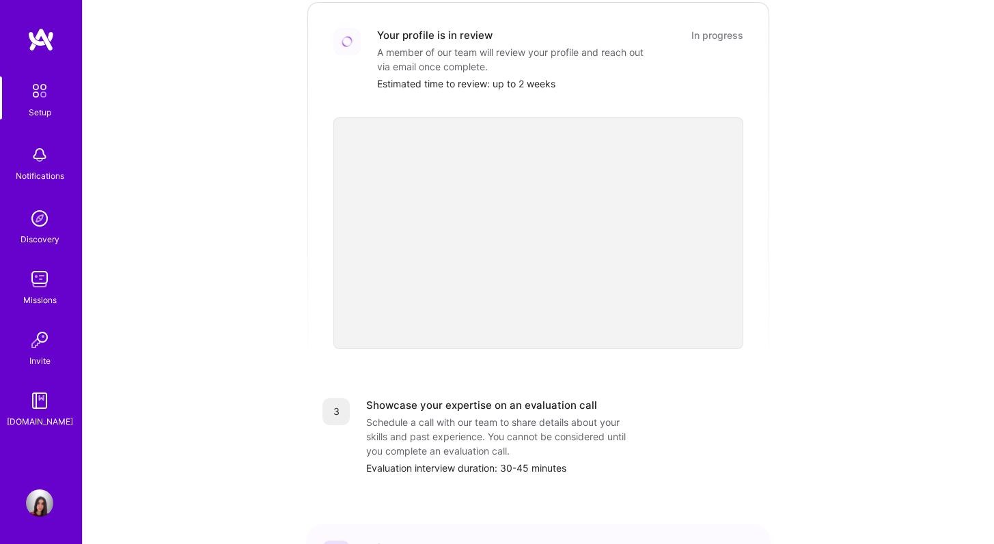
scroll to position [449, 0]
